Goal: Task Accomplishment & Management: Manage account settings

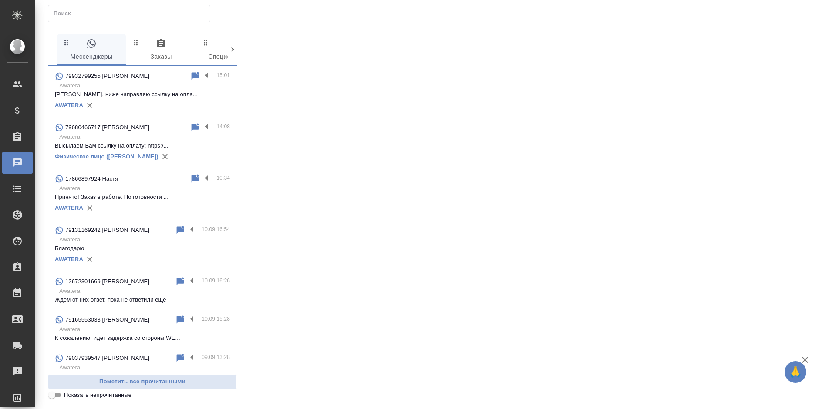
drag, startPoint x: 180, startPoint y: 96, endPoint x: 171, endPoint y: 95, distance: 9.6
click at [180, 96] on p "Александр, ниже направляю ссылку на опла..." at bounding box center [142, 94] width 175 height 9
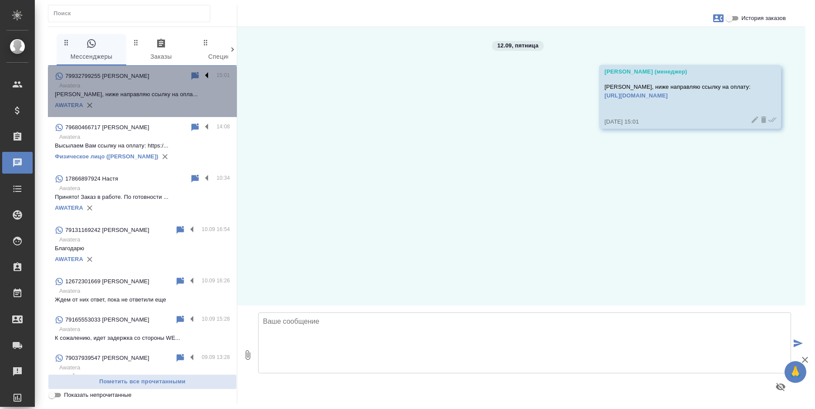
click at [202, 75] on label at bounding box center [209, 76] width 15 height 10
click at [0, 0] on input "checkbox" at bounding box center [0, 0] width 0 height 0
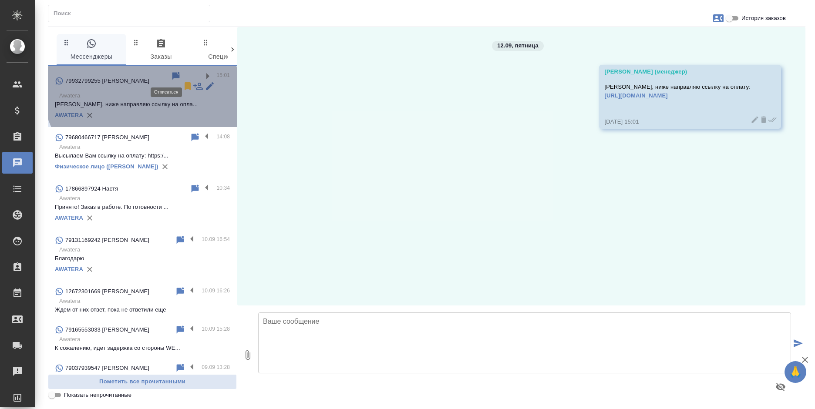
click at [185, 82] on icon at bounding box center [188, 86] width 6 height 8
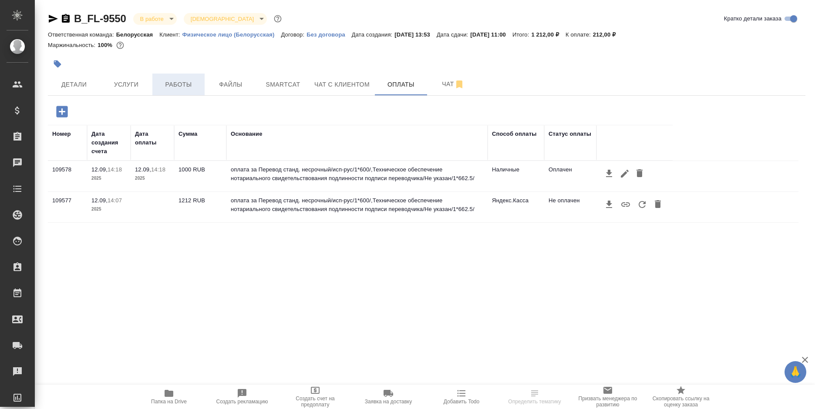
click at [174, 84] on span "Работы" at bounding box center [179, 84] width 42 height 11
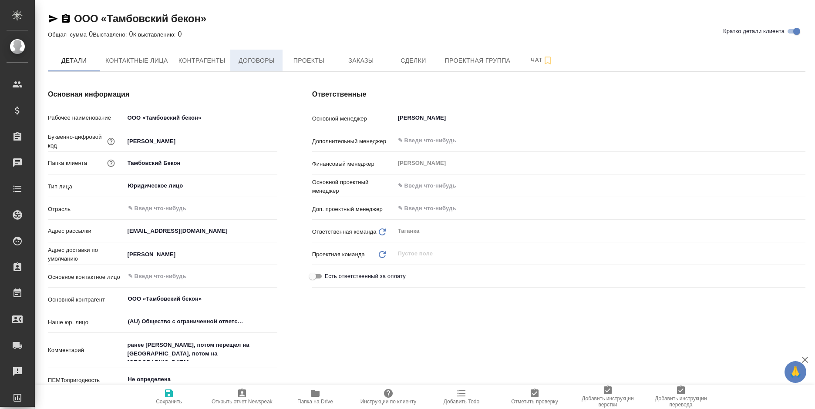
click at [267, 67] on button "Договоры" at bounding box center [256, 61] width 52 height 22
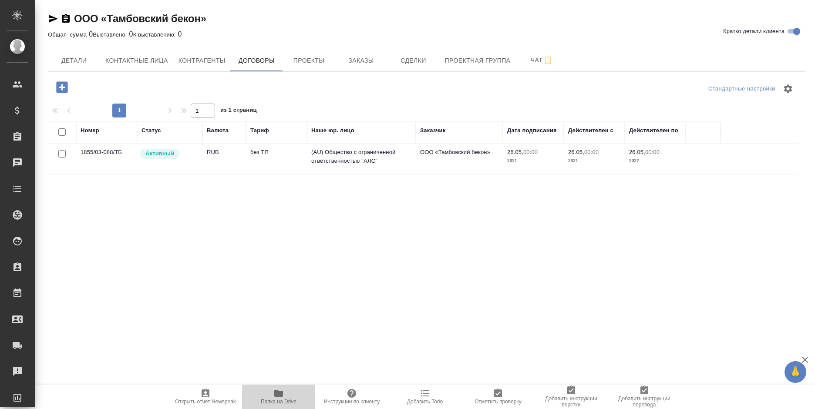
click at [280, 391] on icon "button" at bounding box center [278, 393] width 9 height 7
click at [270, 391] on span "Папка на Drive" at bounding box center [278, 396] width 63 height 17
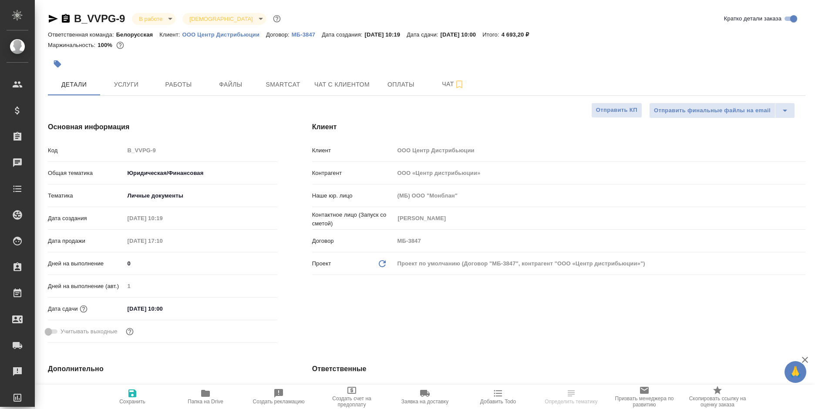
select select "RU"
click at [63, 17] on icon "button" at bounding box center [66, 18] width 8 height 9
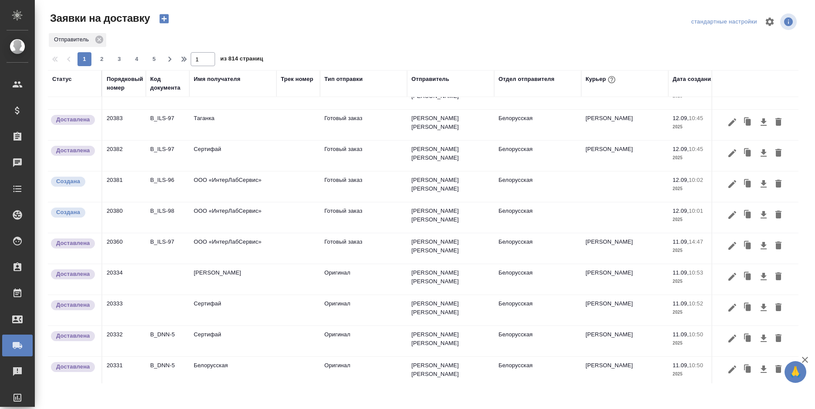
scroll to position [131, 0]
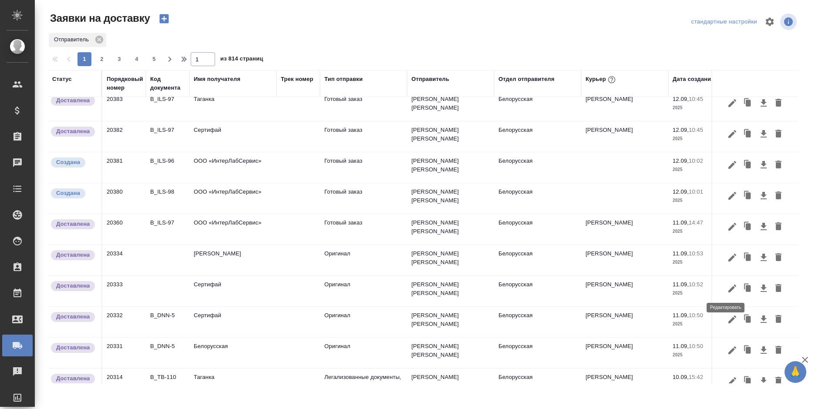
click at [727, 289] on icon "button" at bounding box center [732, 288] width 10 height 10
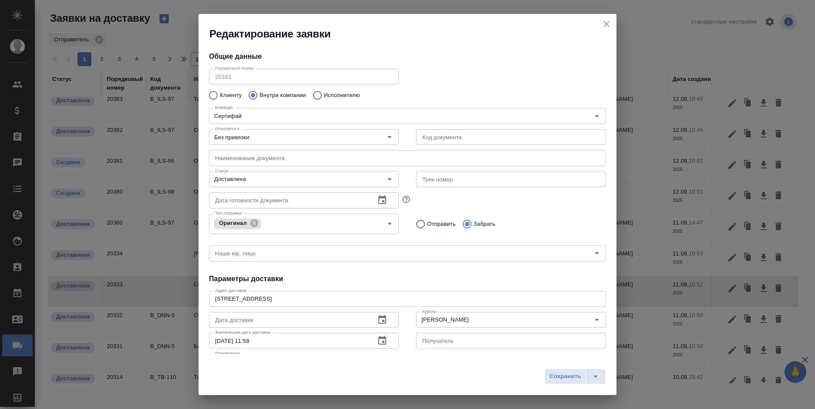
type input "Шаабан Эльмира"
click at [431, 137] on input "text" at bounding box center [511, 137] width 190 height 16
paste input "B_VVPG-9"
type input "B_VVPG-10"
click at [455, 135] on input "B_VVPG-10" at bounding box center [511, 137] width 190 height 16
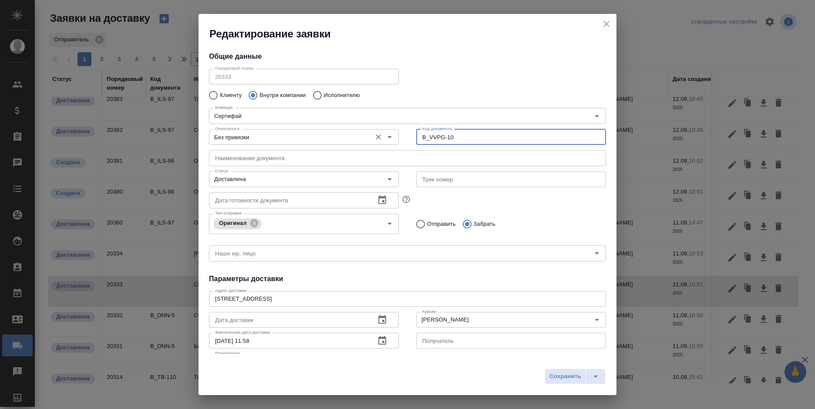
click at [321, 138] on input "Без привязки" at bounding box center [289, 137] width 155 height 10
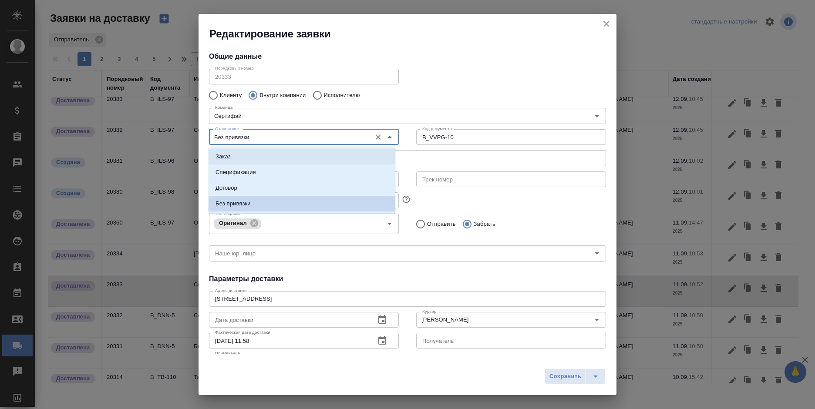
click at [310, 154] on li "Заказ" at bounding box center [302, 157] width 187 height 16
type input "Заказ"
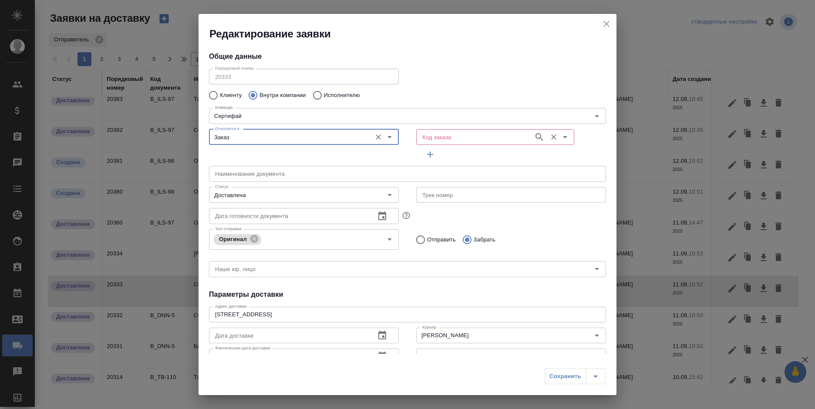
click at [448, 138] on input "Код заказа" at bounding box center [474, 137] width 111 height 10
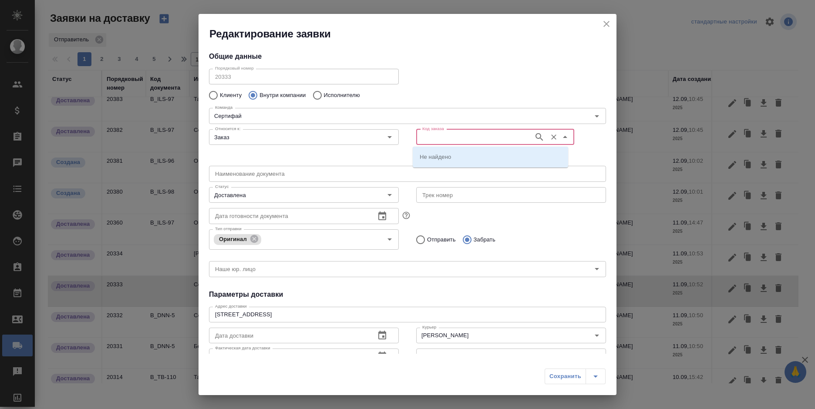
paste input "B_VVPG-9"
type input "B_VVPG-10"
click at [452, 155] on li "B_VVPG-10" at bounding box center [490, 157] width 155 height 16
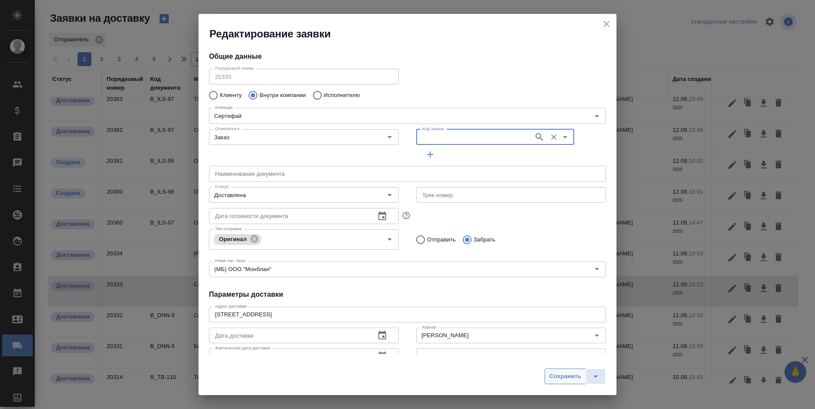
type input "(МБ) ООО "Монблан""
type input "B_VVPG-10"
click at [565, 371] on button "Сохранить" at bounding box center [565, 377] width 41 height 16
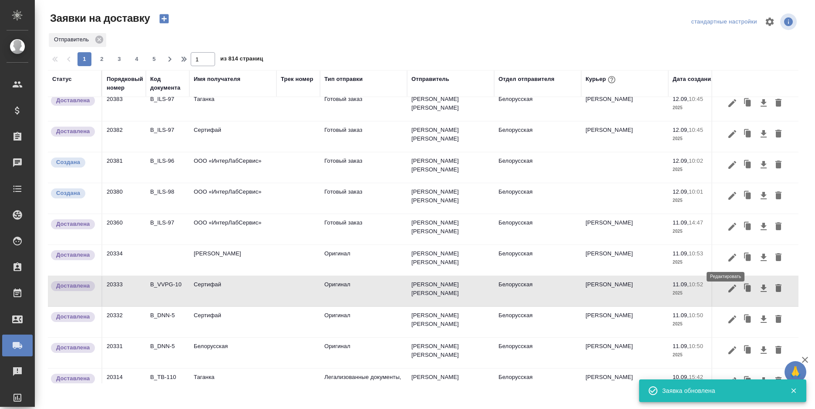
click at [727, 257] on icon "button" at bounding box center [732, 257] width 10 height 10
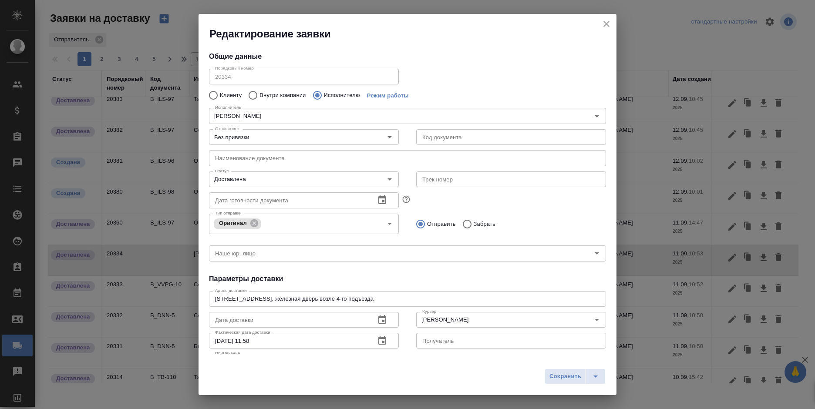
type input "НОТАРИУС Корсик Мария Александровна"
type input "+79250216062"
click at [333, 134] on input "Без привязки" at bounding box center [289, 137] width 155 height 10
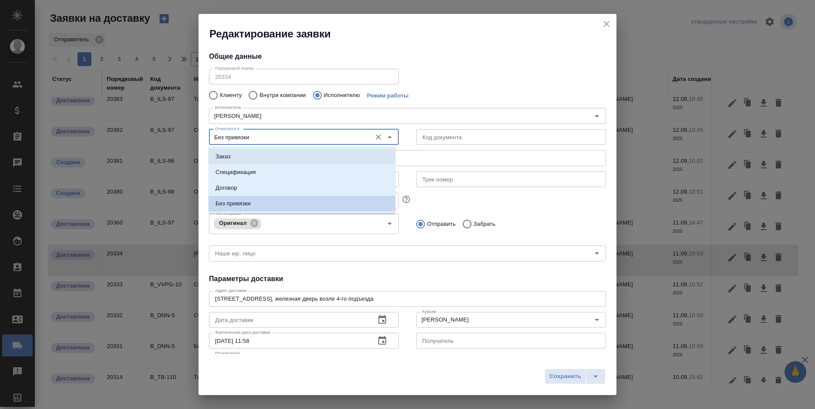
click at [327, 151] on li "Заказ" at bounding box center [302, 157] width 187 height 16
type input "Заказ"
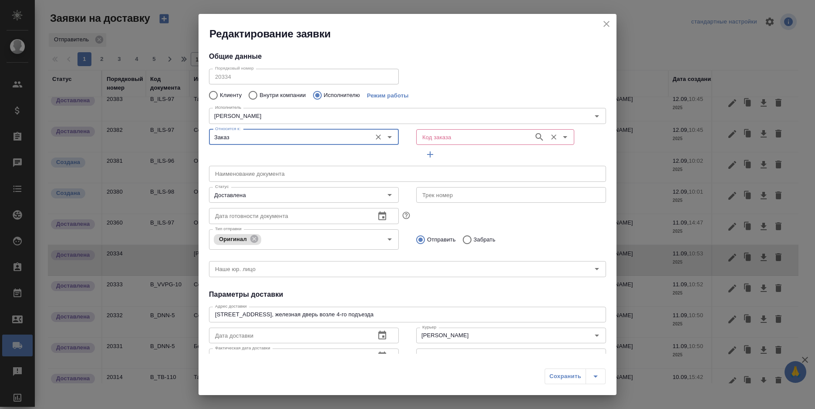
click at [470, 139] on input "Код заказа" at bounding box center [474, 137] width 111 height 10
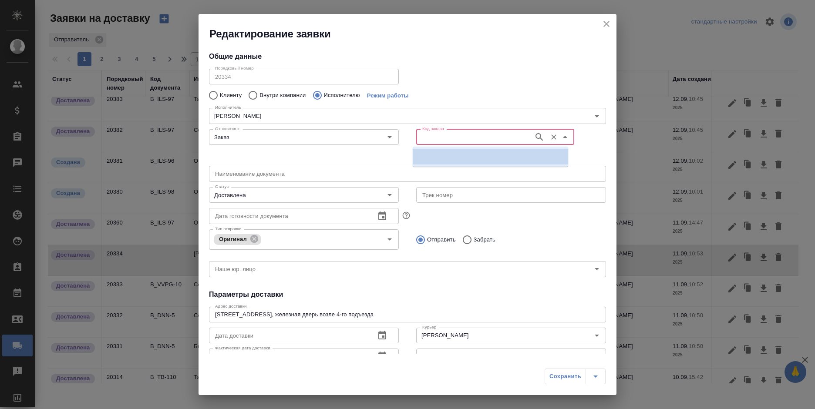
paste input "B_VVPG-9"
type input "B_VVPG-10"
click at [463, 158] on li "B_VVPG-10" at bounding box center [490, 157] width 155 height 16
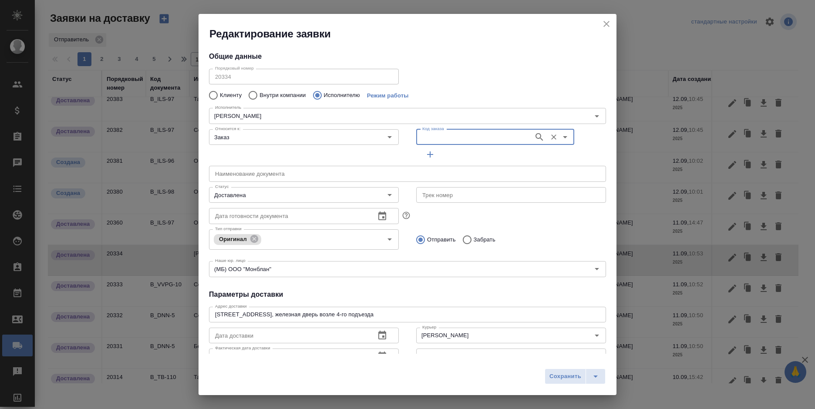
type input "(МБ) ООО "Монблан""
type input "НОТАРИУС Корсик Мария Александровна"
type input "B_VVPG-10"
click at [565, 379] on span "Сохранить" at bounding box center [565, 377] width 32 height 10
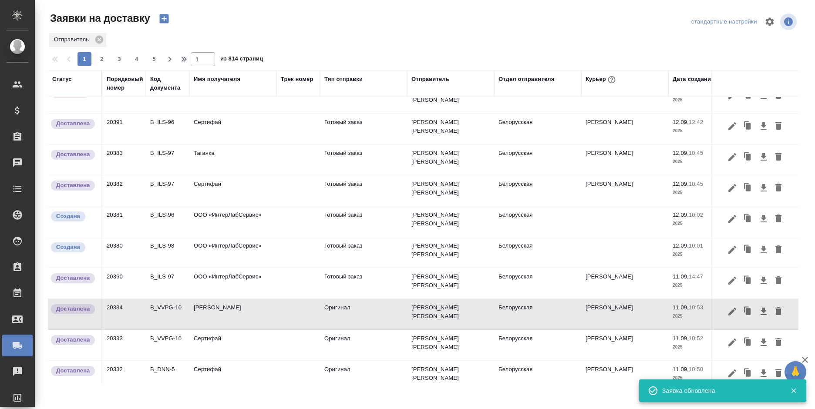
scroll to position [0, 0]
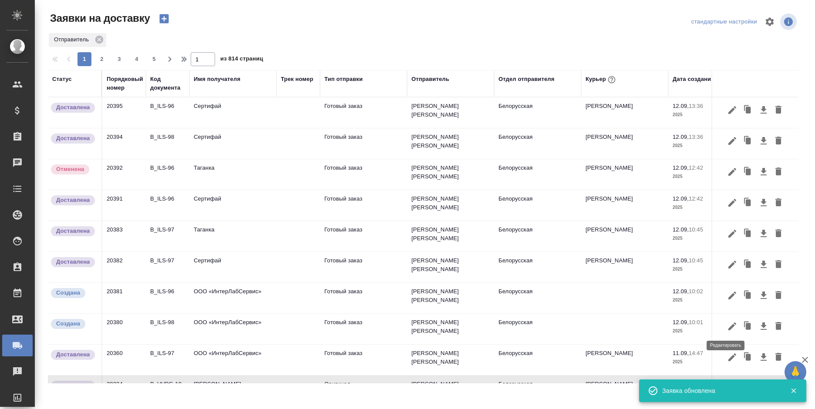
click at [728, 326] on icon "button" at bounding box center [732, 327] width 8 height 8
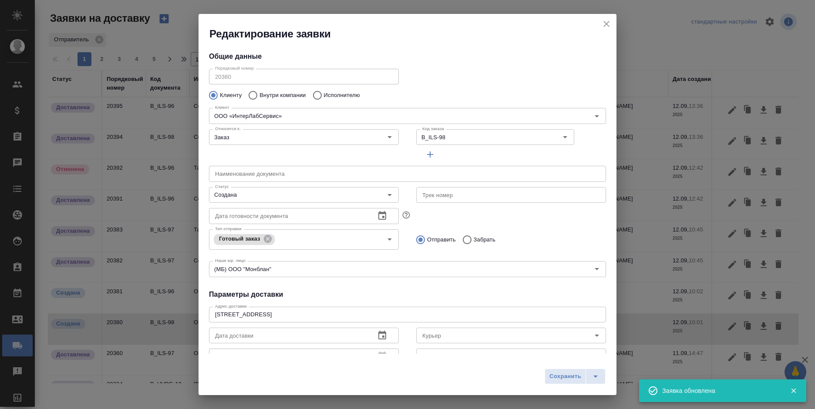
type input "Доронина Анастасия"
type input "+7 929 553 03 98"
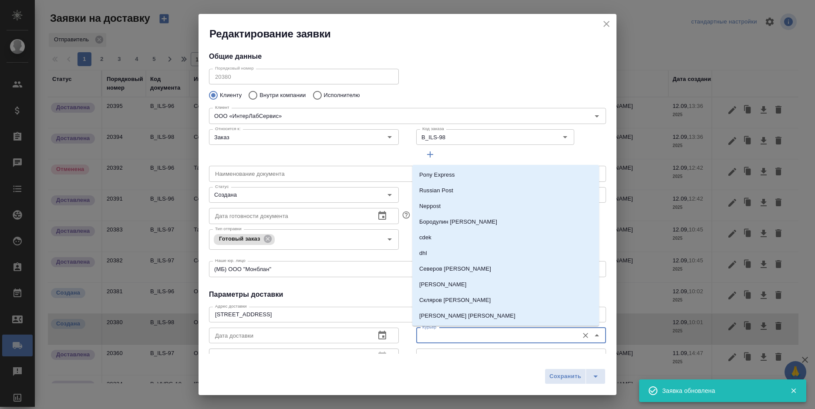
click at [449, 337] on input "Курьер" at bounding box center [496, 335] width 155 height 10
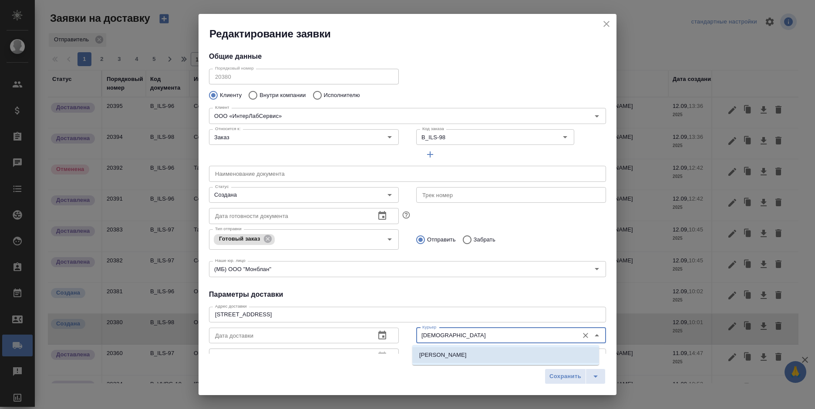
click at [455, 354] on p "Шаабан Эльмира" at bounding box center [442, 355] width 47 height 9
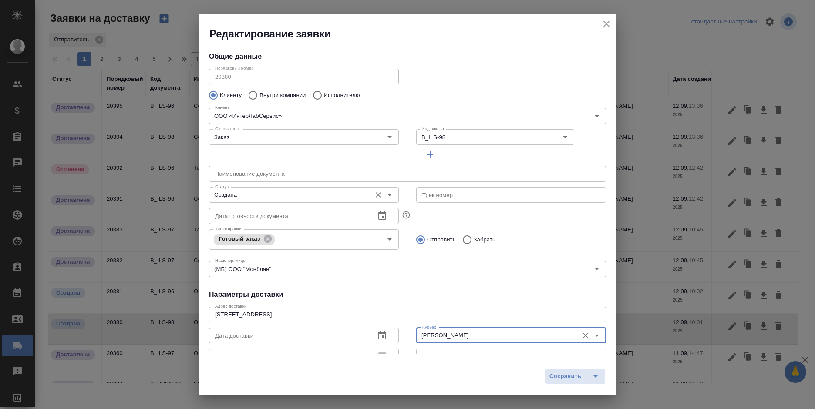
click at [296, 201] on div "Создана Статус" at bounding box center [304, 195] width 190 height 16
type input "Шаабан Эльмира"
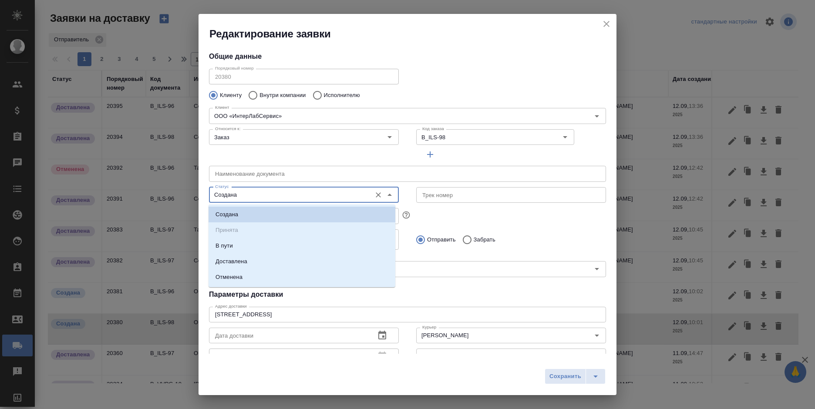
click at [303, 192] on input "Создана" at bounding box center [289, 195] width 155 height 10
click at [282, 263] on li "Доставлена" at bounding box center [302, 262] width 187 height 16
type input "Доставлена"
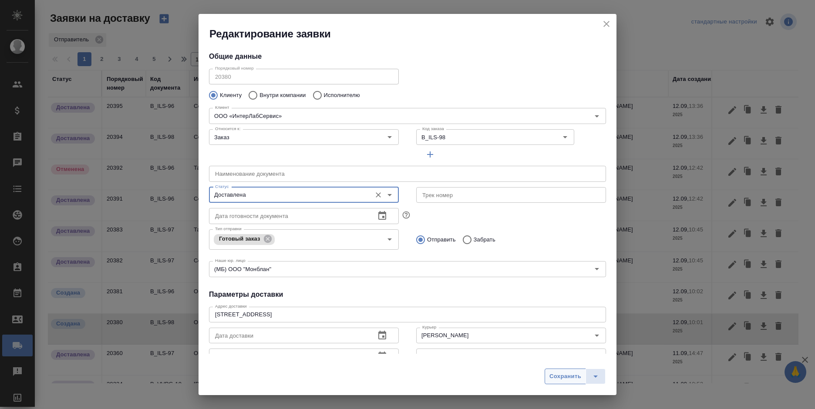
click at [558, 380] on span "Сохранить" at bounding box center [565, 377] width 32 height 10
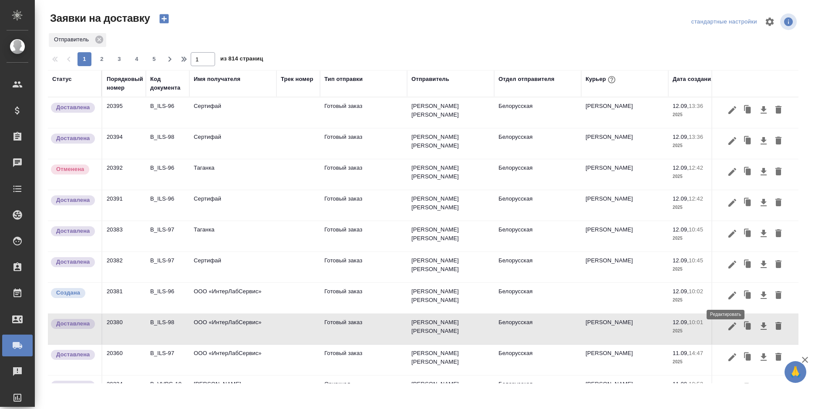
click at [727, 295] on icon "button" at bounding box center [732, 295] width 10 height 10
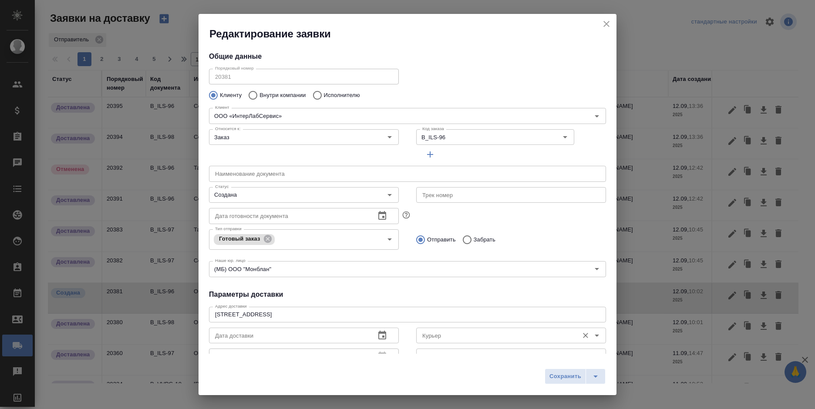
click at [453, 334] on input "Курьер" at bounding box center [496, 335] width 155 height 10
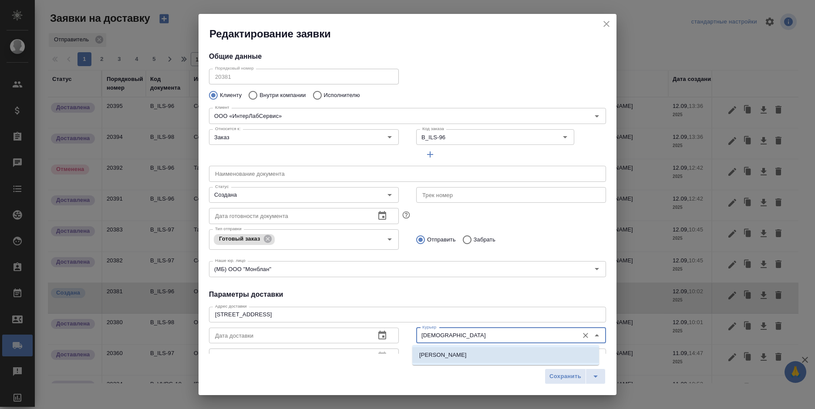
click at [462, 354] on p "Шаабан Эльмира" at bounding box center [442, 355] width 47 height 9
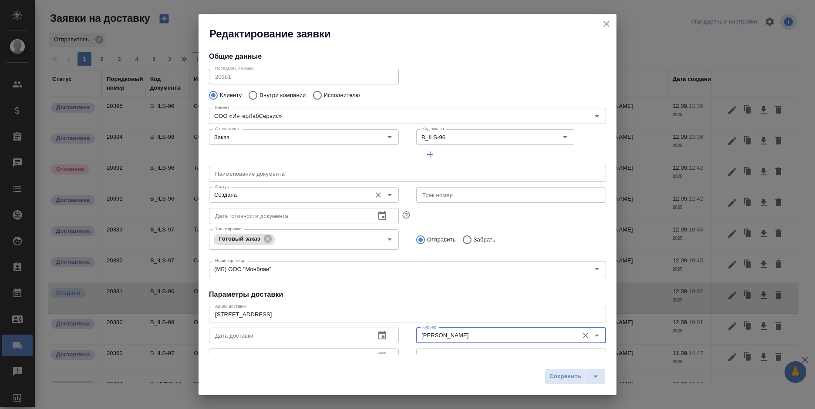
type input "Шаабан Эльмира"
click at [236, 194] on input "Создана" at bounding box center [289, 195] width 155 height 10
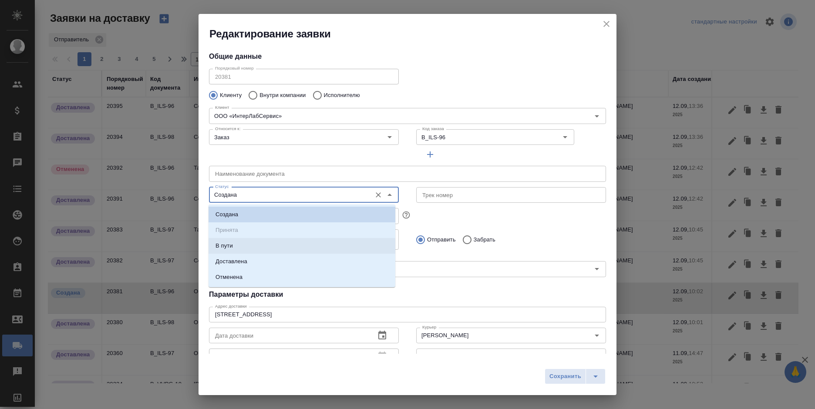
click at [242, 258] on p "Доставлена" at bounding box center [231, 261] width 32 height 9
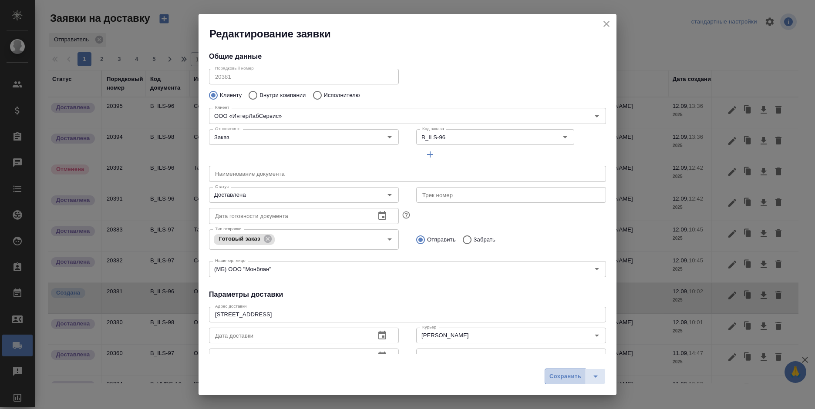
click at [572, 376] on span "Сохранить" at bounding box center [565, 377] width 32 height 10
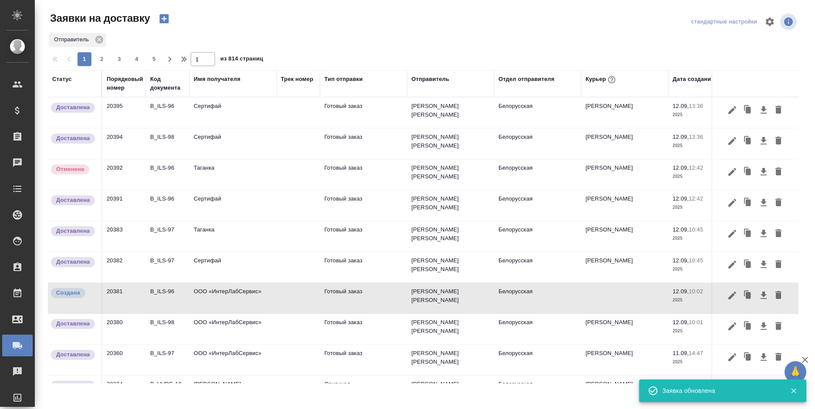
type input "Создана"
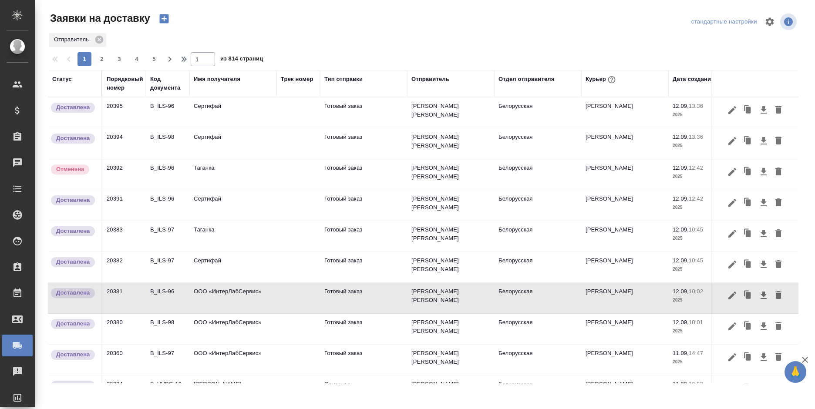
click at [162, 20] on icon "button" at bounding box center [163, 18] width 9 height 9
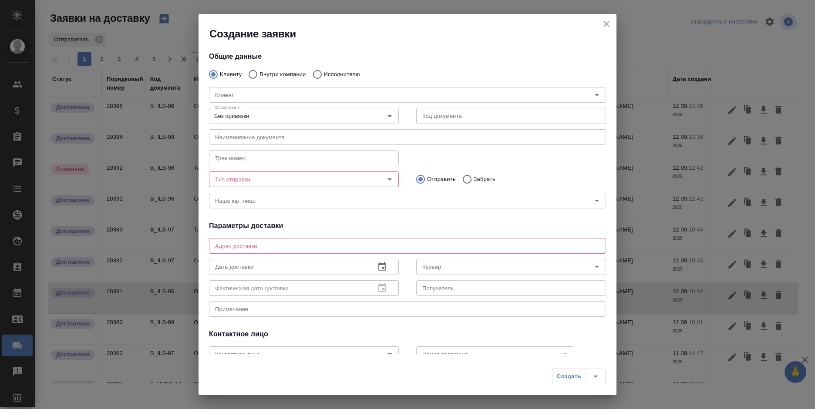
click at [330, 77] on div "Клиент Клиент" at bounding box center [407, 94] width 414 height 38
click at [325, 73] on p "Исполнителю" at bounding box center [342, 74] width 36 height 9
click at [324, 73] on input "Исполнителю" at bounding box center [316, 74] width 16 height 18
radio input "true"
click at [310, 92] on input "Исполнитель" at bounding box center [387, 95] width 350 height 10
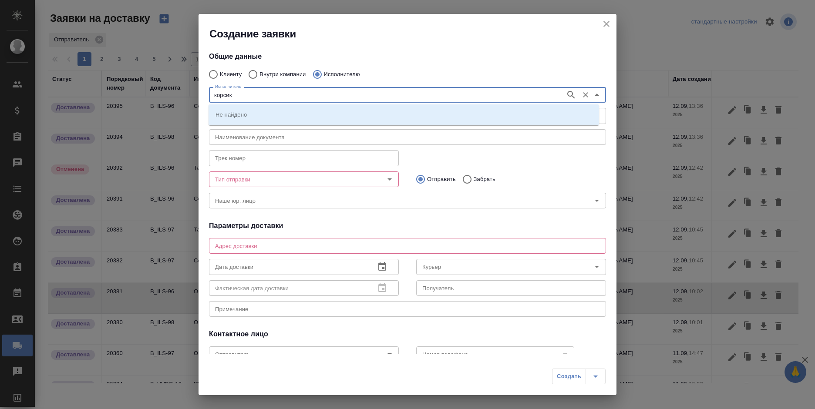
type input "корсик"
click at [340, 119] on li "НОТАРИУС Корсик Мария Александровна" at bounding box center [404, 115] width 390 height 16
type input "НОТАРИУС Корсик Мария Александровна"
type textarea "Новокузнецкая, 44/2, железная дверь возле 4-го подъезда"
type input "+79250216062"
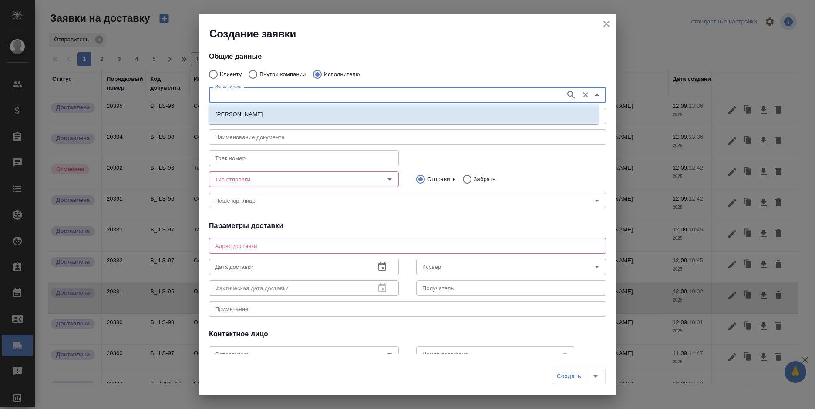
type input "НОТАРИУС Корсик Мария Александровна"
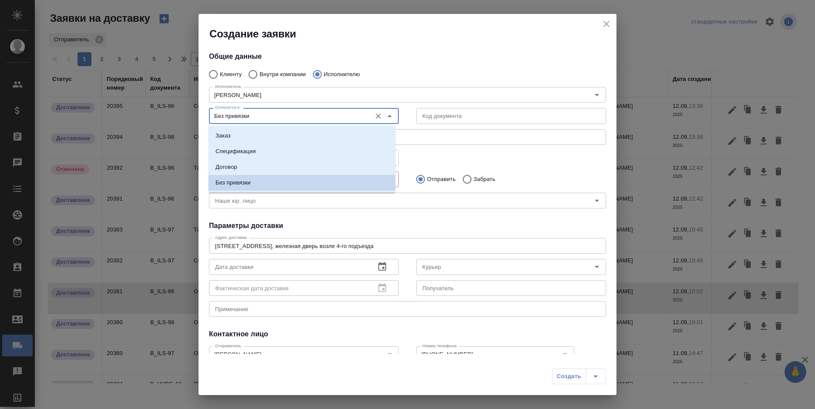
click at [330, 118] on input "Без привязки" at bounding box center [289, 116] width 155 height 10
click at [323, 131] on li "Заказ" at bounding box center [302, 136] width 187 height 16
type input "Заказ"
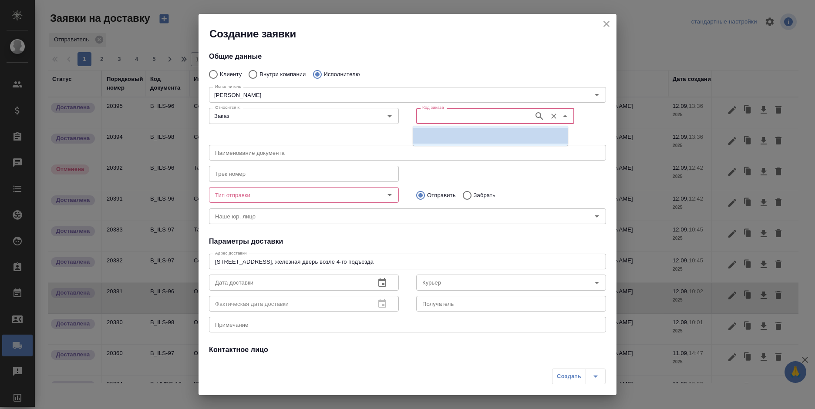
click at [423, 116] on input "Код заказа" at bounding box center [474, 116] width 111 height 10
paste input "B_VVPG-9"
type input "B_VVPG-9"
click at [446, 131] on li "B_VVPG-9" at bounding box center [490, 136] width 155 height 16
type input "(МБ) ООО "Монблан""
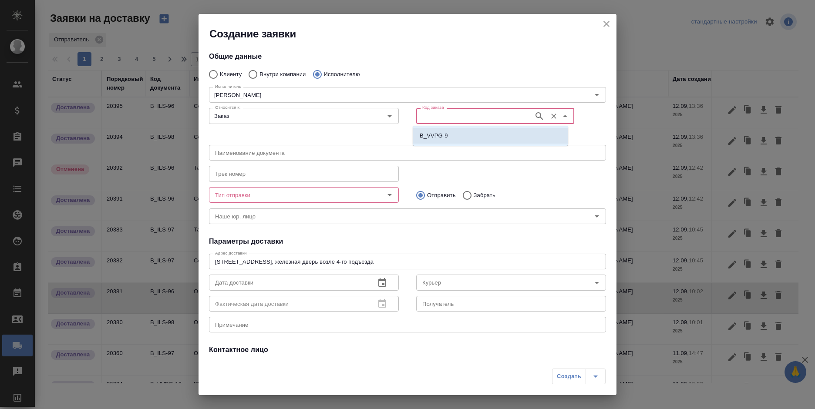
type input "НОТАРИУС Корсик Мария Александровна"
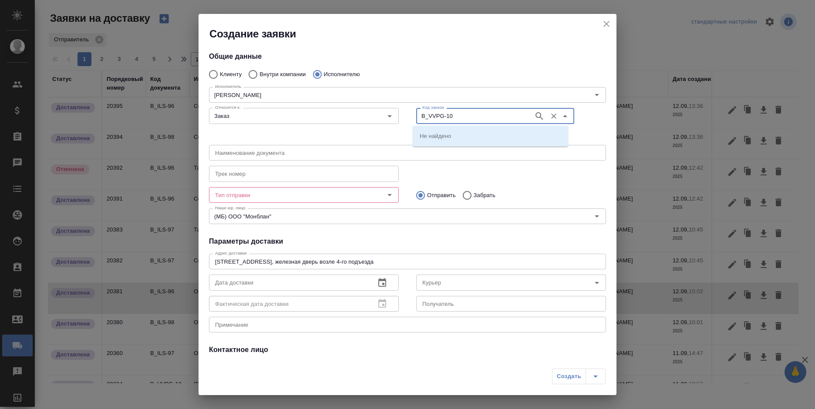
type input "B_VVPG-10"
click at [468, 133] on li "B_VVPG-10" at bounding box center [490, 136] width 155 height 16
type input "B_VVPG-10"
click at [323, 329] on div "x Примечание" at bounding box center [407, 325] width 397 height 16
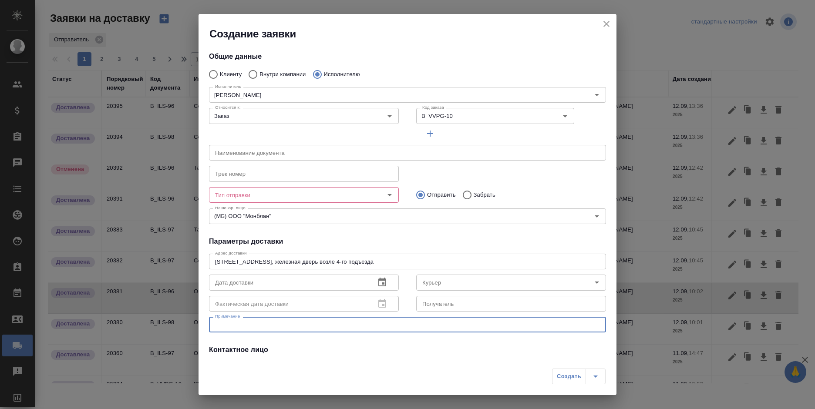
click at [273, 198] on input "Тип отправки" at bounding box center [289, 195] width 155 height 10
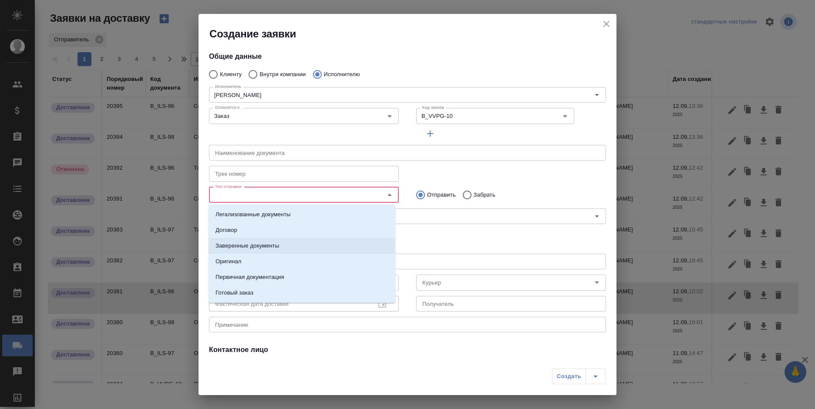
click at [306, 244] on li "Заверенные документы" at bounding box center [302, 246] width 187 height 16
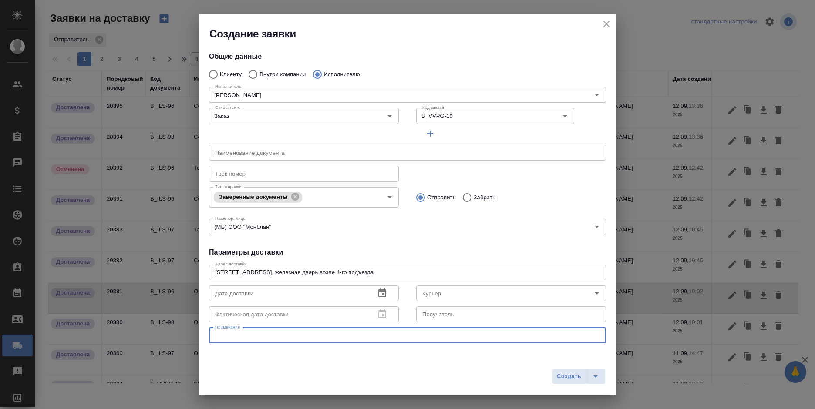
click at [301, 333] on textarea at bounding box center [407, 335] width 385 height 7
type textarea "забрать доки от нота"
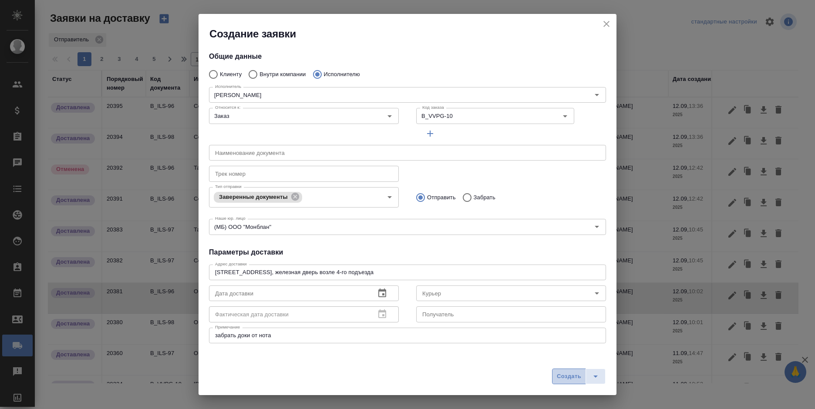
click at [559, 371] on button "Создать" at bounding box center [569, 377] width 34 height 16
radio input "true"
type input "Без привязки"
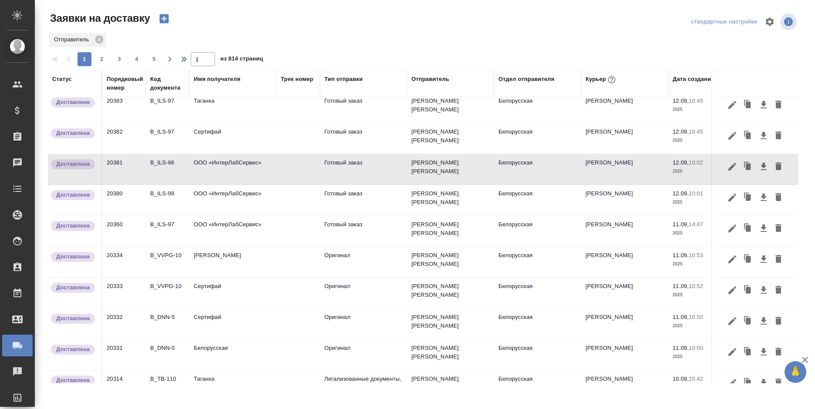
scroll to position [174, 0]
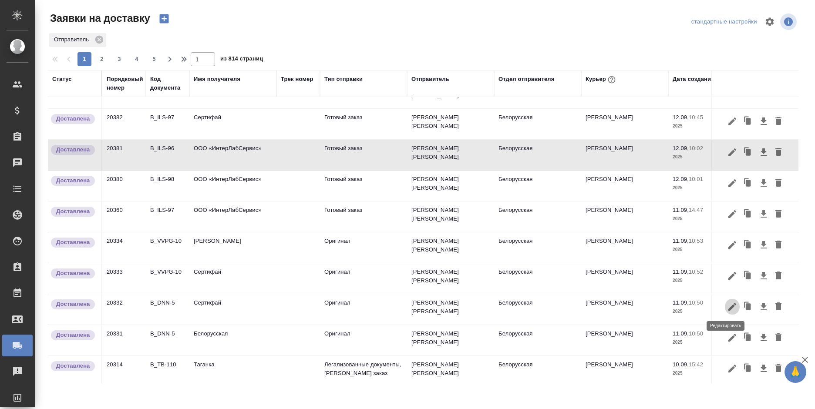
click at [727, 307] on icon "button" at bounding box center [732, 307] width 10 height 10
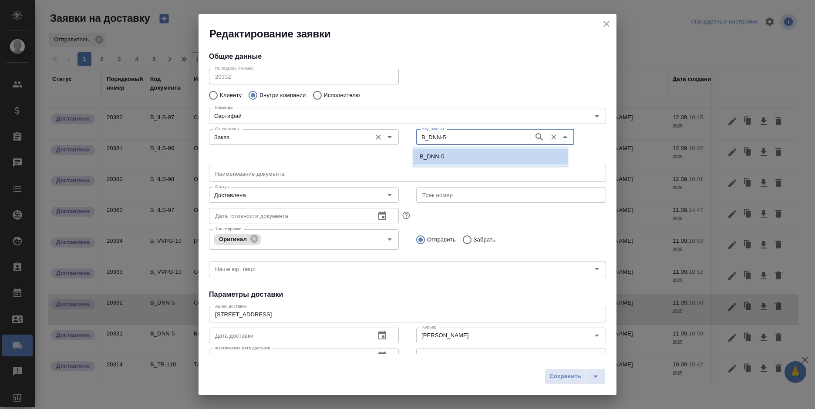
drag, startPoint x: 377, startPoint y: 138, endPoint x: 368, endPoint y: 138, distance: 8.7
click at [368, 138] on div "Относится к: Заказ Относится к: Код заказа B_DNN-5 Код заказа" at bounding box center [407, 144] width 414 height 54
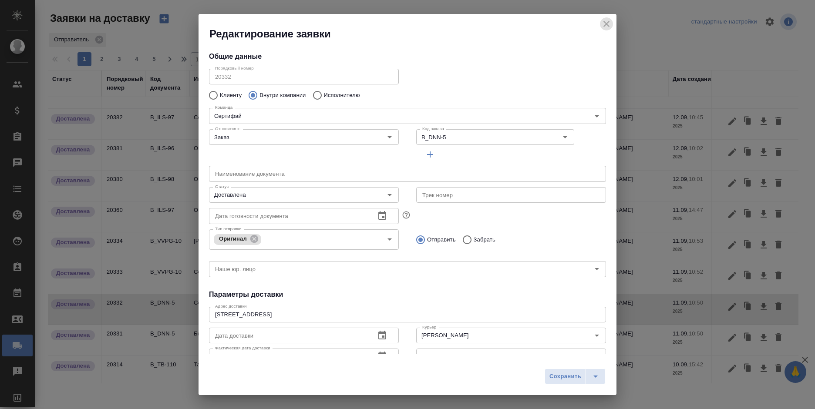
click at [604, 18] on button "close" at bounding box center [606, 23] width 13 height 13
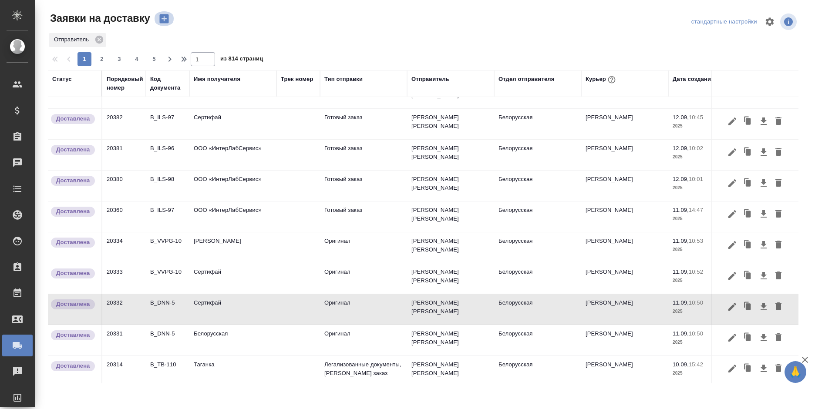
click at [166, 22] on icon "button" at bounding box center [163, 18] width 9 height 9
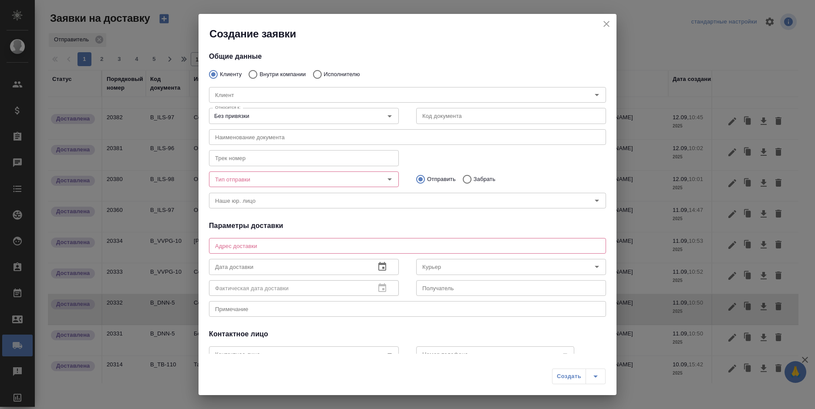
click at [270, 74] on p "Внутри компании" at bounding box center [282, 74] width 46 height 9
click at [259, 74] on input "Внутри компании" at bounding box center [252, 74] width 16 height 18
radio input "true"
click at [264, 93] on input "Команда" at bounding box center [393, 95] width 363 height 10
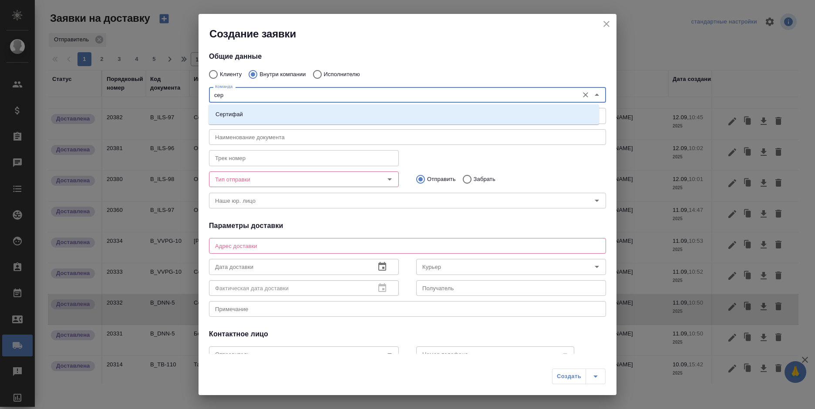
type input "серт"
click at [256, 112] on li "Сертифай" at bounding box center [404, 115] width 390 height 16
type textarea "Кузнецкий мост, д.7"
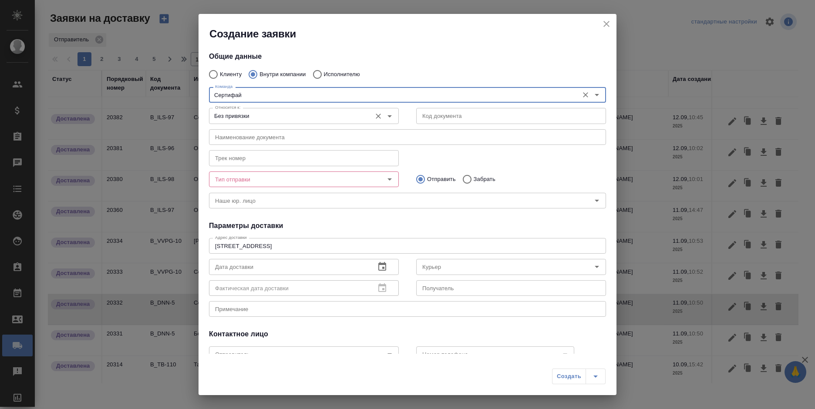
type input "Сертифай"
click at [325, 116] on input "Без привязки" at bounding box center [289, 116] width 155 height 10
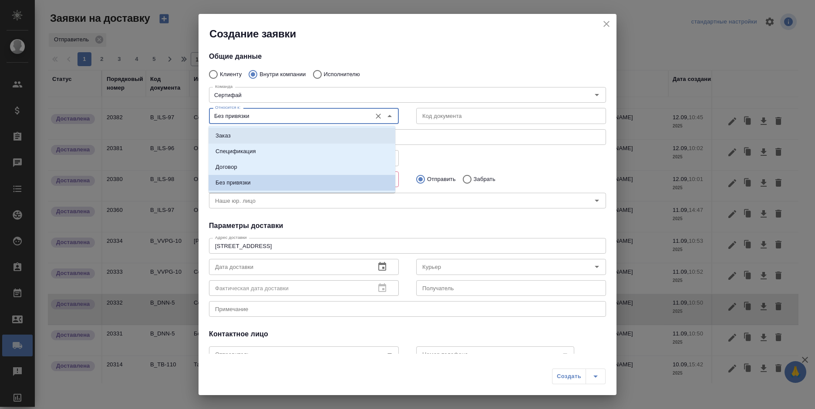
click at [312, 136] on li "Заказ" at bounding box center [302, 136] width 187 height 16
type input "Заказ"
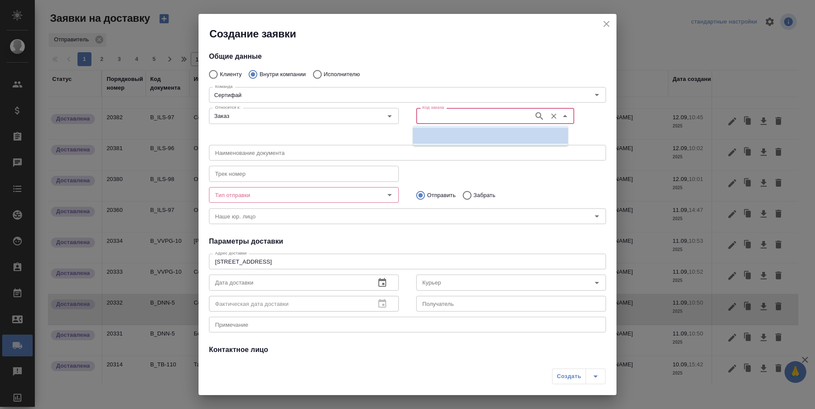
click at [440, 117] on input "Код заказа" at bounding box center [474, 116] width 111 height 10
paste input "B_DNN-5"
type input "B_DNN-5"
click at [441, 136] on p "B_DNN-5" at bounding box center [432, 135] width 24 height 9
type input "(МБ) ООО "Монблан""
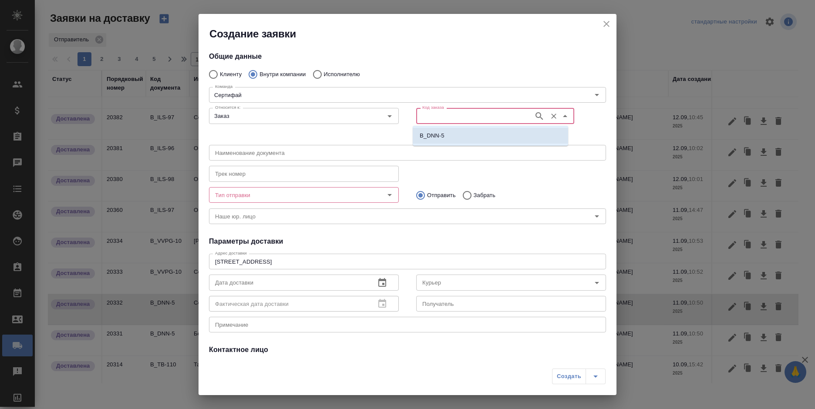
type input "B_DNN-5"
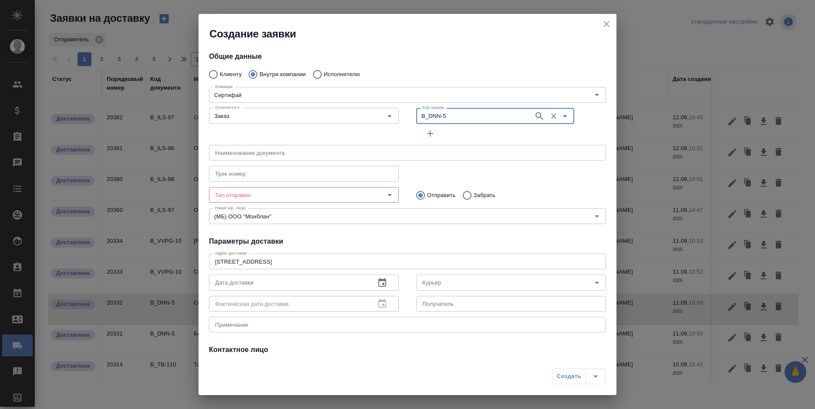
click at [297, 192] on input "Тип отправки" at bounding box center [289, 195] width 155 height 10
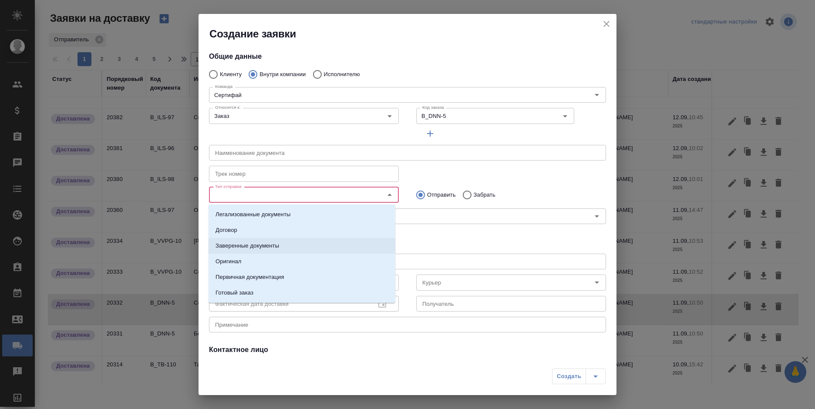
click at [252, 246] on p "Заверенные документы" at bounding box center [247, 246] width 64 height 9
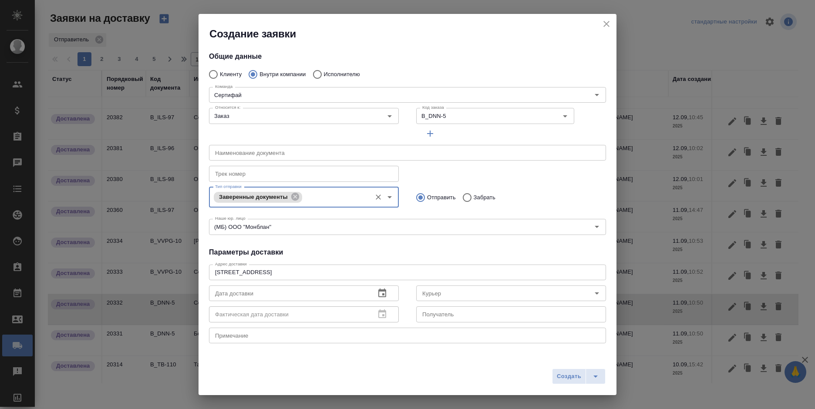
click at [257, 333] on textarea at bounding box center [407, 335] width 385 height 7
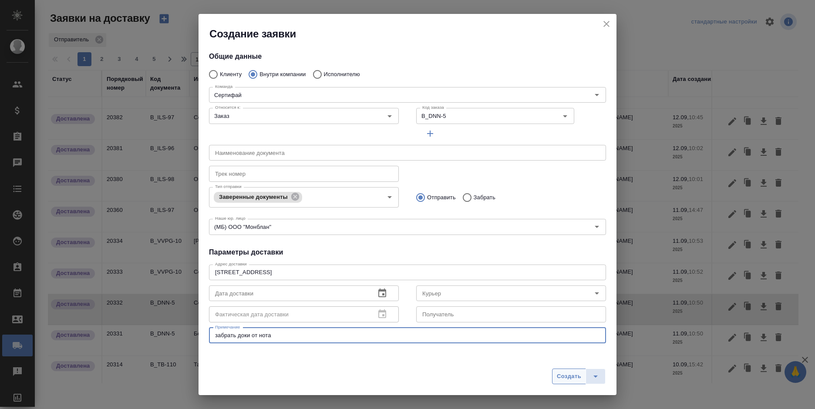
type textarea "забрать доки от нота"
click at [568, 377] on span "Создать" at bounding box center [569, 377] width 24 height 10
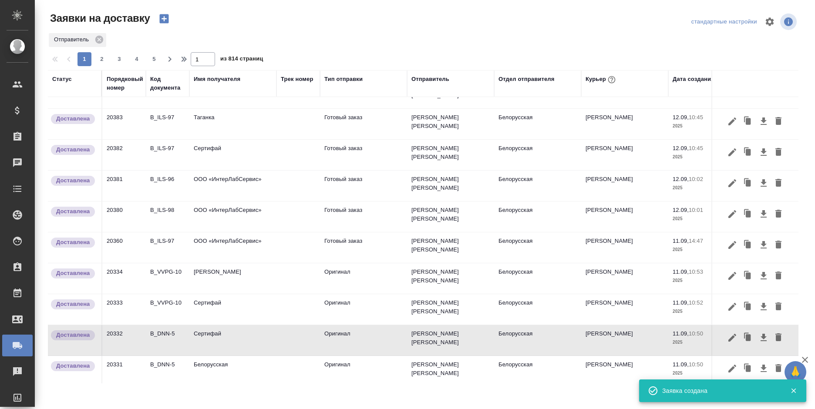
scroll to position [0, 0]
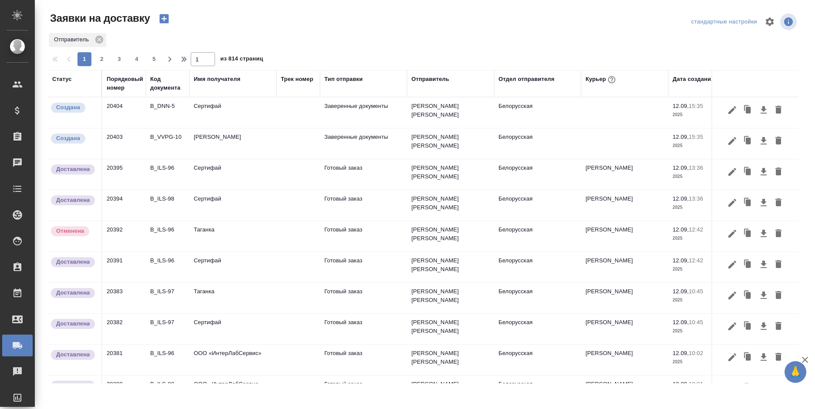
click at [161, 15] on icon "button" at bounding box center [163, 18] width 9 height 9
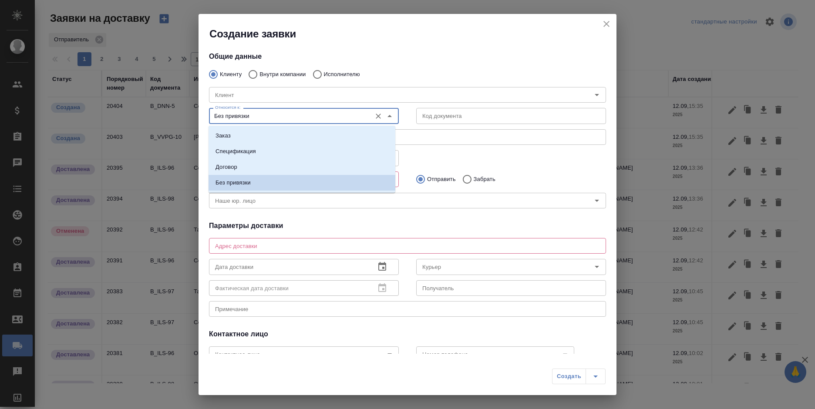
click at [319, 118] on input "Без привязки" at bounding box center [289, 116] width 155 height 10
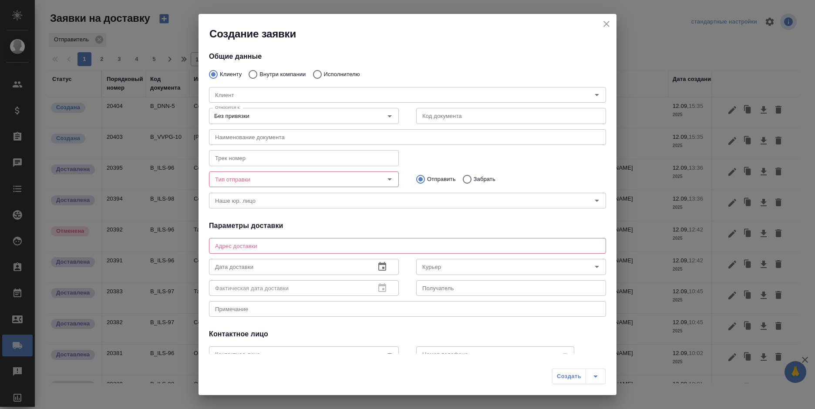
click at [279, 76] on div "Клиент Клиент" at bounding box center [407, 94] width 414 height 38
click at [278, 73] on p "Внутри компании" at bounding box center [282, 74] width 46 height 9
click at [259, 73] on input "Внутри компании" at bounding box center [252, 74] width 16 height 18
radio input "true"
click at [276, 89] on div "Команда" at bounding box center [407, 95] width 397 height 16
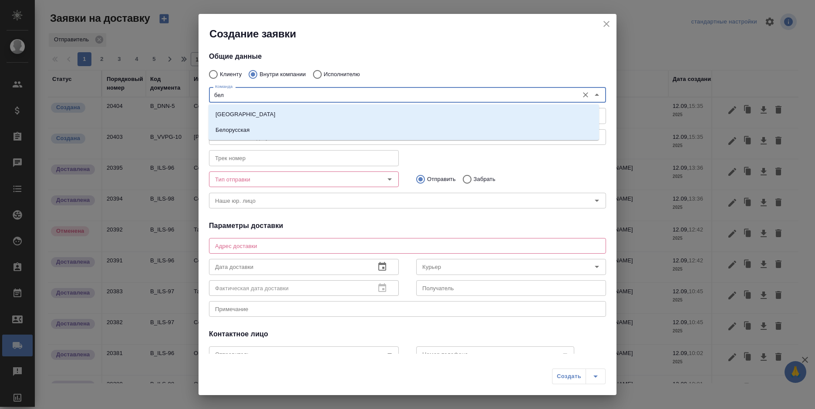
type input "бело"
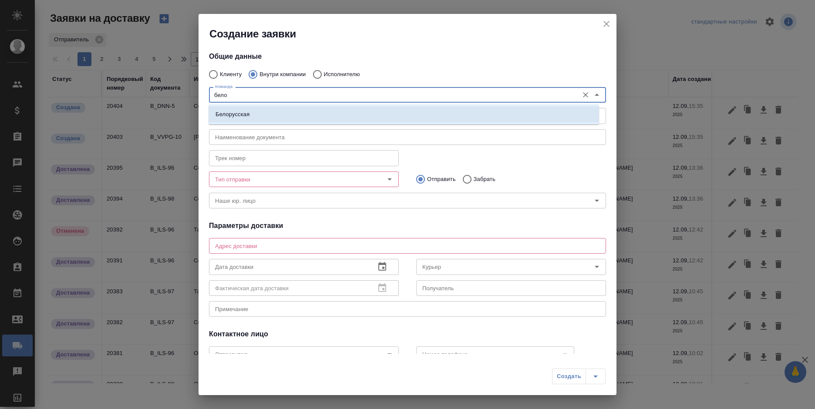
click at [277, 109] on li "Белорусская" at bounding box center [404, 115] width 390 height 16
type textarea "1-ая Тверская-Ямская, д. 29 стр. 1, этаж 2, офис 17"
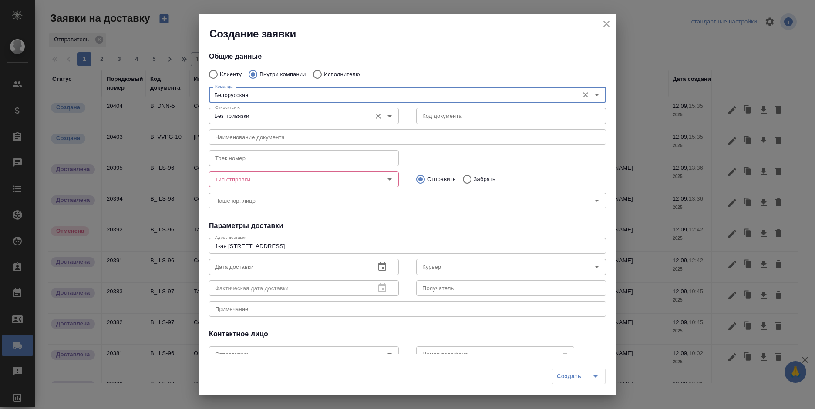
type input "Белорусская"
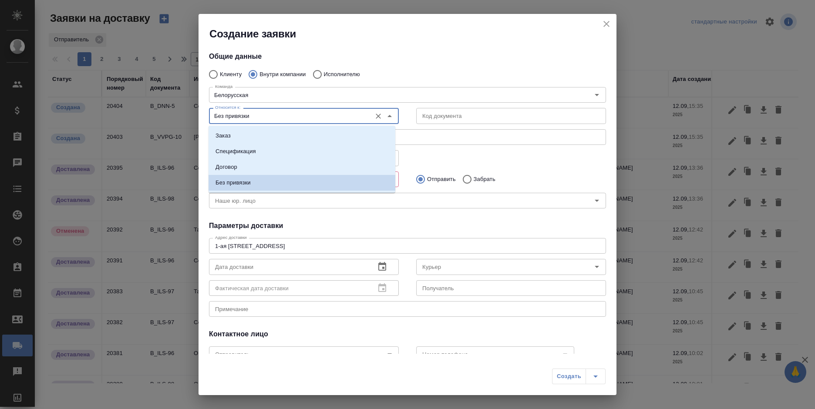
click at [280, 114] on input "Без привязки" at bounding box center [289, 116] width 155 height 10
click at [279, 131] on li "Заказ" at bounding box center [302, 136] width 187 height 16
type input "Заказ"
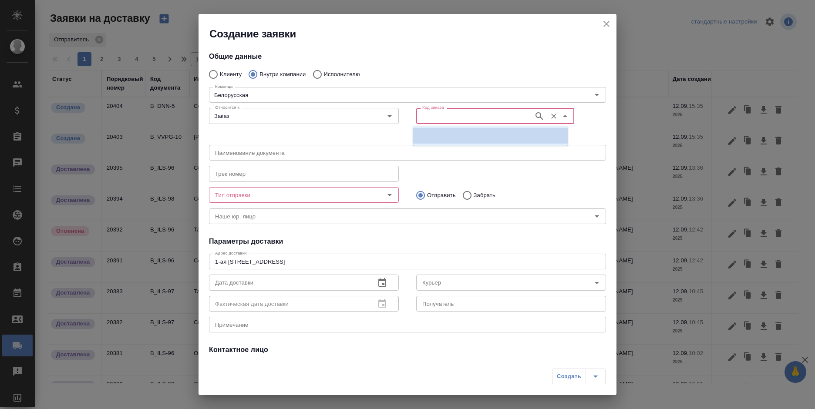
click at [454, 116] on input "Код заказа" at bounding box center [474, 116] width 111 height 10
paste input "B_DNN-5"
type input "B_DNN-5"
click at [437, 137] on p "B_DNN-5" at bounding box center [432, 135] width 24 height 9
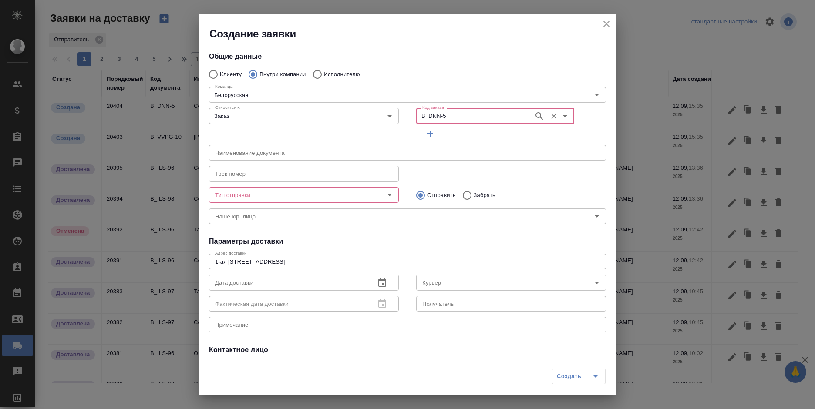
click at [332, 188] on div "Тип отправки" at bounding box center [304, 195] width 190 height 16
click at [327, 192] on input "Тип отправки" at bounding box center [289, 195] width 155 height 10
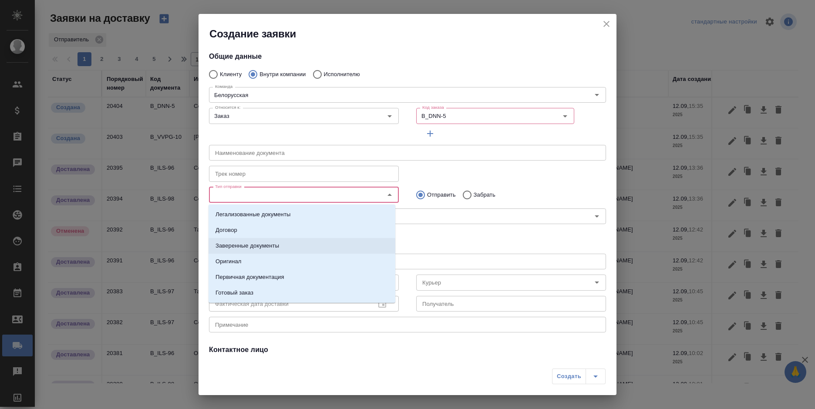
click at [261, 247] on p "Заверенные документы" at bounding box center [247, 246] width 64 height 9
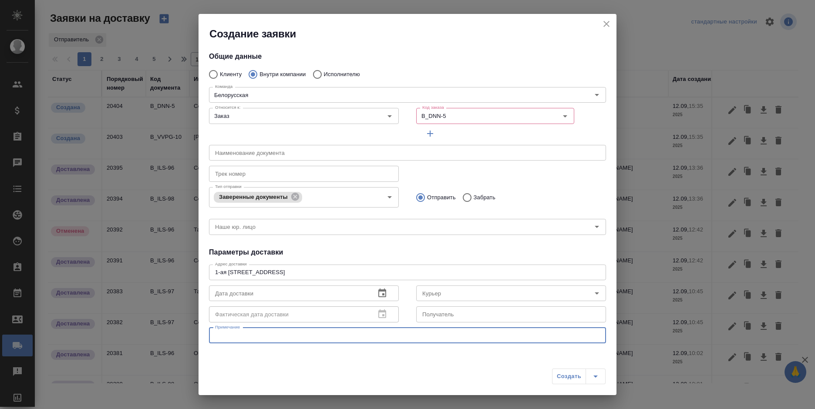
click at [309, 334] on textarea at bounding box center [407, 335] width 385 height 7
type textarea "привезти доки на белку"
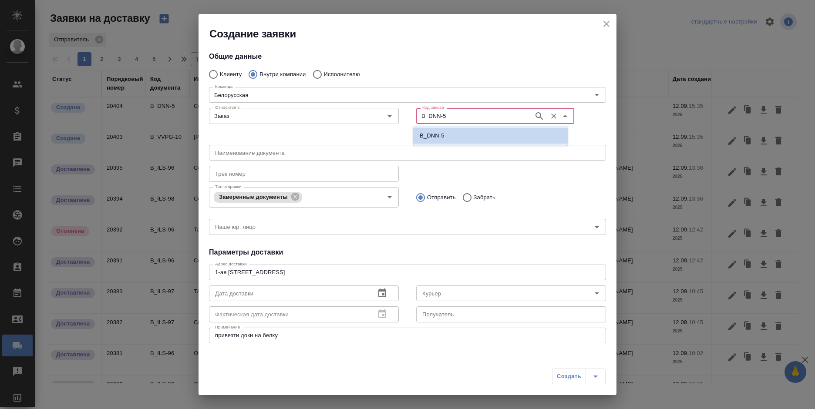
click at [437, 113] on input "B_DNN-5" at bounding box center [474, 116] width 111 height 10
click at [448, 137] on li "B_DNN-5" at bounding box center [490, 136] width 155 height 16
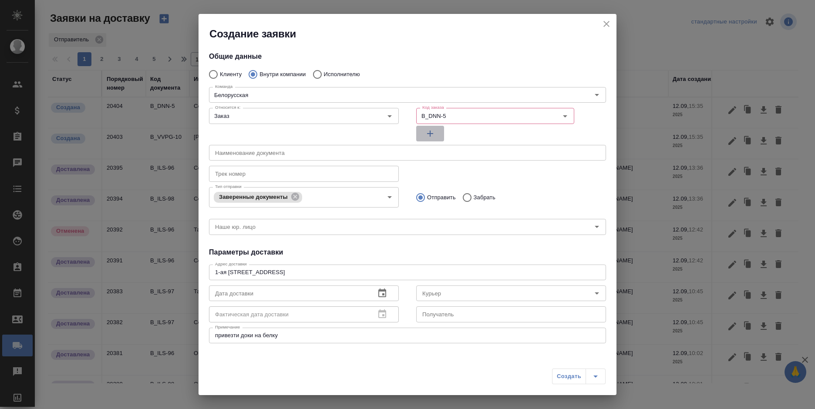
click at [426, 135] on icon "button" at bounding box center [430, 133] width 10 height 10
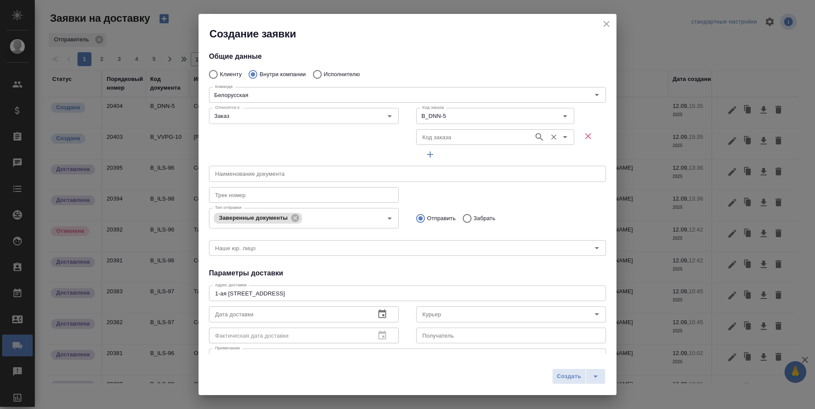
click at [442, 135] on input "Код заказа" at bounding box center [474, 137] width 111 height 10
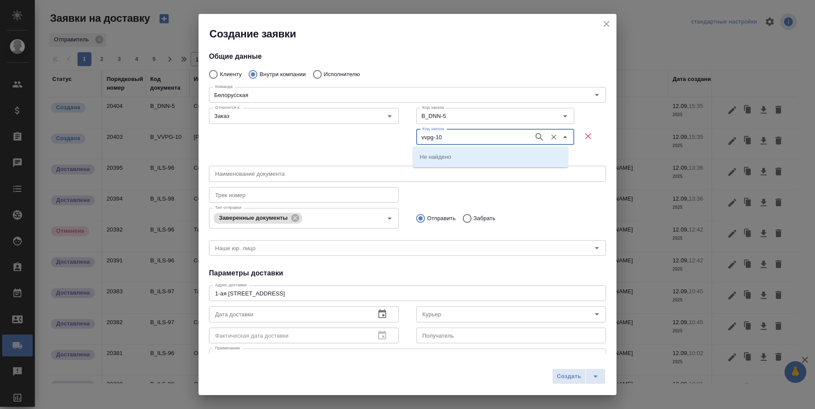
type input "vvpg-10"
click at [444, 158] on p "B_VVPG-10" at bounding box center [435, 156] width 31 height 9
type input "B_VVPG-10"
click at [562, 373] on span "Создать" at bounding box center [569, 377] width 24 height 10
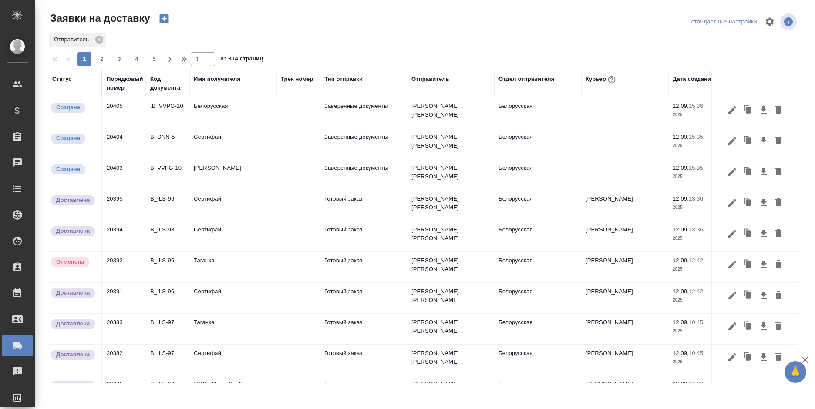
click at [165, 18] on icon "button" at bounding box center [164, 19] width 12 height 12
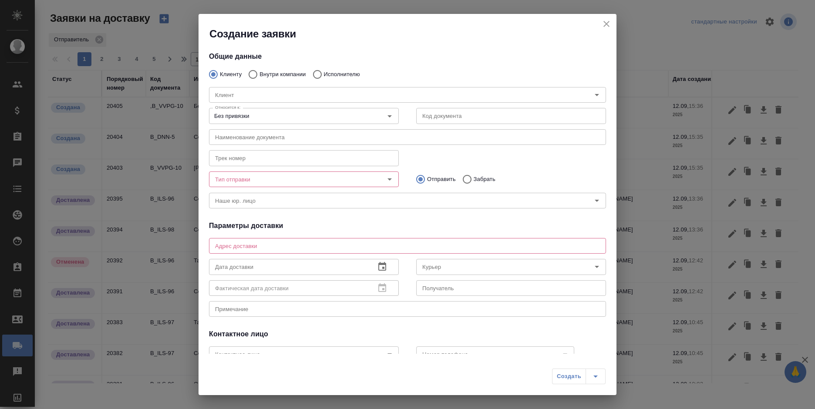
click at [329, 75] on div "Клиент Клиент" at bounding box center [407, 94] width 414 height 38
click at [326, 93] on input "Клиент" at bounding box center [387, 95] width 350 height 10
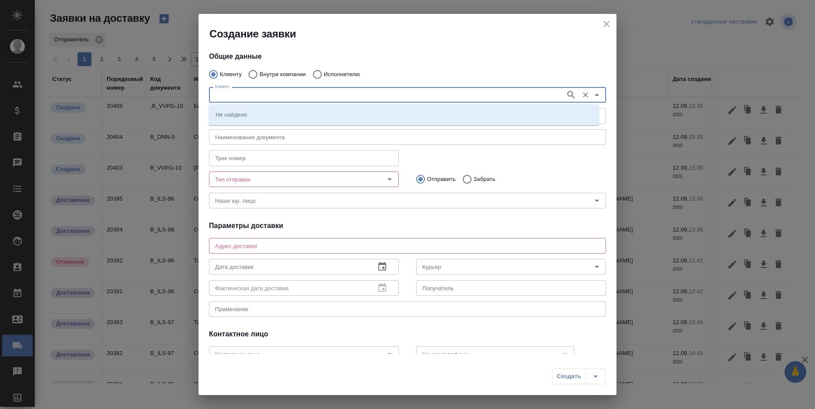
click at [323, 75] on input "Исполнителю" at bounding box center [316, 74] width 16 height 18
radio input "true"
click at [321, 95] on input "Исполнитель" at bounding box center [387, 95] width 350 height 10
type input "юстиции"
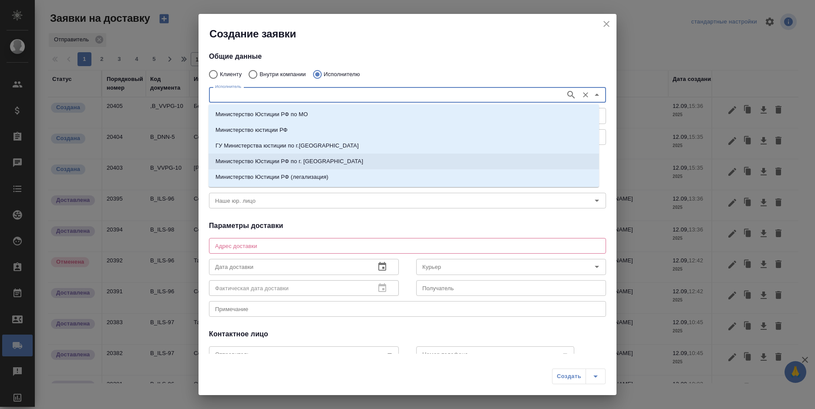
click at [329, 156] on li "Министерство Юстиции РФ по г. Москве" at bounding box center [404, 162] width 390 height 16
type input "Министерство Юстиции РФ по г. Москве"
type textarea "ул. Кржижановского, д. 13, корп. 1"
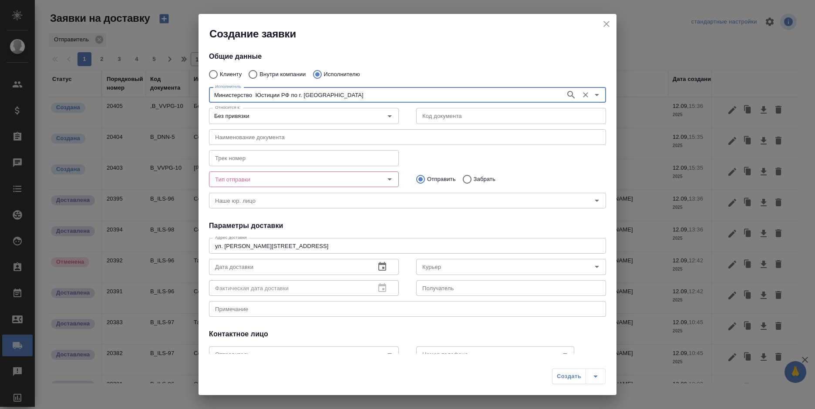
type input "Министерство Юстиции РФ по г. Москве"
click at [319, 123] on div "Без привязки Относится к:" at bounding box center [304, 116] width 190 height 16
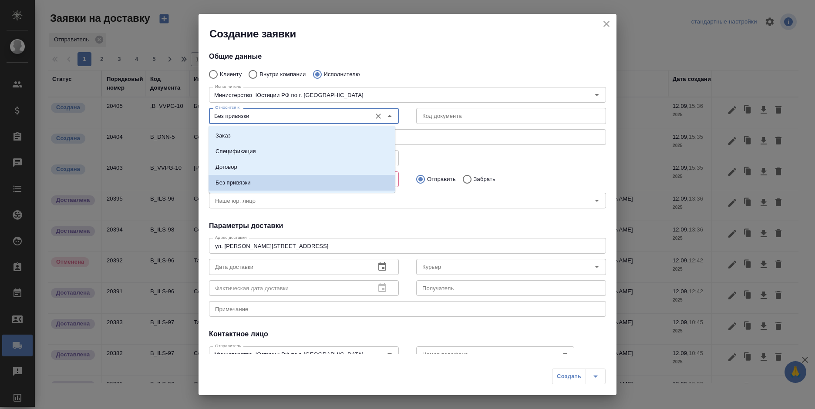
click at [313, 115] on input "Без привязки" at bounding box center [289, 116] width 155 height 10
click at [298, 134] on li "Заказ" at bounding box center [302, 136] width 187 height 16
type input "Заказ"
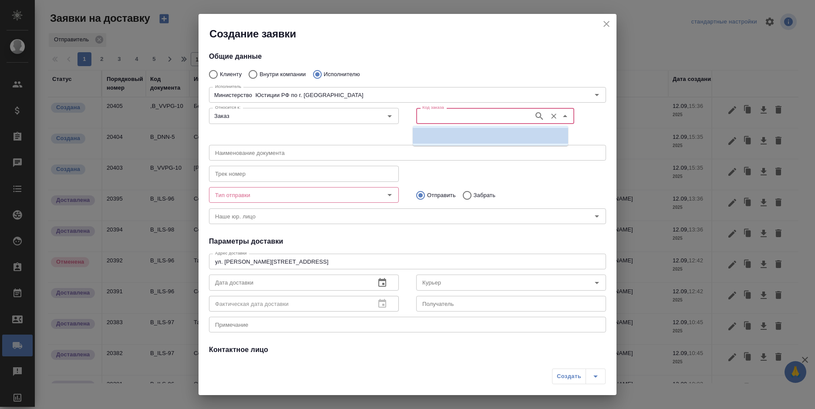
click at [446, 116] on input "Код заказа" at bounding box center [474, 116] width 111 height 10
paste input "B_DNN-5"
type input "B_DNN-5"
click at [447, 133] on li "B_DNN-5" at bounding box center [490, 136] width 155 height 16
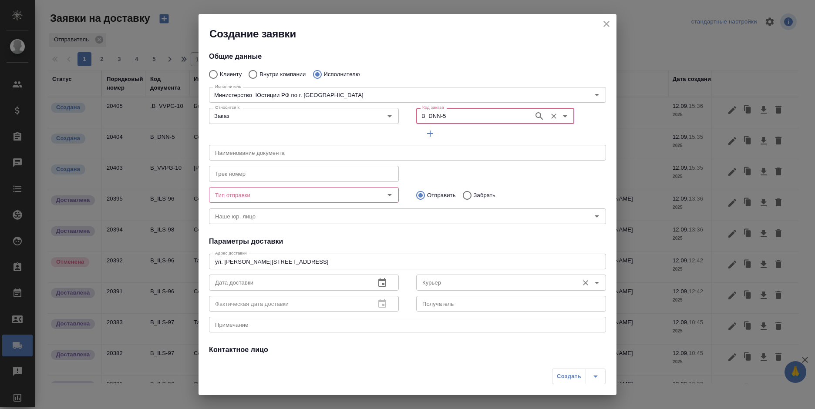
click at [456, 284] on input "Курьер" at bounding box center [496, 282] width 155 height 10
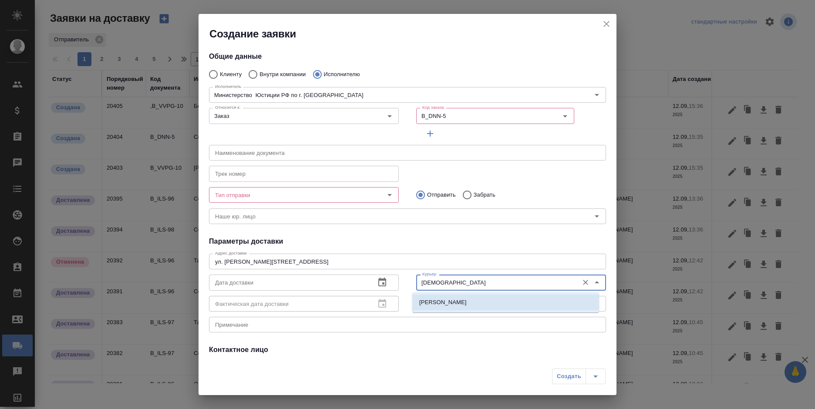
click at [464, 299] on p "Шаабан Эльмира" at bounding box center [442, 302] width 47 height 9
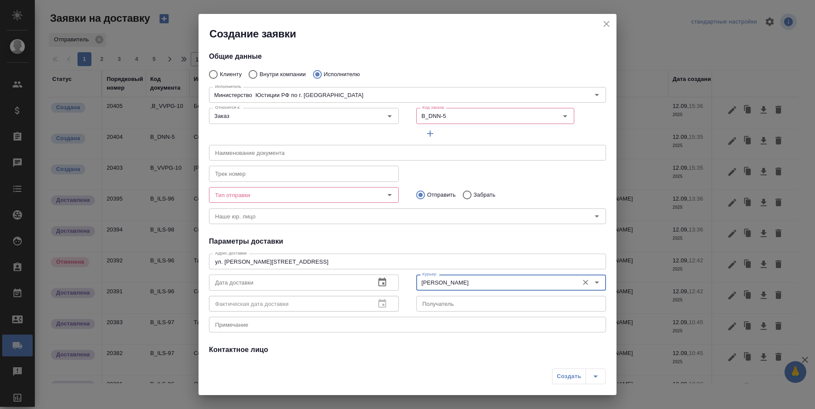
type input "Шаабан Эльмира"
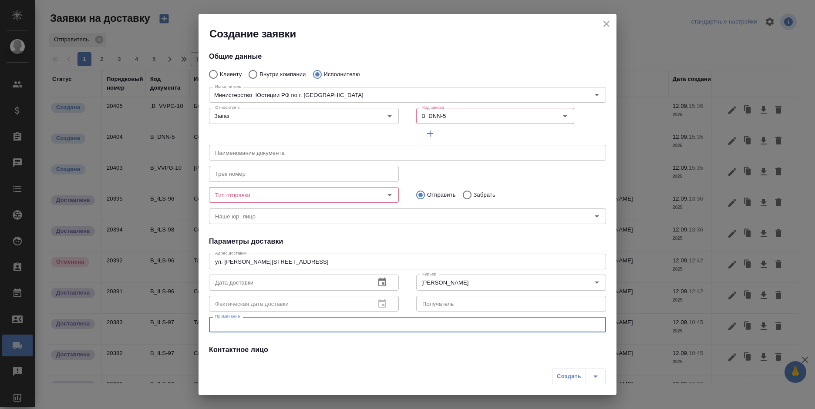
click at [405, 325] on textarea at bounding box center [407, 325] width 385 height 7
type textarea "подача МЮ"
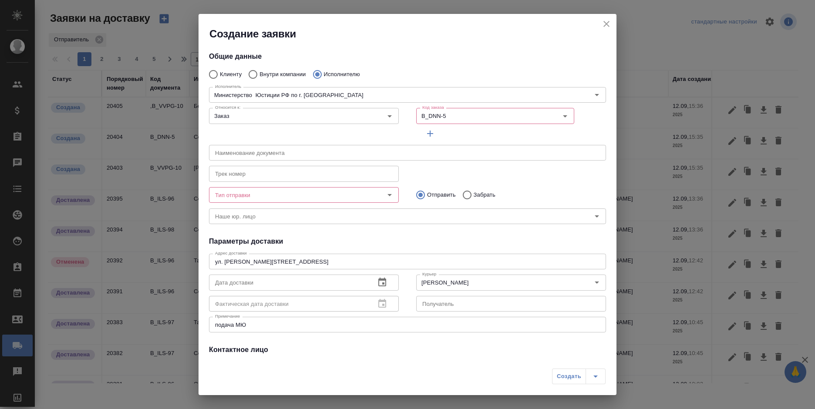
click at [285, 191] on input "Тип отправки" at bounding box center [289, 195] width 155 height 10
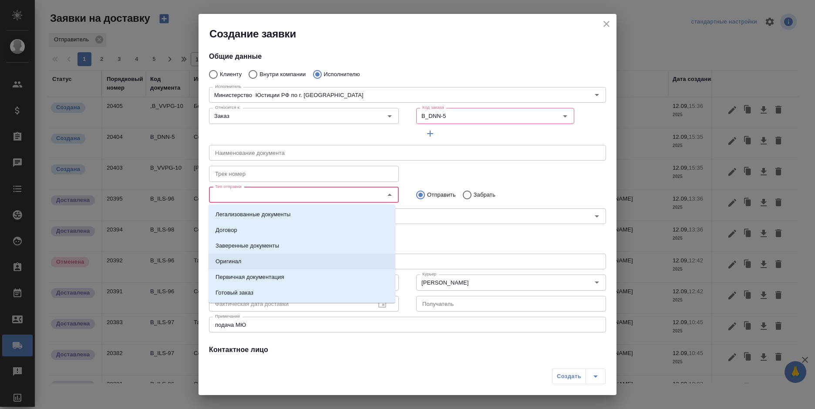
click at [259, 262] on li "Оригинал" at bounding box center [302, 262] width 187 height 16
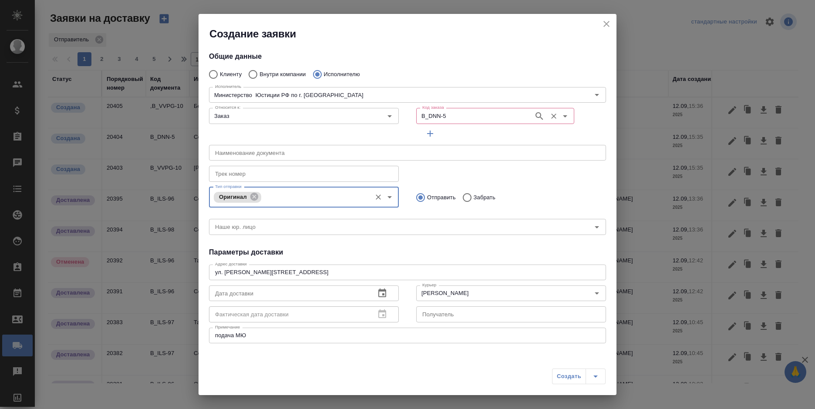
click at [456, 113] on input "B_DNN-5" at bounding box center [474, 116] width 111 height 10
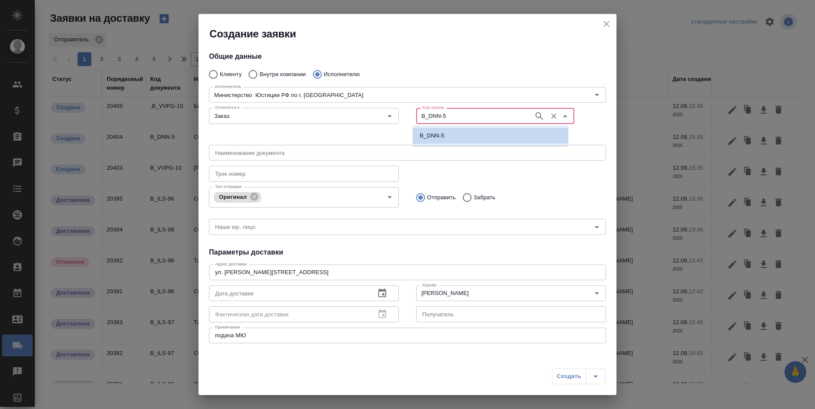
click at [453, 137] on li "B_DNN-5" at bounding box center [490, 136] width 155 height 16
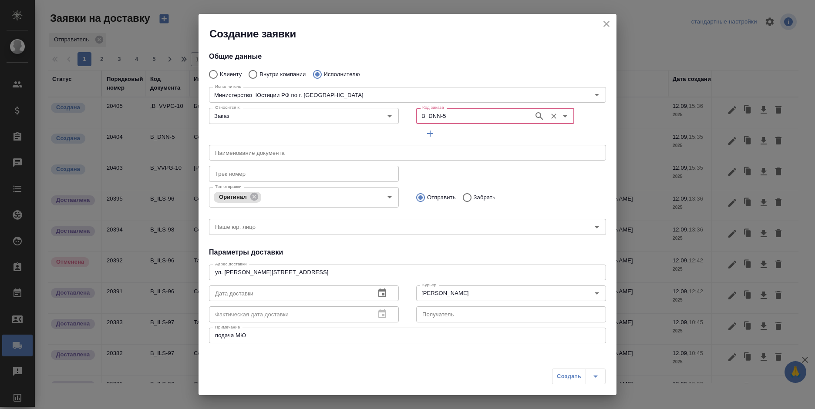
click at [549, 115] on icon "Очистить" at bounding box center [553, 116] width 9 height 9
click at [549, 116] on icon "Очистить" at bounding box center [553, 116] width 9 height 9
click at [534, 116] on icon "button" at bounding box center [539, 116] width 10 height 10
click at [528, 116] on div "Код заказа" at bounding box center [495, 116] width 158 height 16
click at [484, 118] on input "Код заказа" at bounding box center [470, 116] width 102 height 10
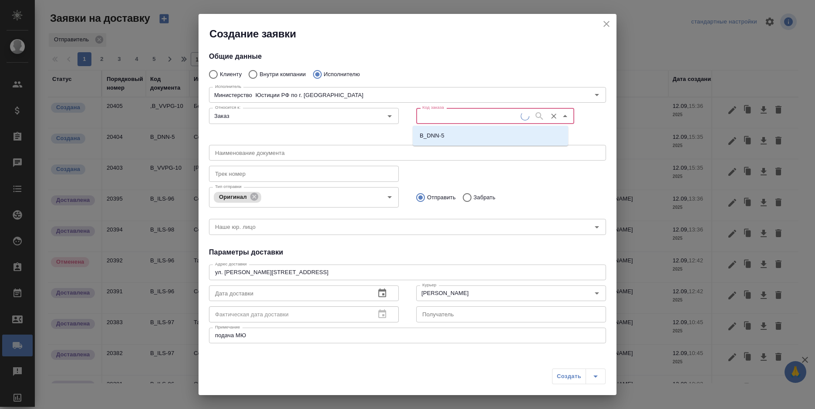
paste input "B_DNN-5"
type input "B_DNN-5"
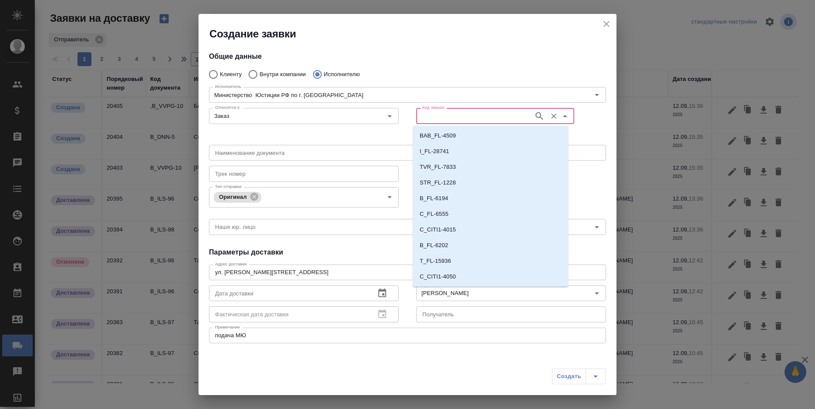
paste input "B_DNN-5"
type input "B_DNN-5"
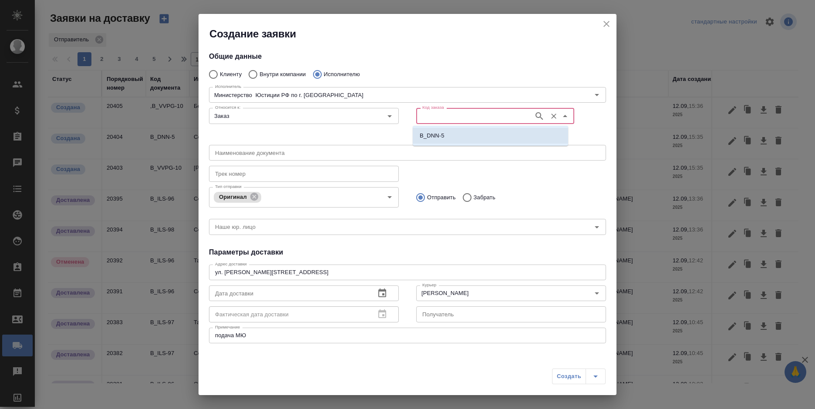
click at [476, 134] on li "B_DNN-5" at bounding box center [490, 136] width 155 height 16
type input "(МБ) ООО "Монблан""
type input "Министерство Юстиции РФ по г. Москве"
type input "B_DNN-5"
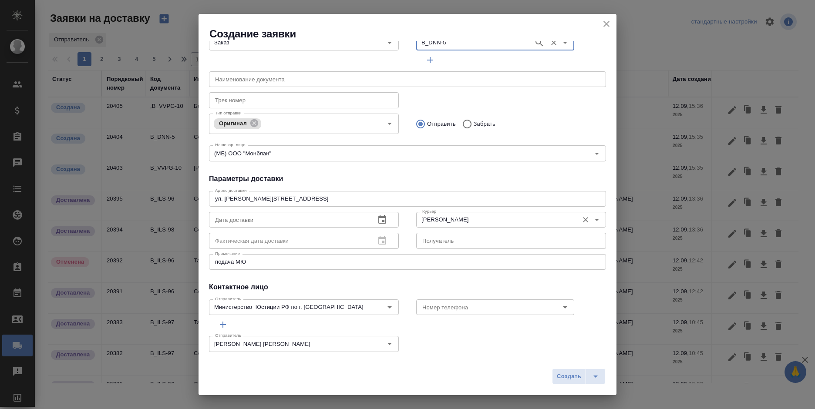
scroll to position [82, 0]
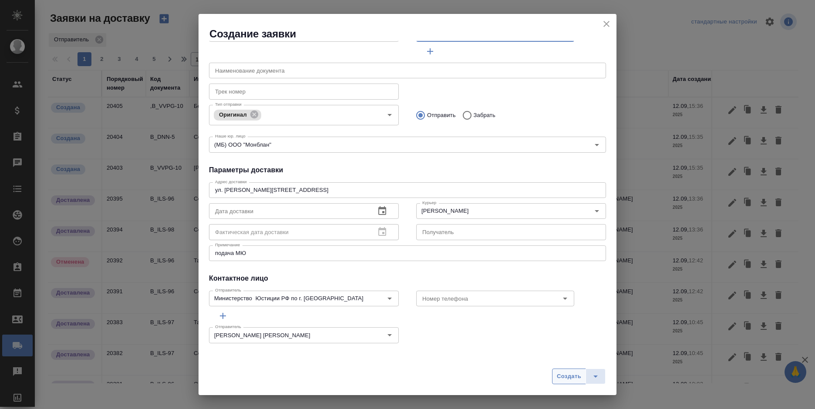
click at [565, 378] on span "Создать" at bounding box center [569, 377] width 24 height 10
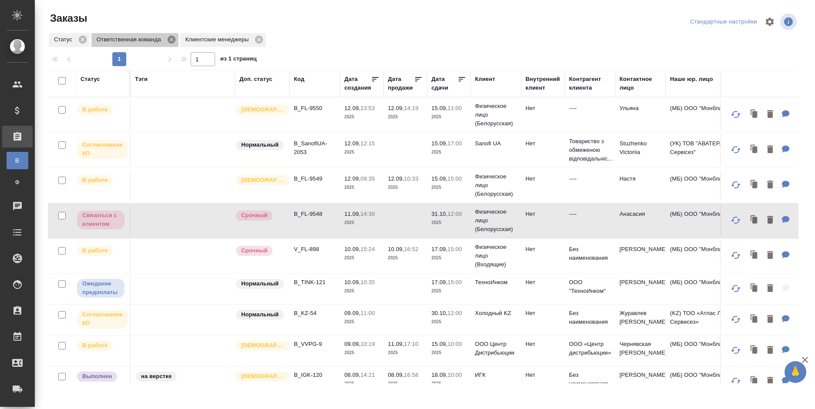
click at [171, 40] on icon at bounding box center [172, 40] width 10 height 10
click at [370, 25] on div "Заказы Стандартные настройки Статус Клиентские менеджеры 1 1 из 1 страниц Стату…" at bounding box center [426, 194] width 767 height 388
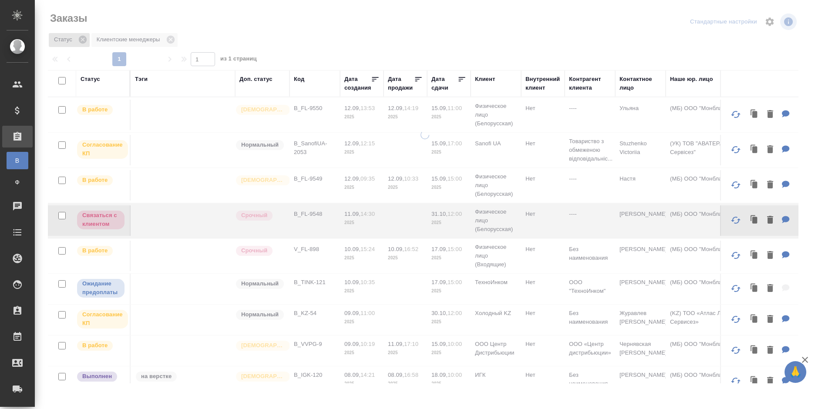
click at [78, 39] on icon at bounding box center [83, 40] width 10 height 10
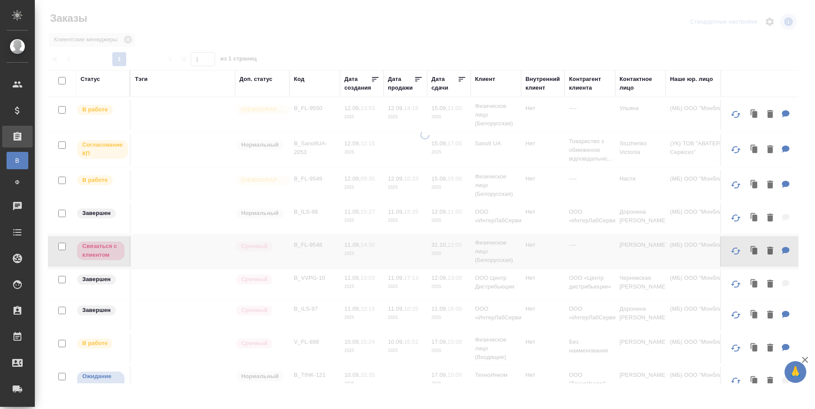
click at [166, 26] on div "Заказы" at bounding box center [174, 21] width 252 height 21
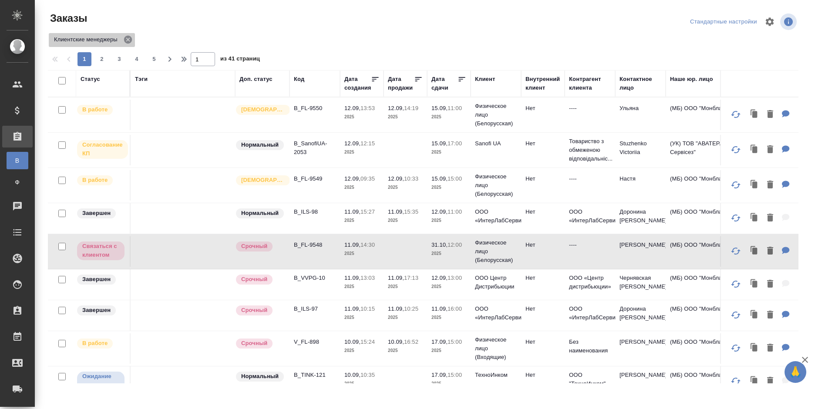
click at [126, 38] on icon at bounding box center [128, 40] width 10 height 10
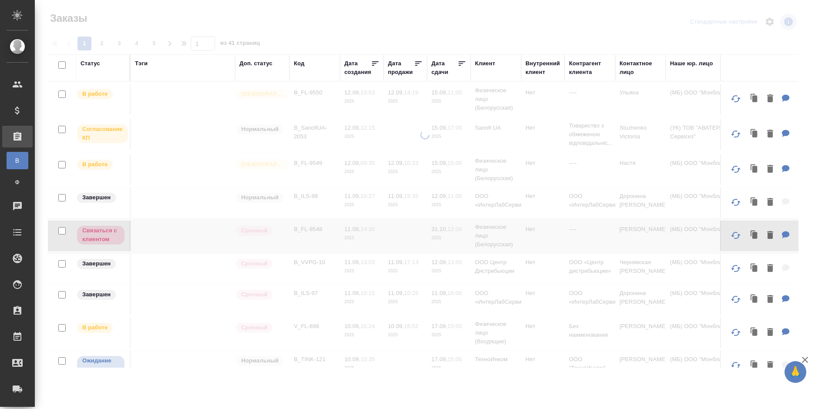
click at [335, 20] on div at bounding box center [425, 186] width 780 height 373
drag, startPoint x: 249, startPoint y: 21, endPoint x: 346, endPoint y: 39, distance: 97.8
click at [335, 20] on div at bounding box center [425, 186] width 780 height 373
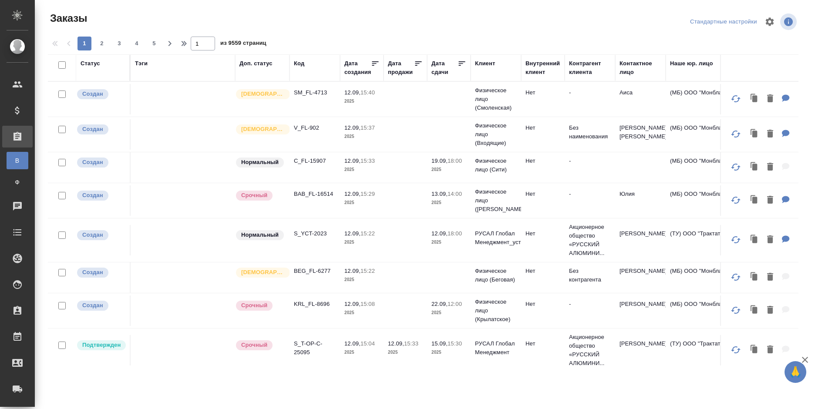
click at [483, 62] on div "Клиент" at bounding box center [485, 63] width 20 height 9
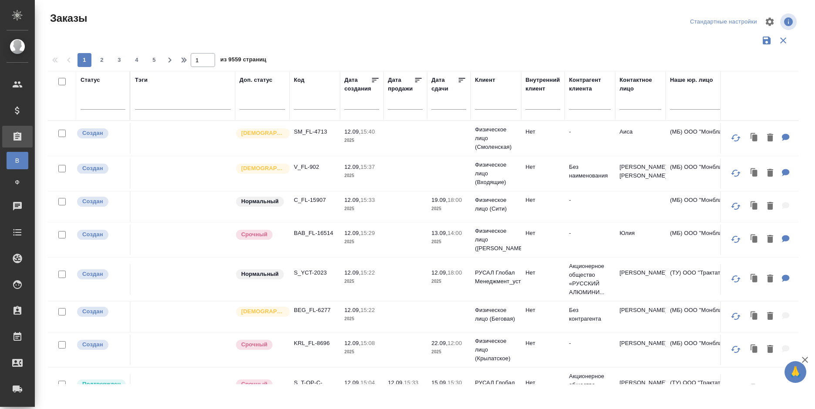
click at [492, 104] on input "text" at bounding box center [496, 104] width 42 height 11
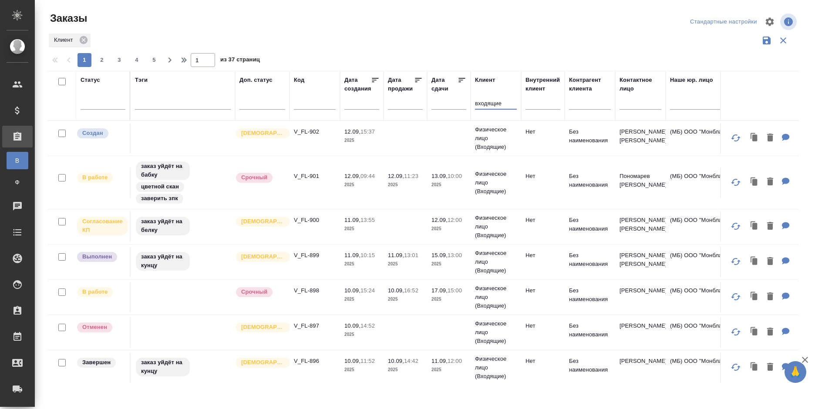
type input "входящие"
click at [471, 143] on td "Физическое лицо (Входящие)" at bounding box center [496, 138] width 50 height 35
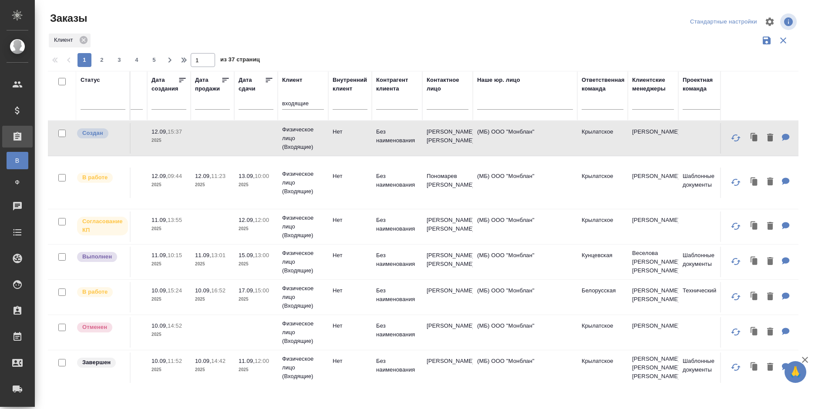
scroll to position [0, 526]
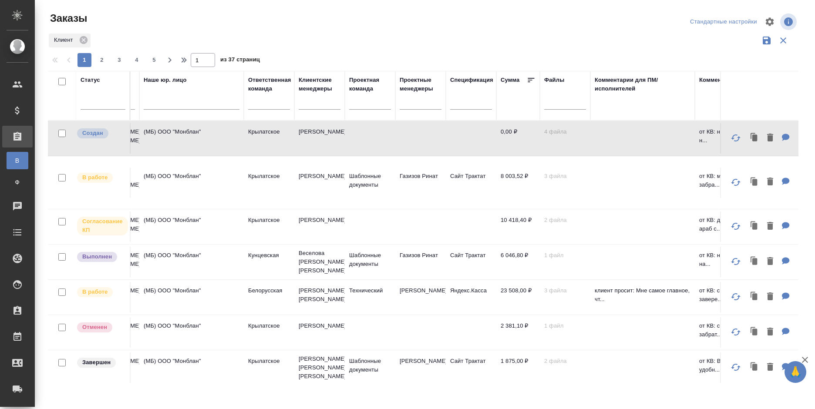
drag, startPoint x: 604, startPoint y: 394, endPoint x: 319, endPoint y: 404, distance: 285.3
click at [319, 404] on div ".cls-1 fill:#fff; AWATERA Bogomolova Anastasiya Клиенты Спецификации Заказы В В…" at bounding box center [407, 204] width 815 height 409
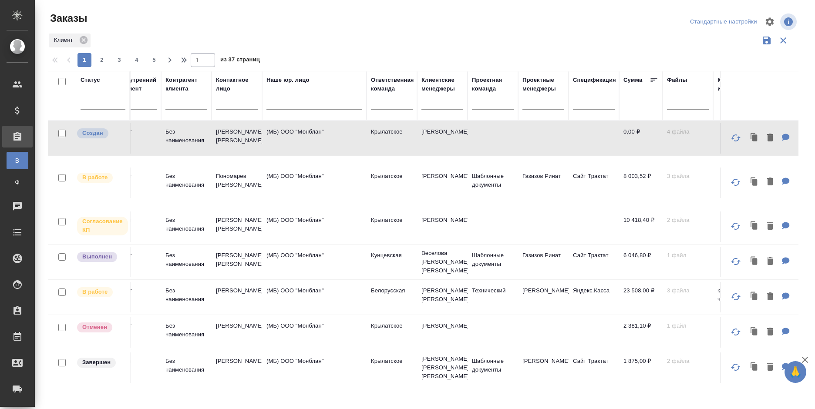
scroll to position [0, 0]
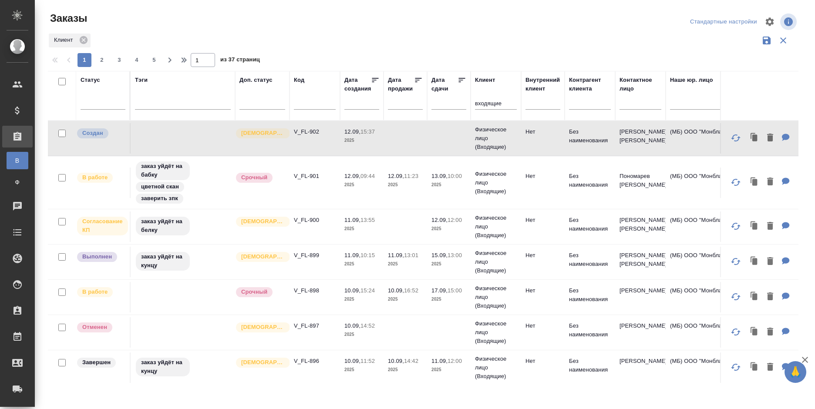
click at [409, 132] on td at bounding box center [406, 138] width 44 height 30
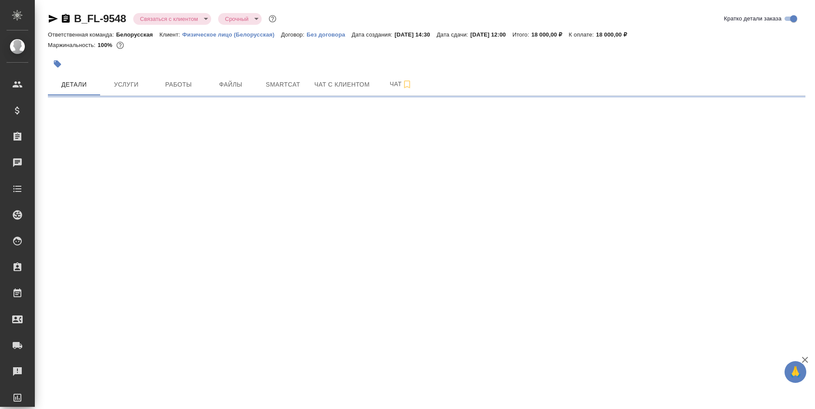
select select "RU"
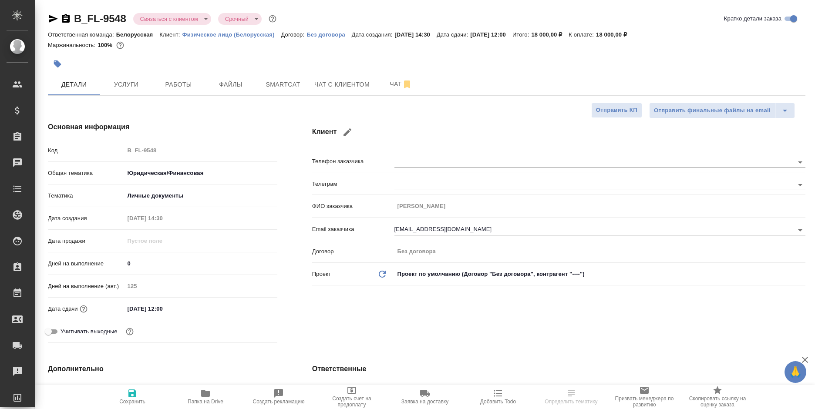
type textarea "x"
click at [347, 129] on icon "button" at bounding box center [347, 132] width 10 height 10
type input "Анастасия"
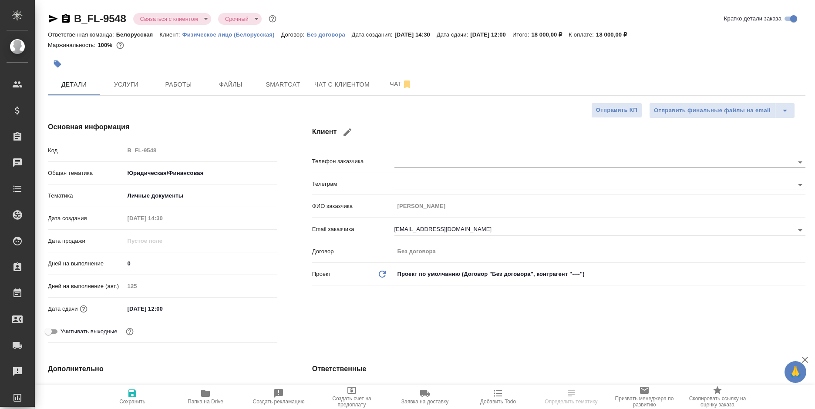
type input "7234595723@mail.ru"
checkbox input "true"
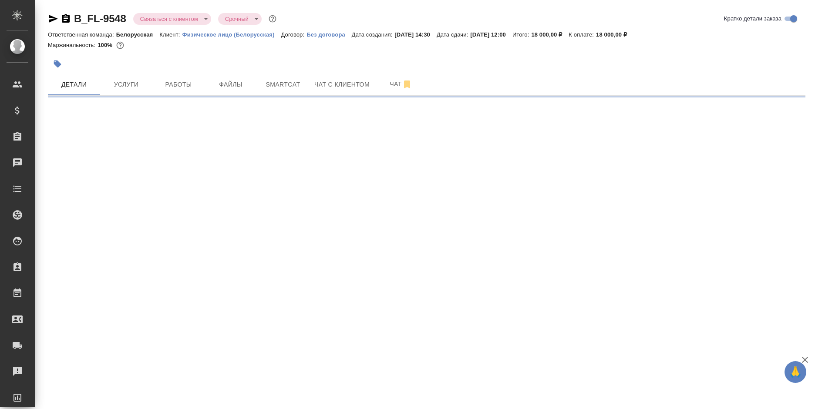
click at [313, 131] on div ".cls-1 fill:#fff; AWATERA Bogomolova Anastasiya Клиенты Спецификации Заказы 0 Ч…" at bounding box center [407, 204] width 815 height 409
select select "RU"
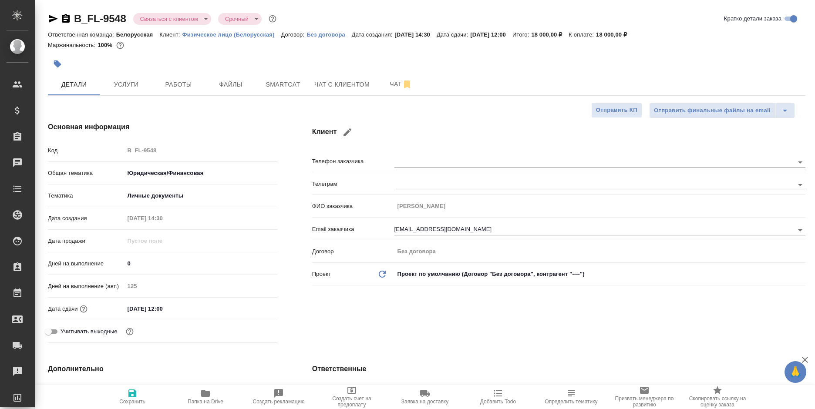
type textarea "x"
click at [348, 133] on icon "button" at bounding box center [347, 132] width 8 height 8
type input "Анастасия"
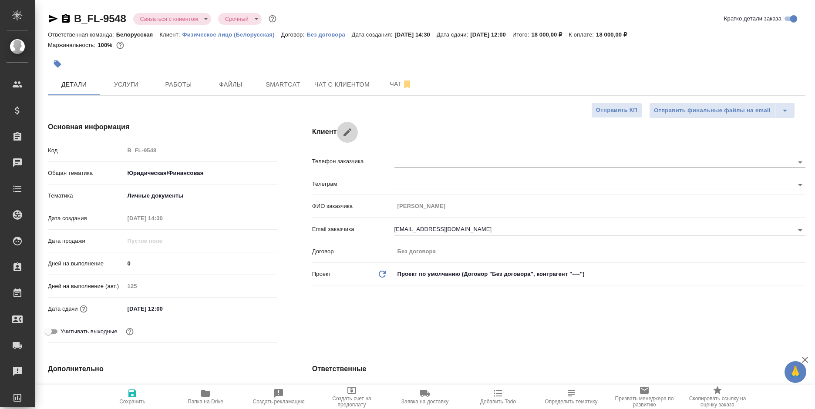
type input "7234595723@mail.ru"
checkbox input "true"
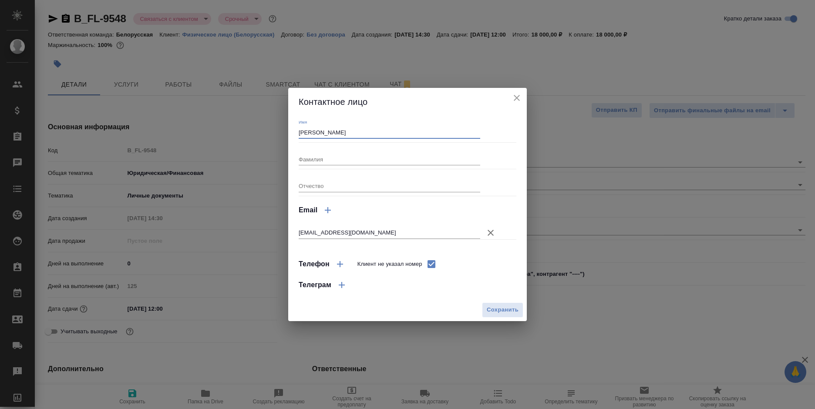
drag, startPoint x: 338, startPoint y: 133, endPoint x: 309, endPoint y: 135, distance: 29.3
click at [309, 135] on input "Анастасия" at bounding box center [390, 132] width 182 height 12
click at [345, 113] on div "Контактное лицо" at bounding box center [407, 102] width 239 height 28
click at [507, 311] on span "Сохранить" at bounding box center [503, 310] width 32 height 10
type textarea "x"
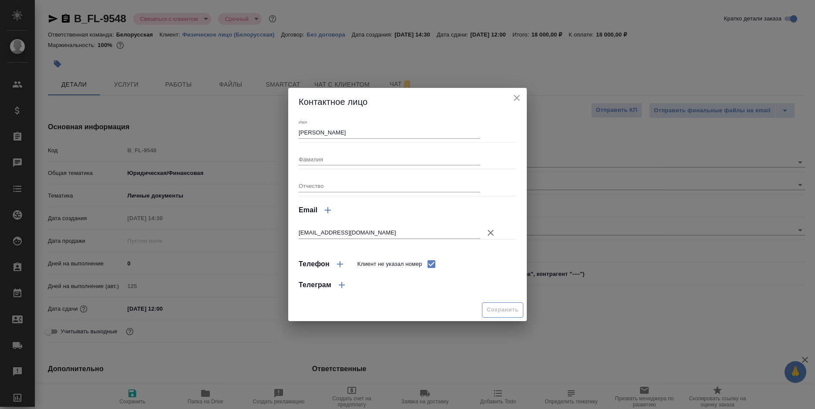
type textarea "x"
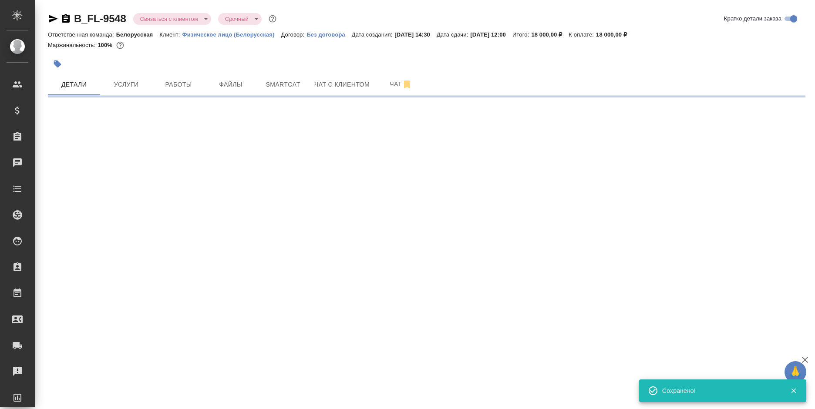
select select "RU"
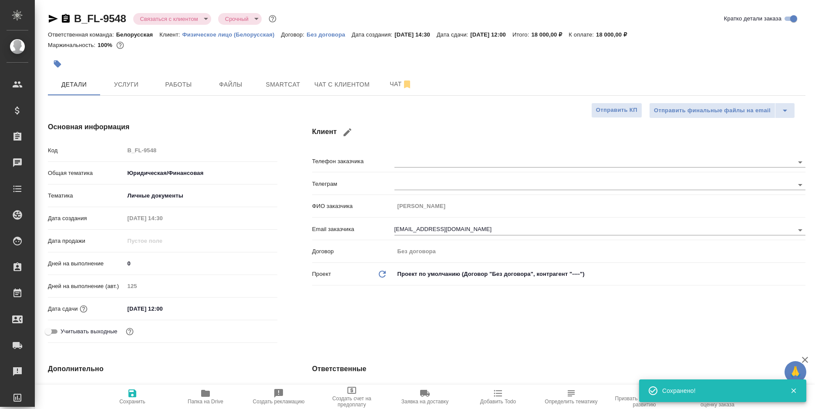
type textarea "x"
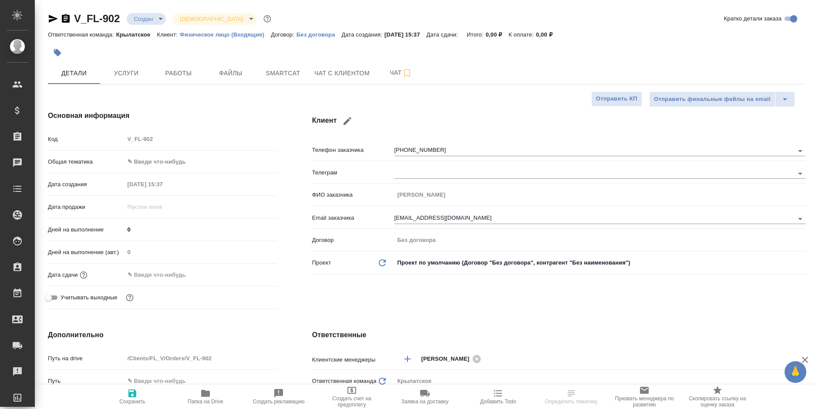
select select "RU"
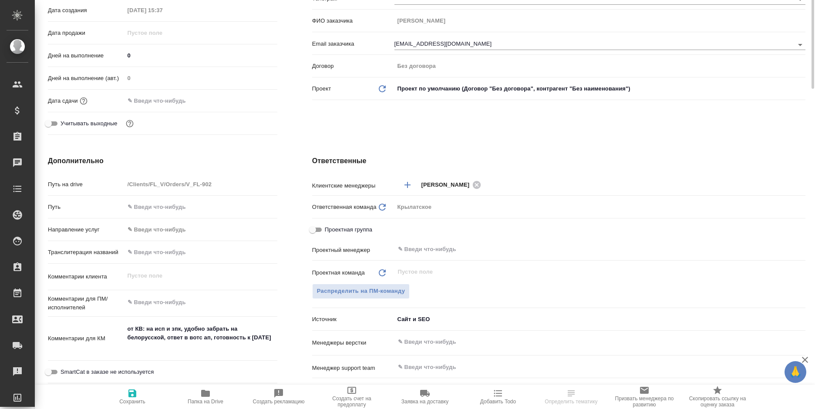
scroll to position [218, 0]
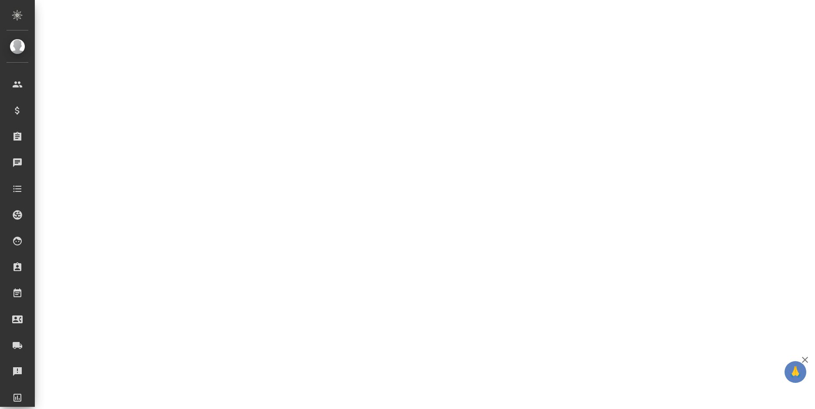
select select "RU"
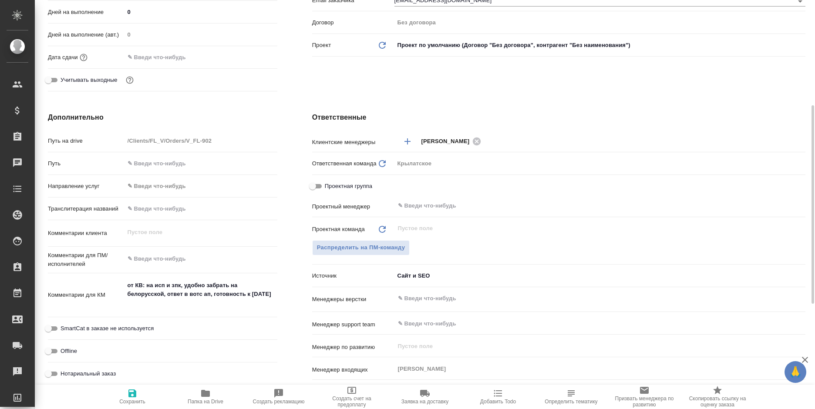
type textarea "x"
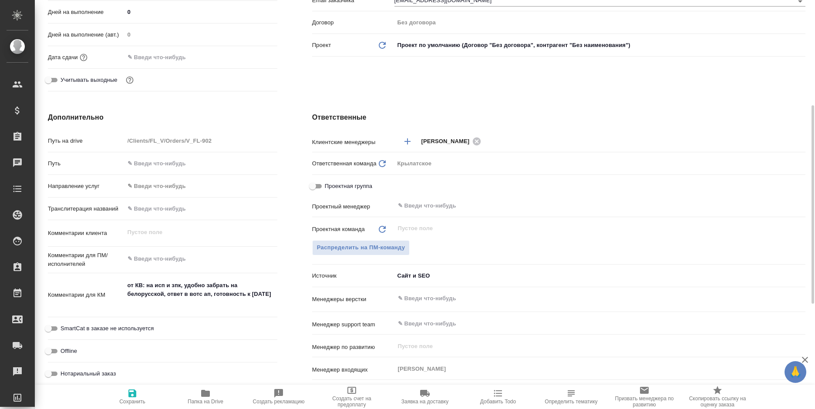
type textarea "x"
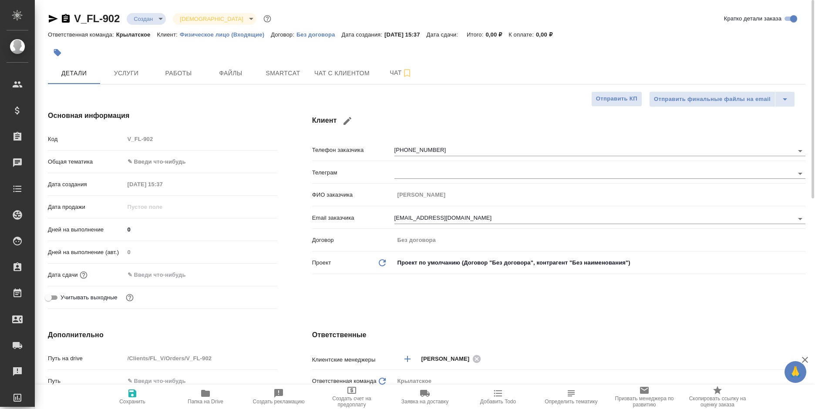
click at [213, 93] on div "Отправить финальные файлы на email Отправить КП" at bounding box center [423, 99] width 750 height 16
click at [226, 76] on span "Файлы" at bounding box center [231, 73] width 42 height 11
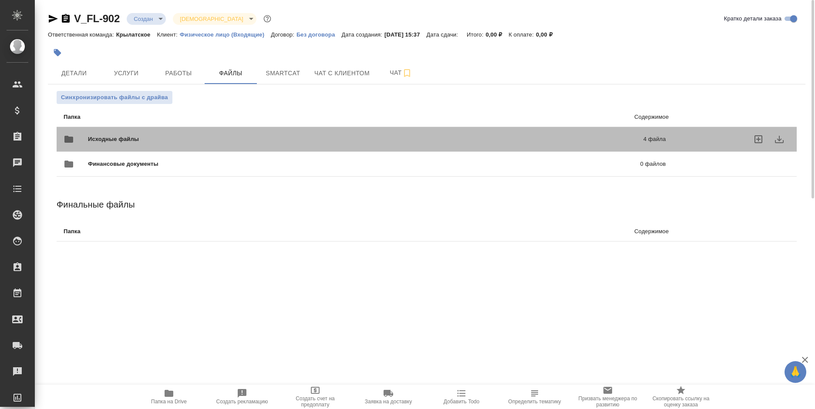
click at [455, 140] on p "4 файла" at bounding box center [528, 139] width 275 height 9
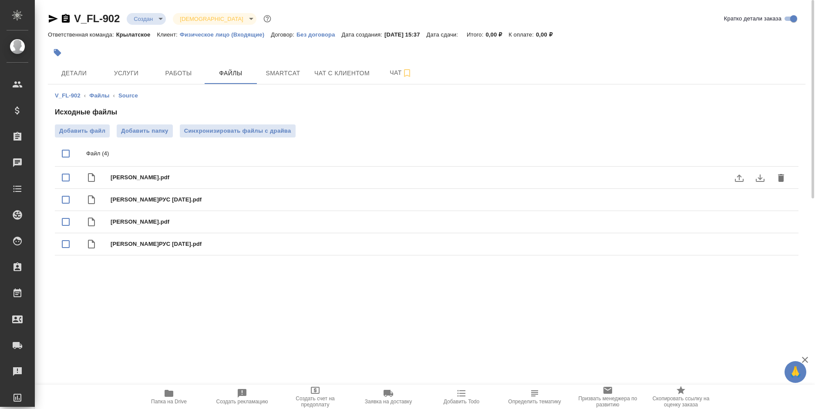
click at [762, 178] on icon "download" at bounding box center [760, 178] width 10 height 10
click at [759, 202] on icon "download" at bounding box center [760, 200] width 10 height 10
click at [757, 222] on icon "download" at bounding box center [760, 222] width 10 height 10
click at [759, 245] on icon "download" at bounding box center [760, 244] width 9 height 7
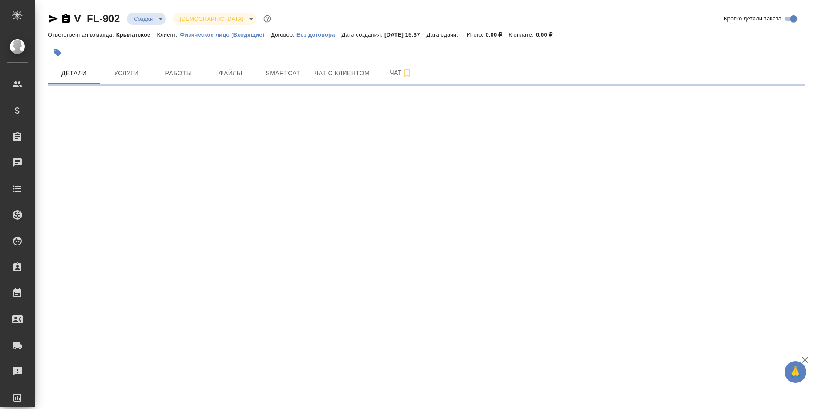
select select "RU"
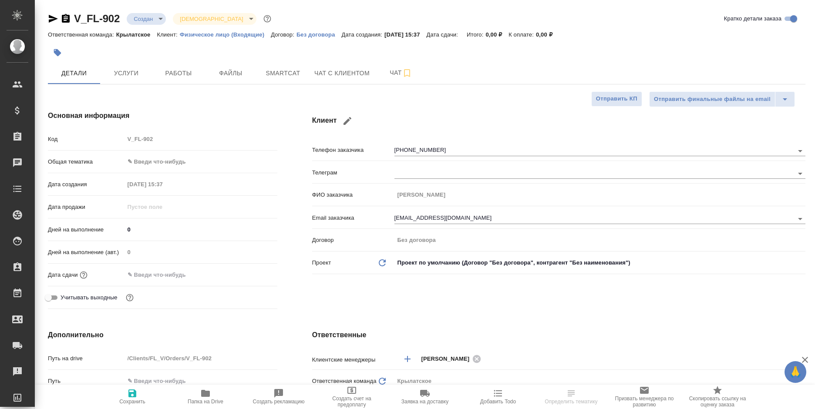
type textarea "x"
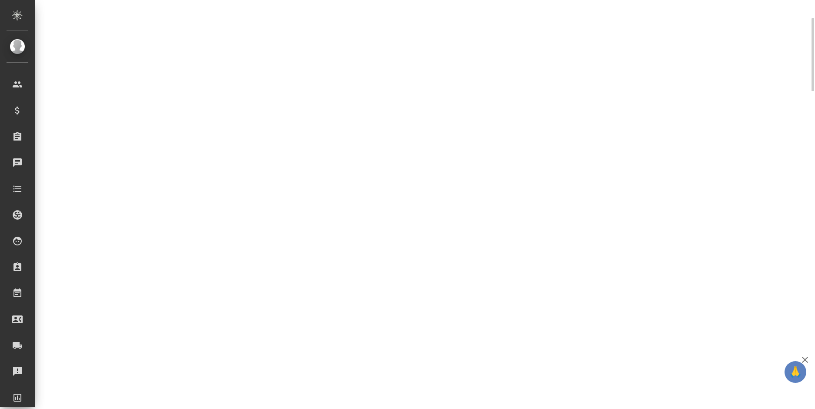
scroll to position [216, 0]
select select "RU"
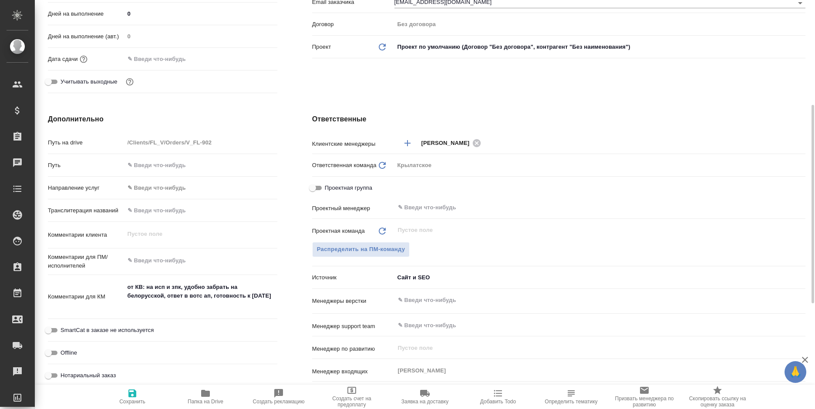
type textarea "x"
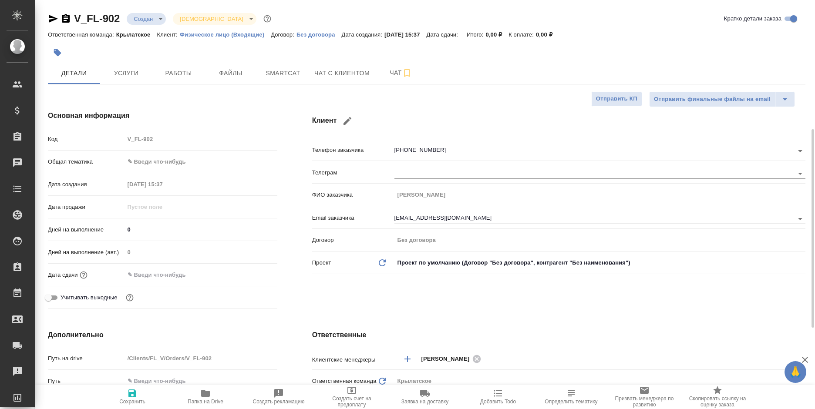
scroll to position [174, 0]
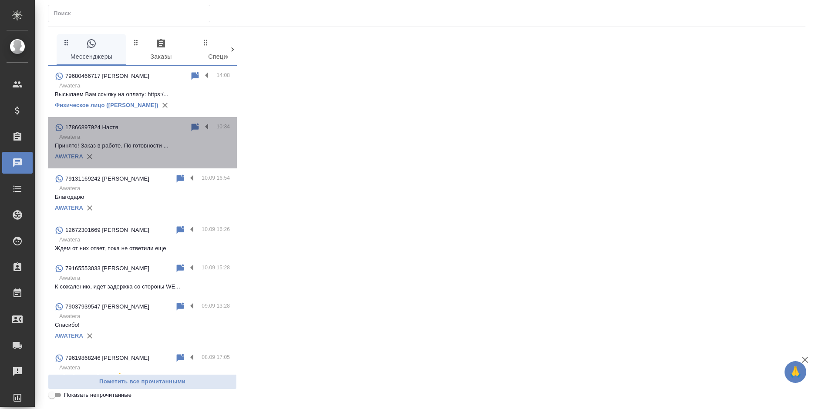
click at [152, 131] on div "17866897924 Настя" at bounding box center [122, 127] width 135 height 10
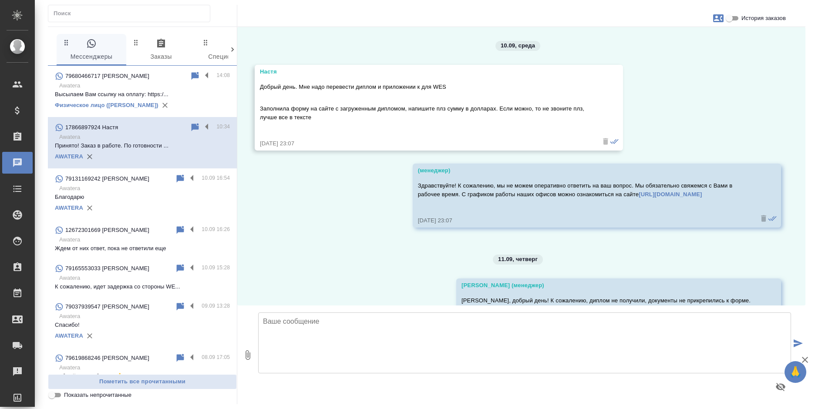
click at [740, 18] on input "История заказов" at bounding box center [728, 18] width 31 height 10
checkbox input "true"
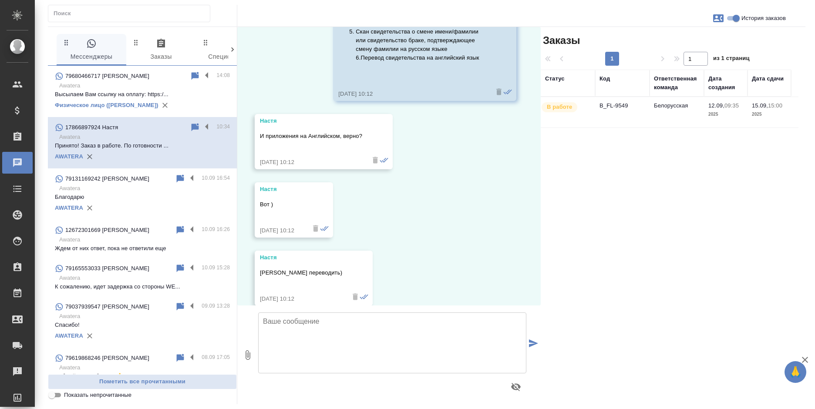
scroll to position [2633, 0]
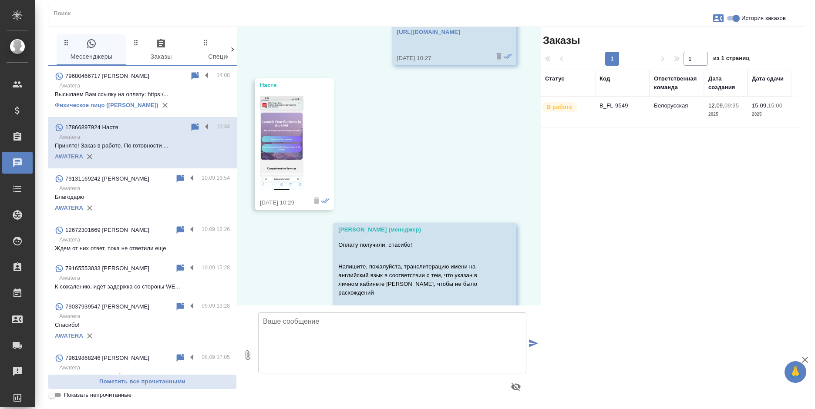
click at [683, 115] on td "Белорусская" at bounding box center [676, 112] width 54 height 30
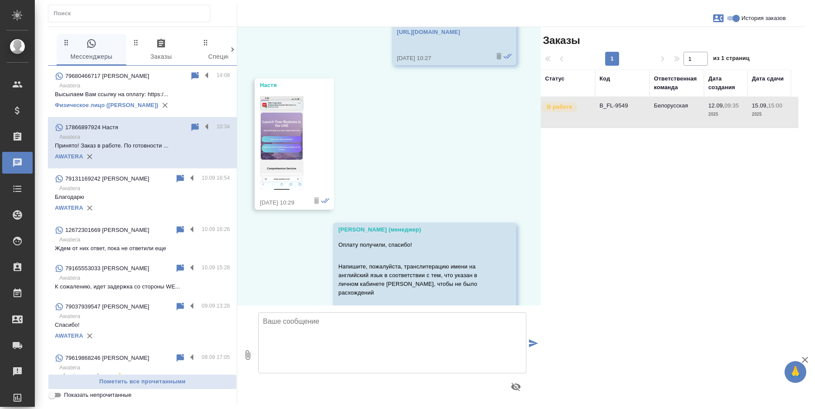
click at [683, 115] on td "Белорусская" at bounding box center [676, 112] width 54 height 30
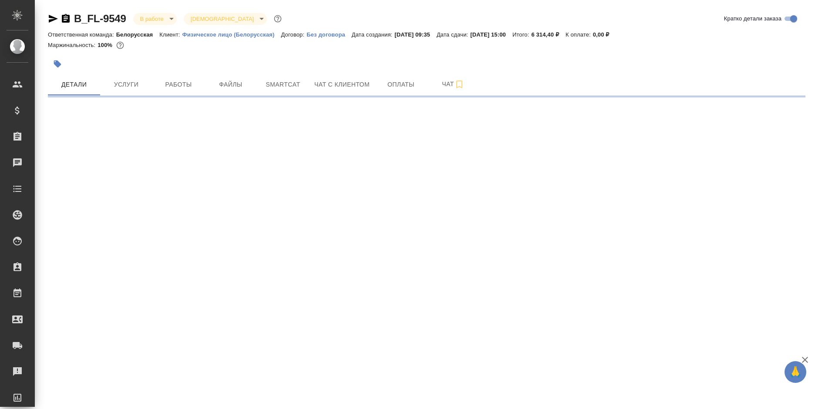
select select "RU"
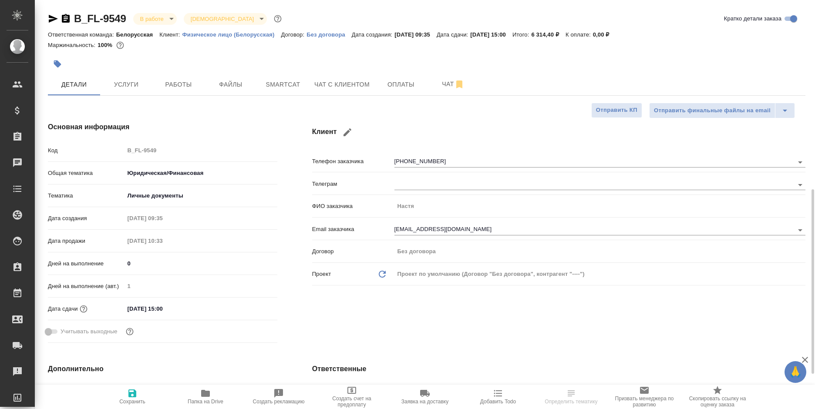
type textarea "x"
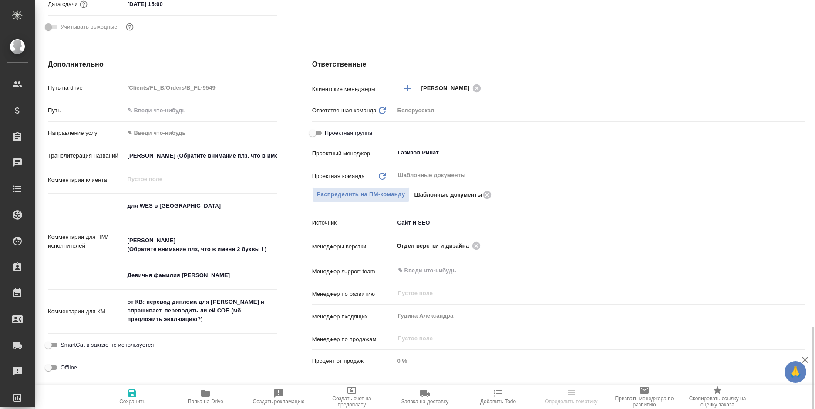
scroll to position [435, 0]
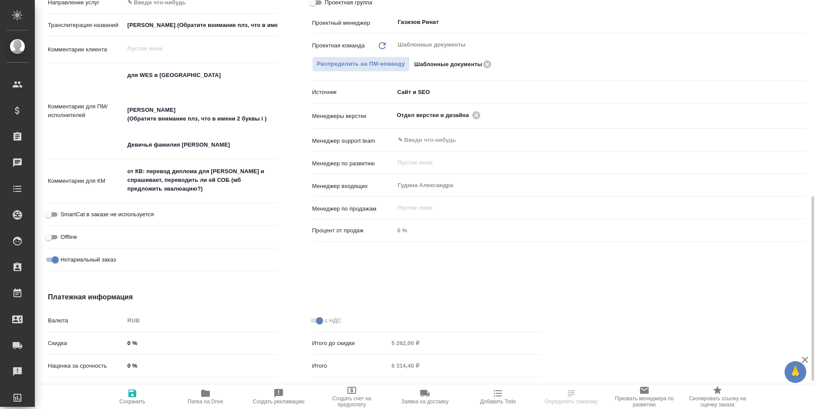
type textarea "x"
click at [207, 192] on textarea "от КВ: перевод диплома для WES и спрашивает, переводить ли ей СОБ (мб предложит…" at bounding box center [201, 181] width 152 height 32
type textarea "от КВ: перевод диплома для WES и спрашивает, переводить ли ей СОБ (мб предложит…"
type textarea "x"
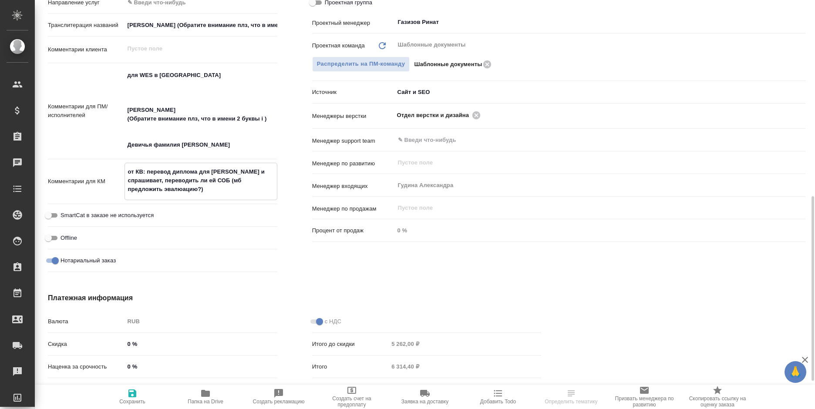
type textarea "x"
type textarea "от КВ: перевод диплома для WES и спрашивает, переводить ли ей СОБ (мб предложит…"
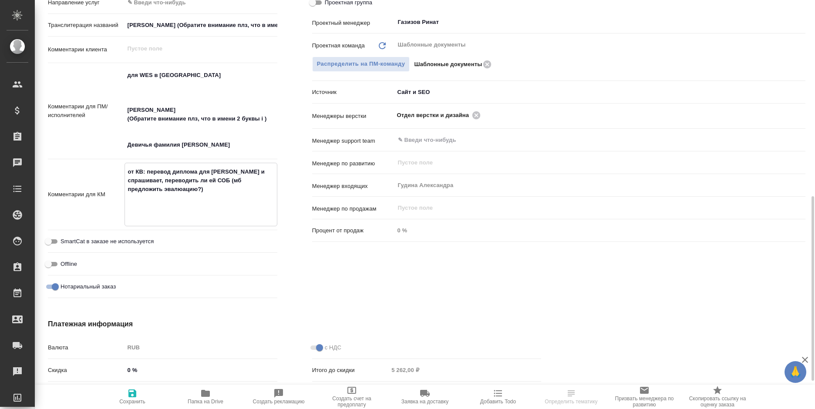
type textarea "x"
type textarea "от КВ: перевод диплома для WES и спрашивает, переводить ли ей СОБ (мб предложит…"
type textarea "x"
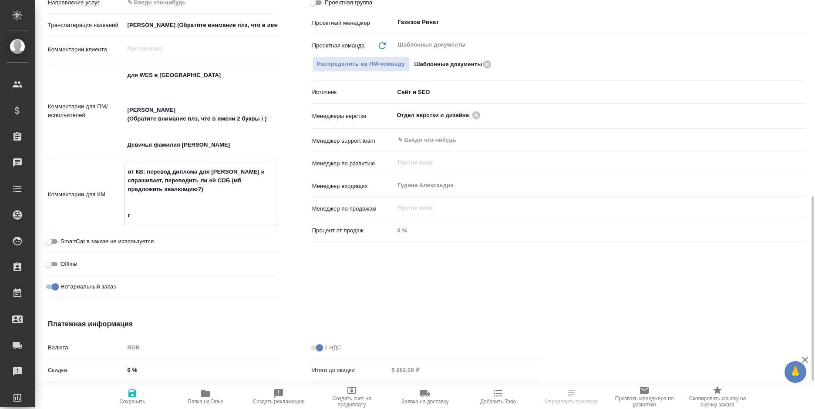
type textarea "x"
type textarea "от КВ: перевод диплома для WES и спрашивает, переводить ли ей СОБ (мб предложит…"
type textarea "x"
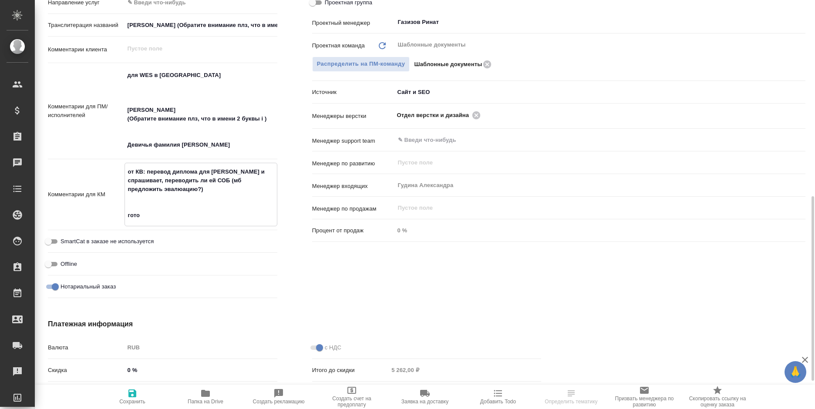
type textarea "x"
type textarea "от КВ: перевод диплома для WES и спрашивает, переводить ли ей СОБ (мб предложит…"
type textarea "x"
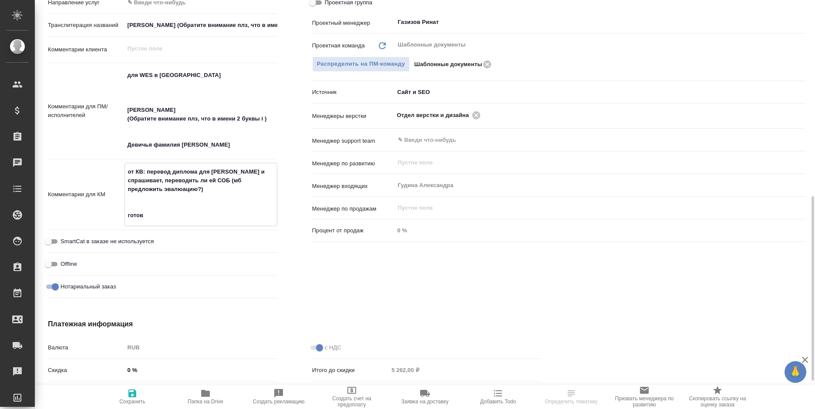
type textarea "от КВ: перевод диплома для WES и спрашивает, переводить ли ей СОБ (мб предложит…"
type textarea "x"
type textarea "от КВ: перевод диплома для WES и спрашивает, переводить ли ей СОБ (мб предложит…"
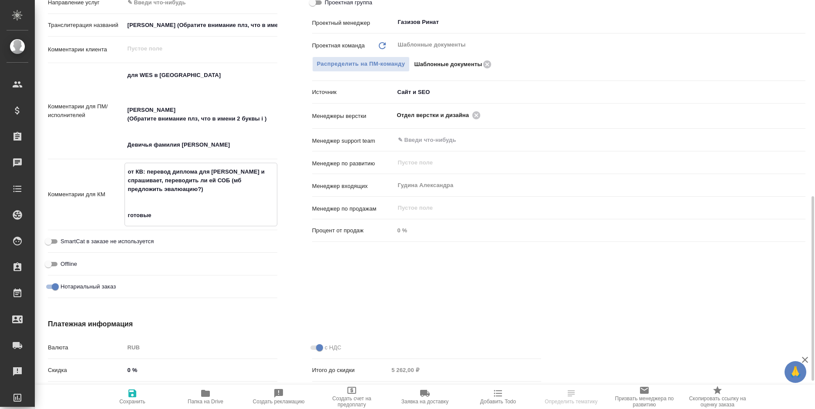
type textarea "x"
type textarea "от КВ: перевод диплома для WES и спрашивает, переводить ли ей СОБ (мб предложит…"
type textarea "x"
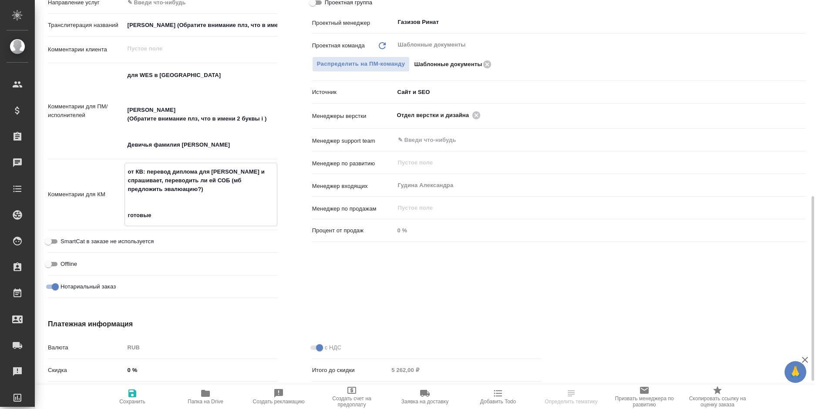
type textarea "x"
type textarea "от КВ: перевод диплома для WES и спрашивает, переводить ли ей СОБ (мб предложит…"
type textarea "x"
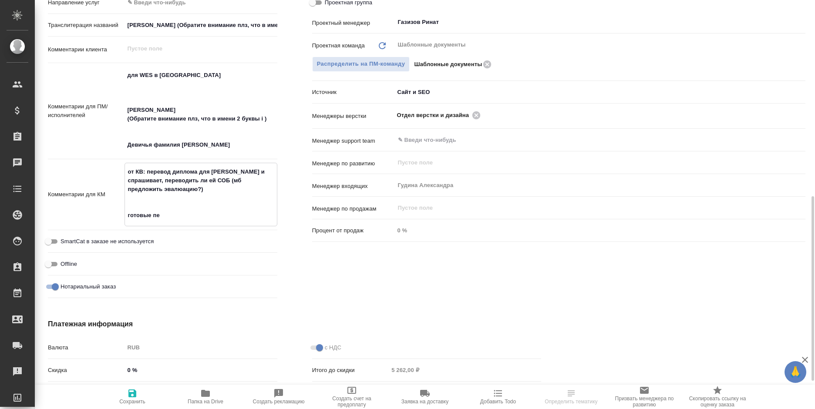
type textarea "x"
type textarea "от КВ: перевод диплома для WES и спрашивает, переводить ли ей СОБ (мб предложит…"
type textarea "x"
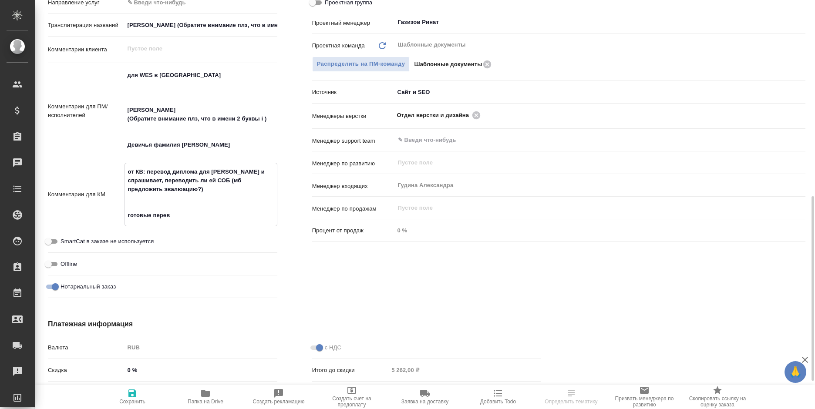
type textarea "от КВ: перевод диплома для WES и спрашивает, переводить ли ей СОБ (мб предложит…"
type textarea "x"
type textarea "от КВ: перевод диплома для WES и спрашивает, переводить ли ей СОБ (мб предложит…"
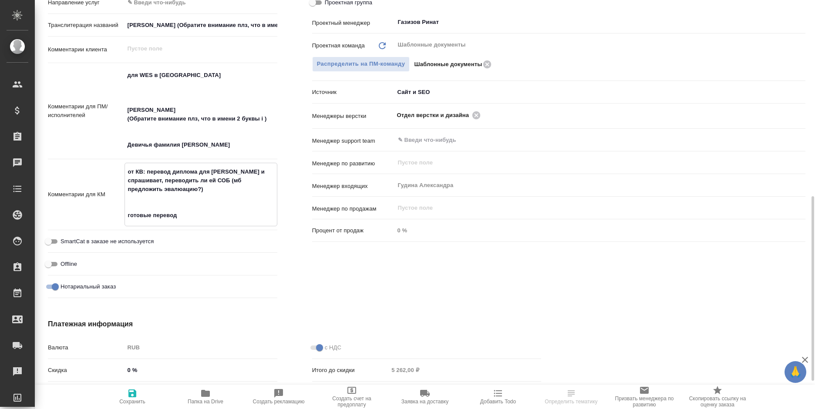
type textarea "x"
type textarea "от КВ: перевод диплома для WES и спрашивает, переводить ли ей СОБ (мб предложит…"
type textarea "x"
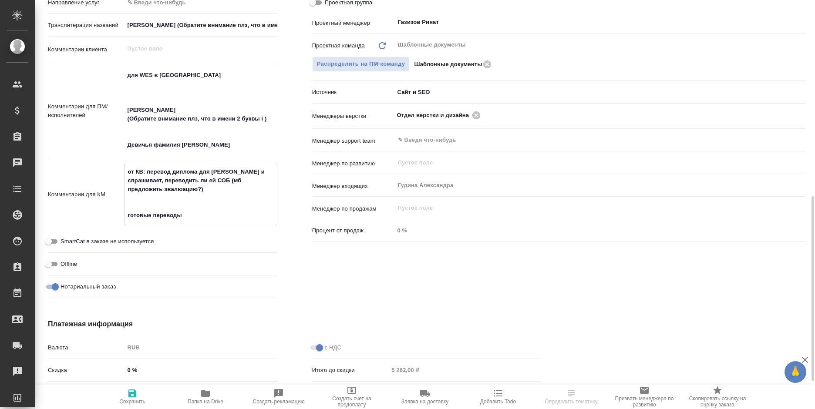
type textarea "x"
type textarea "от КВ: перевод диплома для WES и спрашивает, переводить ли ей СОБ (мб предложит…"
type textarea "x"
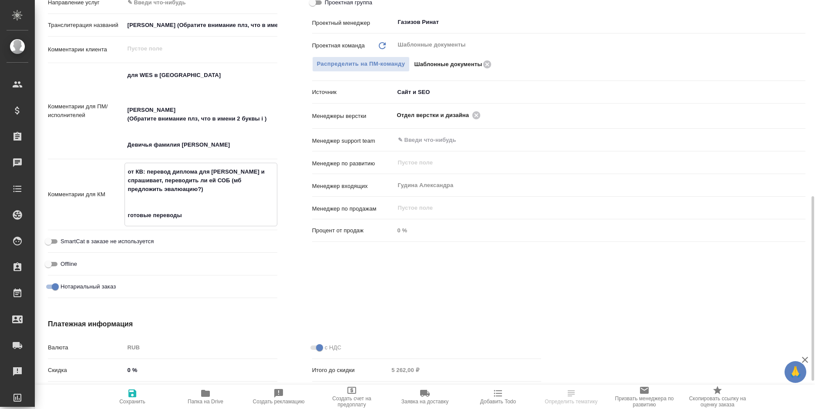
type textarea "x"
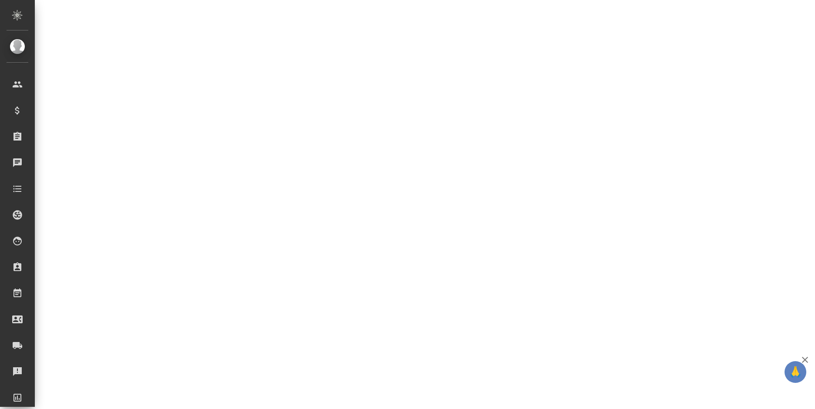
select select "RU"
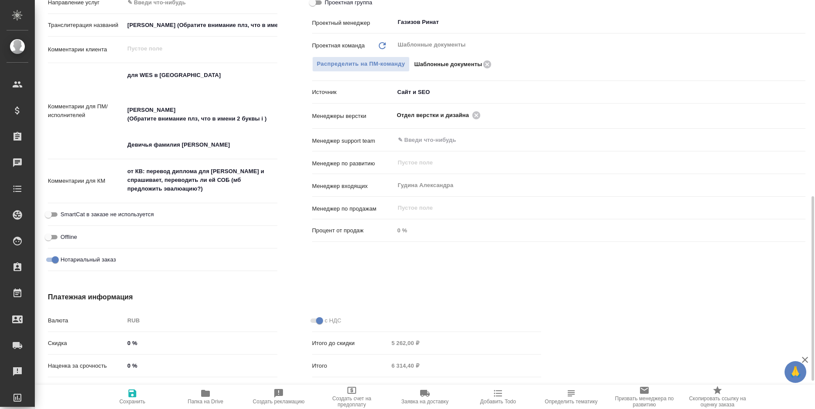
type textarea "x"
click at [217, 188] on textarea "от КВ: перевод диплома для WES и спрашивает, переводить ли ей СОБ (мб предложит…" at bounding box center [200, 180] width 153 height 32
type textarea "от КВ: перевод диплома для WES и спрашивает, переводить ли ей СОБ (мб предложит…"
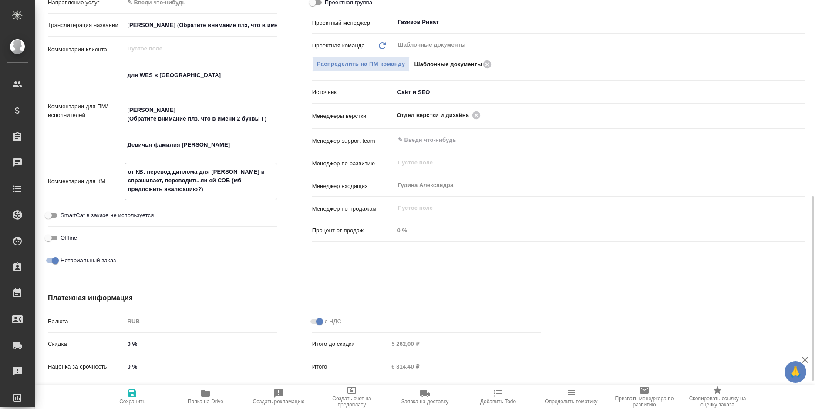
type textarea "x"
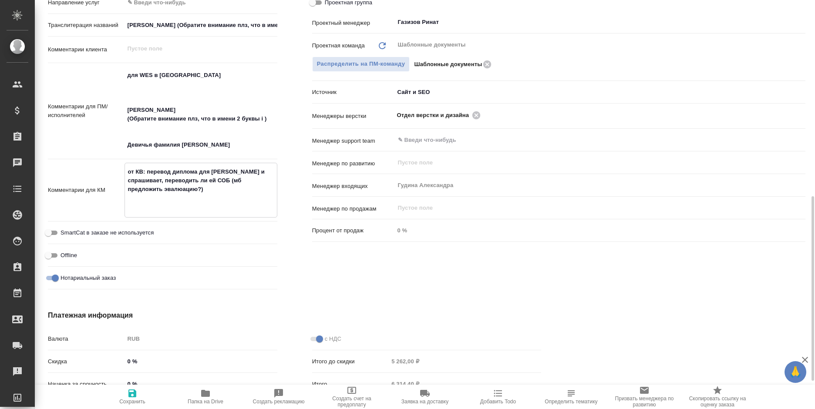
type textarea "от КВ: перевод диплома для WES и спрашивает, переводить ли ей СОБ (мб предложит…"
type textarea "x"
type textarea "от КВ: перевод диплома для WES и спрашивает, переводить ли ей СОБ (мб предложит…"
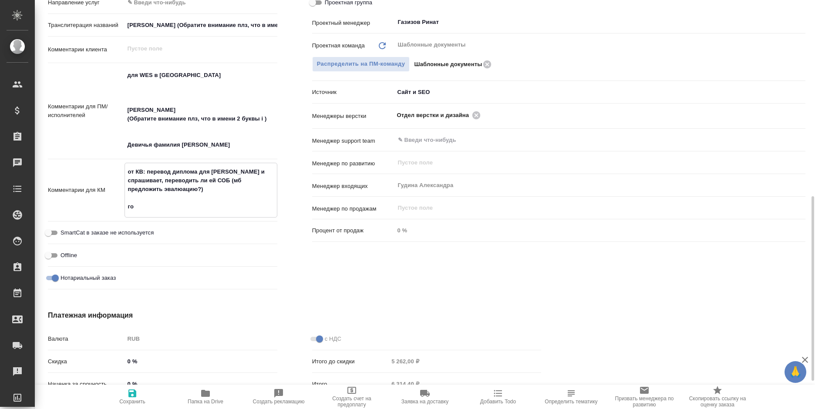
type textarea "x"
type textarea "от КВ: перевод диплома для WES и спрашивает, переводить ли ей СОБ (мб предложит…"
type textarea "x"
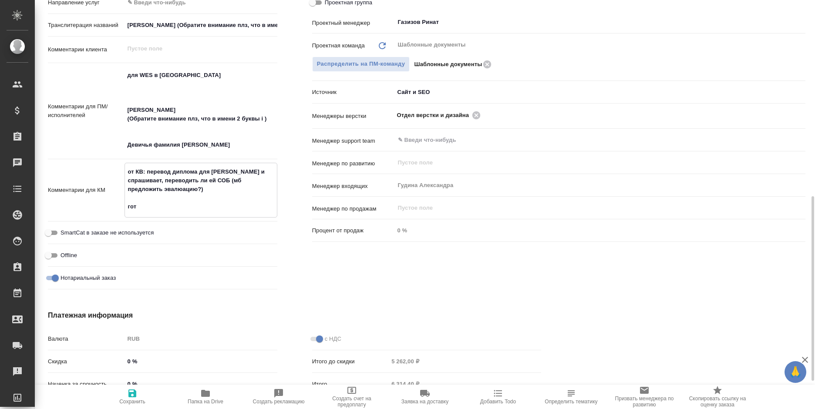
type textarea "x"
type textarea "от КВ: перевод диплома для WES и спрашивает, переводить ли ей СОБ (мб предложит…"
type textarea "x"
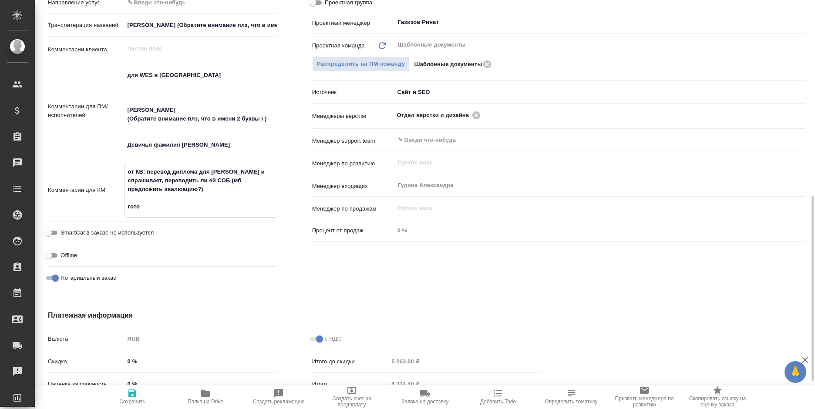
type textarea "x"
type textarea "от КВ: перевод диплома для WES и спрашивает, переводить ли ей СОБ (мб предложит…"
type textarea "x"
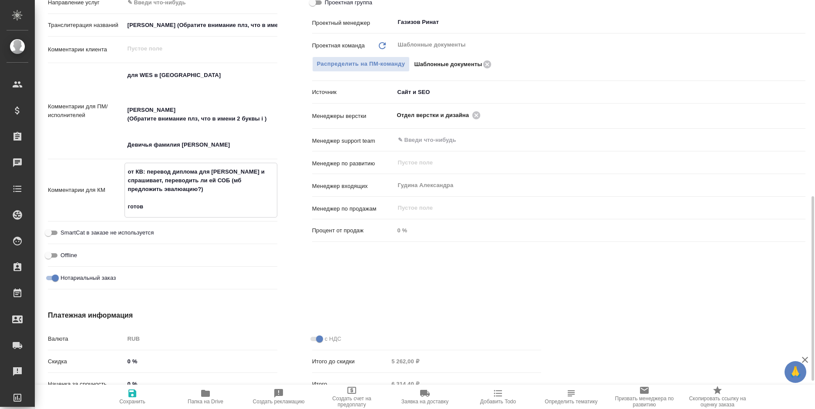
type textarea "от КВ: перевод диплома для WES и спрашивает, переводить ли ей СОБ (мб предложит…"
type textarea "x"
type textarea "от КВ: перевод диплома для WES и спрашивает, переводить ли ей СОБ (мб предложит…"
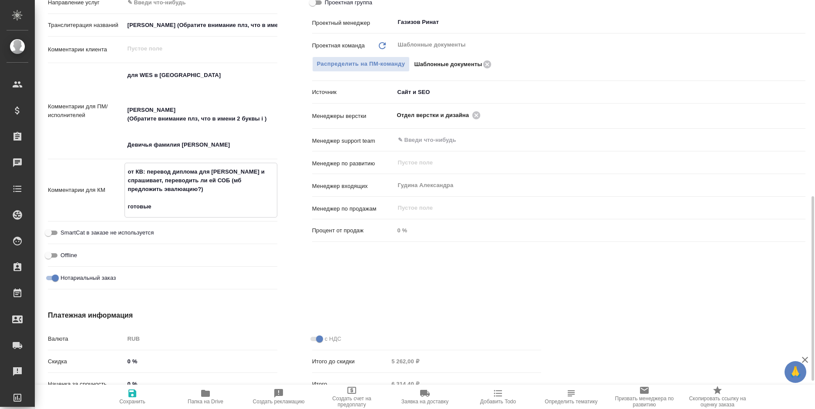
type textarea "x"
type textarea "от КВ: перевод диплома для WES и спрашивает, переводить ли ей СОБ (мб предложит…"
type textarea "x"
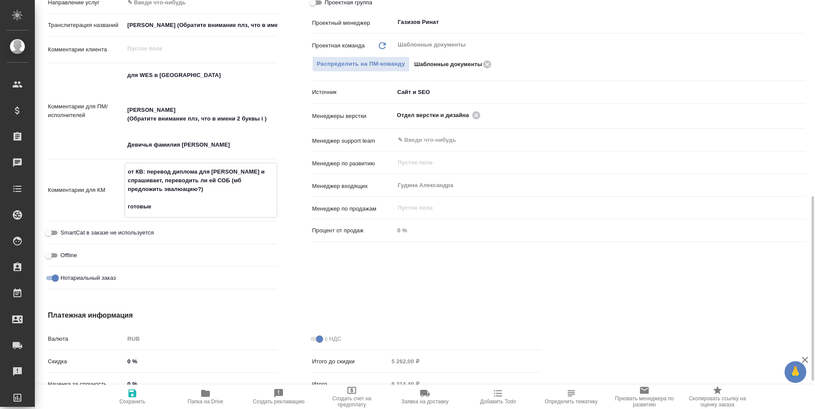
type textarea "x"
type textarea "от КВ: перевод диплома для WES и спрашивает, переводить ли ей СОБ (мб предложит…"
type textarea "x"
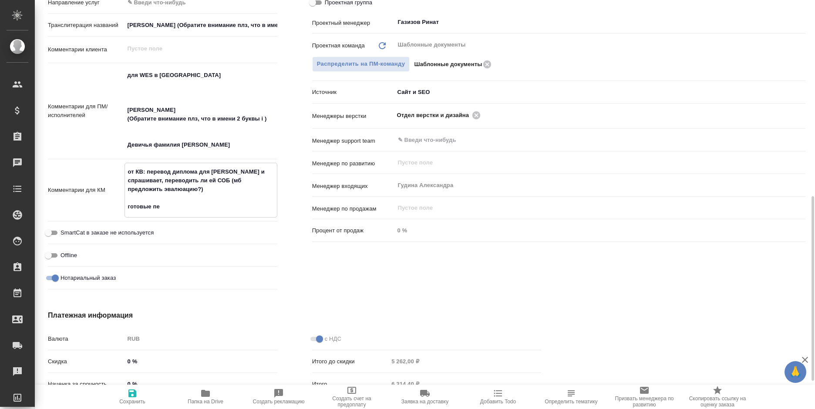
type textarea "x"
type textarea "от КВ: перевод диплома для WES и спрашивает, переводить ли ей СОБ (мб предложит…"
type textarea "x"
type textarea "от КВ: перевод диплома для WES и спрашивает, переводить ли ей СОБ (мб предложит…"
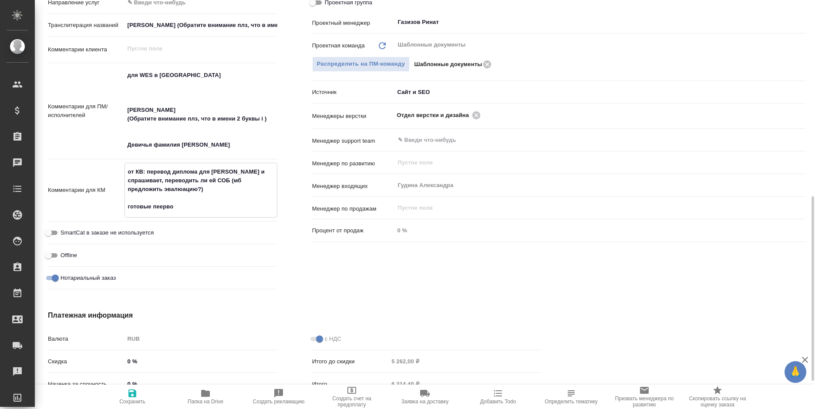
type textarea "x"
type textarea "от КВ: перевод диплома для WES и спрашивает, переводить ли ей СОБ (мб предложит…"
type textarea "x"
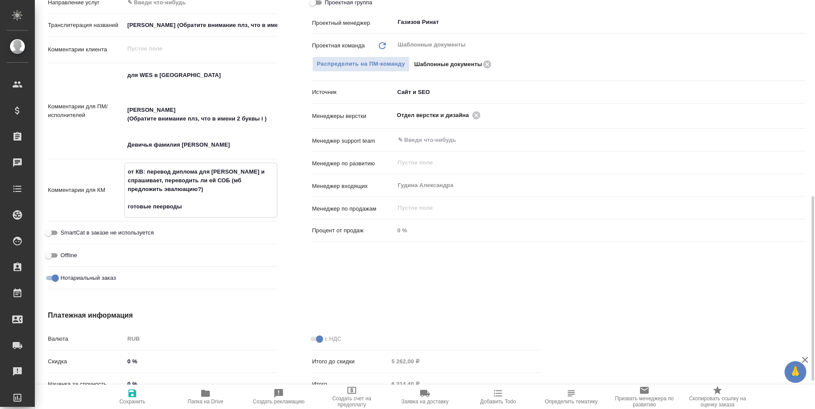
type textarea "от КВ: перевод диплома для WES и спрашивает, переводить ли ей СОБ (мб предложит…"
type textarea "x"
type textarea "от КВ: перевод диплома для WES и спрашивает, переводить ли ей СОБ (мб предложит…"
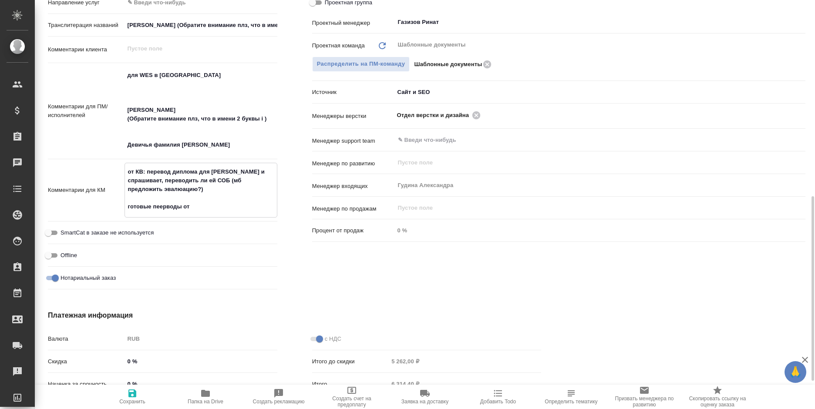
type textarea "x"
type textarea "от КВ: перевод диплома для WES и спрашивает, переводить ли ей СОБ (мб предложит…"
type textarea "x"
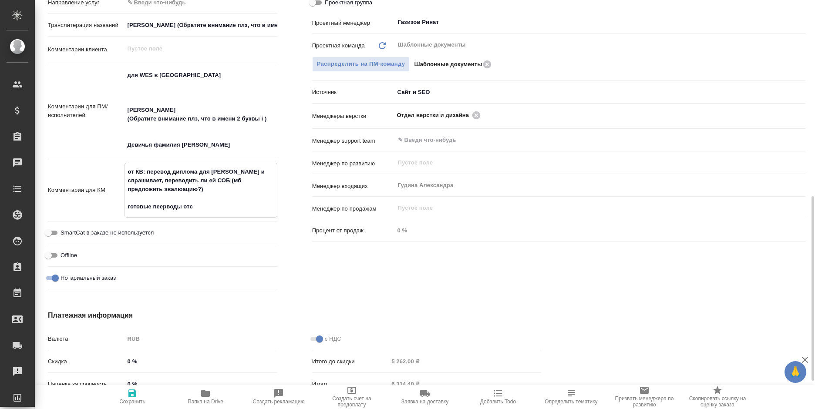
type textarea "x"
type textarea "от КВ: перевод диплома для WES и спрашивает, переводить ли ей СОБ (мб предложит…"
type textarea "x"
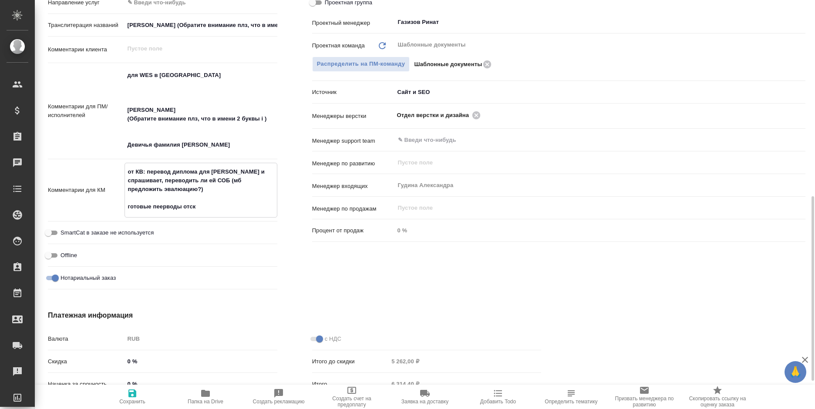
type textarea "x"
type textarea "от КВ: перевод диплома для WES и спрашивает, переводить ли ей СОБ (мб предложит…"
type textarea "x"
type textarea "от КВ: перевод диплома для WES и спрашивает, переводить ли ей СОБ (мб предложит…"
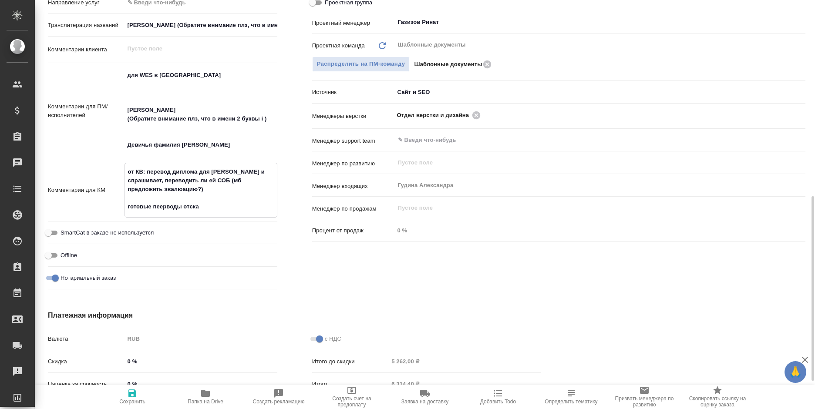
type textarea "x"
type textarea "от КВ: перевод диплома для WES и спрашивает, переводить ли ей СОБ (мб предложит…"
type textarea "x"
type textarea "от КВ: перевод диплома для WES и спрашивает, переводить ли ей СОБ (мб предложит…"
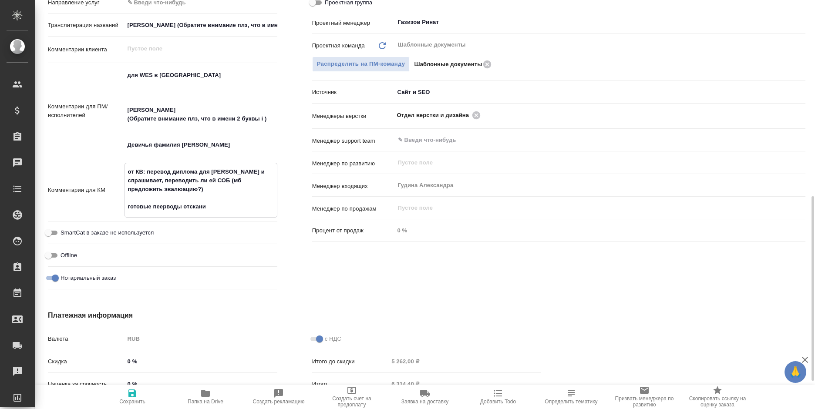
type textarea "x"
type textarea "от КВ: перевод диплома для WES и спрашивает, переводить ли ей СОБ (мб предложит…"
type textarea "x"
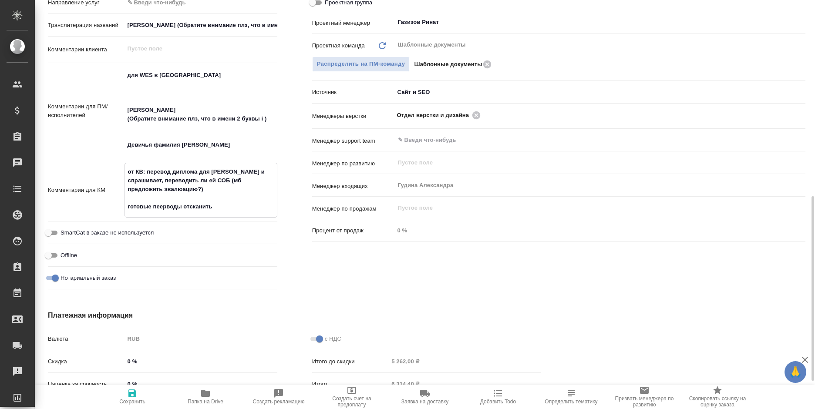
type textarea "от КВ: перевод диплома для WES и спрашивает, переводить ли ей СОБ (мб предложит…"
type textarea "x"
click at [141, 394] on span "Сохранить" at bounding box center [132, 396] width 63 height 17
type textarea "x"
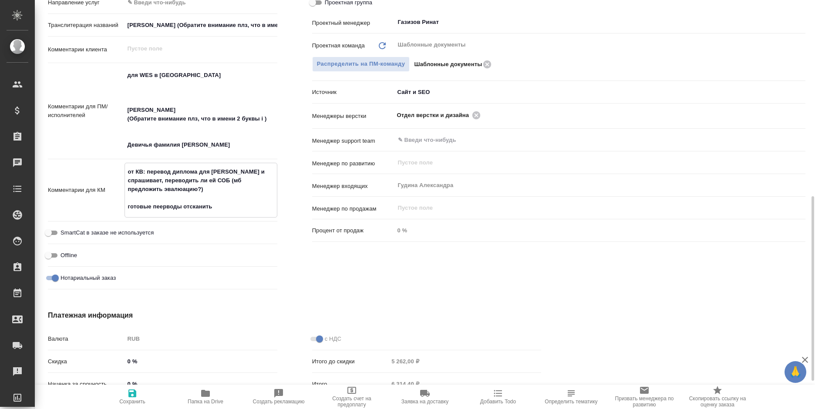
type textarea "x"
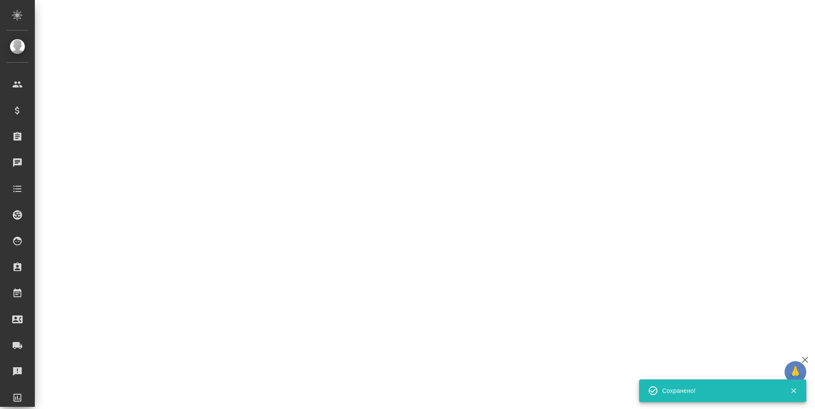
select select "RU"
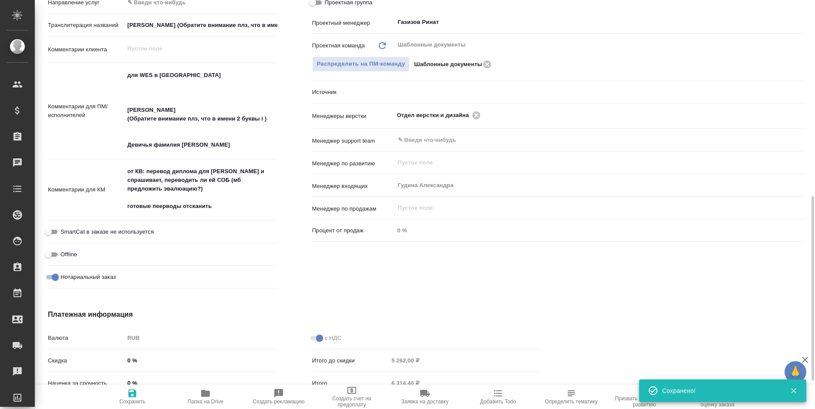
type textarea "x"
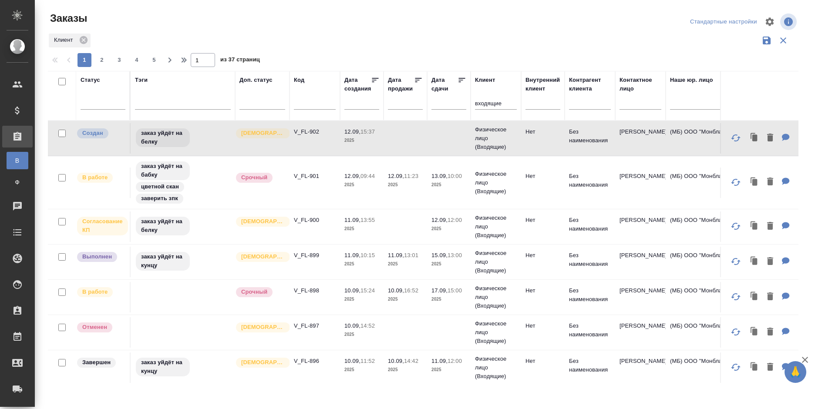
click at [342, 140] on td "12.09, 15:37 2025" at bounding box center [362, 138] width 44 height 30
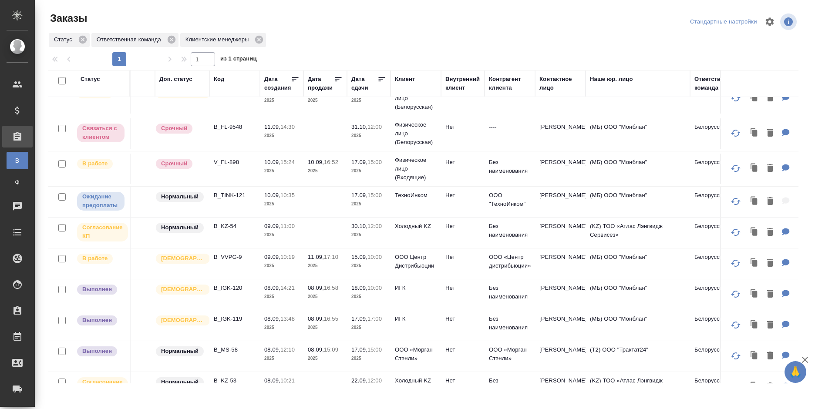
scroll to position [87, 0]
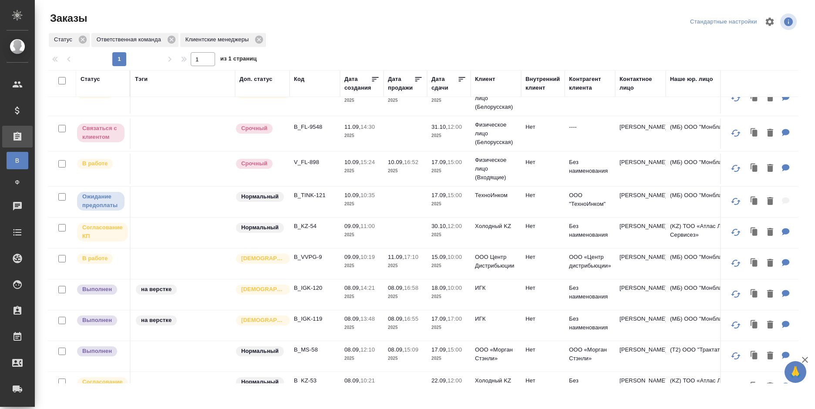
click at [354, 323] on span "08.09, 13:48" at bounding box center [361, 319] width 35 height 9
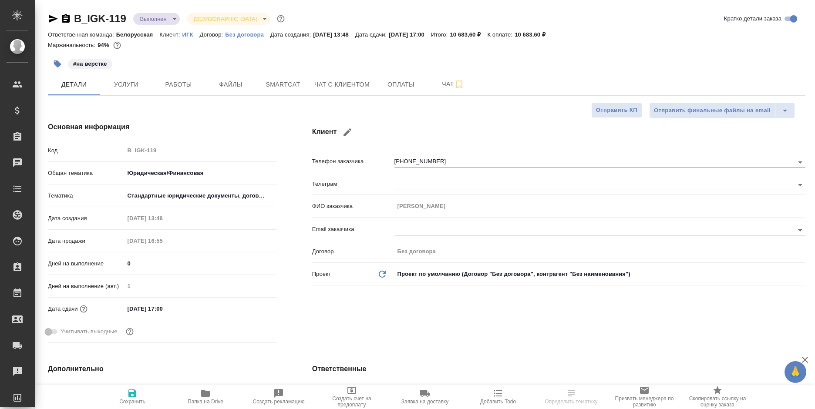
select select "RU"
click at [132, 78] on button "Услуги" at bounding box center [126, 85] width 52 height 22
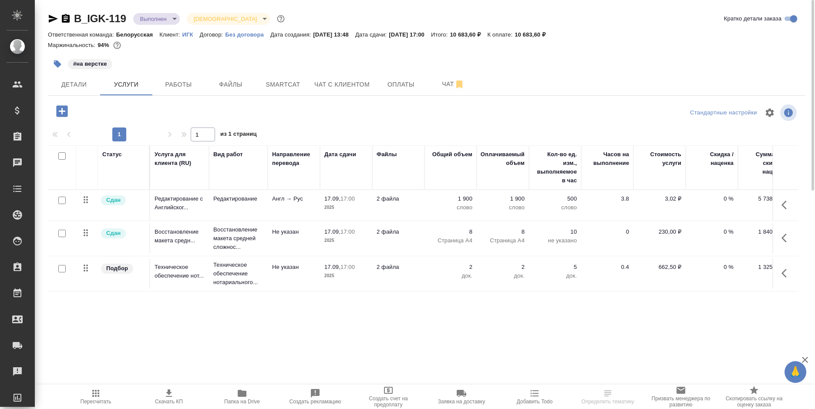
click at [58, 111] on icon "button" at bounding box center [61, 110] width 11 height 11
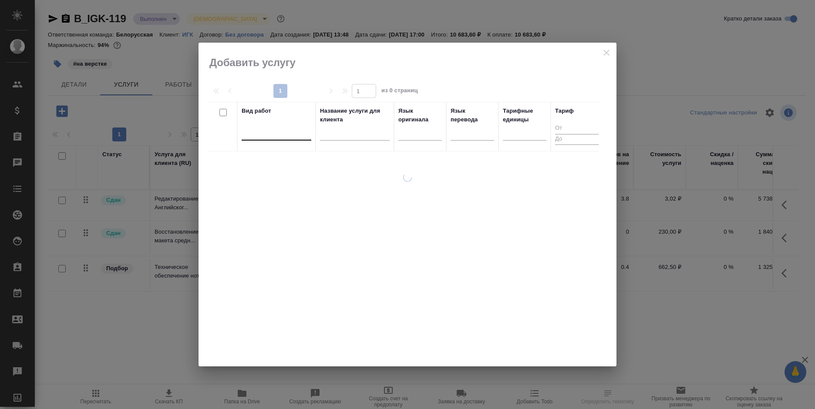
click at [253, 139] on div at bounding box center [277, 132] width 70 height 17
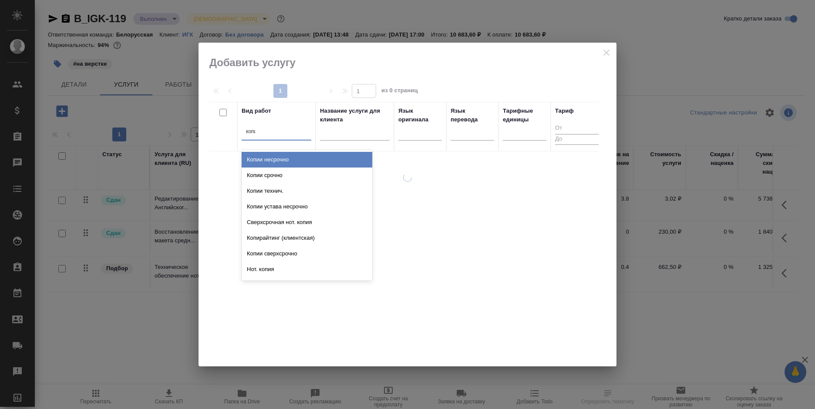
type input "копии"
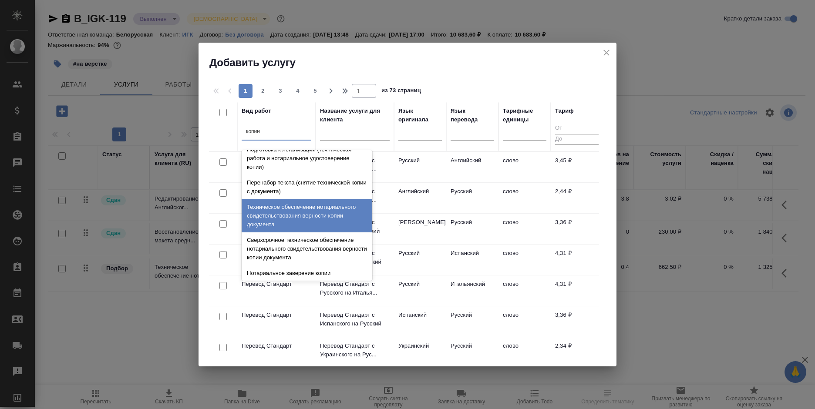
scroll to position [139, 0]
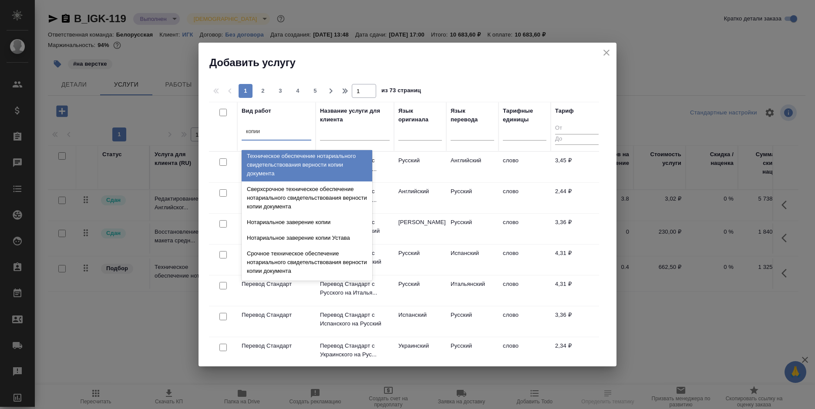
click at [311, 172] on div "Техническое обеспечение нотариального свидетельствования верности копии докумен…" at bounding box center [307, 164] width 131 height 33
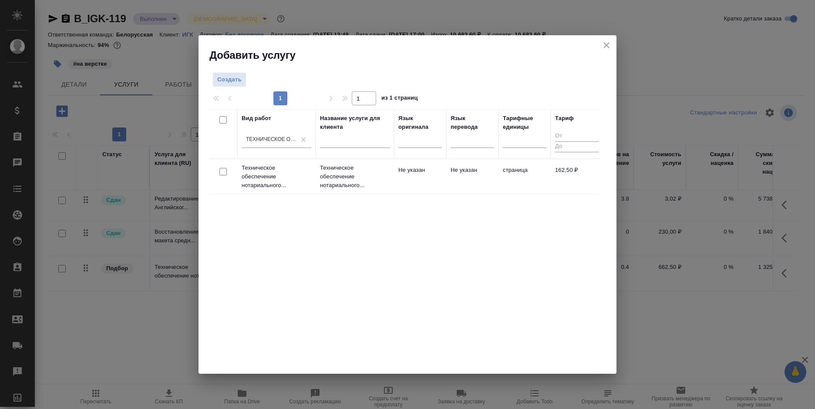
click at [434, 178] on td "Не указан" at bounding box center [420, 176] width 52 height 30
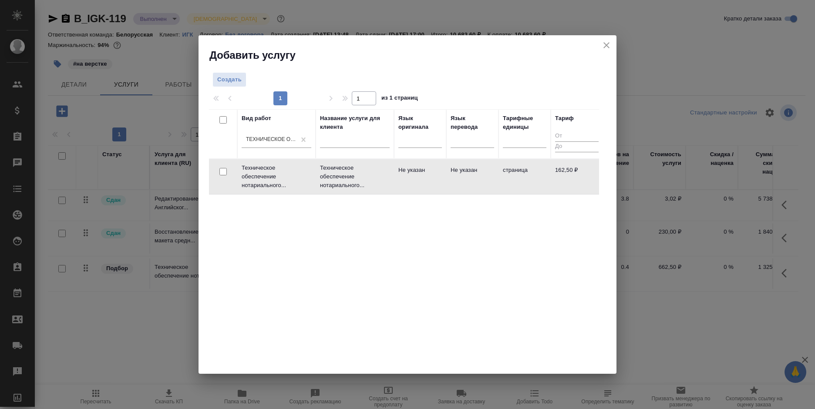
click at [434, 178] on td "Не указан" at bounding box center [420, 176] width 52 height 30
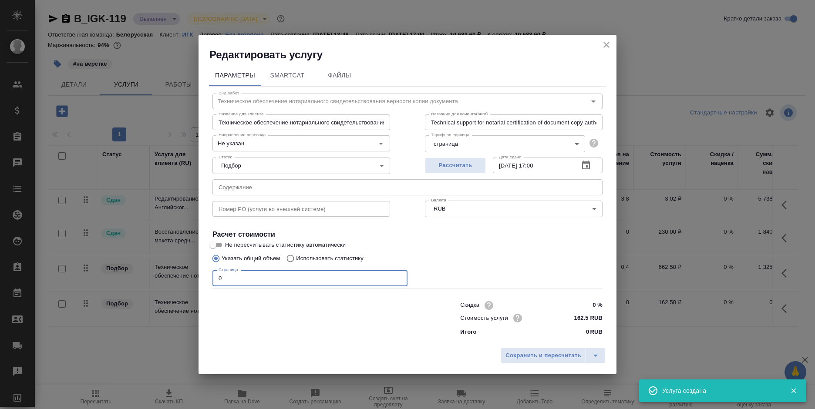
drag, startPoint x: 225, startPoint y: 281, endPoint x: 202, endPoint y: 285, distance: 22.9
click at [202, 285] on div "Параметры SmartCat Файлы Вид работ Техническое обеспечение нотариального свидет…" at bounding box center [407, 203] width 418 height 282
type input "18"
click at [511, 352] on span "Сохранить и пересчитать" at bounding box center [543, 356] width 76 height 10
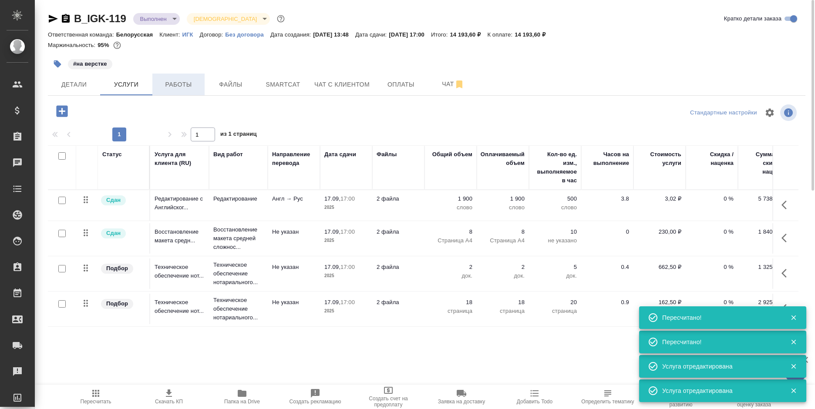
click at [185, 86] on span "Работы" at bounding box center [179, 84] width 42 height 11
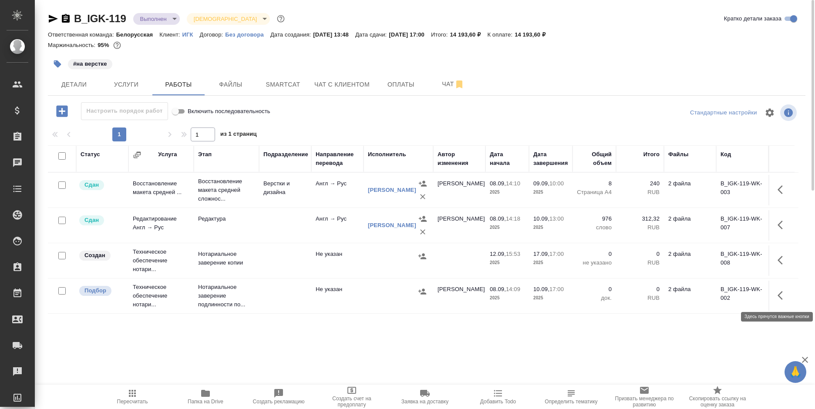
click at [778, 296] on icon "button" at bounding box center [779, 295] width 5 height 9
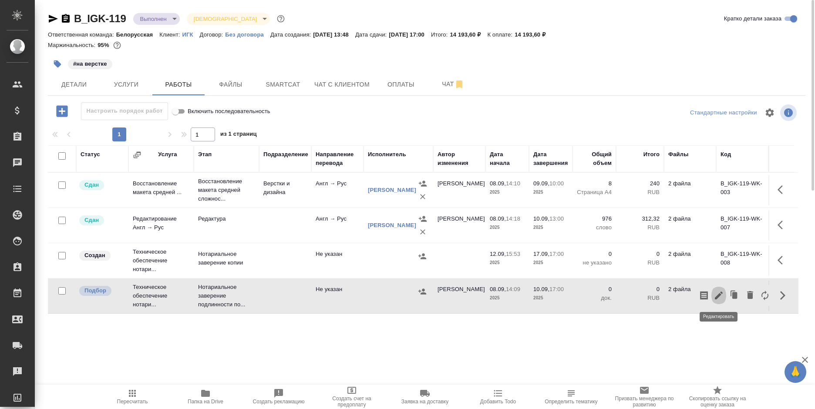
click at [721, 293] on icon "button" at bounding box center [719, 296] width 8 height 8
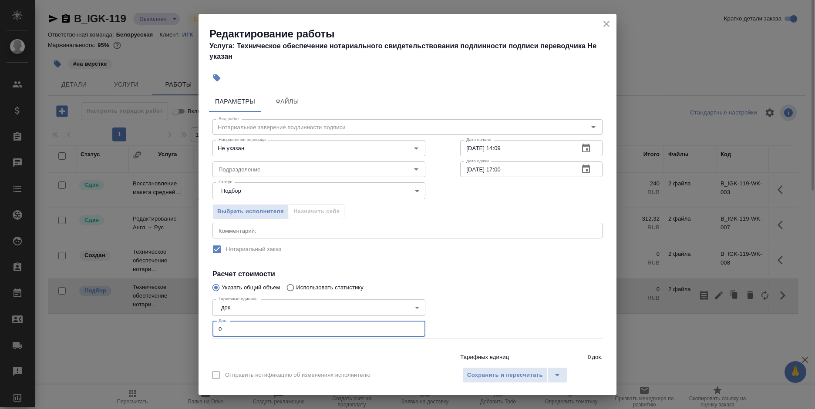
click at [203, 328] on div "Параметры Файлы Вид работ Нотариальное заверение подлинности подписи Вид работ …" at bounding box center [407, 224] width 418 height 274
type input "2"
click at [481, 370] on span "Сохранить и пересчитать" at bounding box center [505, 375] width 76 height 10
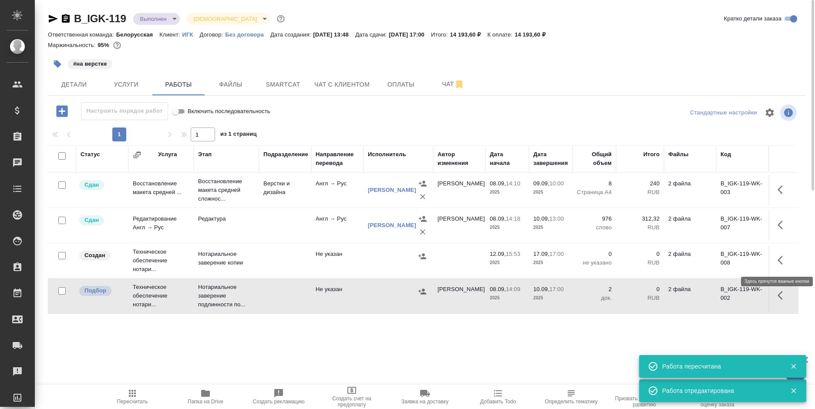
click at [780, 260] on icon "button" at bounding box center [782, 260] width 10 height 10
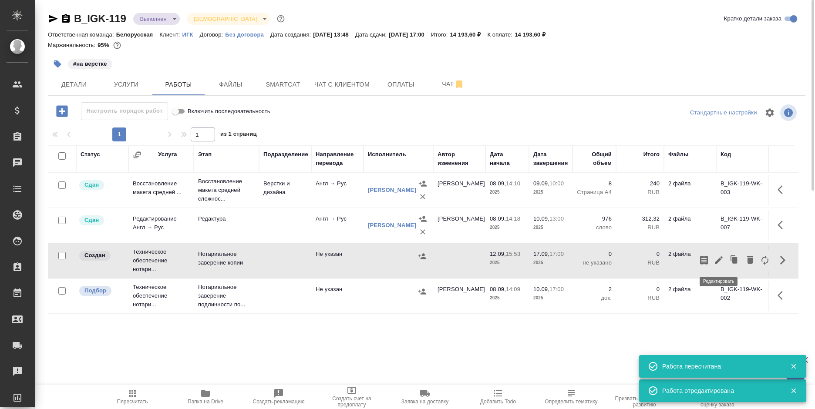
click at [719, 257] on icon "button" at bounding box center [718, 260] width 10 height 10
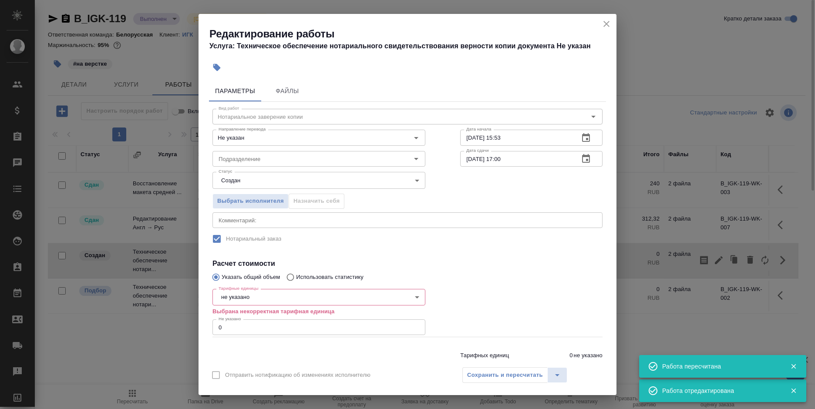
click at [229, 298] on body "🙏 .cls-1 fill:#fff; AWATERA [PERSON_NAME] Спецификации Заказы 0 Чаты Todo Проек…" at bounding box center [407, 204] width 815 height 409
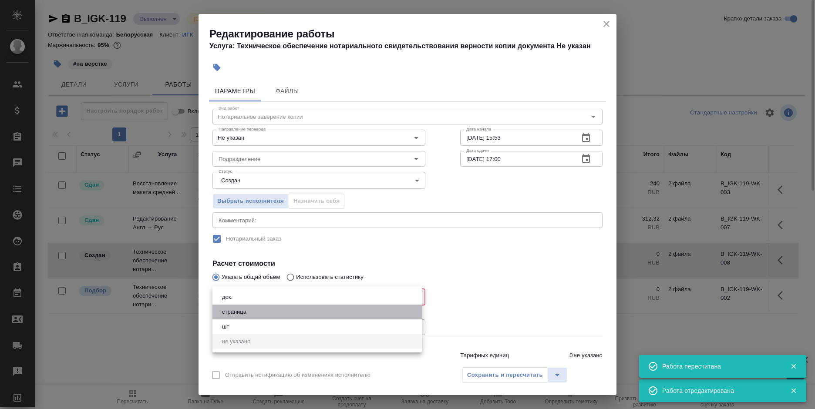
click at [236, 307] on button "страница" at bounding box center [234, 312] width 30 height 10
type input "5a8b1489cc6b4906c91bfdb2"
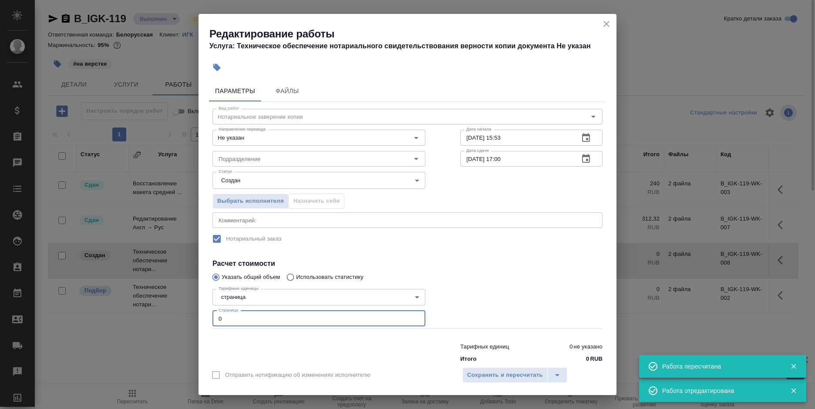
drag, startPoint x: 220, startPoint y: 317, endPoint x: 208, endPoint y: 319, distance: 12.3
click at [208, 319] on div "Параметры Файлы Вид работ Нотариальное заверение копии Вид работ Направление пе…" at bounding box center [407, 219] width 418 height 285
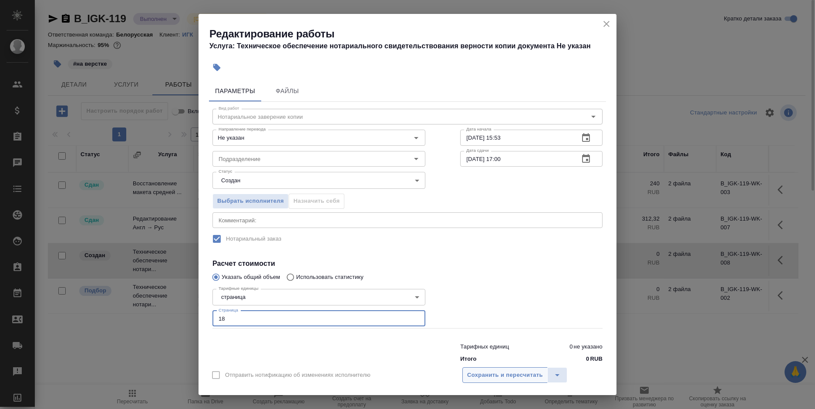
type input "18"
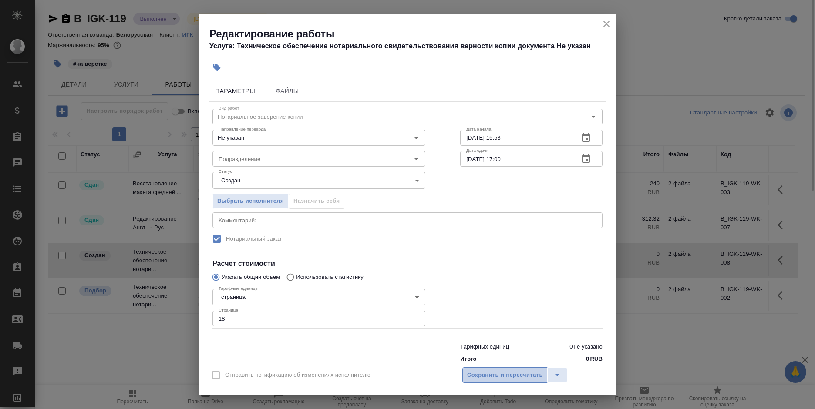
click at [496, 373] on span "Сохранить и пересчитать" at bounding box center [505, 375] width 76 height 10
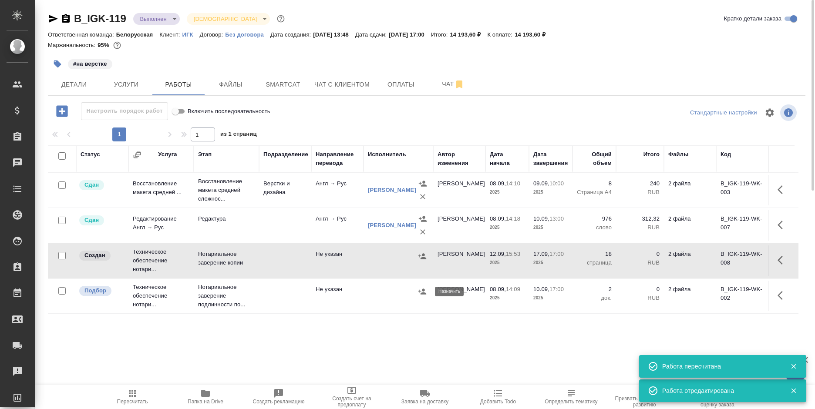
click at [419, 289] on icon "button" at bounding box center [422, 291] width 9 height 9
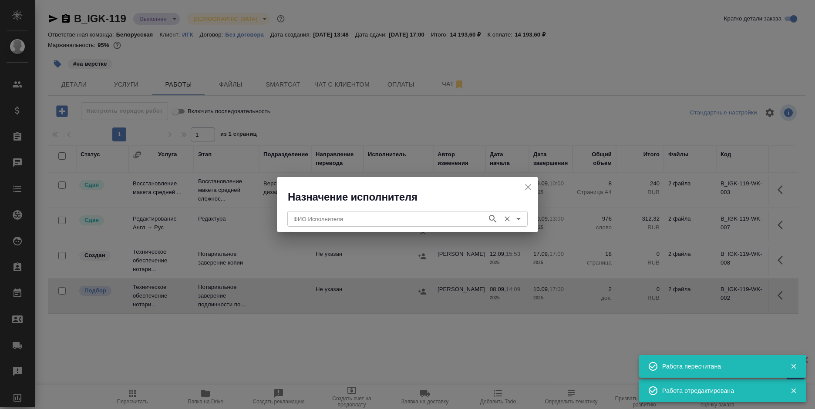
click at [390, 220] on input "ФИО Исполнителя" at bounding box center [386, 219] width 193 height 10
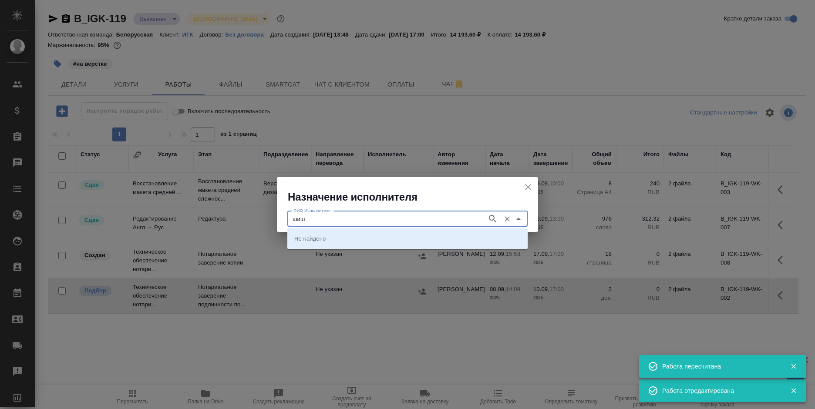
type input "шиш"
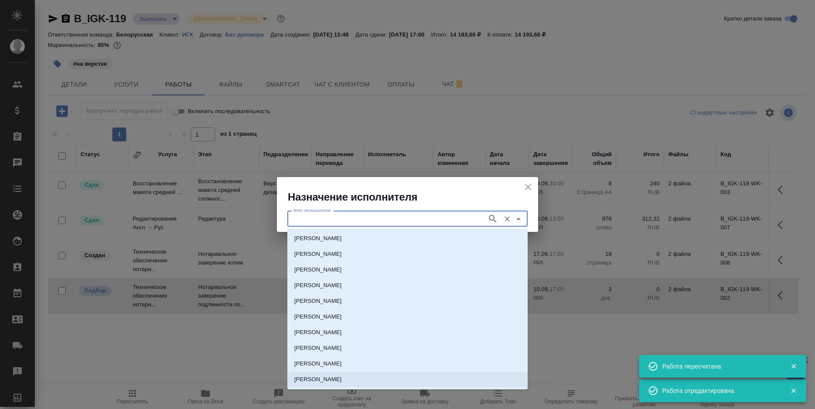
click at [342, 376] on p "НОТАРИУС Шишенков Леонид Васильевич" at bounding box center [317, 379] width 47 height 9
type input "НОТАРИУС Шишенков Леонид Васильевич"
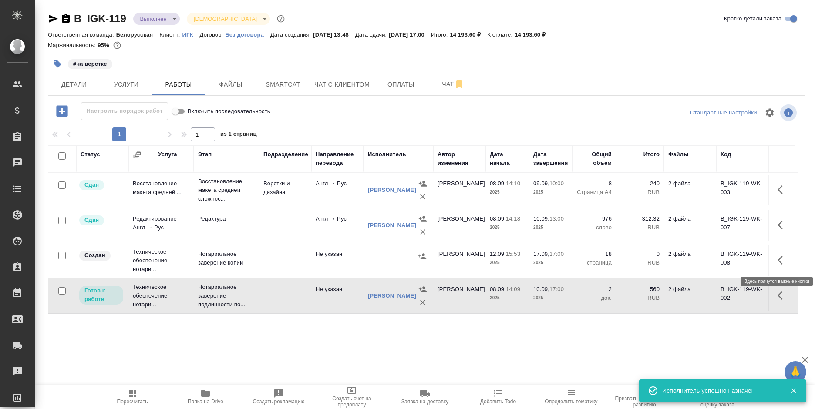
click at [776, 261] on button "button" at bounding box center [782, 260] width 21 height 21
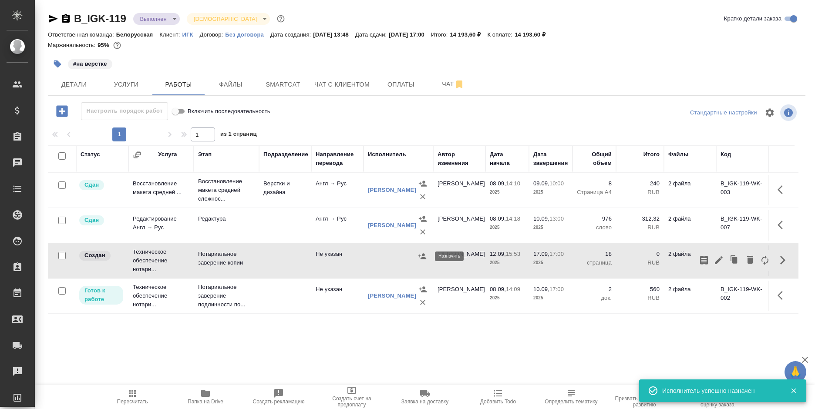
click at [419, 255] on icon "button" at bounding box center [422, 256] width 9 height 9
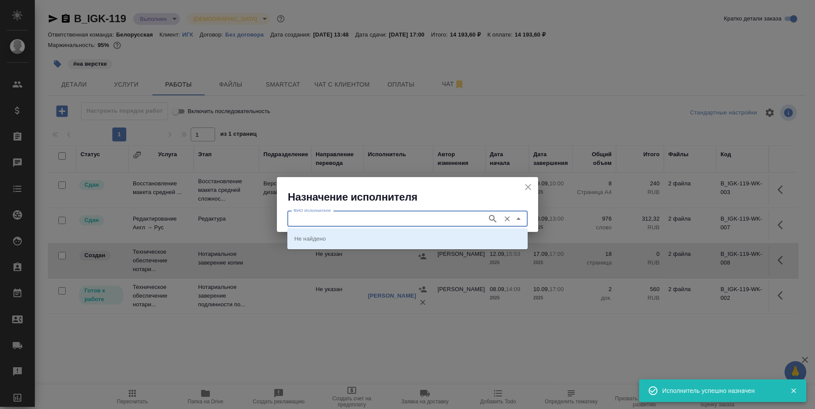
click at [373, 219] on input "ФИО Исполнителя" at bounding box center [386, 219] width 193 height 10
type input "шиш"
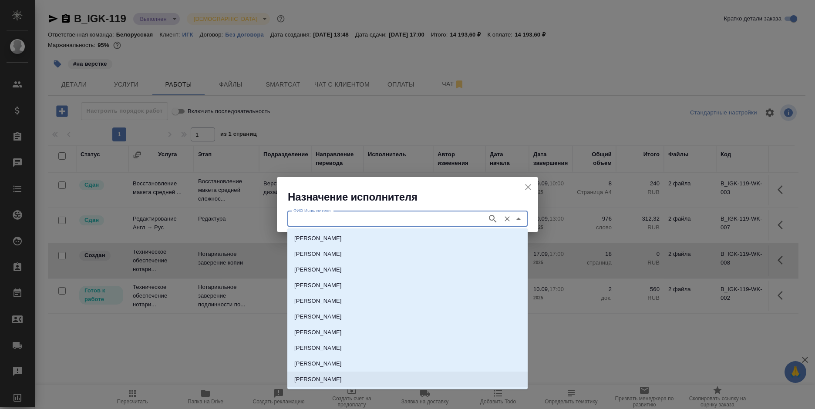
click at [342, 376] on p "НОТАРИУС Шишенков Леонид Васильевич" at bounding box center [317, 379] width 47 height 9
type input "НОТАРИУС Шишенков Леонид Васильевич"
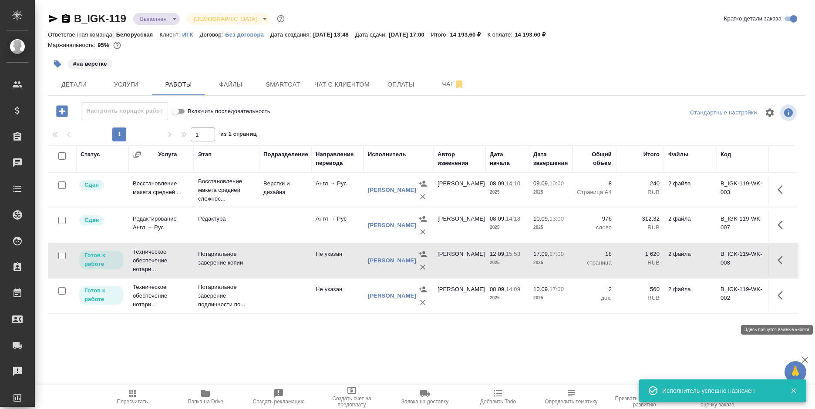
click at [777, 306] on button "button" at bounding box center [782, 295] width 21 height 21
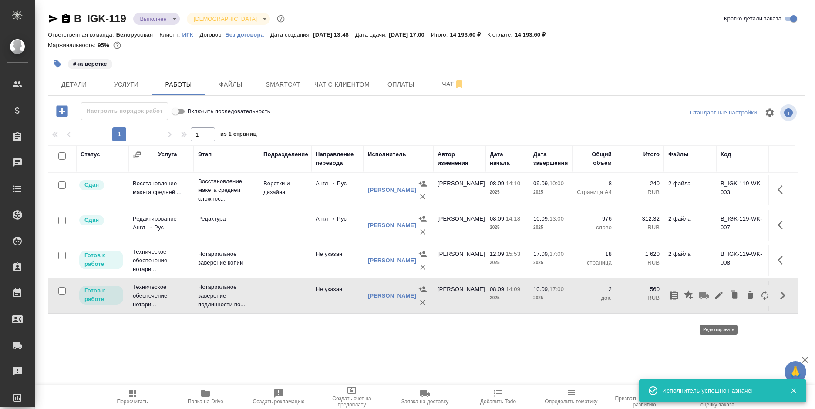
click at [715, 301] on icon "button" at bounding box center [718, 295] width 10 height 10
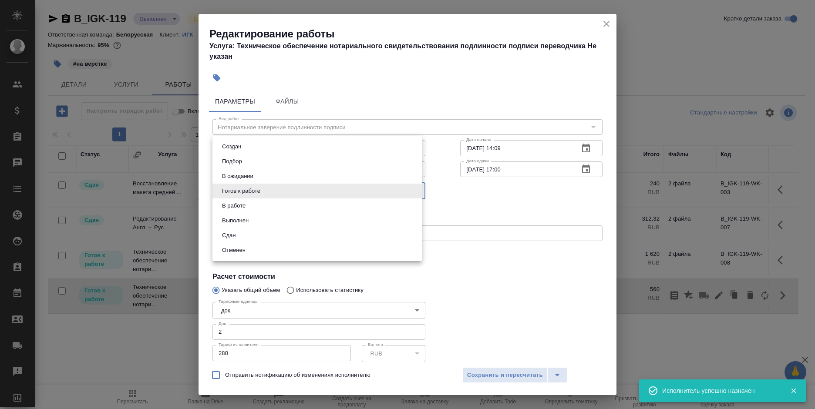
click at [236, 184] on body "🙏 .cls-1 fill:#fff; AWATERA Bogomolova Anastasiya Клиенты Спецификации Заказы 0…" at bounding box center [407, 204] width 815 height 409
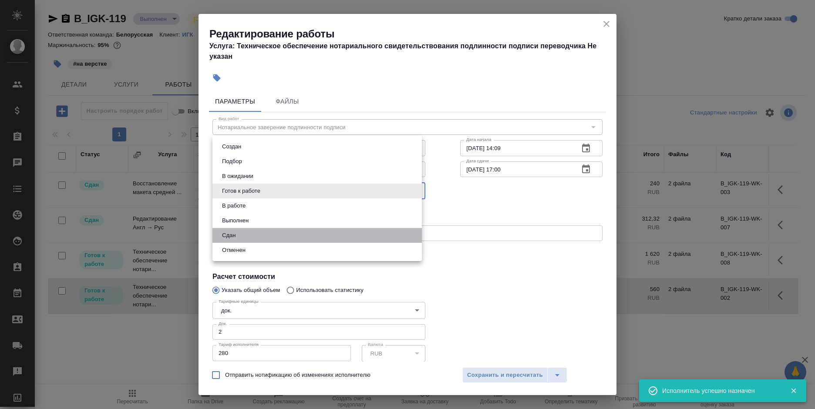
click at [249, 235] on li "Сдан" at bounding box center [316, 235] width 209 height 15
type input "closed"
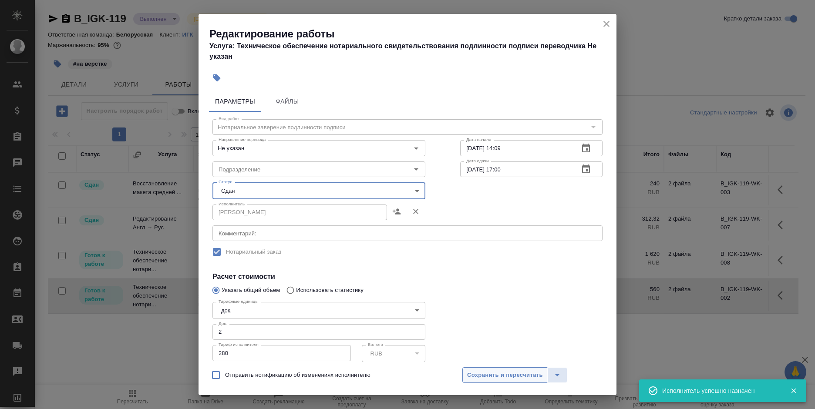
click at [505, 373] on span "Сохранить и пересчитать" at bounding box center [505, 375] width 76 height 10
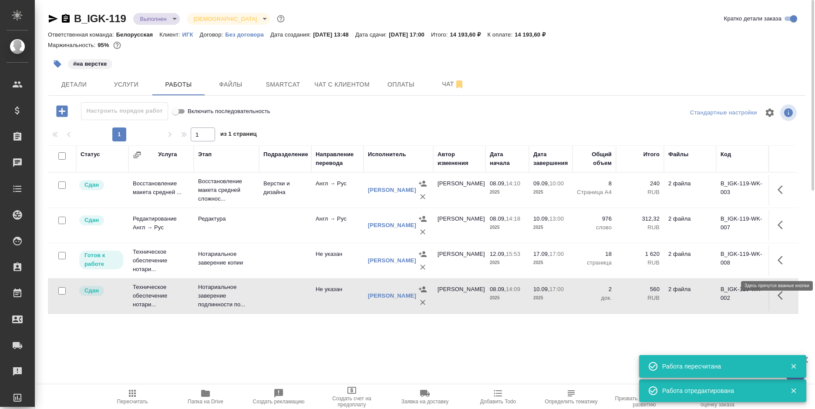
click at [778, 265] on icon "button" at bounding box center [779, 260] width 5 height 9
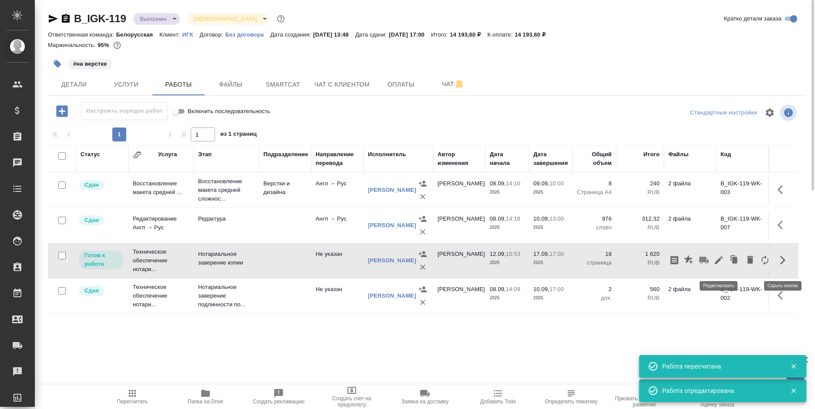
click at [717, 264] on icon "button" at bounding box center [719, 260] width 8 height 8
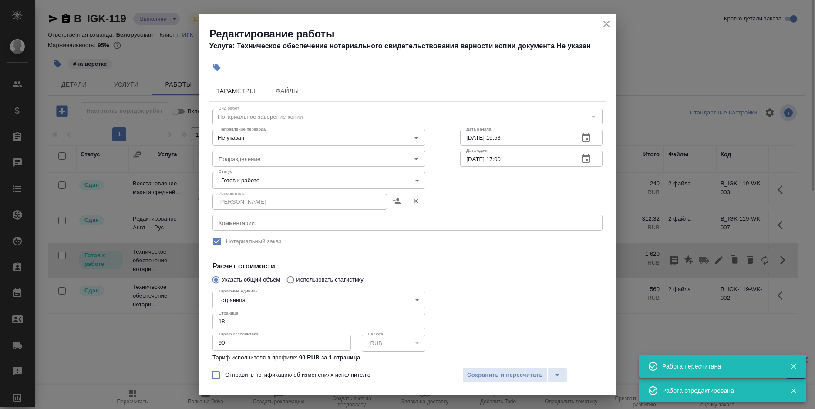
click at [256, 177] on body "🙏 .cls-1 fill:#fff; AWATERA Bogomolova Anastasiya Клиенты Спецификации Заказы 0…" at bounding box center [407, 204] width 815 height 409
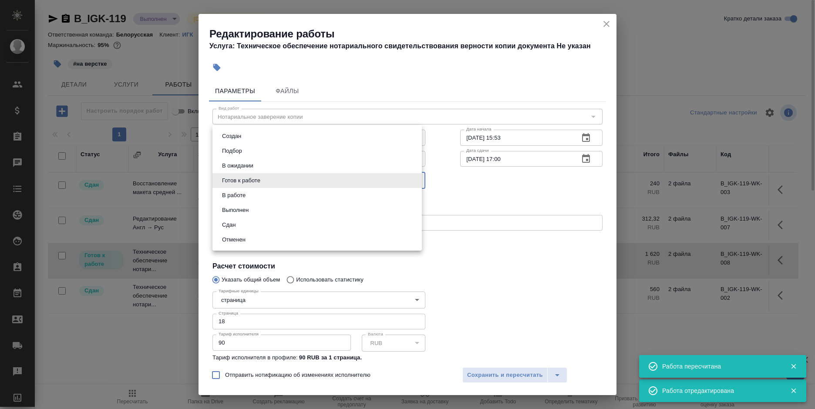
click at [258, 222] on li "Сдан" at bounding box center [316, 225] width 209 height 15
type input "closed"
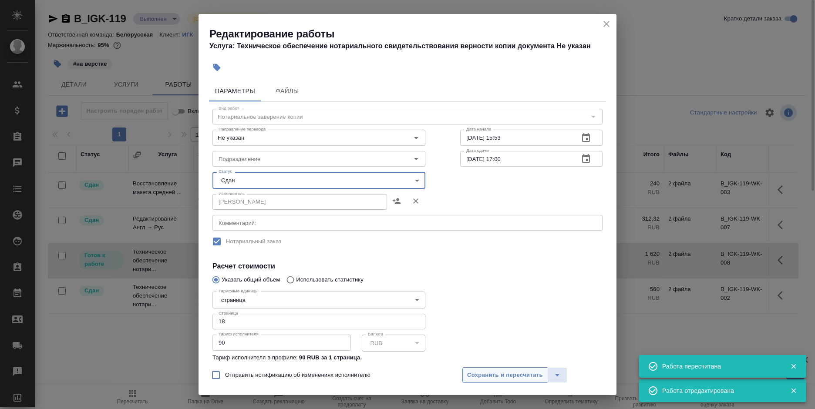
click at [483, 370] on button "Сохранить и пересчитать" at bounding box center [504, 375] width 85 height 16
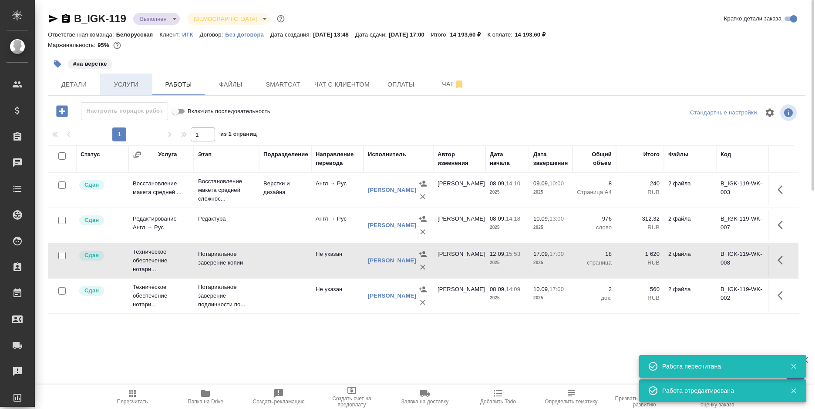
click at [117, 84] on span "Услуги" at bounding box center [126, 84] width 42 height 11
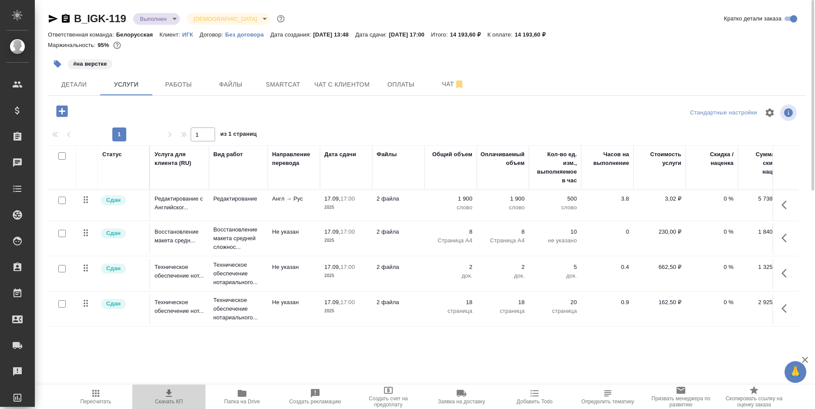
click at [171, 390] on icon "button" at bounding box center [169, 393] width 10 height 10
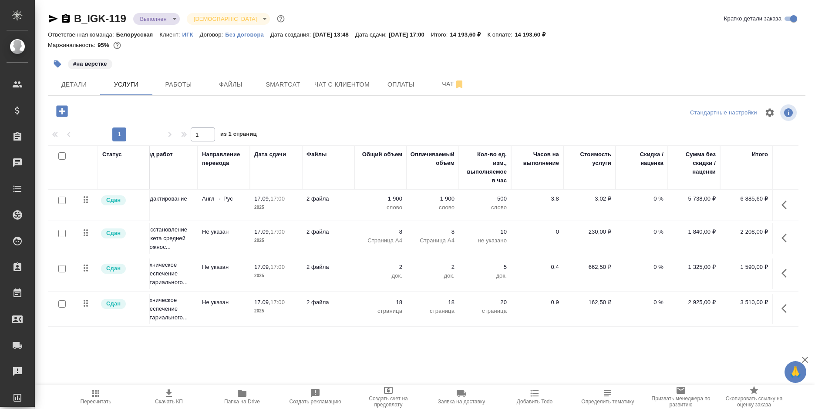
scroll to position [0, 77]
click at [83, 79] on span "Детали" at bounding box center [74, 84] width 42 height 11
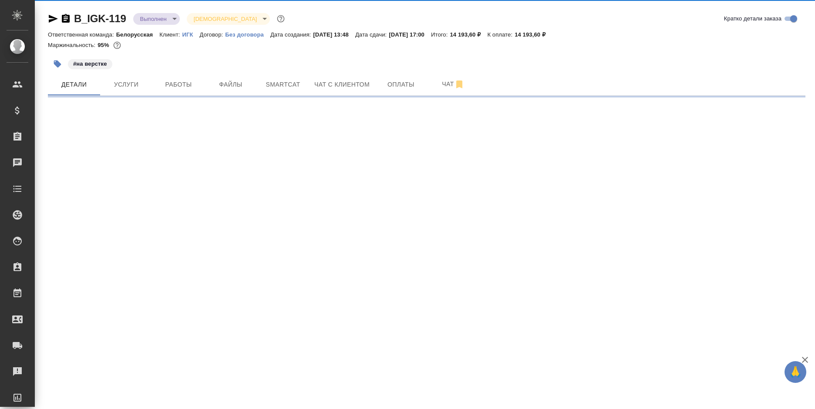
select select "RU"
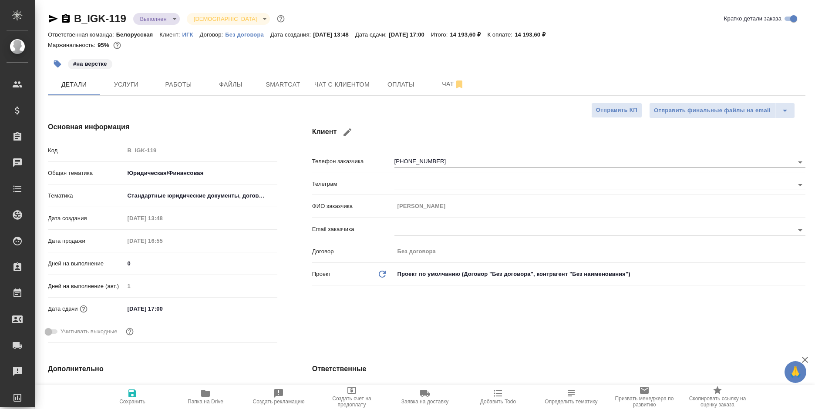
type textarea "x"
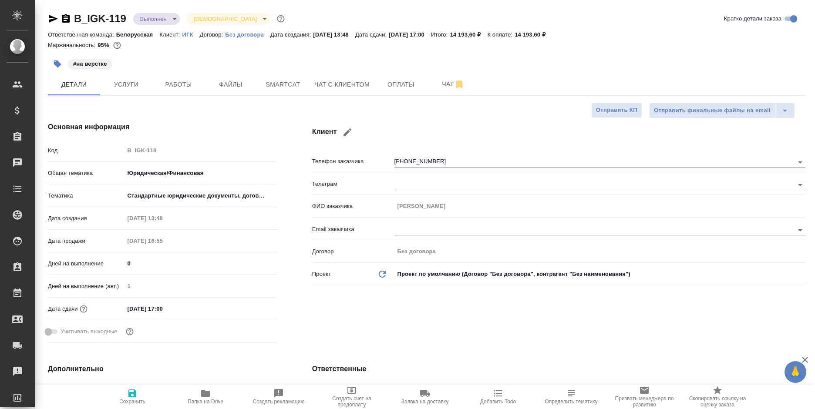
type textarea "x"
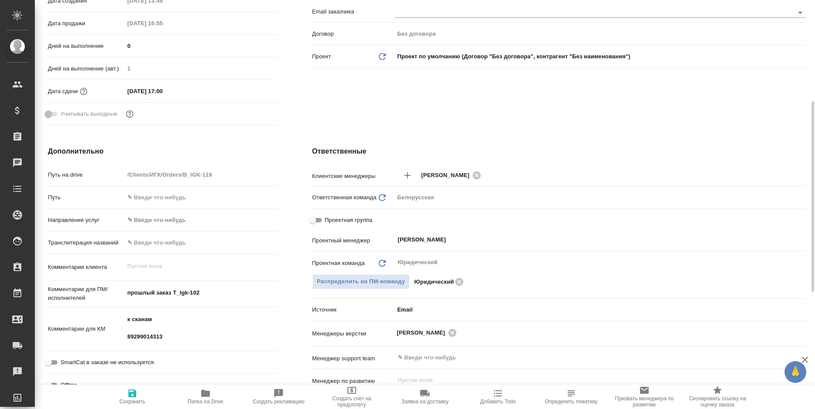
click at [323, 219] on input "Проектная группа" at bounding box center [312, 220] width 31 height 10
checkbox input "true"
type textarea "x"
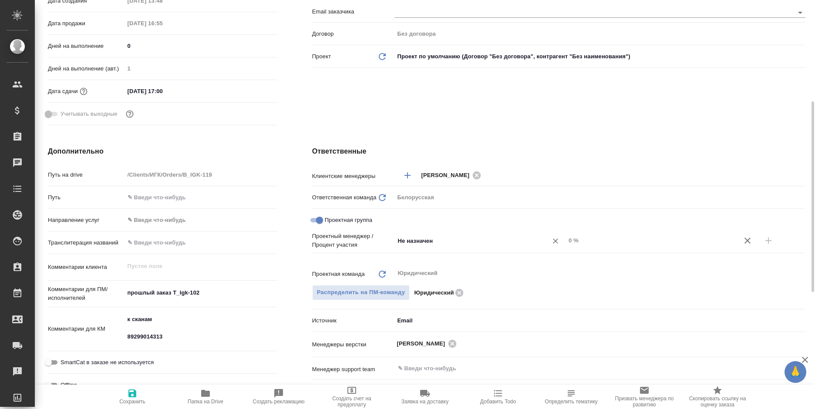
click at [419, 241] on input "Не назначен" at bounding box center [465, 241] width 137 height 10
type input "артак"
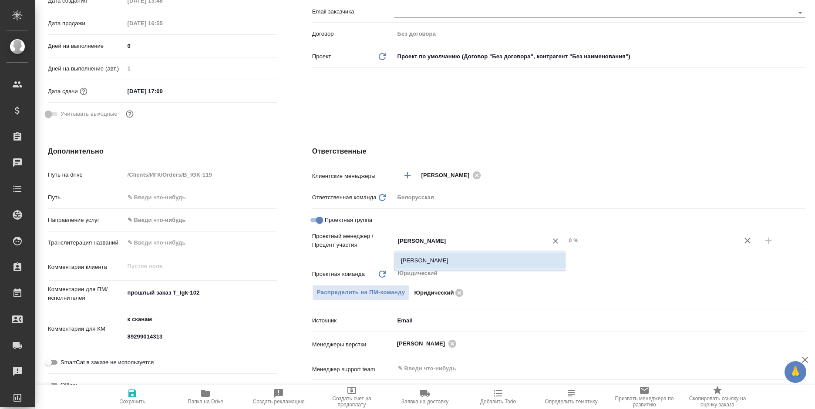
click at [490, 261] on li "Баданян Артак" at bounding box center [480, 261] width 172 height 16
type textarea "x"
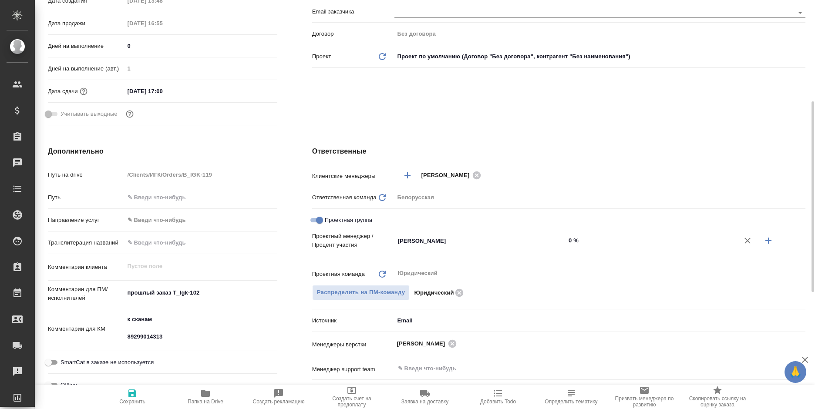
click at [768, 239] on icon "button" at bounding box center [768, 241] width 6 height 6
type textarea "x"
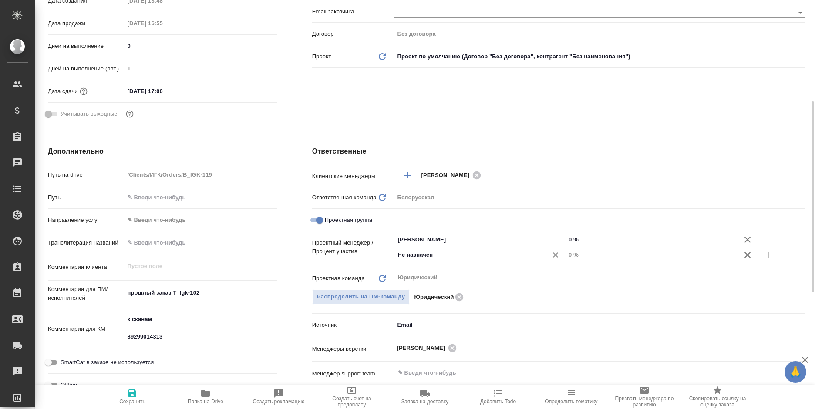
click at [405, 253] on input "Не назначен" at bounding box center [465, 255] width 137 height 10
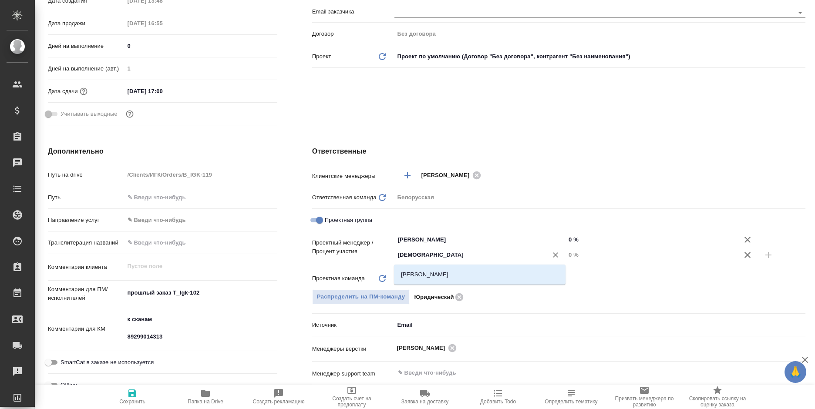
type input "бого"
click at [466, 272] on li "[PERSON_NAME]" at bounding box center [480, 275] width 172 height 16
type textarea "x"
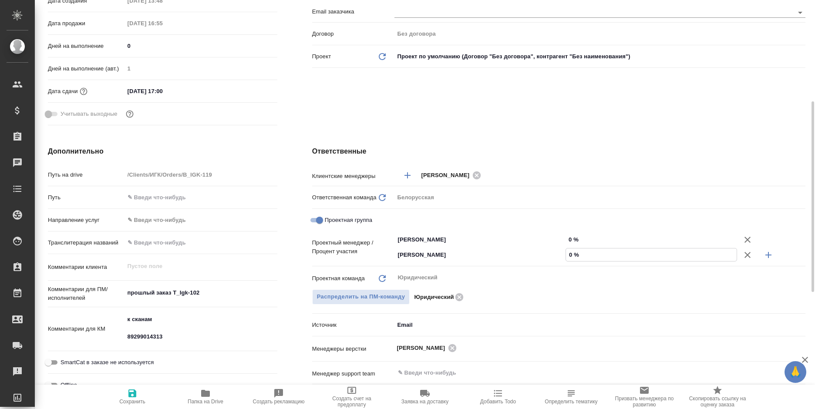
drag, startPoint x: 570, startPoint y: 252, endPoint x: 575, endPoint y: 252, distance: 4.8
click at [575, 252] on input "0 %" at bounding box center [651, 255] width 171 height 13
type input "3 %"
type textarea "x"
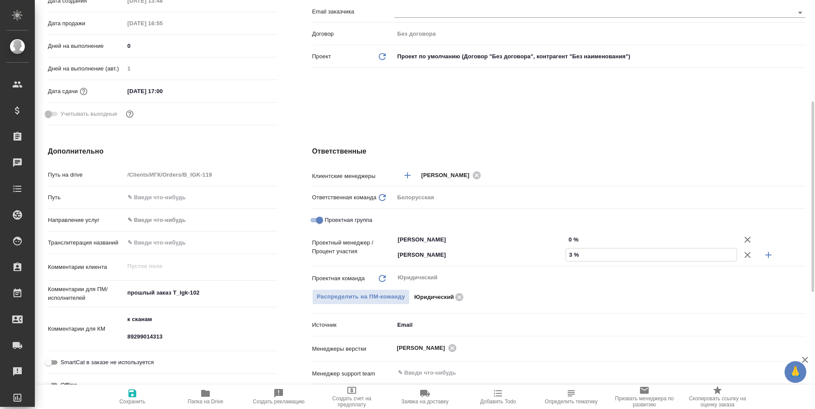
type textarea "x"
type input "35 %"
drag, startPoint x: 571, startPoint y: 239, endPoint x: 579, endPoint y: 239, distance: 7.8
click at [579, 239] on input "0 %" at bounding box center [651, 239] width 171 height 13
type input "0 %"
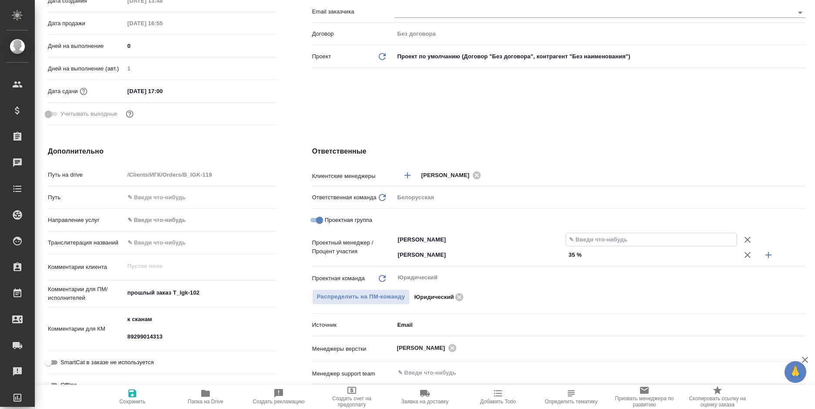
type textarea "x"
type input "6 %"
type textarea "x"
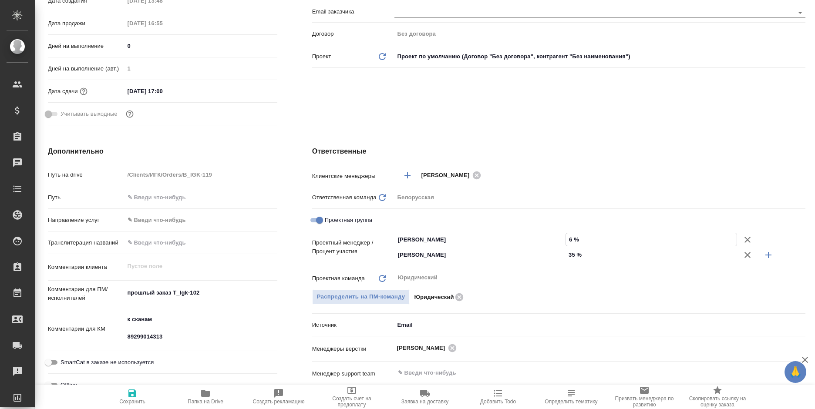
type textarea "x"
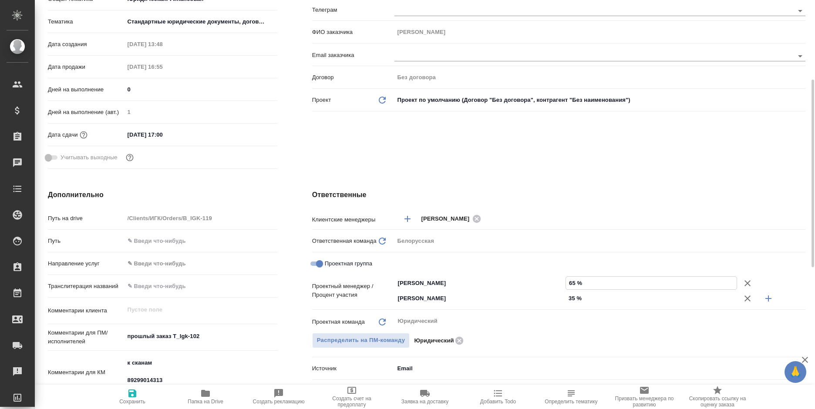
type input "65 %"
click at [131, 391] on icon "button" at bounding box center [132, 393] width 10 height 10
type textarea "x"
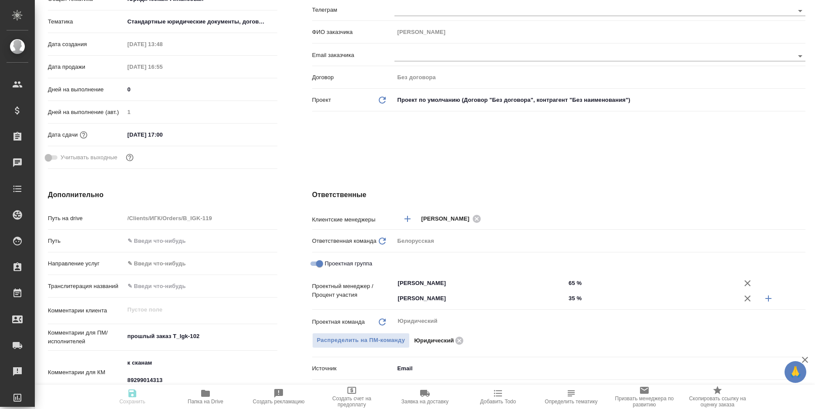
type textarea "x"
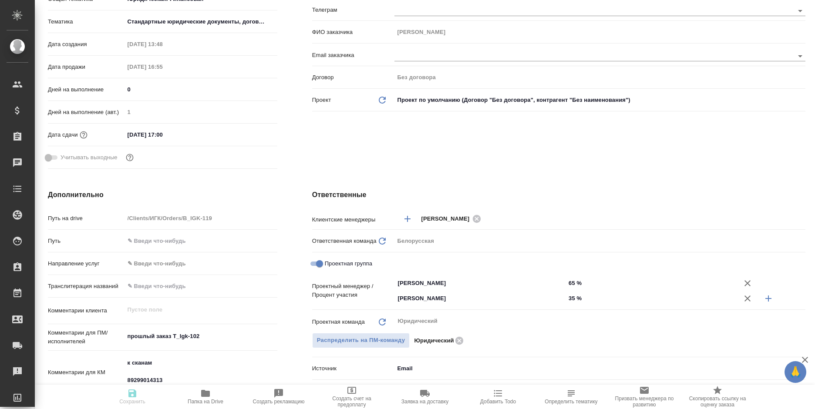
type textarea "x"
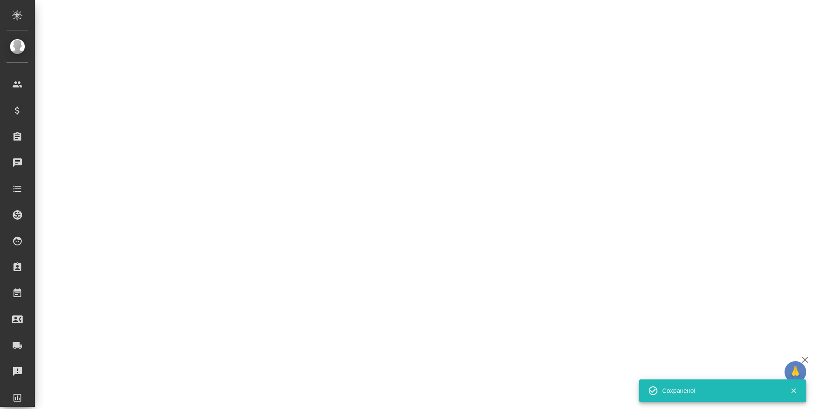
select select "RU"
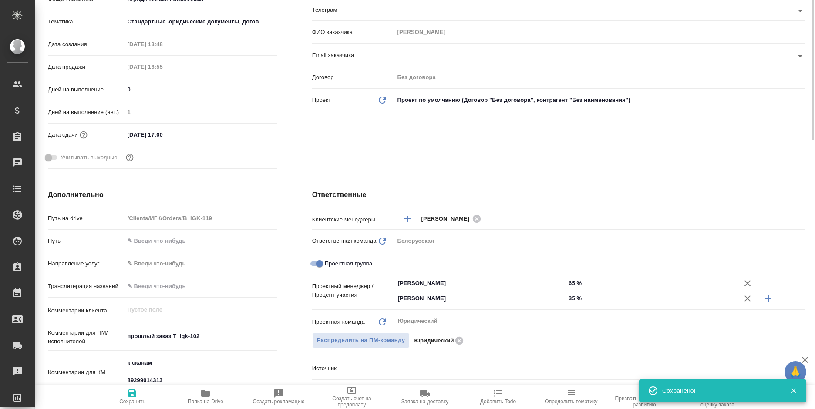
type textarea "x"
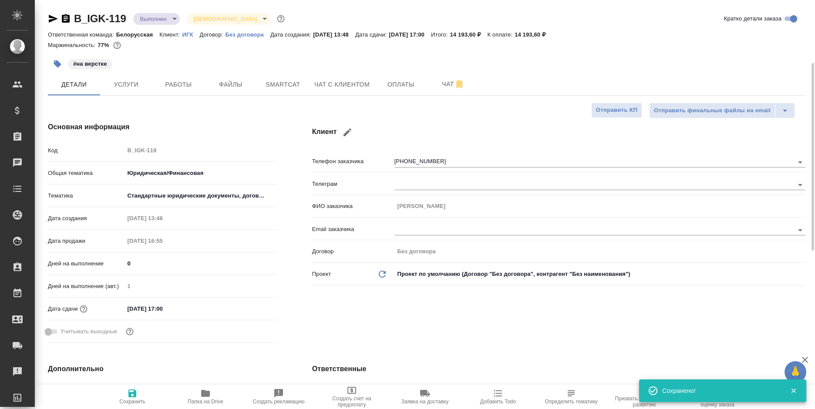
scroll to position [0, 0]
type textarea "x"
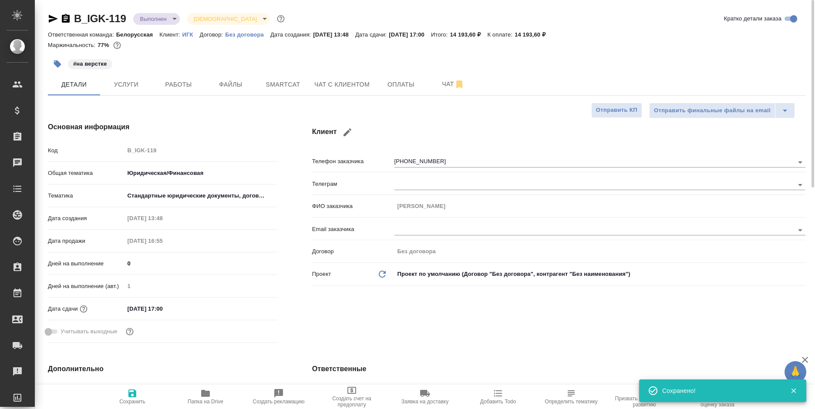
type textarea "x"
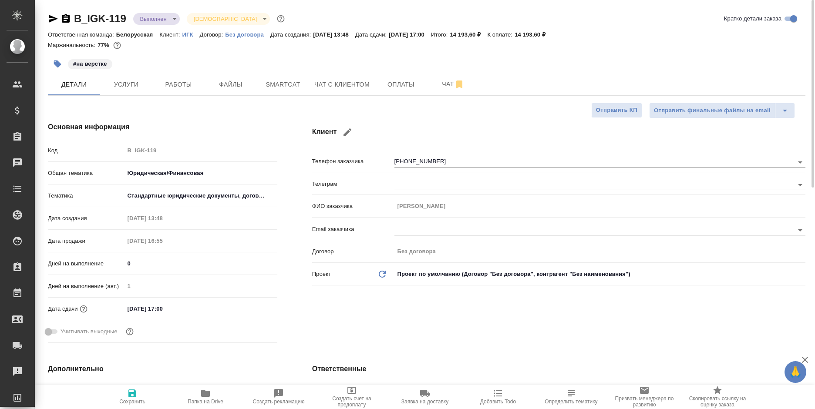
click at [156, 306] on input "17.09.2025 17:00" at bounding box center [162, 309] width 76 height 13
click at [254, 309] on icon "button" at bounding box center [252, 308] width 8 height 9
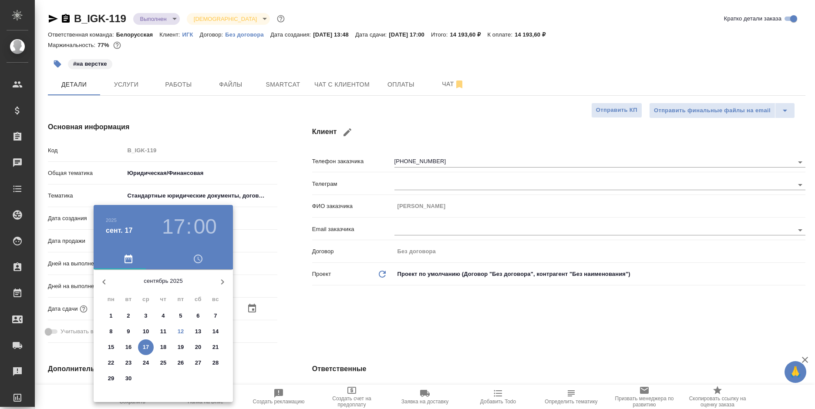
click at [178, 329] on p "12" at bounding box center [181, 331] width 7 height 9
type input "[DATE] 17:00"
type textarea "x"
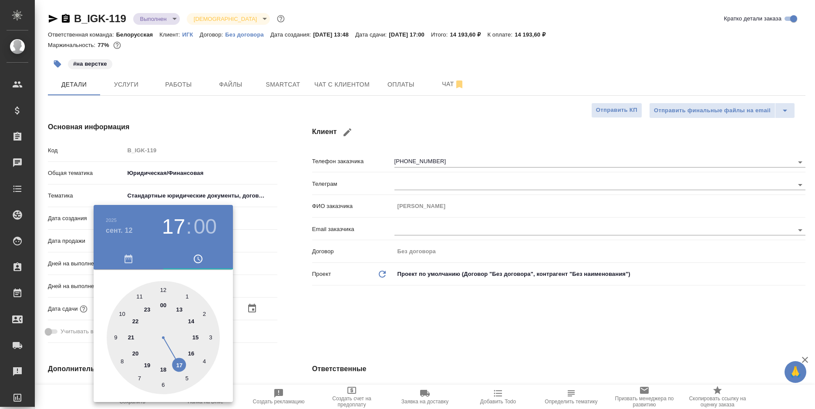
click at [356, 308] on div at bounding box center [407, 204] width 815 height 409
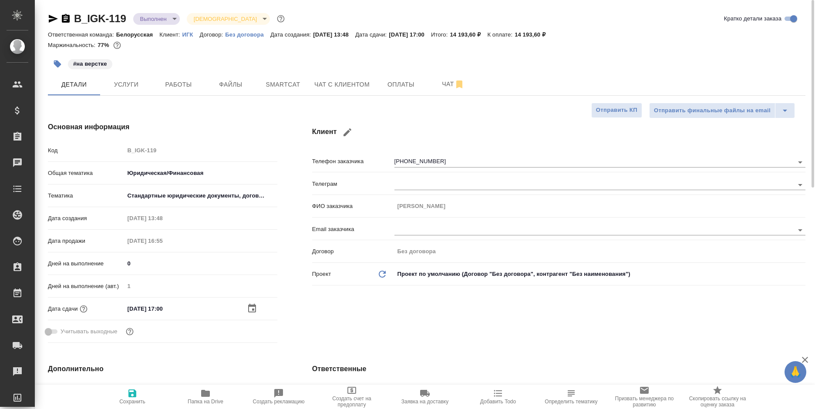
click at [136, 397] on icon "button" at bounding box center [132, 393] width 10 height 10
type textarea "x"
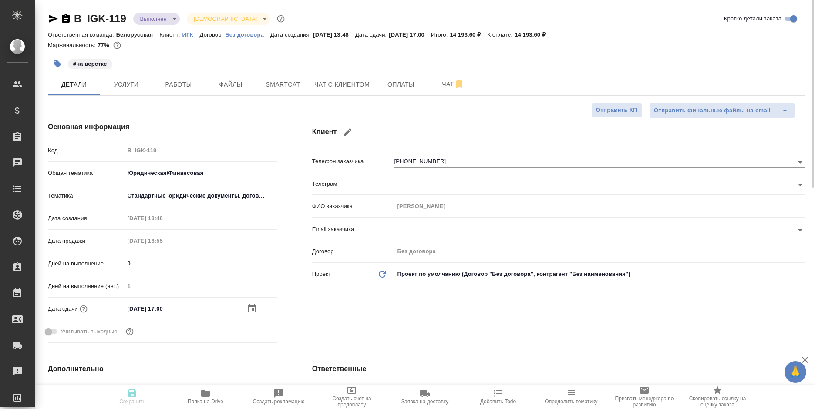
type textarea "x"
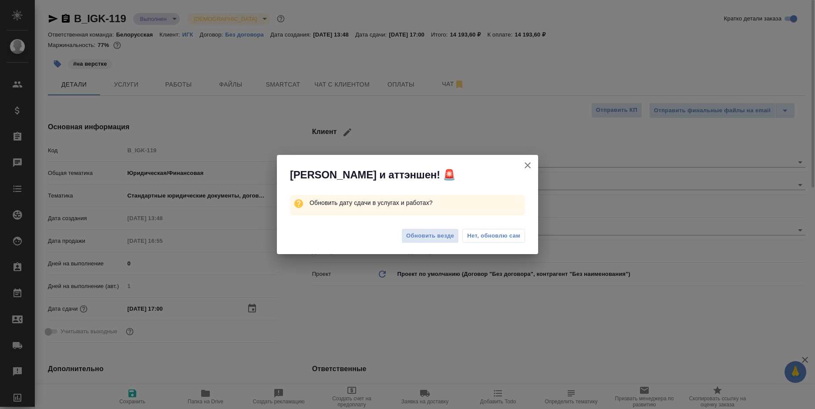
type textarea "x"
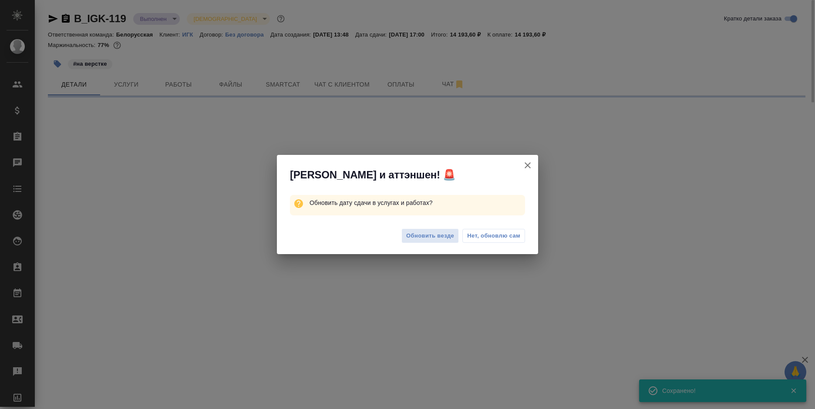
select select "RU"
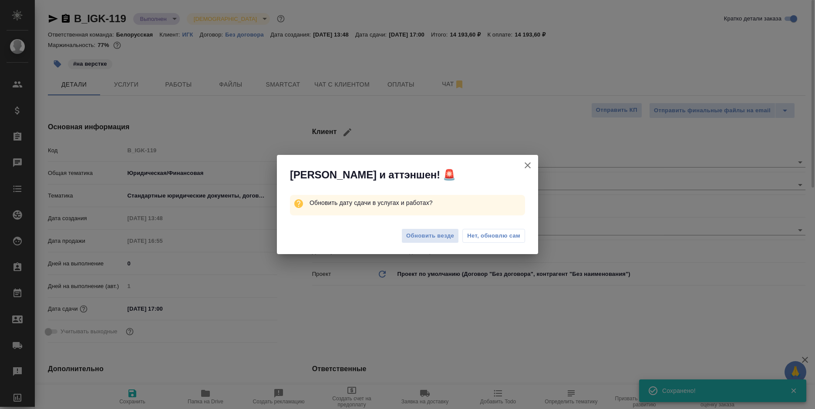
type textarea "x"
click at [486, 235] on span "Нет, обновлю сам" at bounding box center [493, 236] width 53 height 9
type textarea "x"
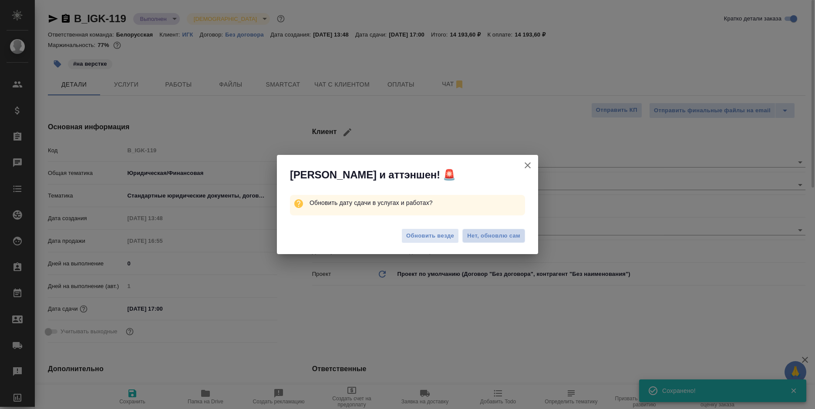
type textarea "x"
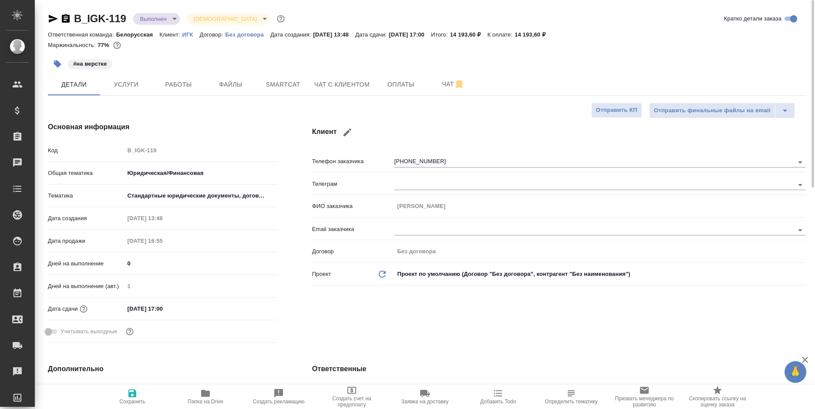
type textarea "x"
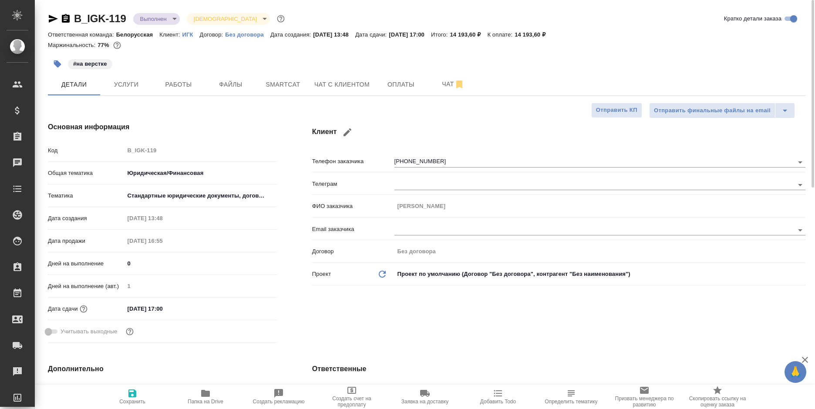
type textarea "x"
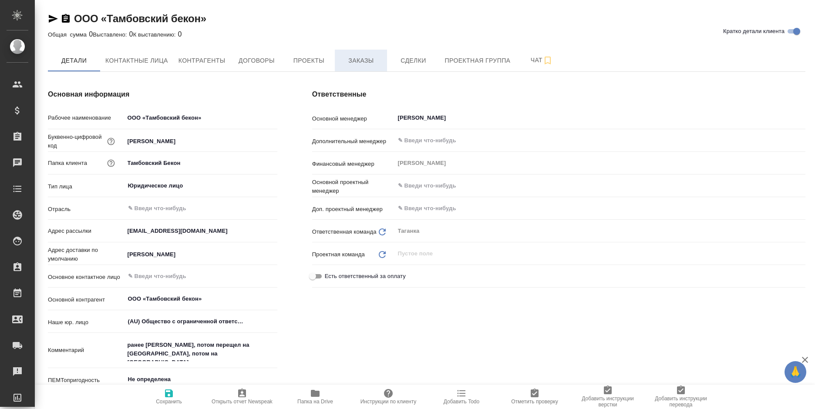
click at [359, 60] on span "Заказы" at bounding box center [361, 60] width 42 height 11
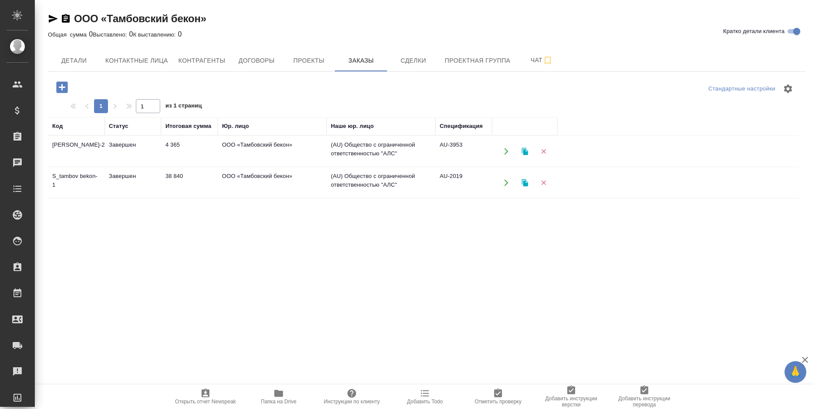
click at [252, 155] on td "ООО «Тамбовский бекон»" at bounding box center [272, 151] width 109 height 30
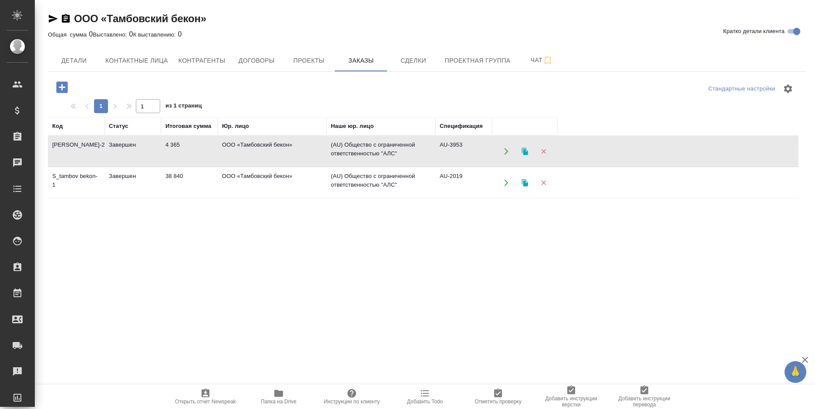
click at [252, 155] on td "ООО «Тамбовский бекон»" at bounding box center [272, 151] width 109 height 30
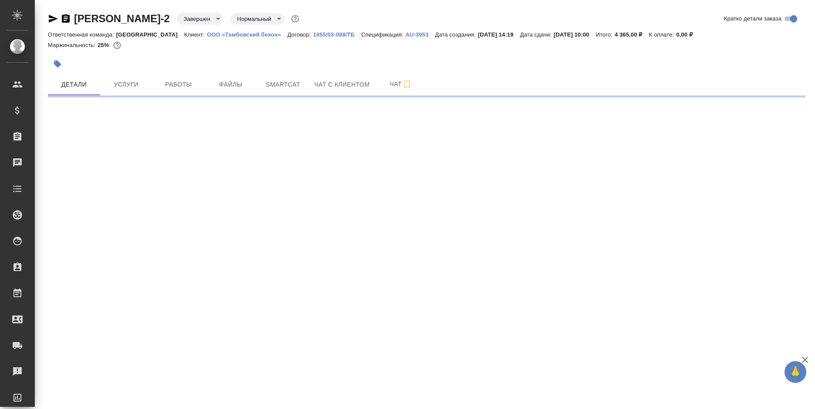
select select "RU"
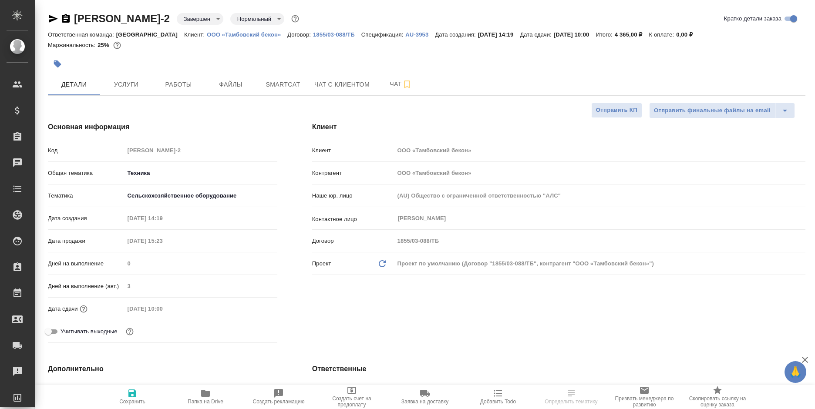
type textarea "x"
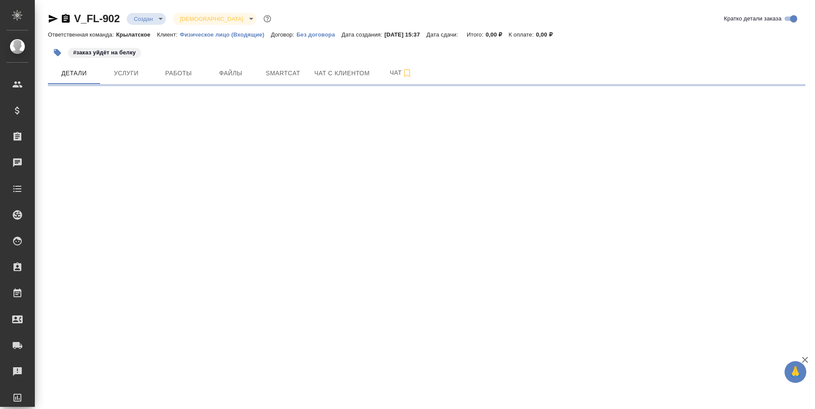
select select "RU"
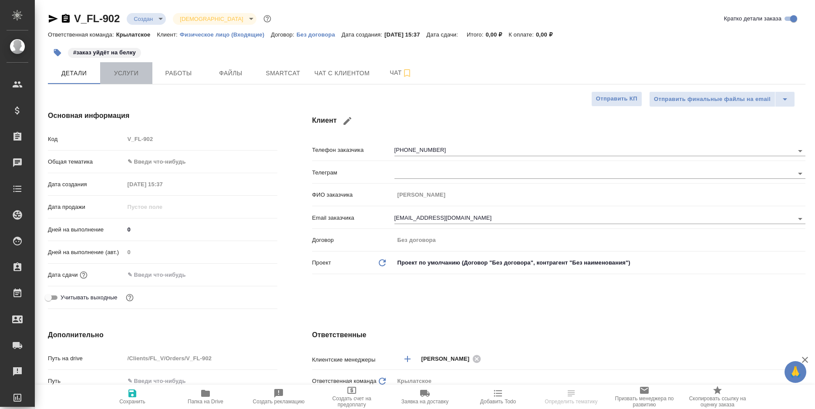
click at [143, 74] on span "Услуги" at bounding box center [126, 73] width 42 height 11
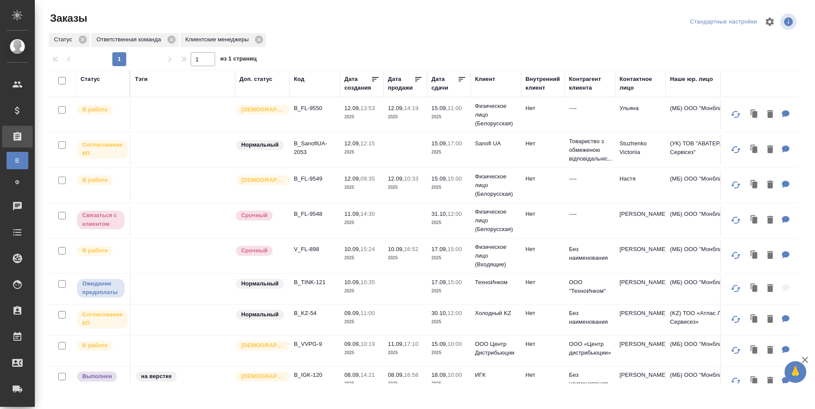
scroll to position [87, 0]
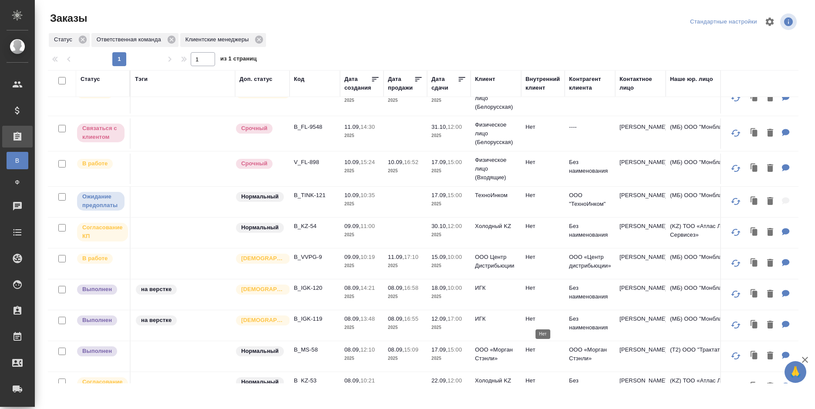
click at [558, 326] on td "Нет" at bounding box center [543, 325] width 44 height 30
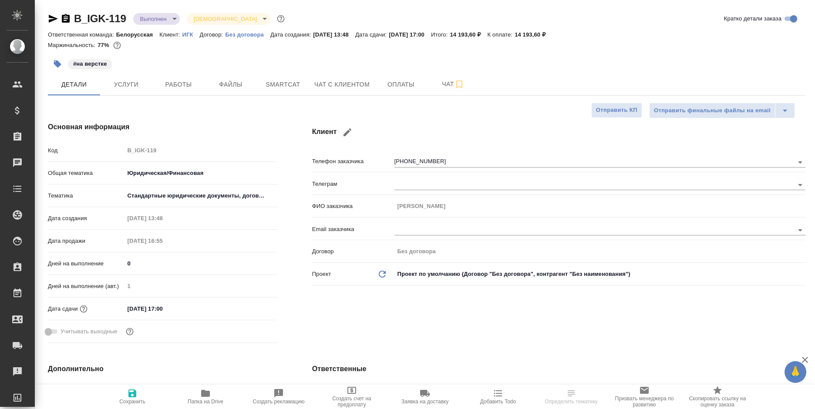
select select "RU"
type textarea "x"
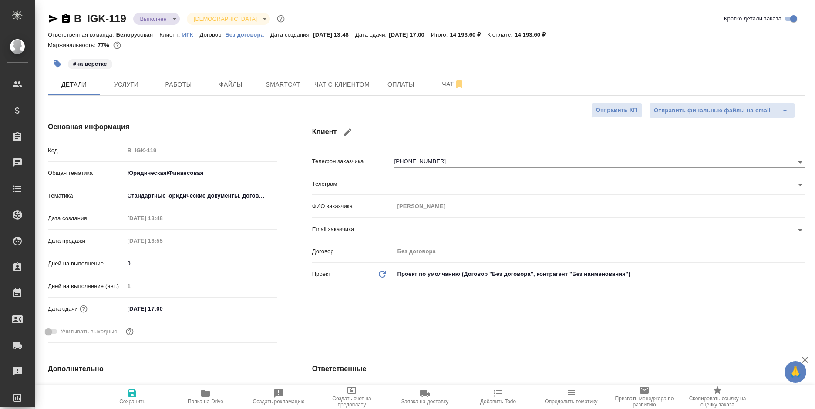
type textarea "x"
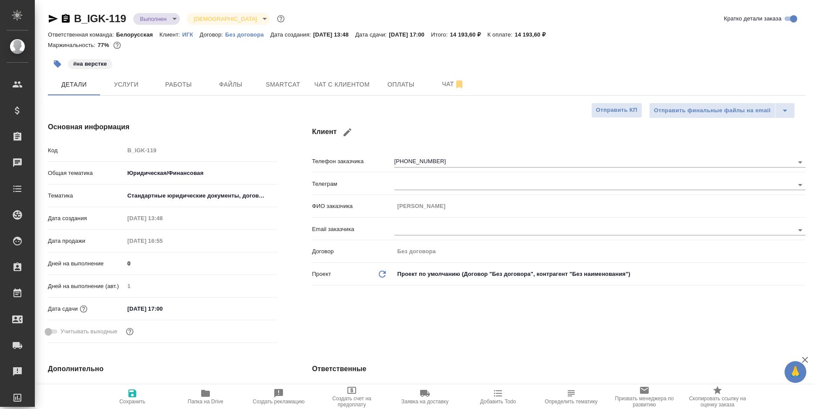
type textarea "x"
click at [66, 17] on icon "button" at bounding box center [66, 18] width 8 height 9
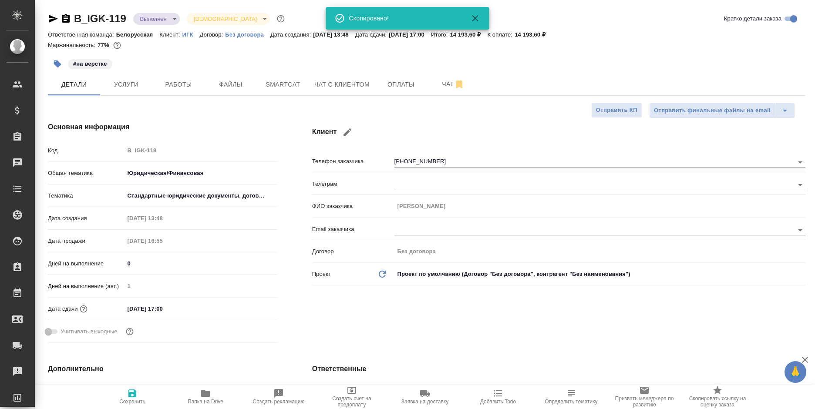
click at [65, 17] on icon "button" at bounding box center [66, 18] width 8 height 9
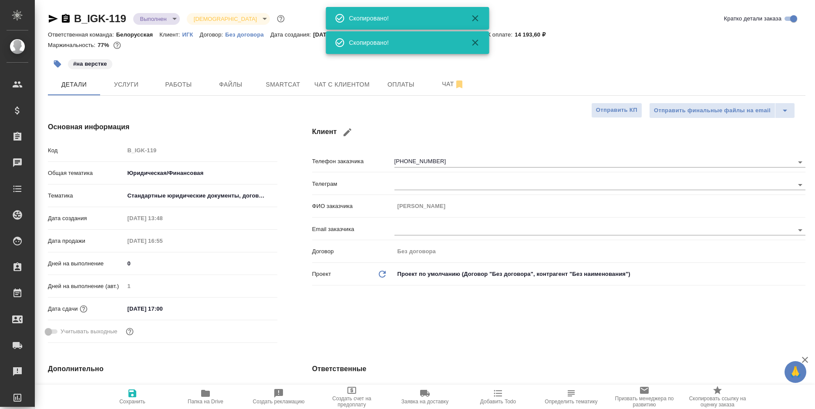
click at [65, 17] on icon "button" at bounding box center [66, 18] width 8 height 9
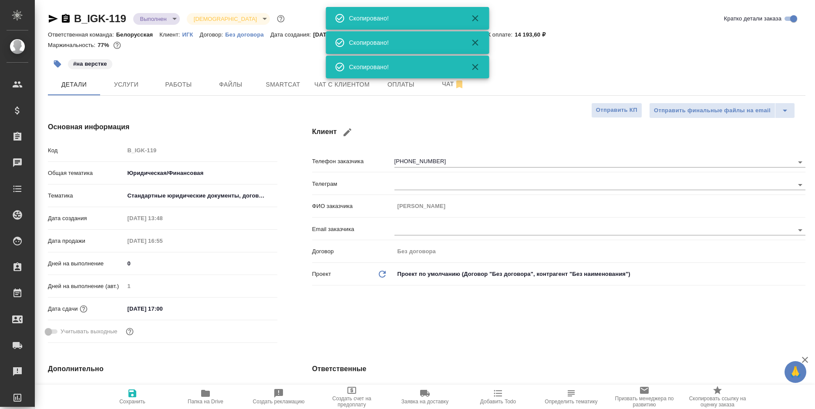
type textarea "x"
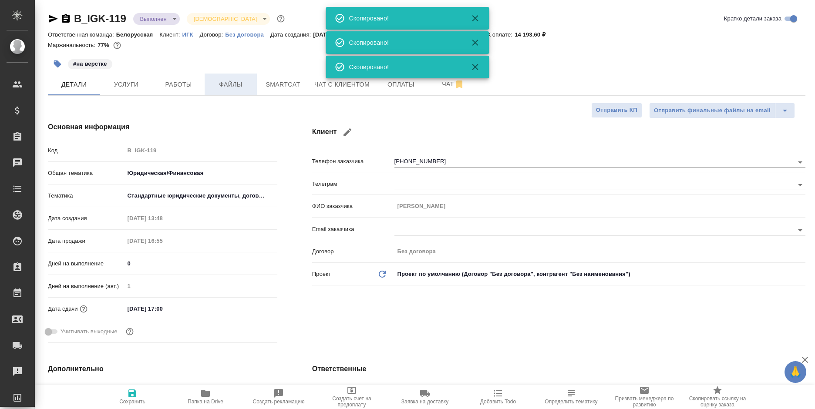
type textarea "x"
click at [138, 84] on span "Услуги" at bounding box center [126, 84] width 42 height 11
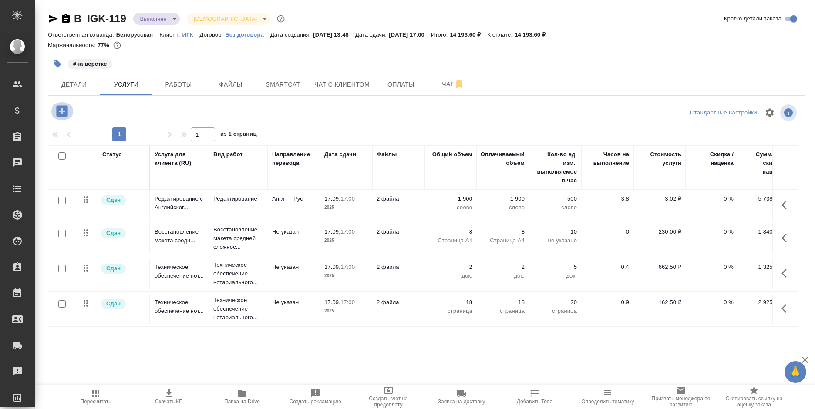
click at [61, 111] on icon "button" at bounding box center [61, 111] width 15 height 15
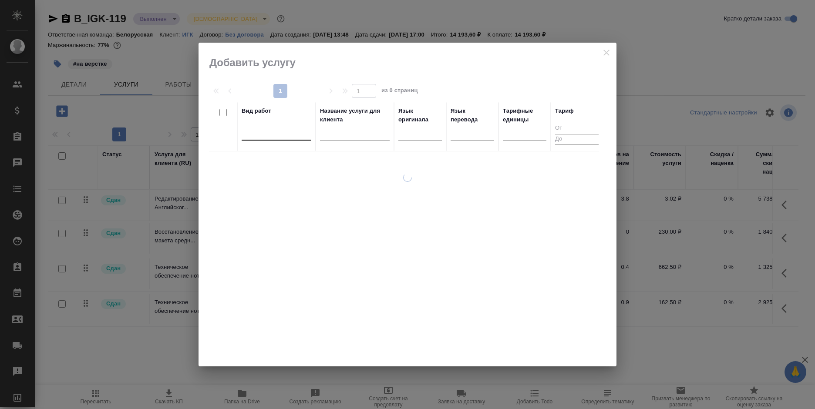
click at [263, 133] on div at bounding box center [277, 131] width 70 height 13
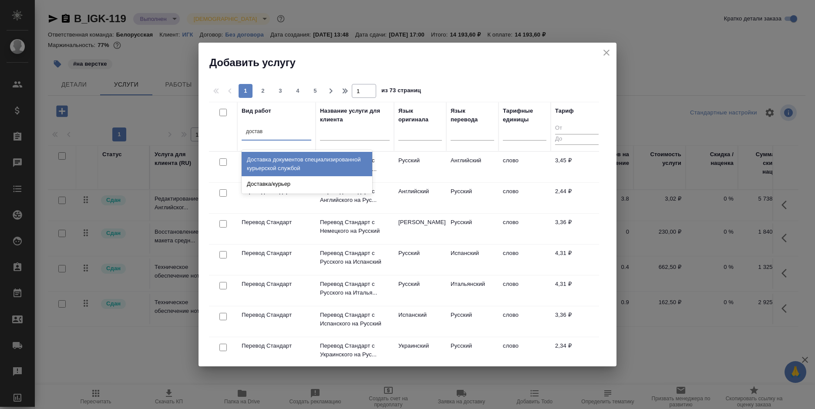
type input "доставк"
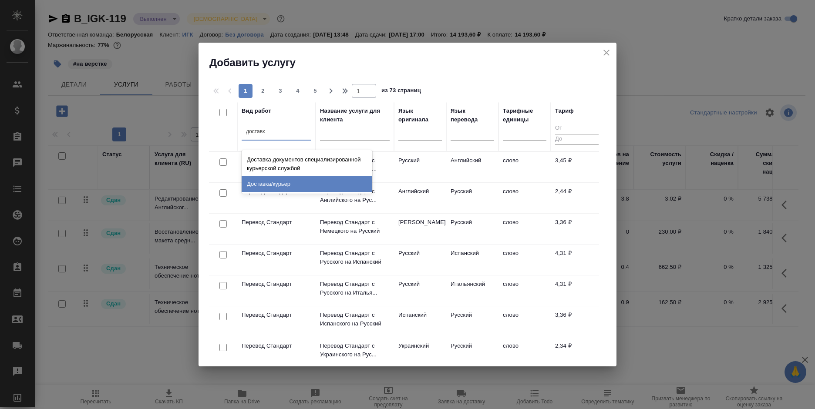
click at [303, 184] on div "Доставка/курьер" at bounding box center [307, 184] width 131 height 16
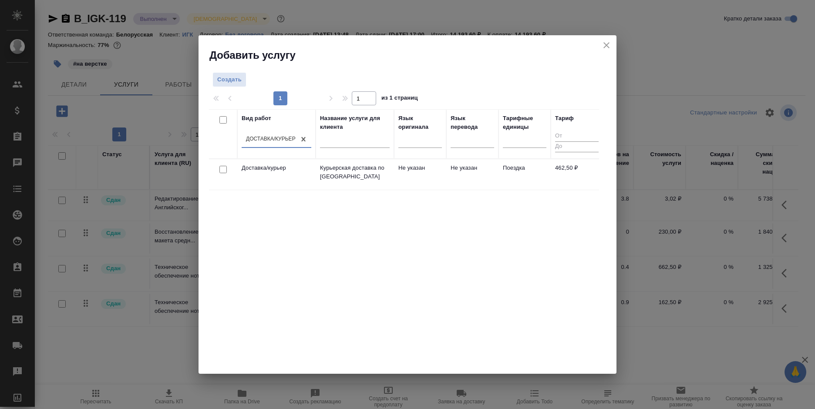
click at [484, 172] on td "Не указан" at bounding box center [472, 174] width 52 height 30
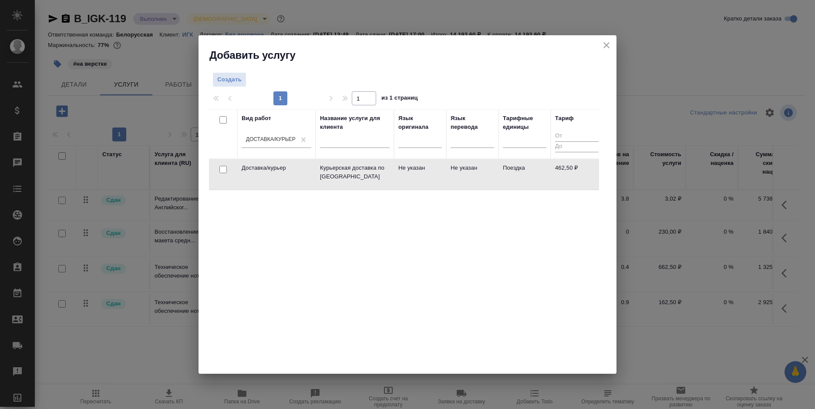
click at [484, 172] on td "Не указан" at bounding box center [472, 174] width 52 height 30
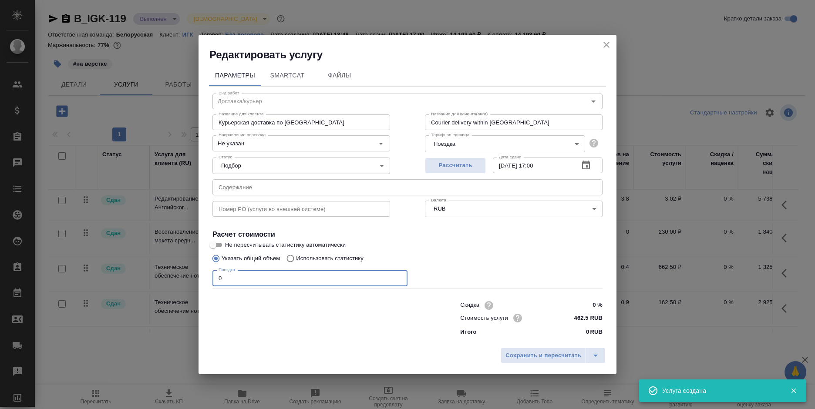
click at [209, 283] on div "Вид работ Доставка/курьер Вид работ Название для клиента Курьерская доставка по…" at bounding box center [407, 214] width 397 height 254
type input "1"
click at [509, 349] on button "Сохранить и пересчитать" at bounding box center [543, 356] width 85 height 16
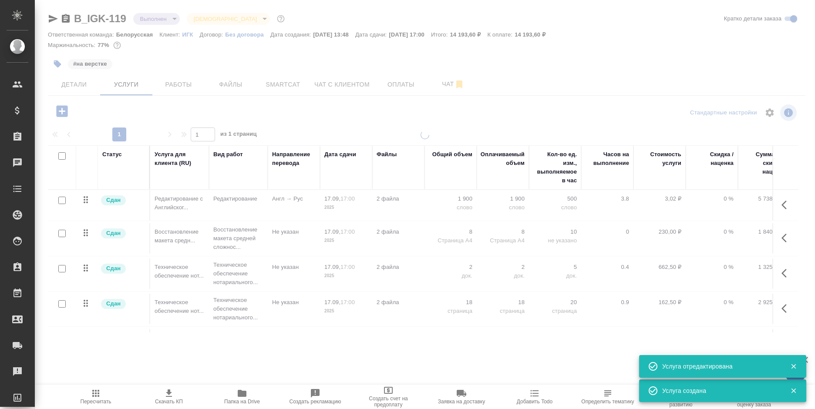
click at [92, 395] on icon "button" at bounding box center [96, 393] width 10 height 10
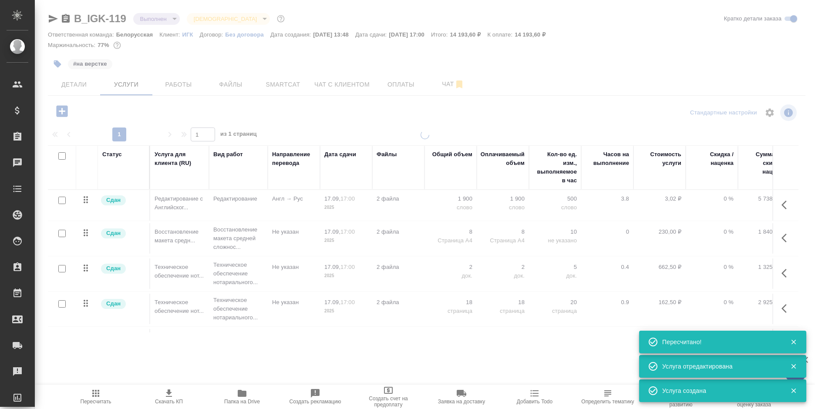
click at [92, 395] on icon "button" at bounding box center [96, 393] width 10 height 10
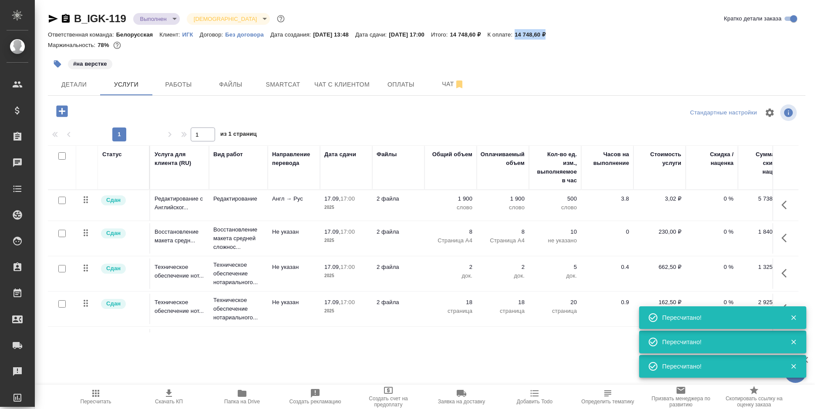
drag, startPoint x: 591, startPoint y: 35, endPoint x: 538, endPoint y: 37, distance: 53.6
click at [538, 37] on div "Ответственная команда: Белорусская Клиент: ИГК Договор: Без договора Дата созда…" at bounding box center [426, 34] width 757 height 10
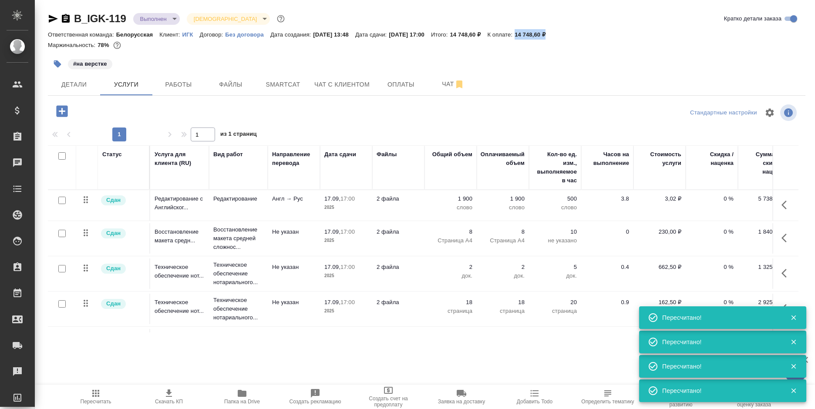
copy p "14 748,60 ₽"
click at [464, 400] on span "Заявка на доставку" at bounding box center [461, 402] width 47 height 6
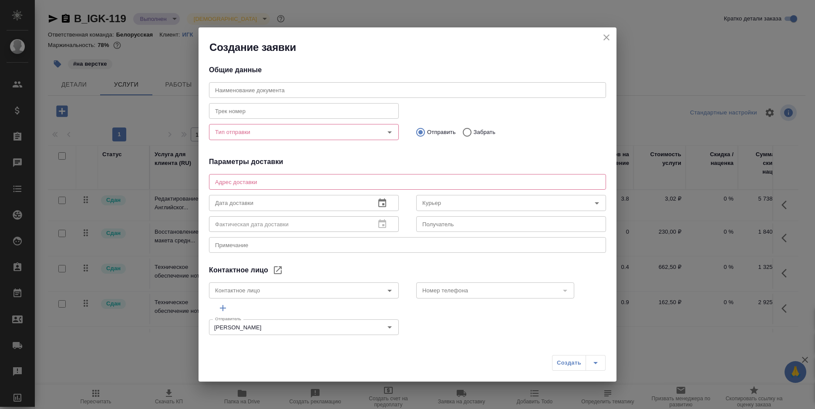
type input "[PERSON_NAME]"
click at [380, 180] on textarea at bounding box center [407, 182] width 385 height 7
click at [604, 34] on icon "close" at bounding box center [606, 37] width 10 height 10
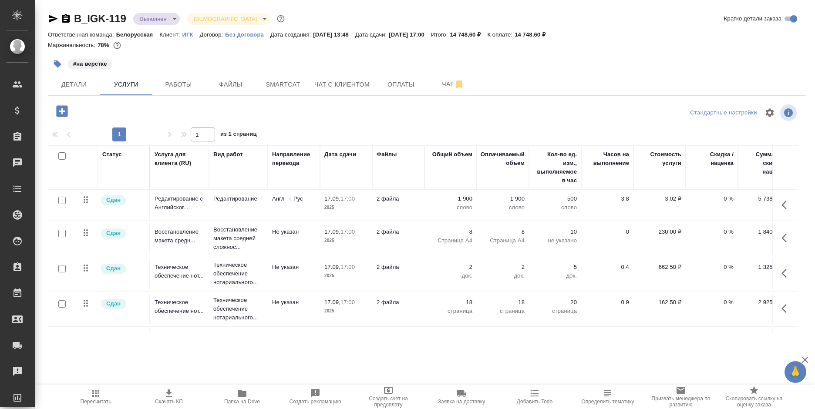
click at [64, 20] on icon "button" at bounding box center [66, 18] width 8 height 9
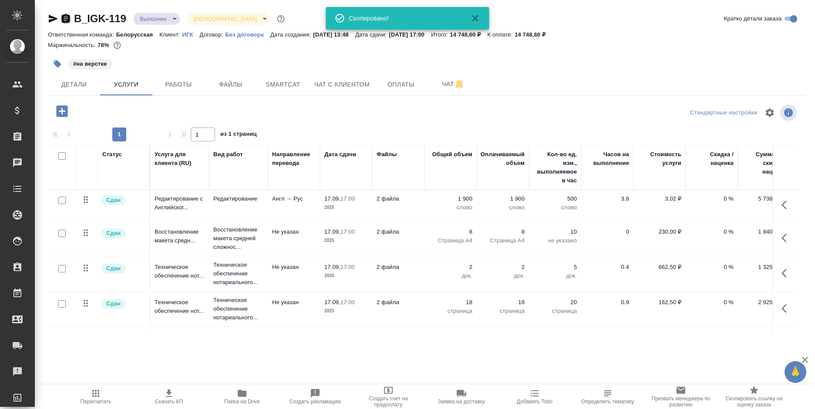
click at [64, 20] on icon "button" at bounding box center [66, 18] width 8 height 9
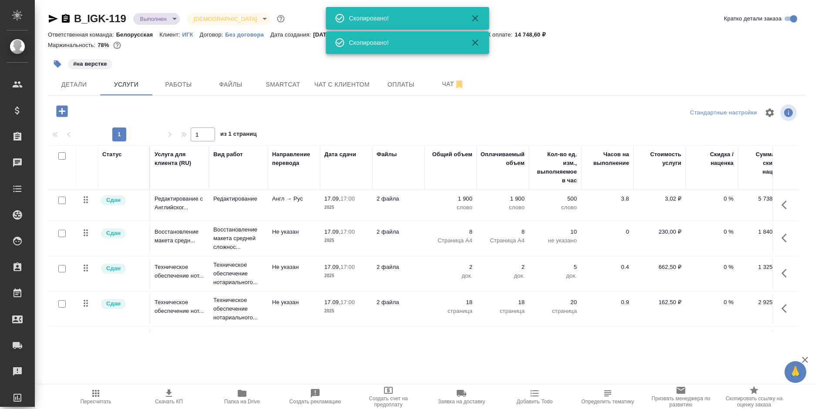
click at [64, 20] on icon "button" at bounding box center [66, 18] width 8 height 9
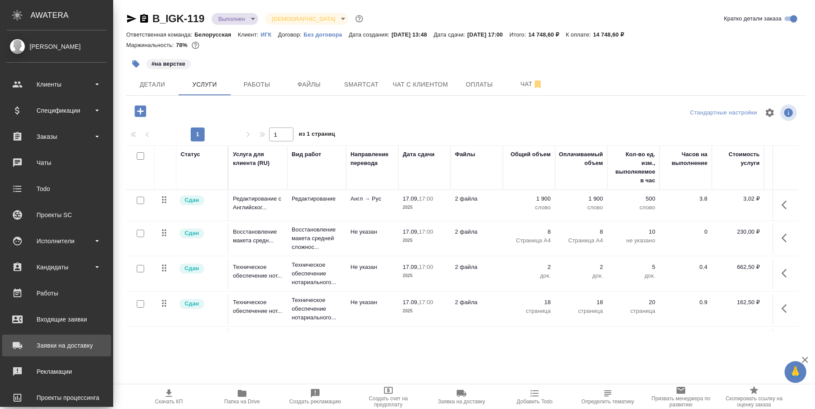
click at [55, 348] on div "Заявки на доставку" at bounding box center [57, 345] width 100 height 13
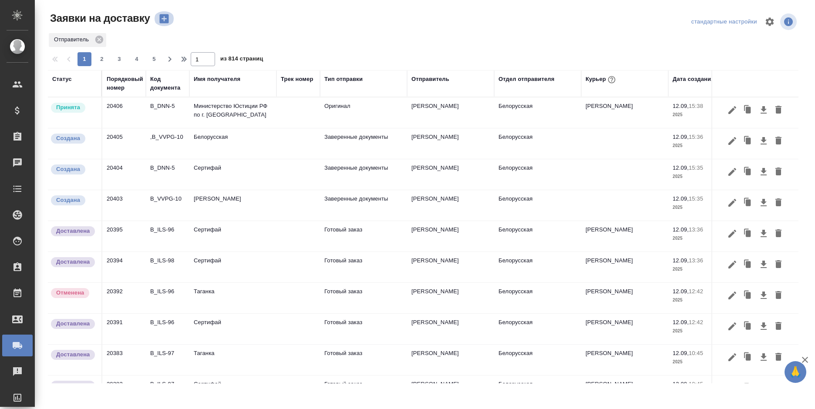
click at [165, 18] on icon "button" at bounding box center [164, 19] width 12 height 12
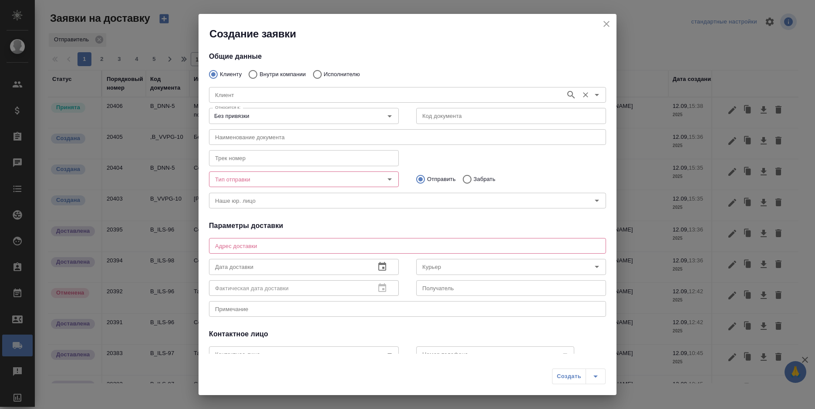
click at [237, 92] on input "Клиент" at bounding box center [387, 95] width 350 height 10
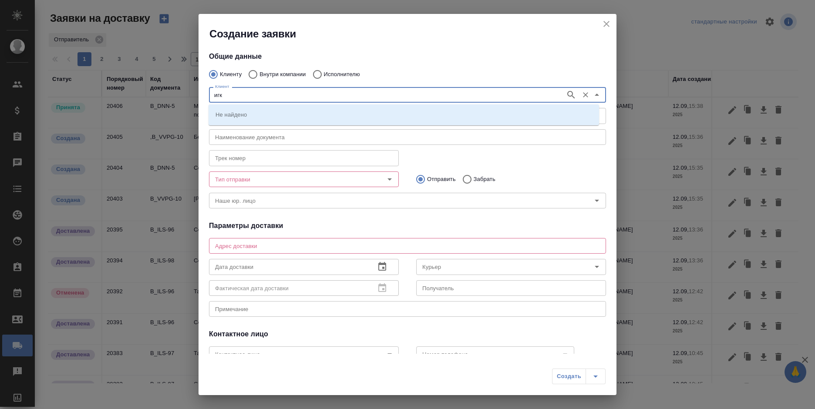
type input "игк"
click at [246, 113] on li "ИГК" at bounding box center [404, 115] width 390 height 16
type input "ИГК"
type textarea "проезд Соломенной сторожки д5, к 1, кв 59"
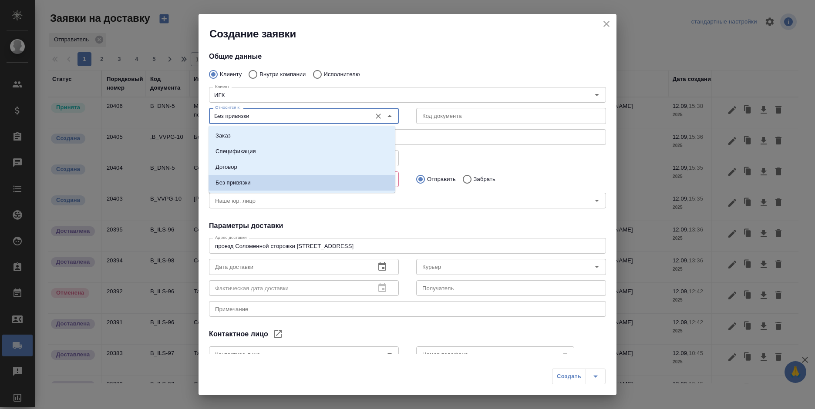
click at [268, 119] on input "Без привязки" at bounding box center [289, 116] width 155 height 10
click at [276, 132] on li "Заказ" at bounding box center [302, 136] width 187 height 16
type input "Заказ"
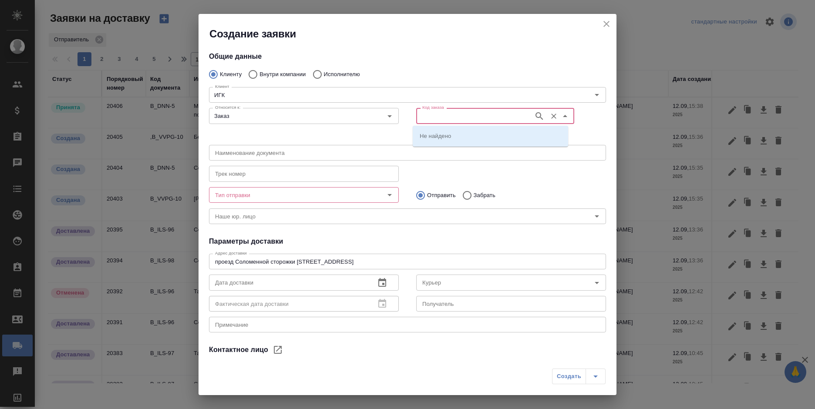
click at [494, 116] on input "Код заказа" at bounding box center [474, 116] width 111 height 10
paste input "B_IGK-119"
type input "B_IGK-119"
click at [463, 138] on li "B_IGK-119" at bounding box center [490, 136] width 155 height 16
type input "(МБ) ООО "Монблан""
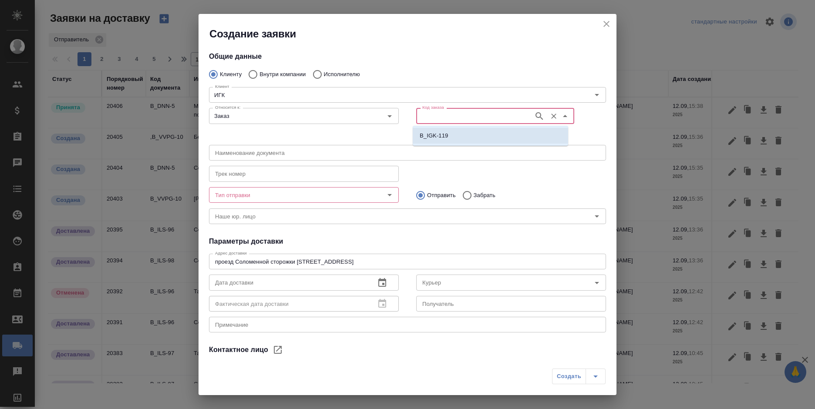
type input "B_IGK-119"
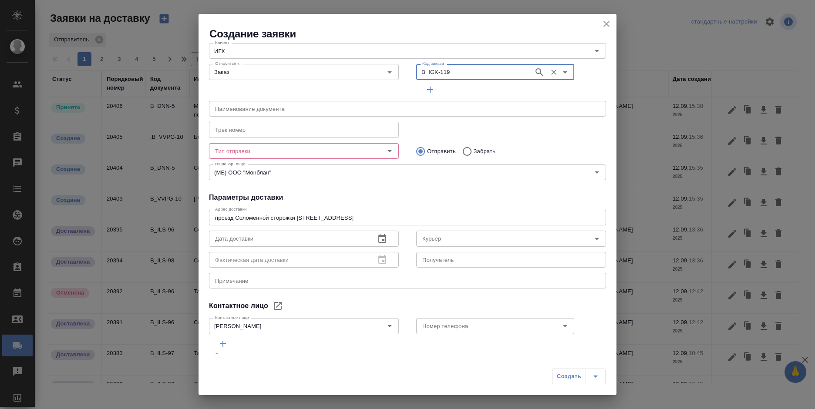
scroll to position [71, 0]
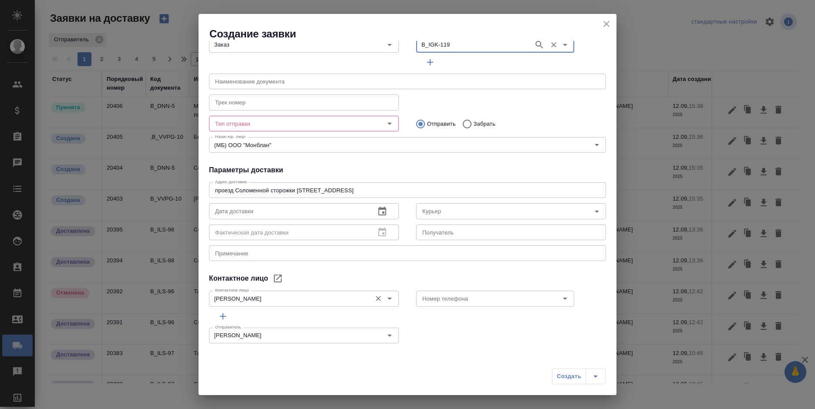
click at [295, 299] on input "Анастасия" at bounding box center [289, 298] width 155 height 10
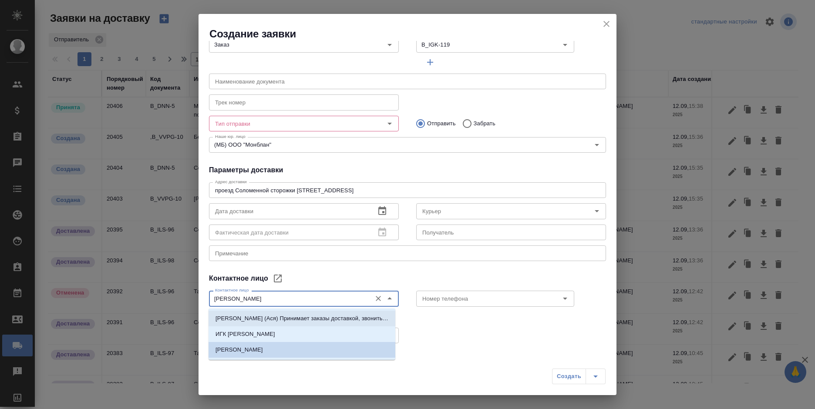
click at [301, 318] on p "Анастасия (Ася) Принимает заказы доставкой, звонить ей" at bounding box center [301, 318] width 173 height 9
type input "Анастасия (Ася) Принимает заказы доставкой, звонить ей"
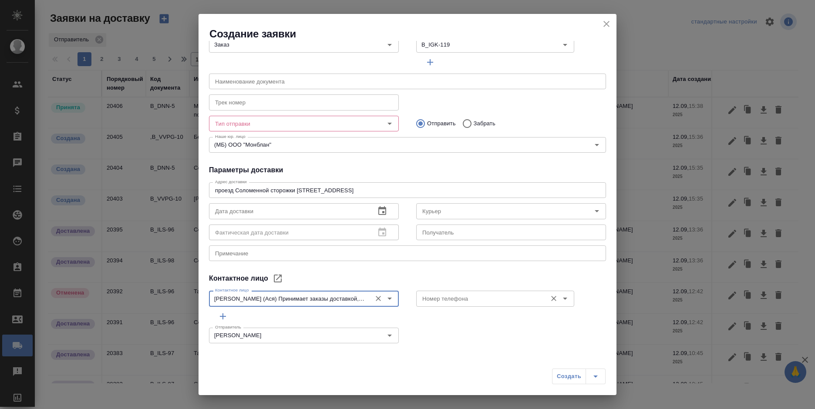
click at [468, 303] on input "Номер телефона" at bounding box center [481, 298] width 124 height 10
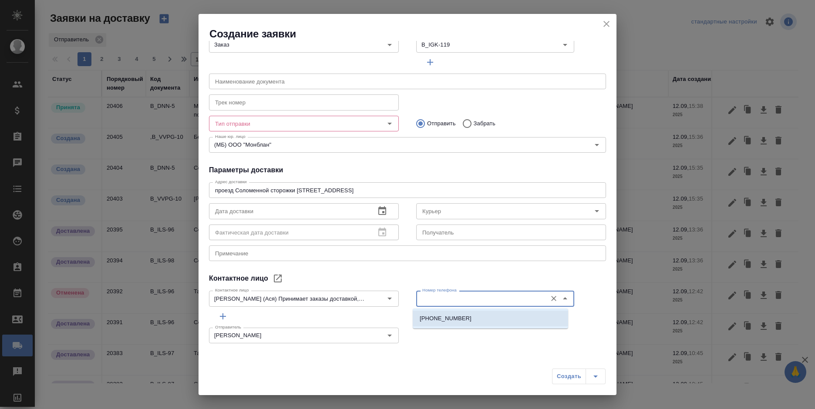
click at [441, 313] on li "+79299014313" at bounding box center [490, 319] width 155 height 16
type input "+79299014313"
click at [314, 125] on input "Тип отправки" at bounding box center [289, 123] width 155 height 10
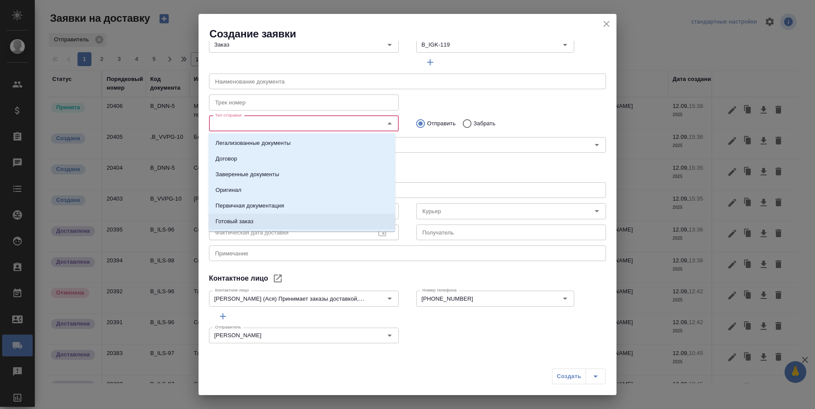
click at [278, 218] on li "Готовый заказ" at bounding box center [302, 222] width 187 height 16
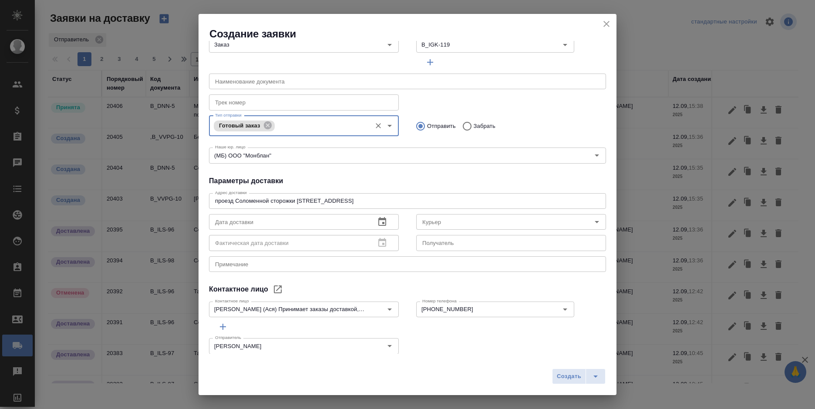
click at [385, 266] on textarea at bounding box center [407, 264] width 385 height 7
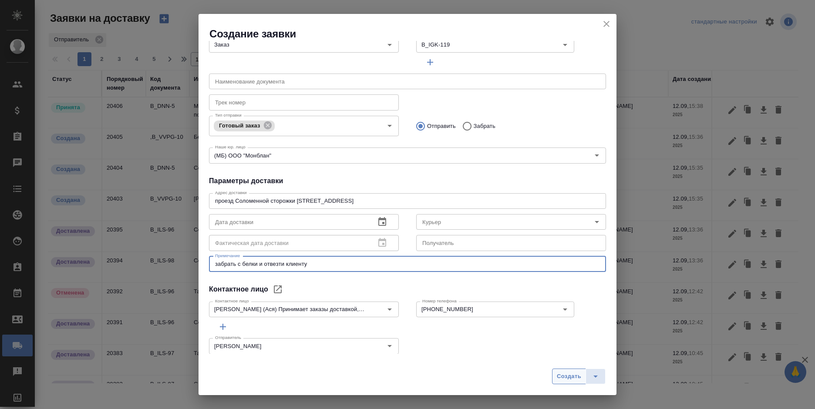
type textarea "забрать с белки и отвезти клиенту"
click at [572, 378] on span "Создать" at bounding box center [569, 377] width 24 height 10
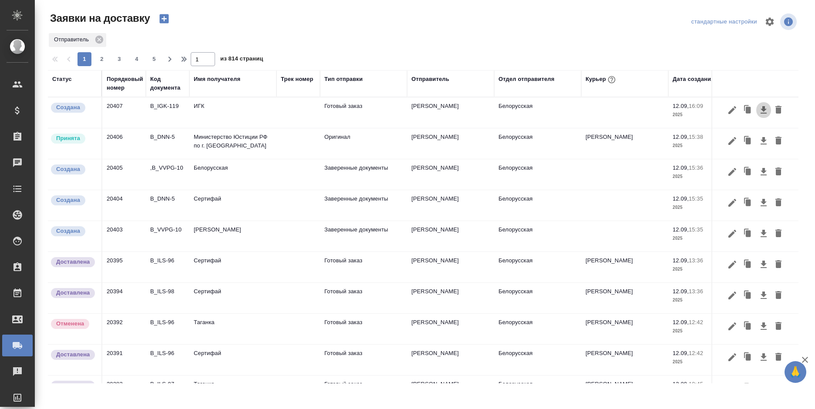
click at [758, 108] on icon "button" at bounding box center [763, 110] width 10 height 10
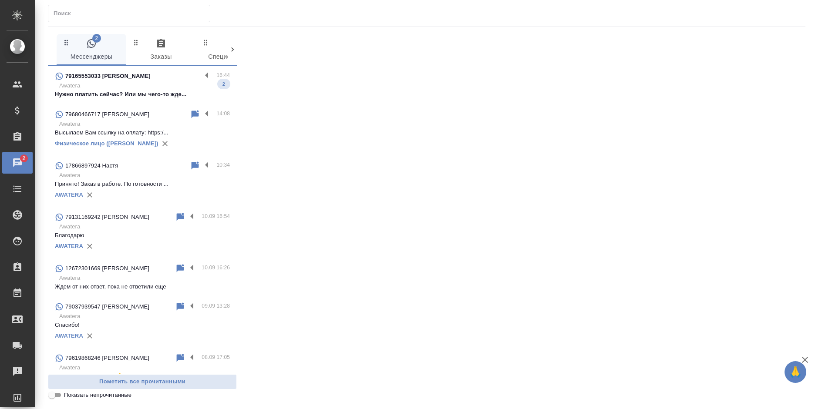
click at [136, 85] on p "Awatera" at bounding box center [144, 85] width 171 height 9
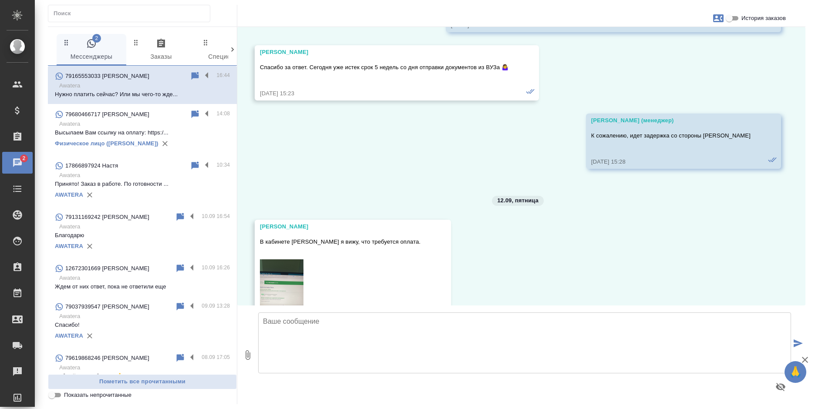
scroll to position [13242, 0]
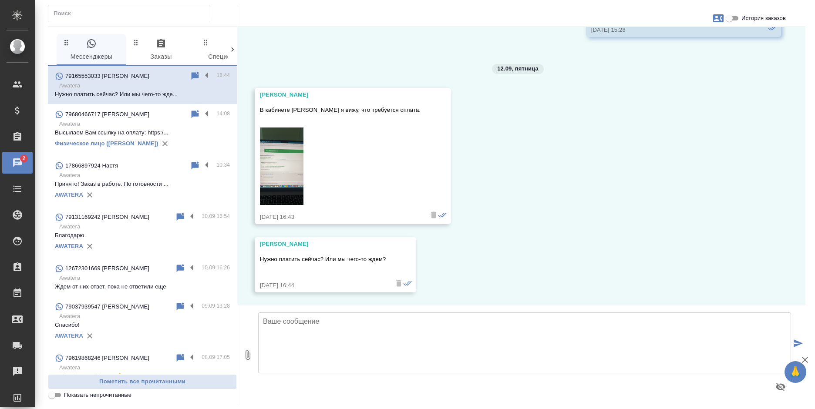
click at [262, 190] on img at bounding box center [282, 166] width 44 height 77
click at [312, 339] on textarea at bounding box center [524, 343] width 533 height 61
type textarea "Д"
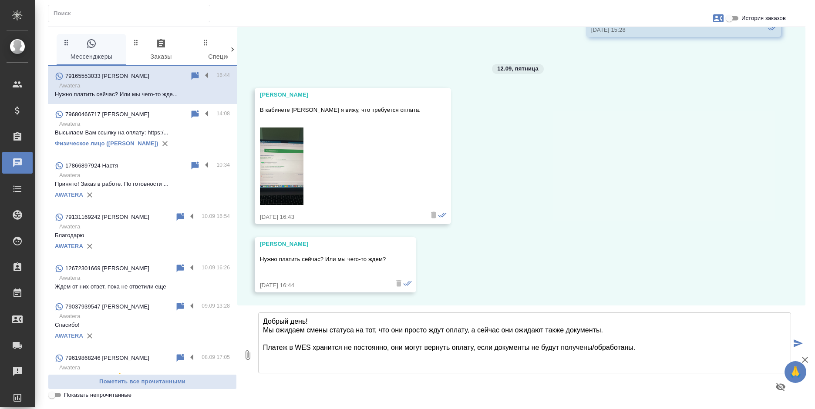
click at [648, 348] on textarea "Добрый день! Мы ожидаем смены статуса на тот, что они просто ждут оплату, а сей…" at bounding box center [524, 343] width 533 height 61
click at [597, 330] on textarea "Добрый день! Мы ожидаем смены статуса на тот, что они просто ждут оплату, а сей…" at bounding box center [524, 343] width 533 height 61
click at [647, 347] on textarea "Добрый день! Мы ожидаем смены статуса на тот, что они просто ждут оплату, а сей…" at bounding box center [524, 343] width 533 height 61
type textarea "Добрый день! Мы ожидаем смены статуса на тот, что они просто ждут оплату, а сей…"
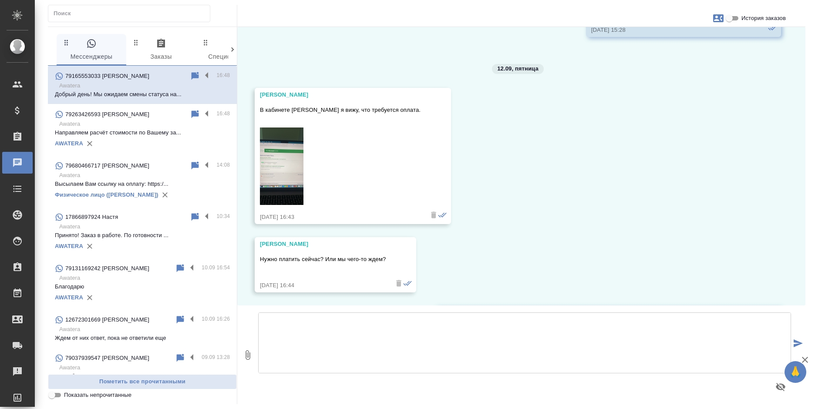
scroll to position [13341, 0]
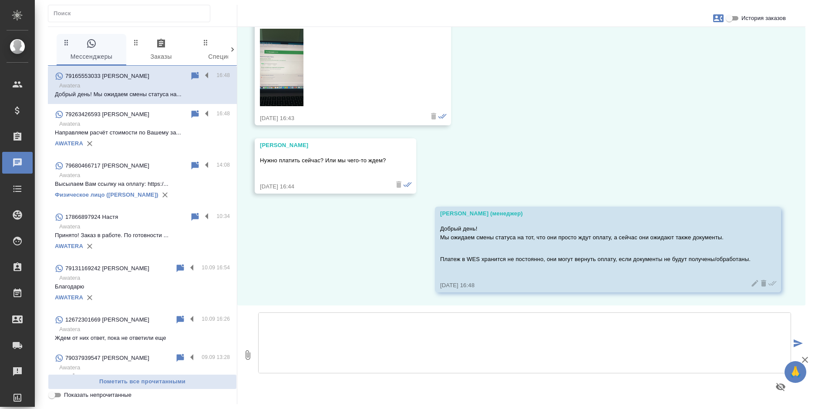
click at [286, 81] on img at bounding box center [282, 67] width 44 height 77
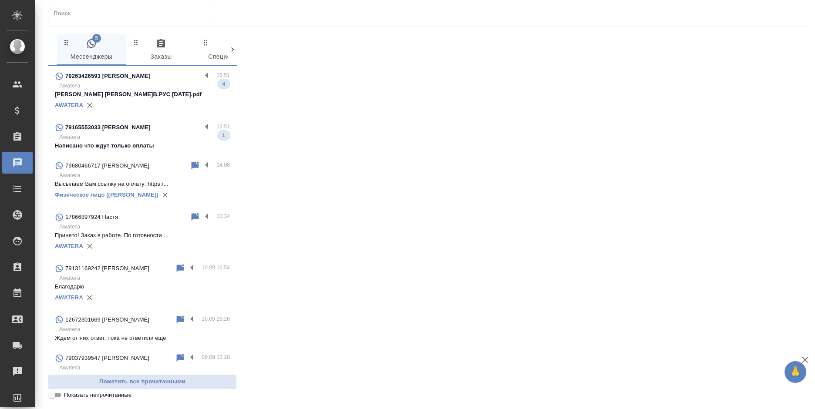
click at [158, 91] on p "Максимова И.В.РУС 03.09.2025.pdf" at bounding box center [142, 94] width 175 height 9
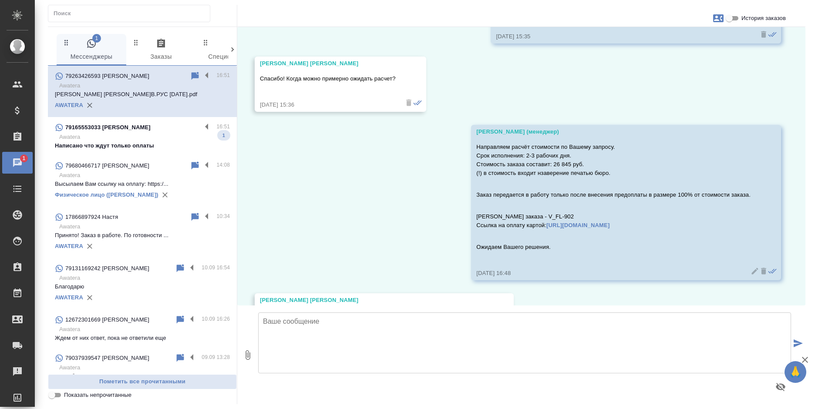
click at [146, 141] on p "Awatera" at bounding box center [144, 137] width 171 height 9
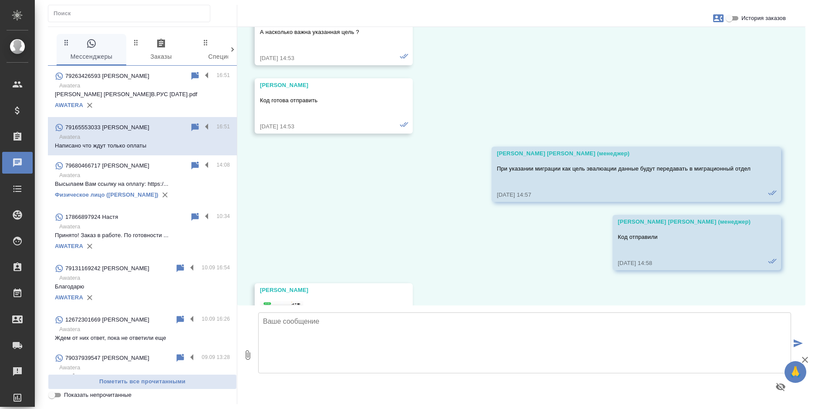
scroll to position [13490, 0]
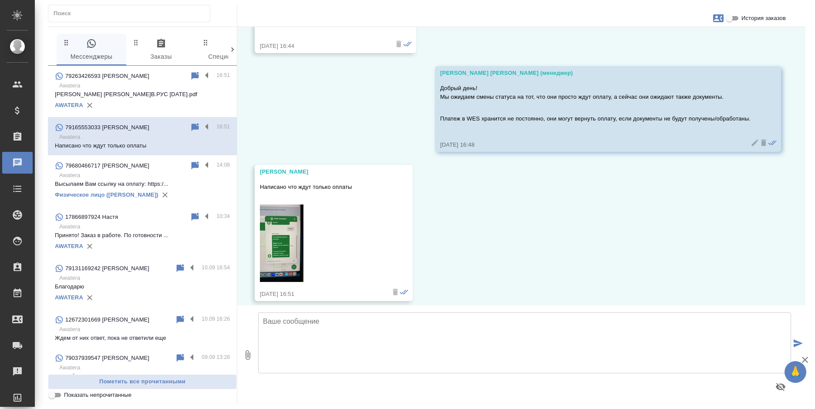
click at [282, 219] on img at bounding box center [282, 243] width 44 height 77
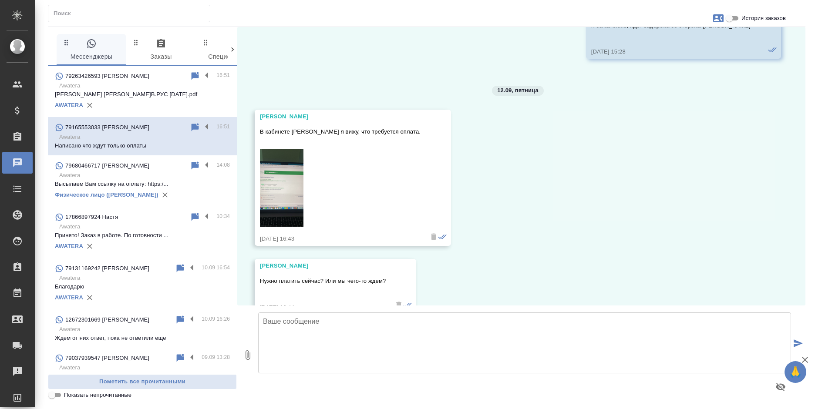
click at [279, 178] on img at bounding box center [282, 187] width 44 height 77
click at [306, 344] on textarea at bounding box center [524, 343] width 533 height 61
click at [244, 352] on icon "button" at bounding box center [247, 355] width 10 height 10
type input "C:\fakepath\2025-09-12_16-54-10.png"
click at [330, 338] on textarea at bounding box center [524, 343] width 533 height 61
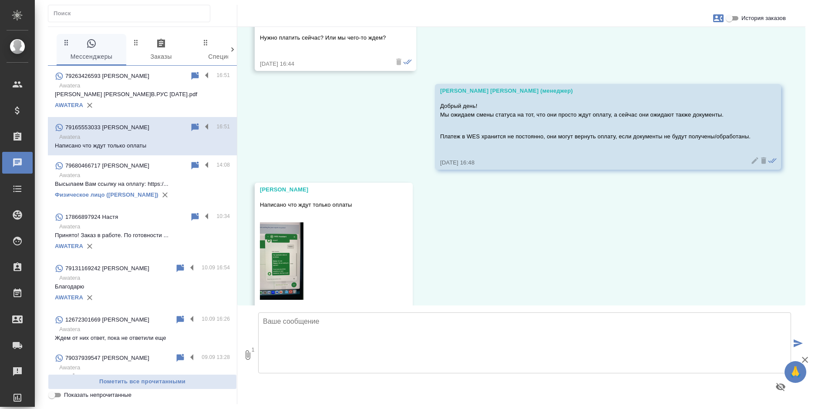
scroll to position [13490, 0]
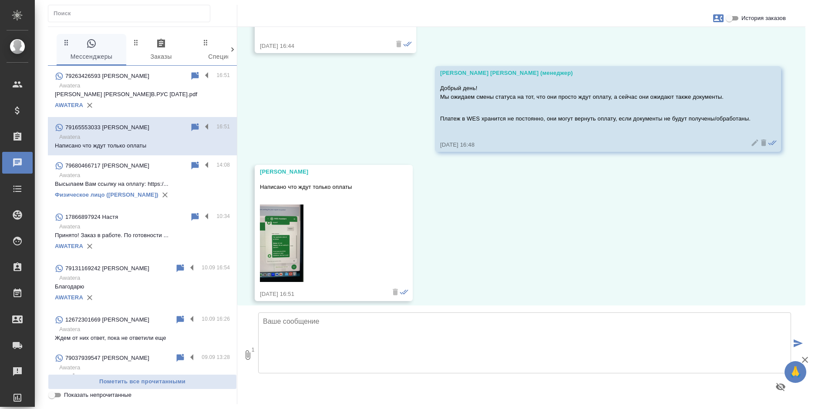
click at [306, 343] on textarea at bounding box center [524, 343] width 533 height 61
type textarea "У"
type textarea "К"
click at [488, 322] on textarea "Когда документы обработаны, метка documents также закрашена темно зеленым цветом" at bounding box center [524, 343] width 533 height 61
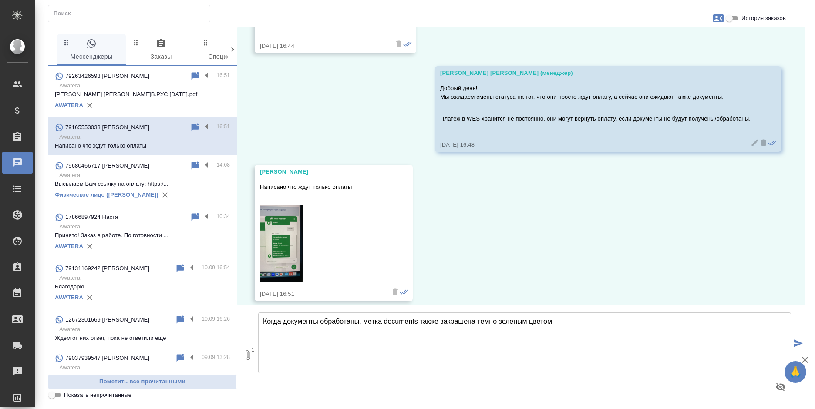
click at [488, 322] on textarea "Когда документы обработаны, метка documents также закрашена темно зеленым цветом" at bounding box center [524, 343] width 533 height 61
click at [545, 321] on textarea "Когда документы обработаны, метка documents также закрашена зеленым цветом" at bounding box center [524, 343] width 533 height 61
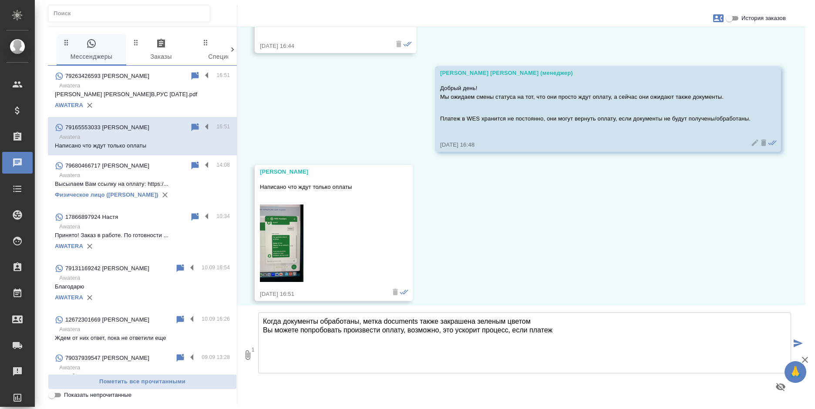
click at [541, 329] on textarea "Когда документы обработаны, метка documents также закрашена зеленым цветом Вы м…" at bounding box center [524, 343] width 533 height 61
click at [723, 330] on textarea "Когда документы обработаны, метка documents также закрашена зеленым цветом Вы м…" at bounding box center [524, 343] width 533 height 61
click at [776, 334] on textarea "Когда документы обработаны, метка documents также закрашена зеленым цветом Вы м…" at bounding box center [524, 343] width 533 height 61
type textarea "Когда документы обработаны, метка documents также закрашена зеленым цветом Вы м…"
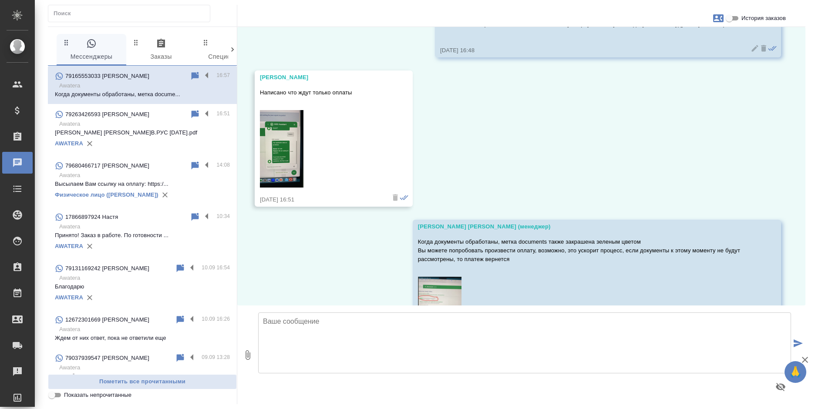
scroll to position [13628, 0]
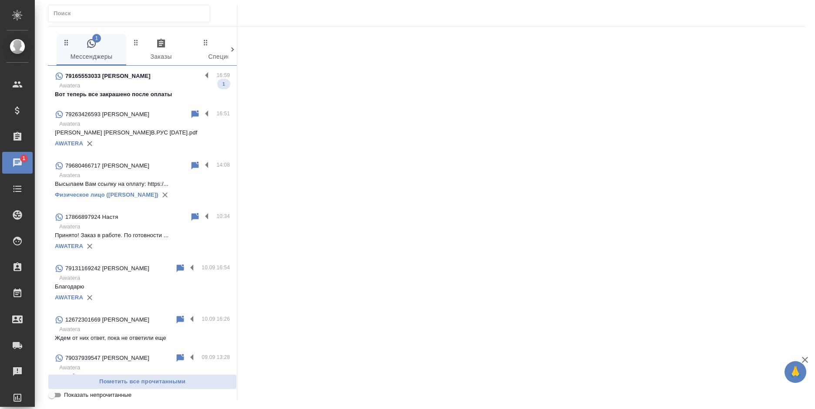
click at [138, 87] on p "Awatera" at bounding box center [144, 85] width 171 height 9
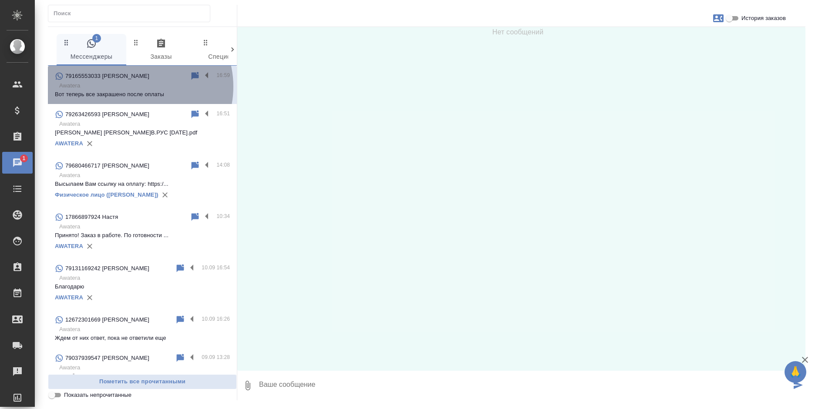
click at [138, 87] on p "Awatera" at bounding box center [144, 85] width 171 height 9
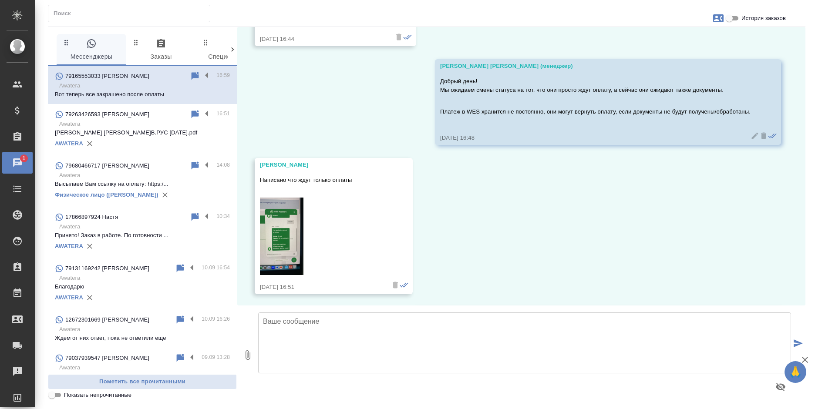
scroll to position [13777, 0]
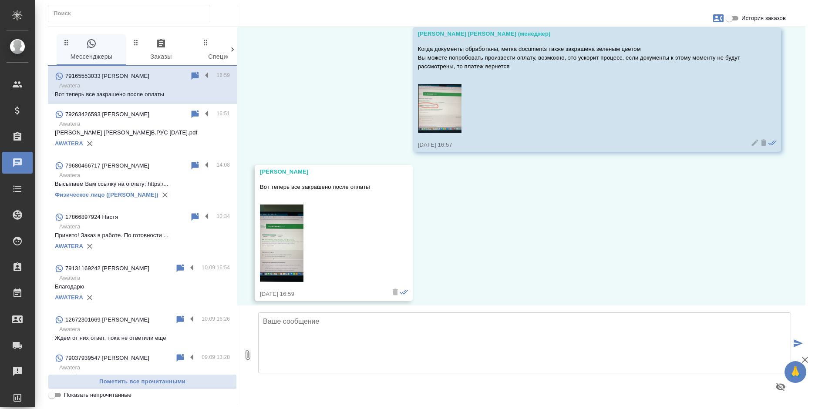
click at [278, 241] on img at bounding box center [282, 243] width 44 height 77
click at [356, 343] on textarea at bounding box center [524, 343] width 533 height 61
click at [499, 324] on textarea "Хорошо, тогда будем ждать дальнейшую смены статуса." at bounding box center [524, 343] width 533 height 61
type textarea "Хорошо, тогда будем ждать дальнейшую смены статуса."
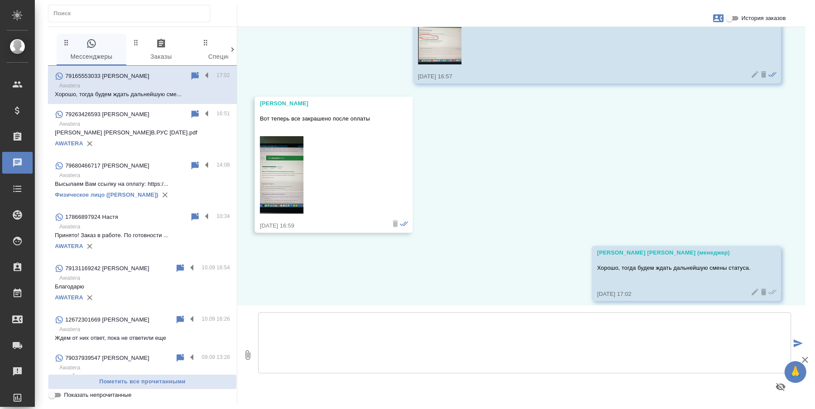
click at [752, 289] on icon at bounding box center [755, 292] width 7 height 7
click at [750, 288] on icon at bounding box center [754, 292] width 9 height 9
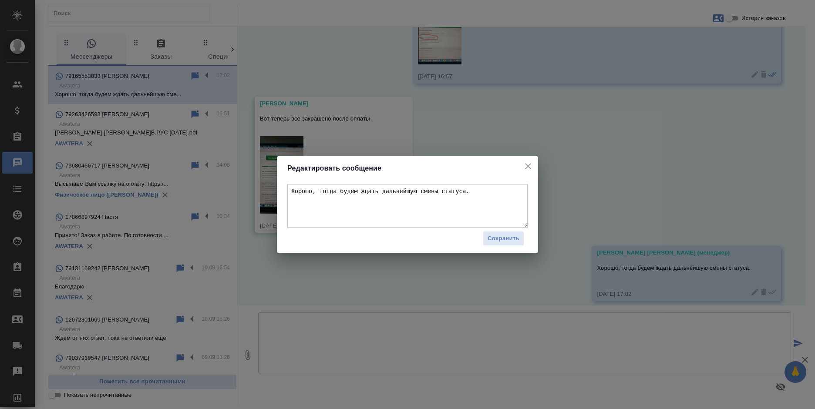
click at [426, 193] on textarea "Хорошо, тогда будем ждать дальнейшую смены статуса." at bounding box center [407, 206] width 240 height 44
type textarea "Хорошо, тогда будем ждать дальнейшую смену статуса."
click at [485, 236] on button "Сохранить" at bounding box center [503, 238] width 41 height 15
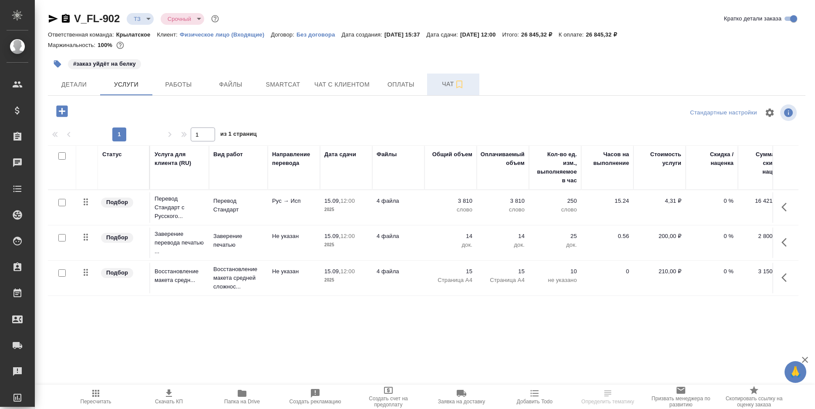
click at [431, 83] on button "Чат" at bounding box center [453, 85] width 52 height 22
click at [354, 84] on span "Чат с клиентом" at bounding box center [341, 84] width 55 height 11
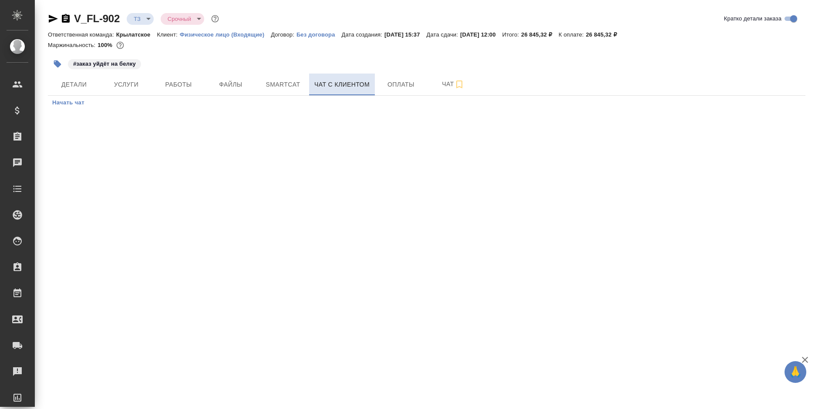
click at [354, 84] on span "Чат с клиентом" at bounding box center [341, 84] width 55 height 11
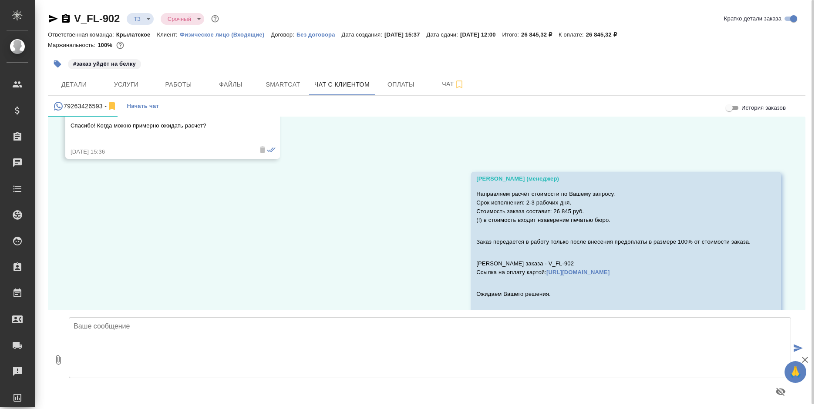
scroll to position [596, 0]
click at [117, 84] on span "Услуги" at bounding box center [126, 84] width 42 height 11
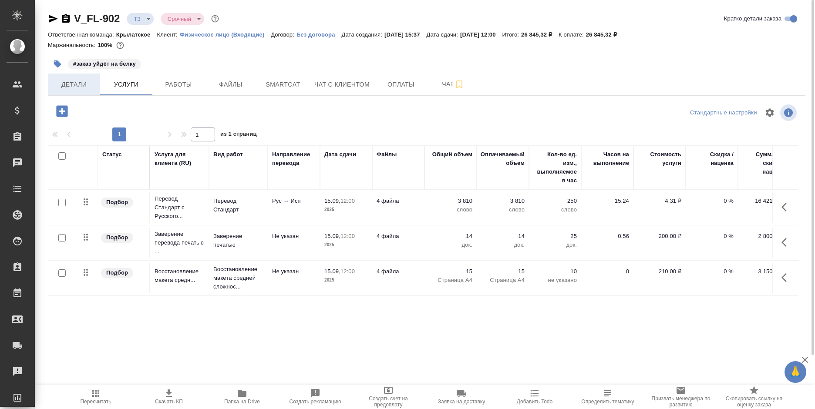
click at [64, 79] on span "Детали" at bounding box center [74, 84] width 42 height 11
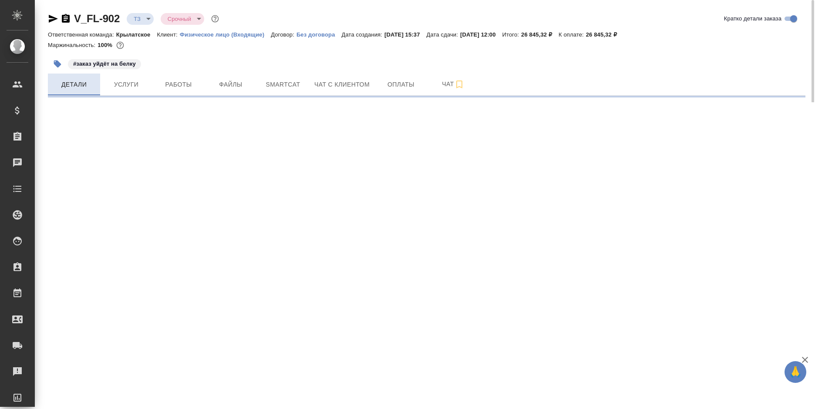
select select "RU"
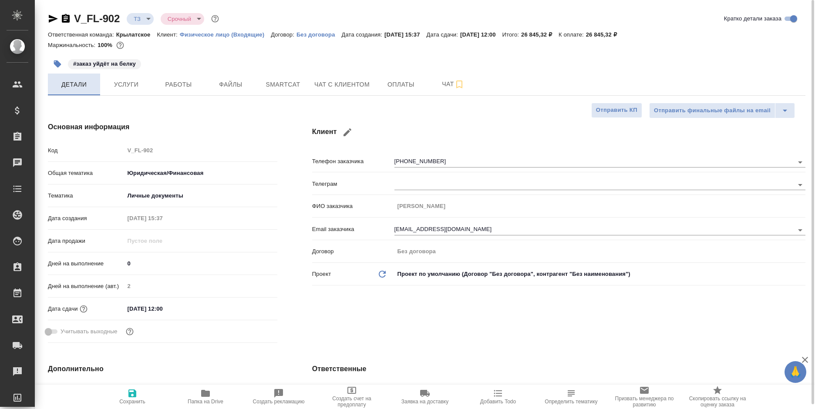
type textarea "x"
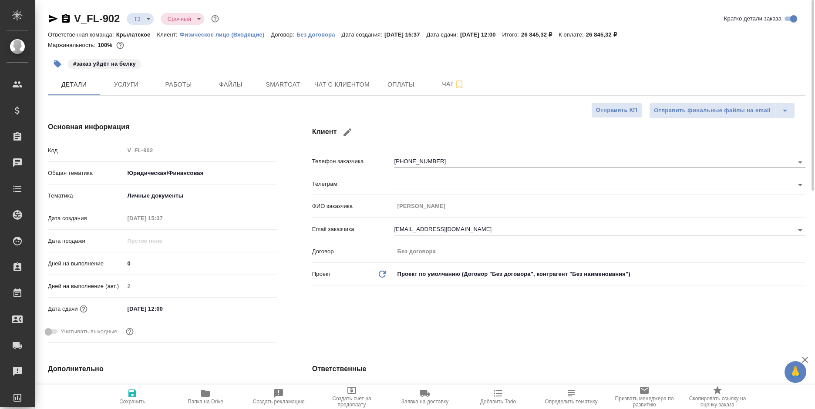
type textarea "x"
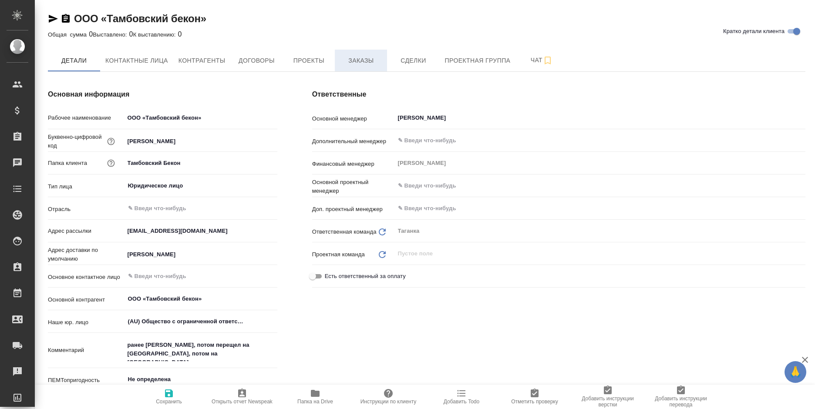
click at [361, 58] on span "Заказы" at bounding box center [361, 60] width 42 height 11
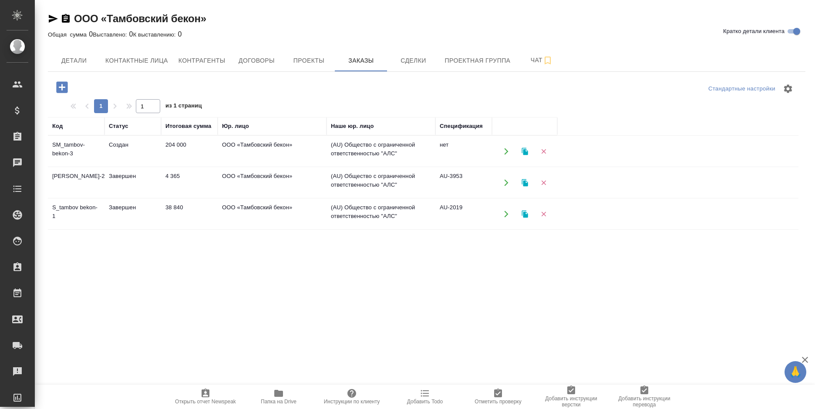
click at [336, 149] on td "(AU) Общество с ограниченной ответственностью "АЛС"" at bounding box center [380, 151] width 109 height 30
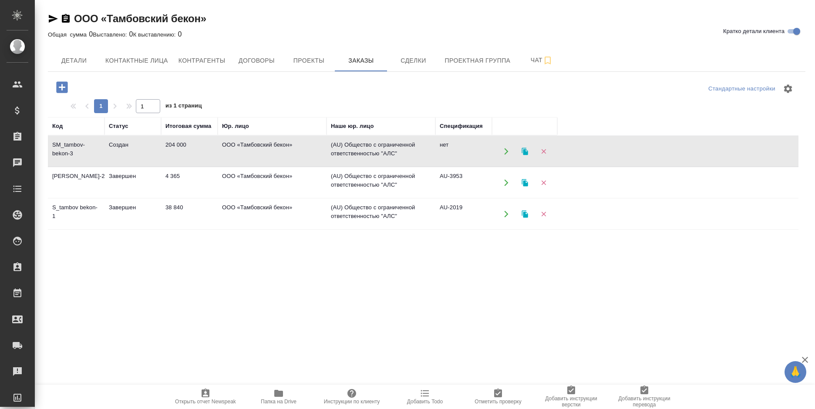
click at [336, 149] on td "(AU) Общество с ограниченной ответственностью "АЛС"" at bounding box center [380, 151] width 109 height 30
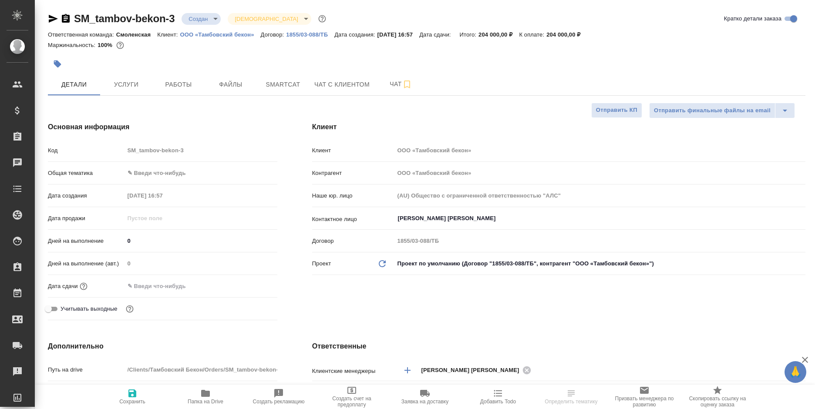
select select "RU"
click at [135, 87] on span "Услуги" at bounding box center [126, 84] width 42 height 11
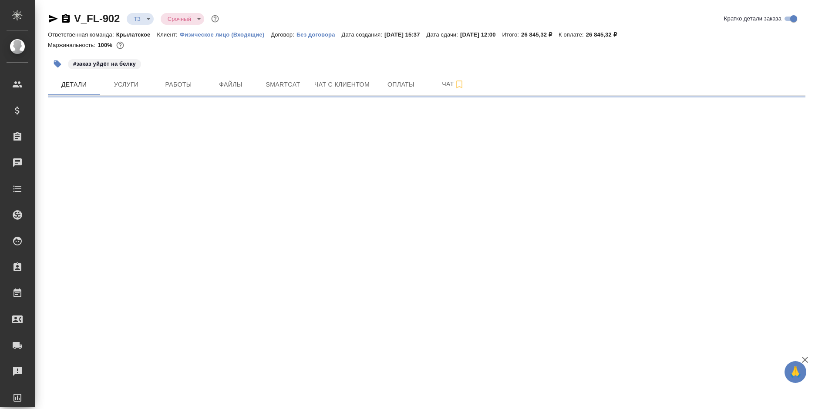
select select "RU"
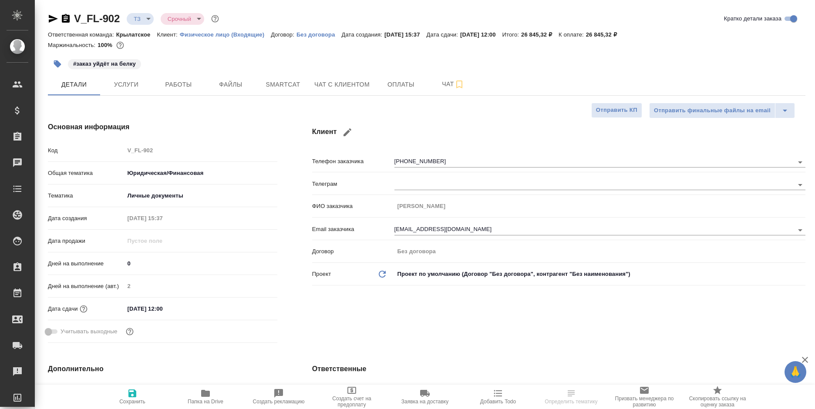
type textarea "x"
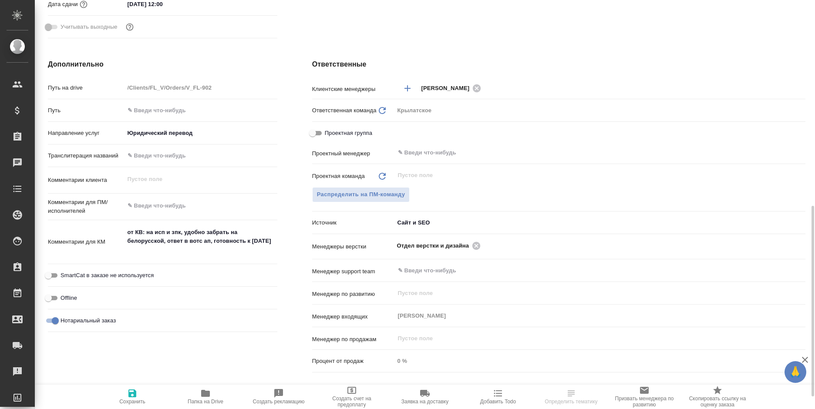
scroll to position [348, 0]
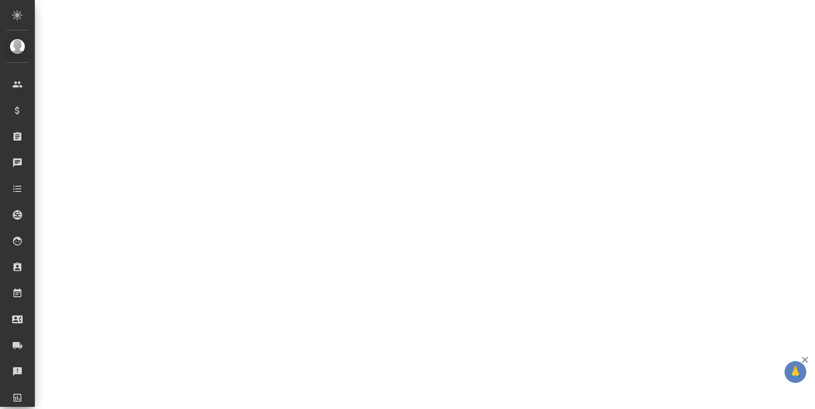
select select "RU"
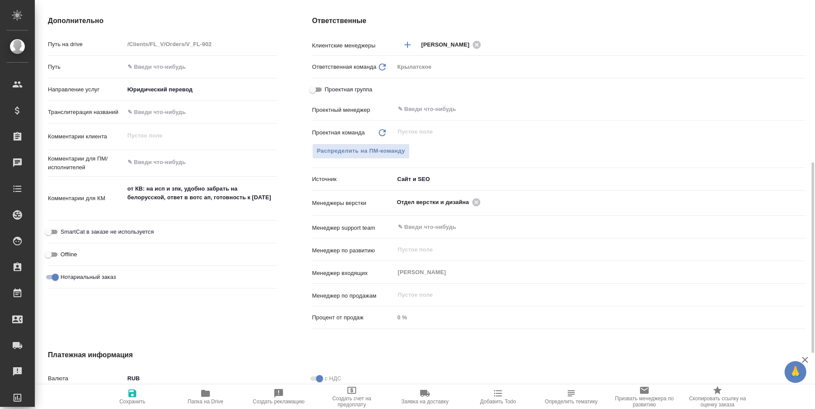
type textarea "x"
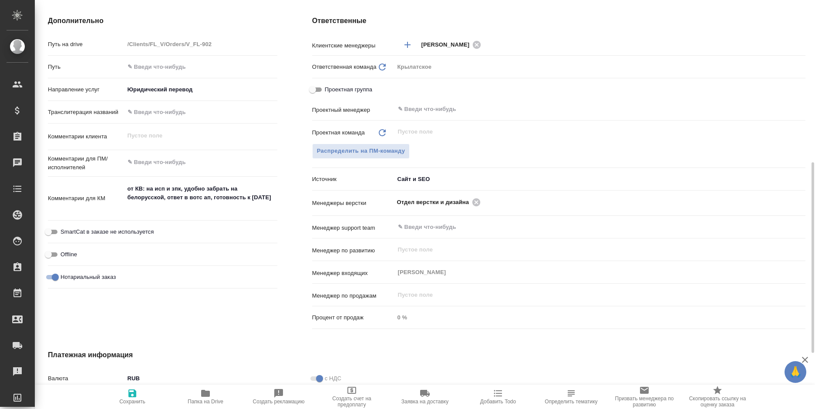
type textarea "x"
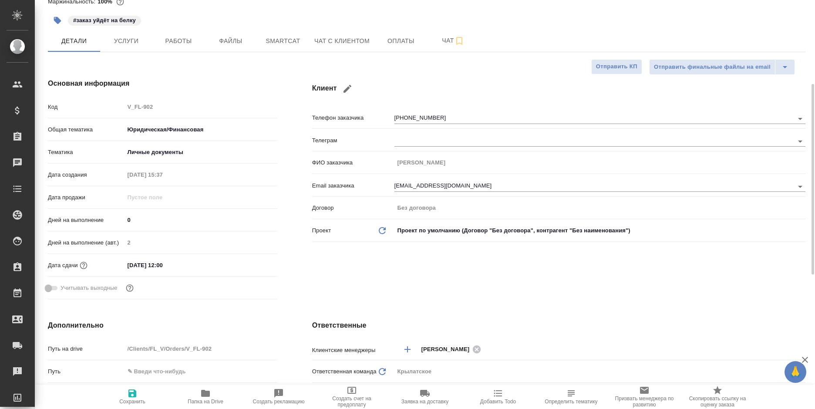
scroll to position [0, 0]
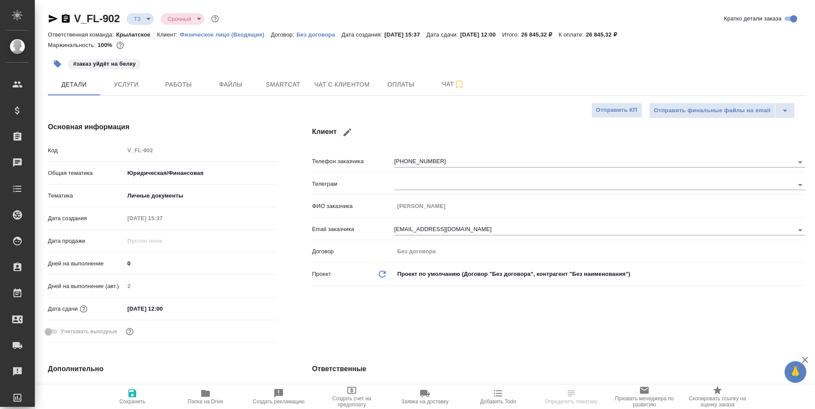
select select "RU"
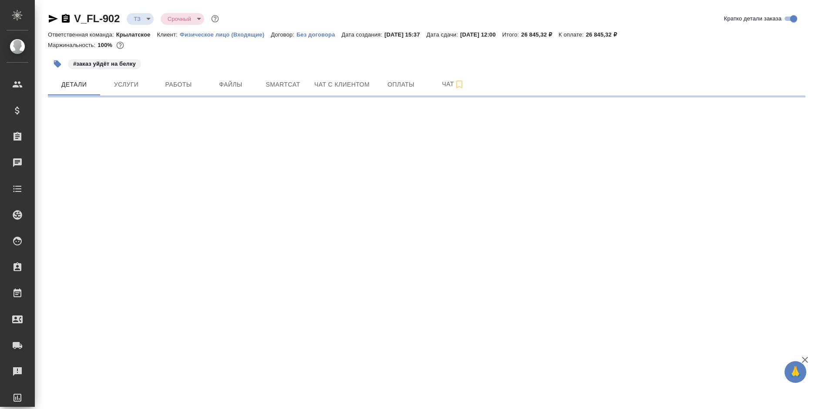
select select "RU"
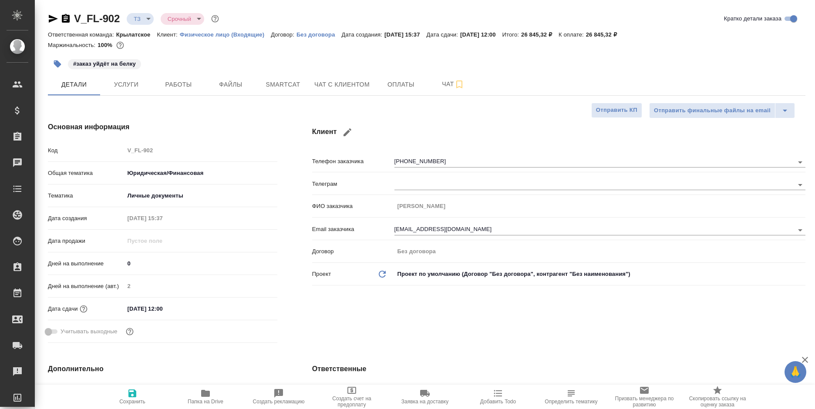
type textarea "x"
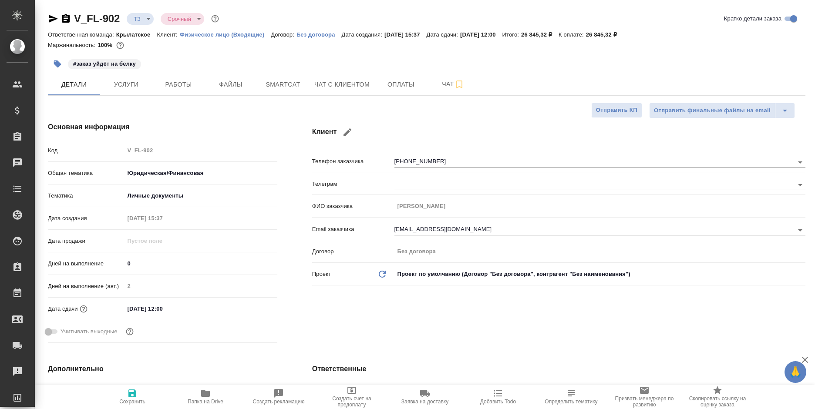
type textarea "x"
click at [244, 84] on span "Файлы" at bounding box center [231, 84] width 42 height 11
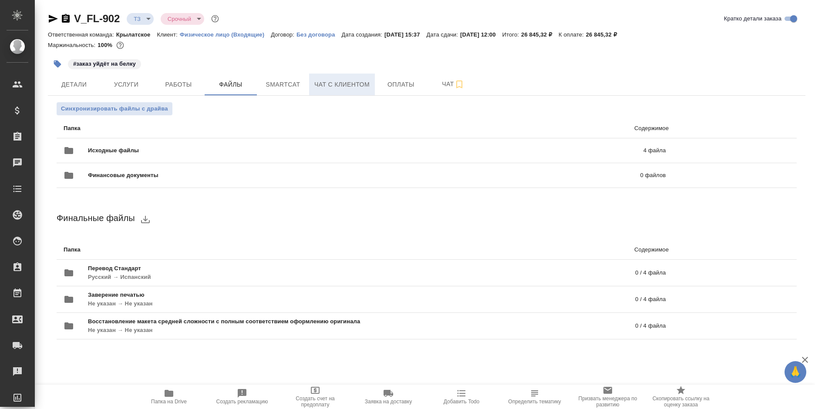
click at [363, 83] on span "Чат с клиентом" at bounding box center [341, 84] width 55 height 11
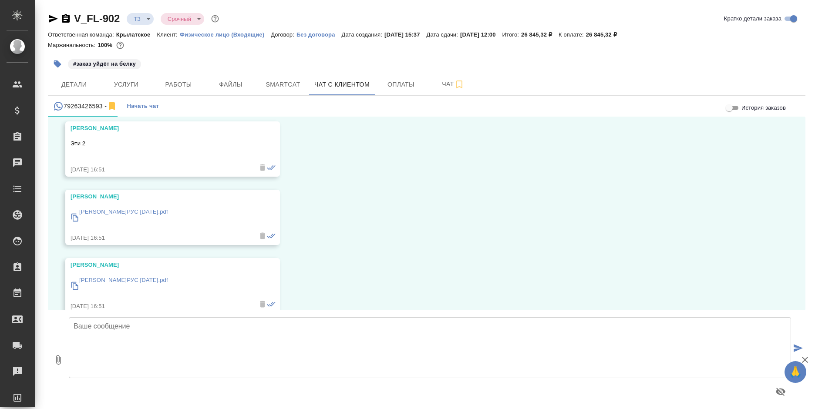
scroll to position [901, 0]
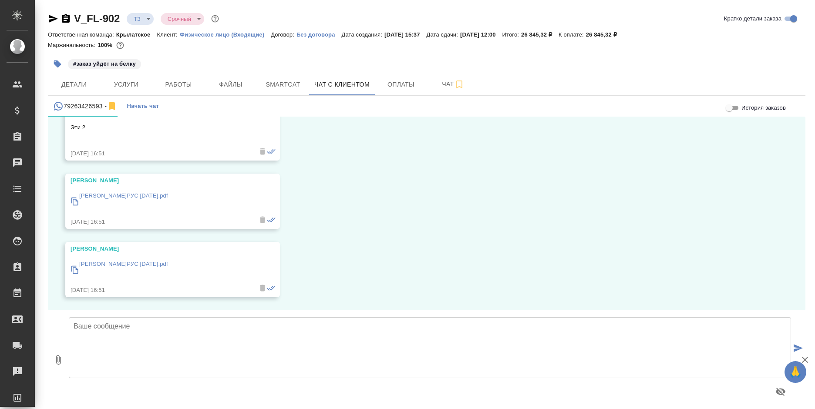
click at [148, 196] on p "[PERSON_NAME]РУС [DATE].pdf" at bounding box center [123, 196] width 89 height 9
click at [156, 260] on p "[PERSON_NAME]РУС [DATE].pdf" at bounding box center [123, 264] width 89 height 9
click at [81, 86] on span "Детали" at bounding box center [74, 84] width 42 height 11
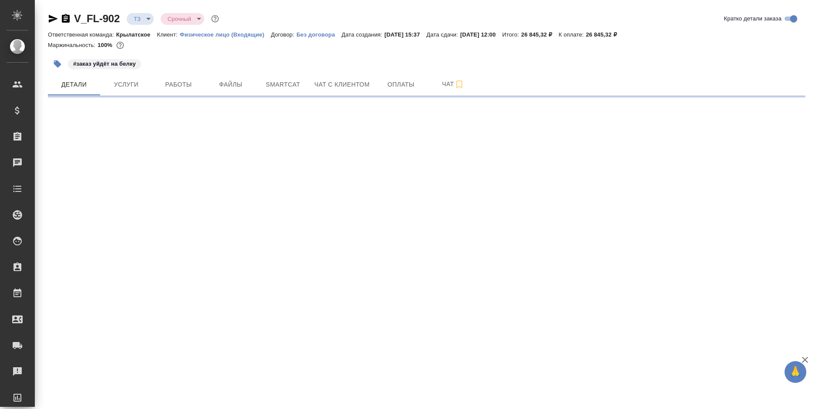
select select "RU"
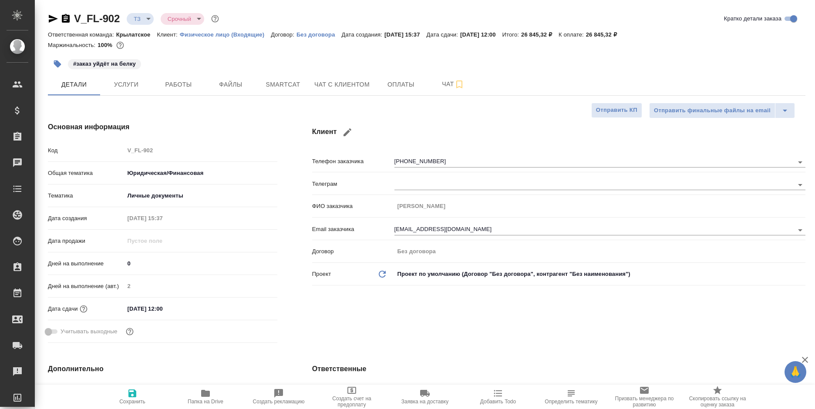
type textarea "x"
click at [52, 21] on icon "button" at bounding box center [53, 19] width 9 height 8
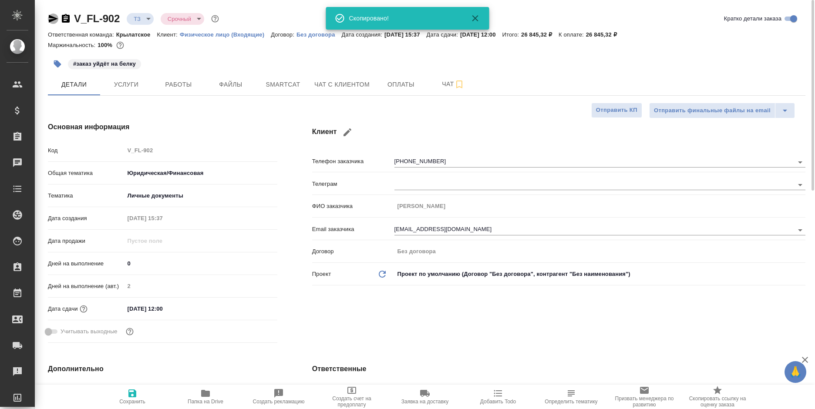
click at [52, 21] on icon "button" at bounding box center [53, 19] width 9 height 8
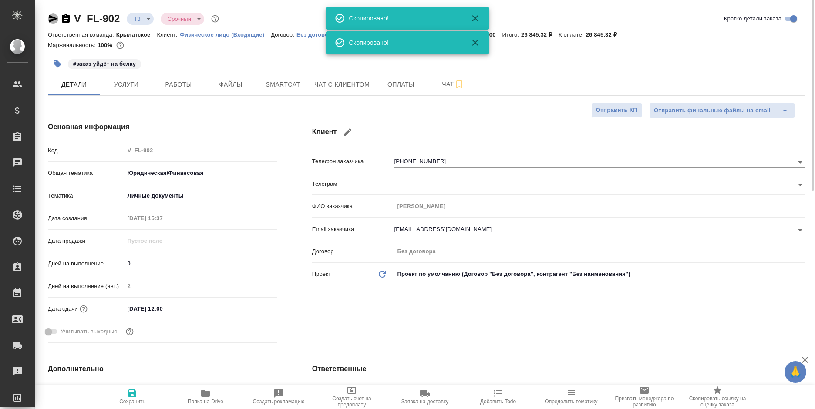
click at [52, 21] on icon "button" at bounding box center [53, 19] width 9 height 8
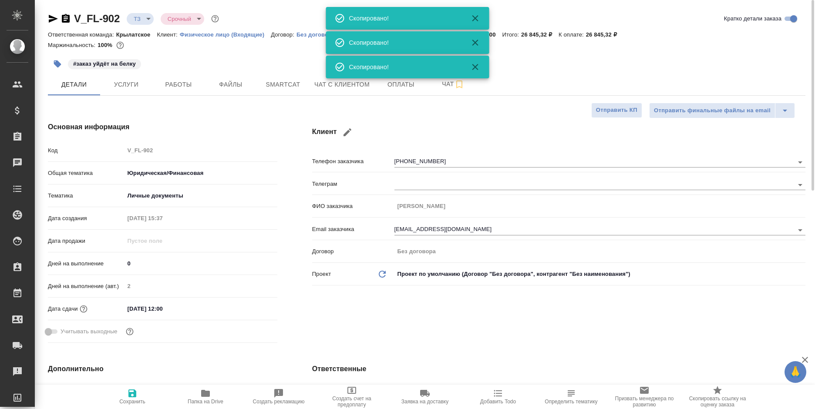
type textarea "x"
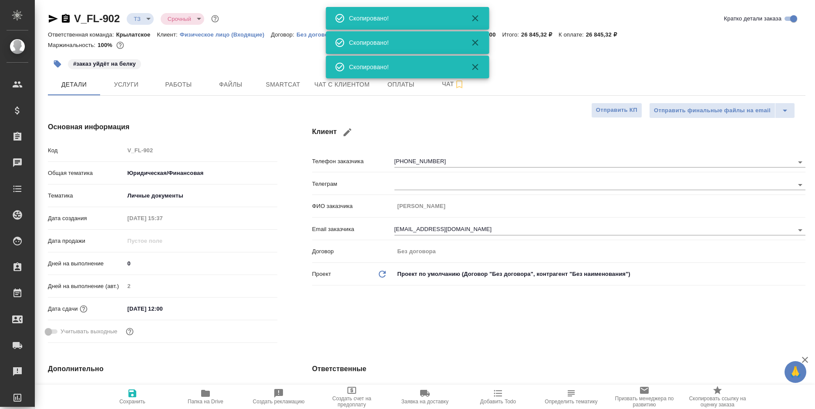
type textarea "x"
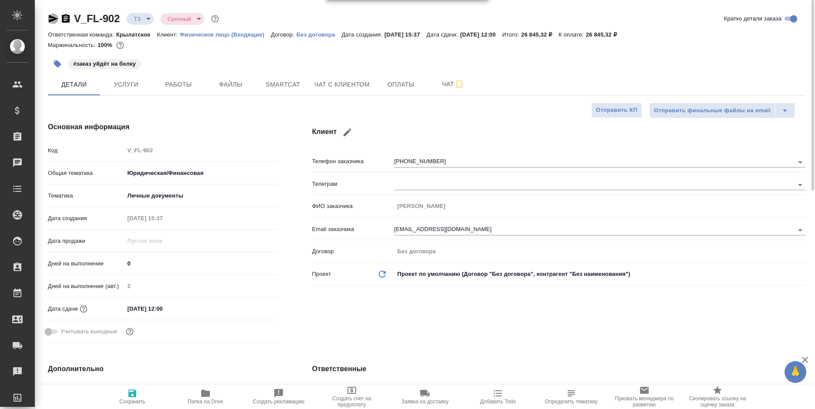
click at [57, 19] on icon "button" at bounding box center [53, 19] width 9 height 8
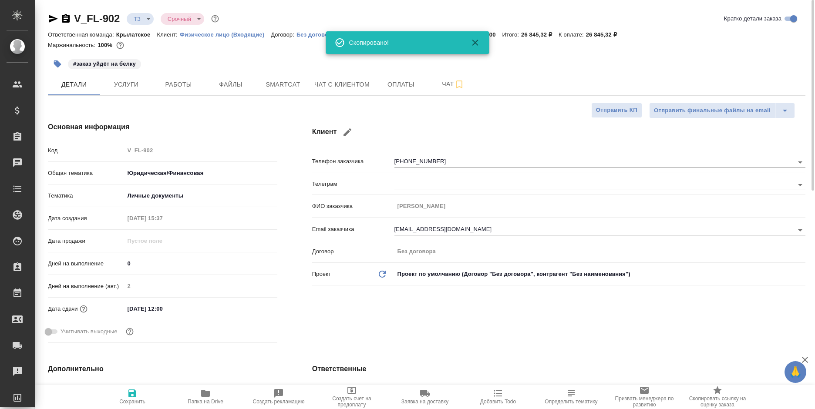
click at [56, 18] on icon "button" at bounding box center [53, 19] width 9 height 8
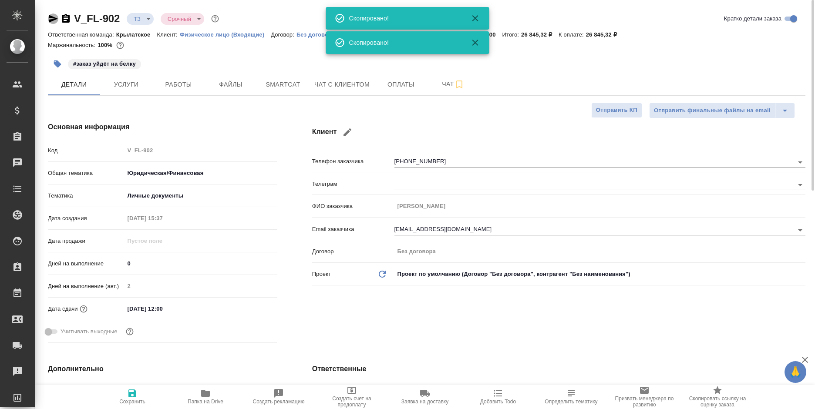
click at [56, 18] on icon "button" at bounding box center [53, 19] width 9 height 8
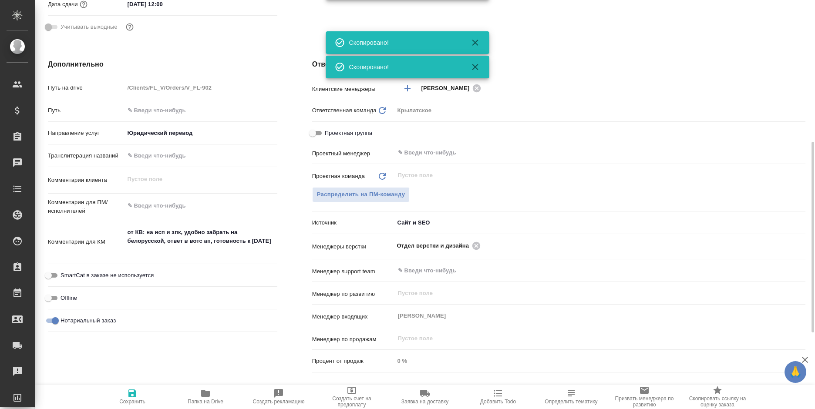
scroll to position [392, 0]
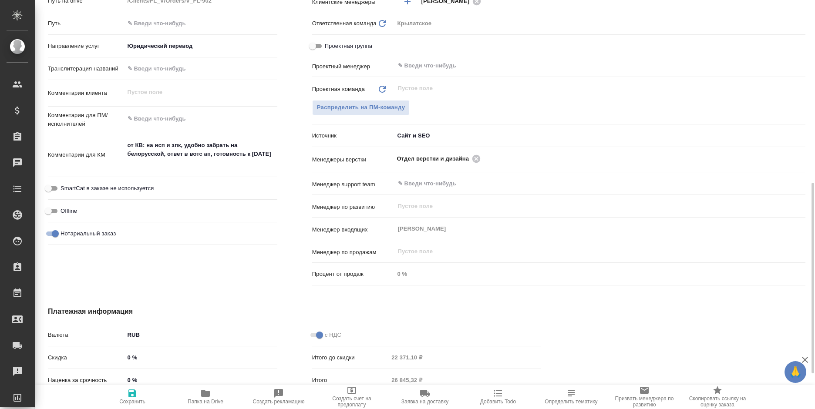
type textarea "x"
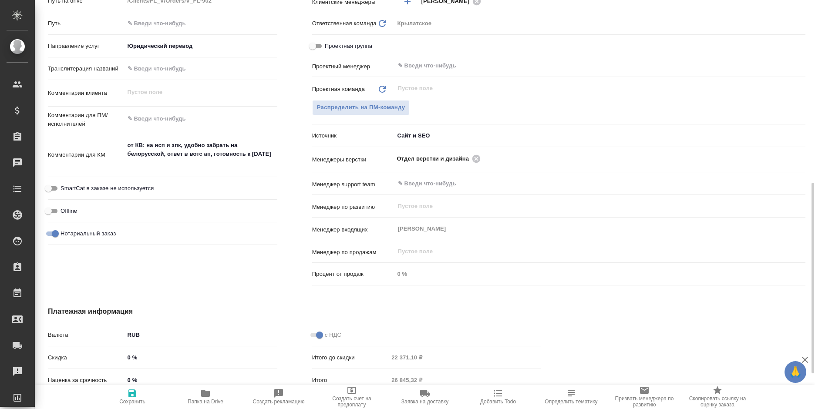
type textarea "x"
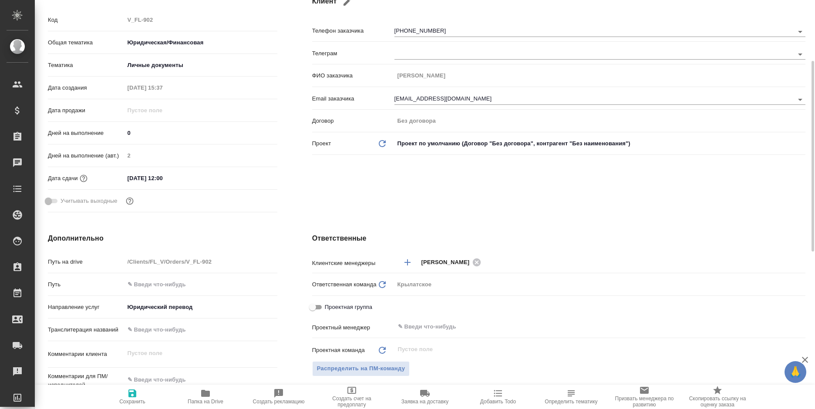
scroll to position [0, 0]
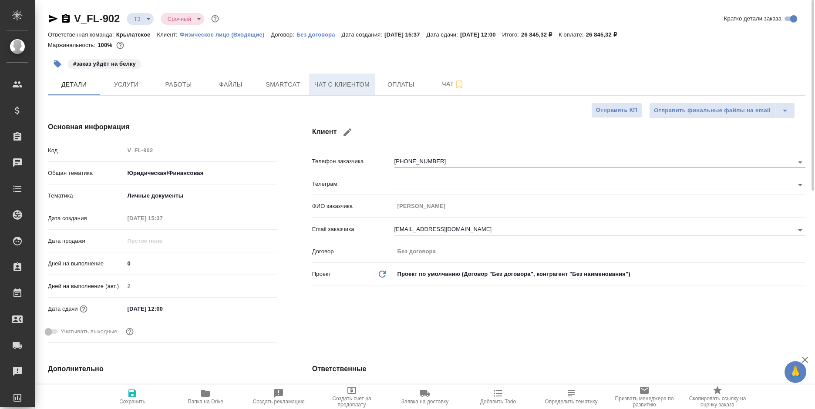
click at [353, 83] on span "Чат с клиентом" at bounding box center [341, 84] width 55 height 11
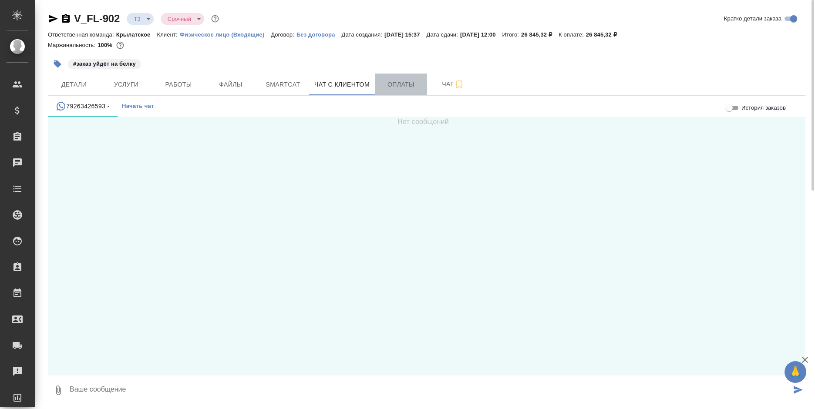
click at [383, 80] on span "Оплаты" at bounding box center [401, 84] width 42 height 11
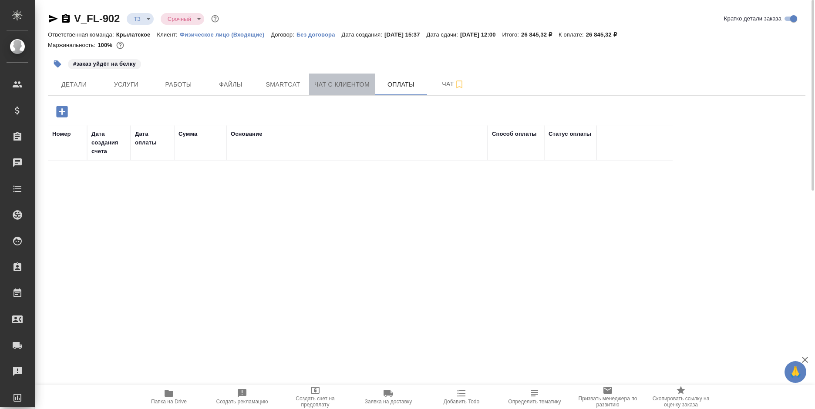
click at [349, 87] on span "Чат с клиентом" at bounding box center [341, 84] width 55 height 11
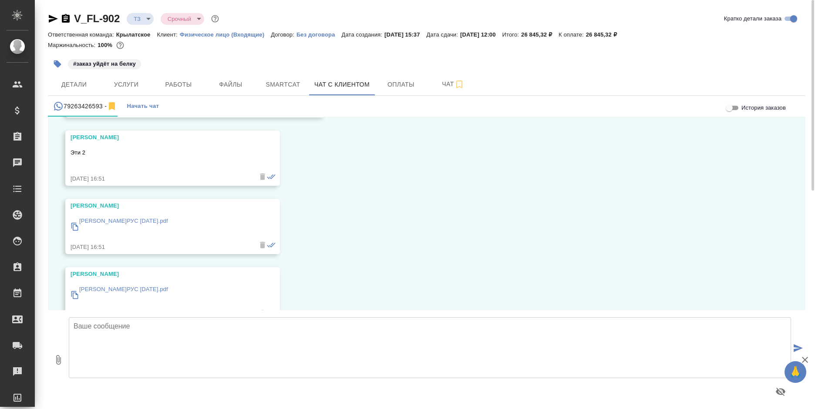
scroll to position [901, 0]
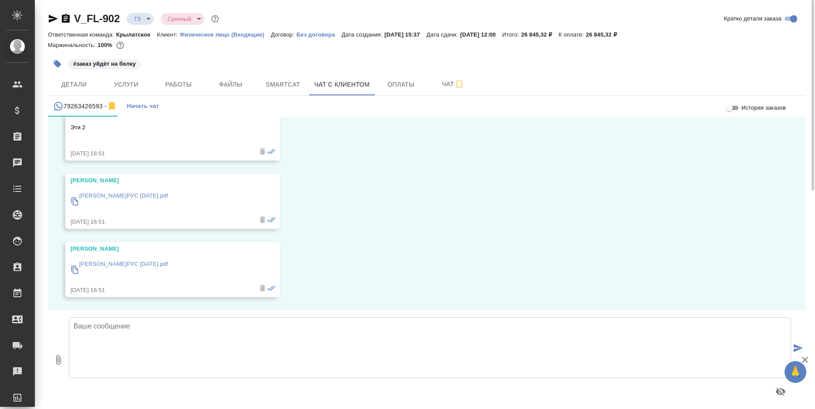
click at [147, 350] on textarea at bounding box center [430, 347] width 722 height 61
type textarea "Сейчас рассчитаем."
click at [250, 346] on textarea "Сейчас рассчитаем." at bounding box center [430, 347] width 722 height 61
drag, startPoint x: 250, startPoint y: 346, endPoint x: 75, endPoint y: 327, distance: 175.9
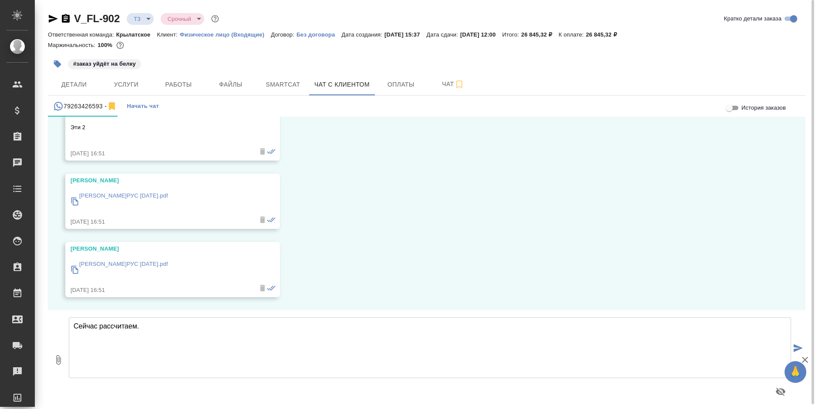
click at [75, 327] on textarea "Сейчас рассчитаем." at bounding box center [430, 347] width 722 height 61
click at [156, 195] on p "Максимов А.В.РУС 03.09.2025.pdf" at bounding box center [123, 196] width 89 height 9
click at [137, 261] on p "Максимова И.В.РУС 03.09.2025.pdf" at bounding box center [123, 264] width 89 height 9
click at [225, 86] on span "Файлы" at bounding box center [231, 84] width 42 height 11
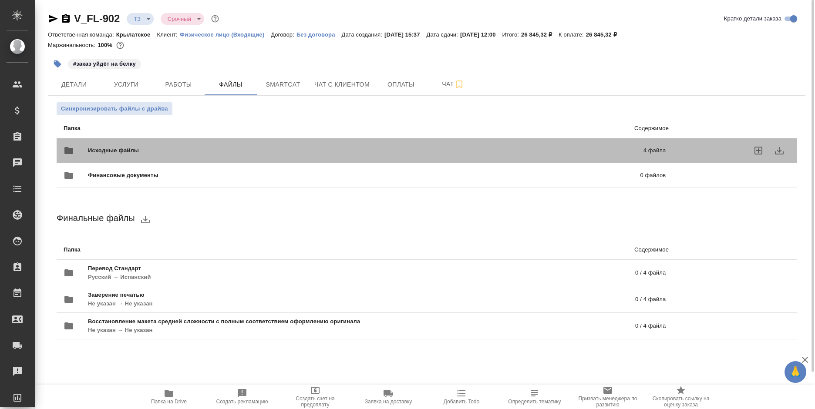
click at [237, 147] on span "Исходные файлы" at bounding box center [239, 150] width 303 height 9
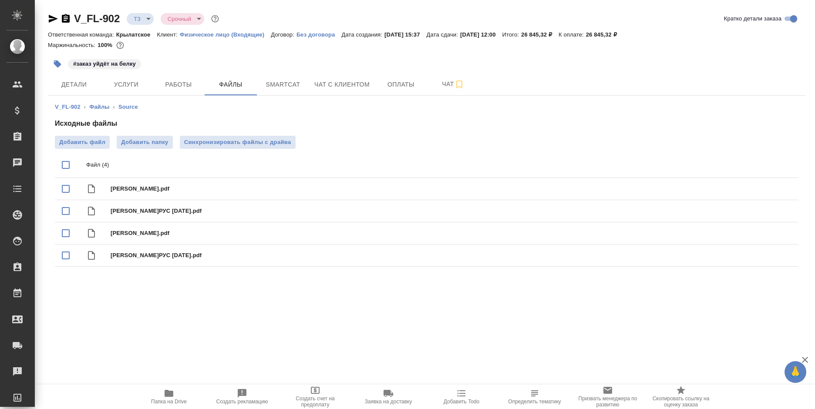
click at [66, 166] on input "checkbox" at bounding box center [66, 165] width 18 height 18
checkbox input "true"
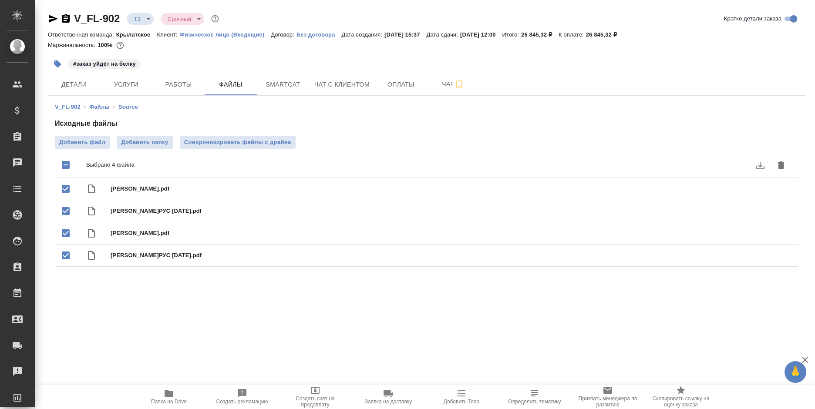
click at [782, 166] on icon "delete" at bounding box center [781, 165] width 6 height 8
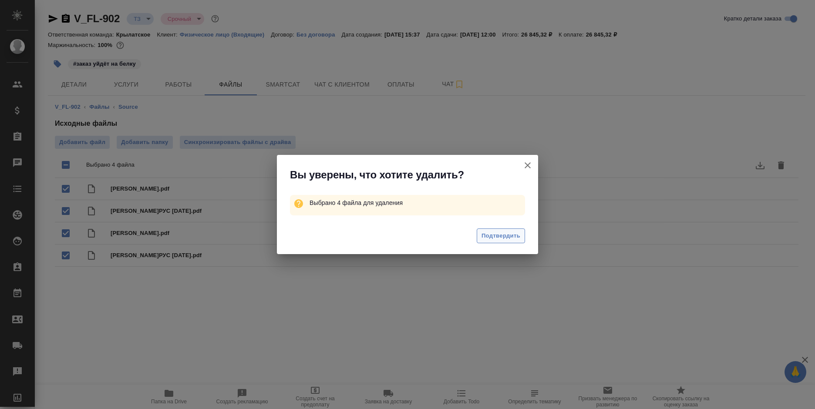
click at [489, 234] on span "Подтвердить" at bounding box center [500, 236] width 39 height 10
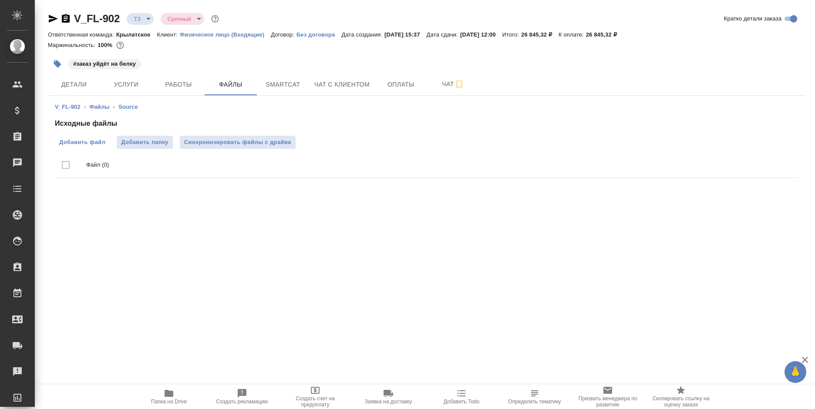
click at [73, 141] on span "Добавить файл" at bounding box center [82, 142] width 46 height 9
click at [0, 0] on input "Добавить файл" at bounding box center [0, 0] width 0 height 0
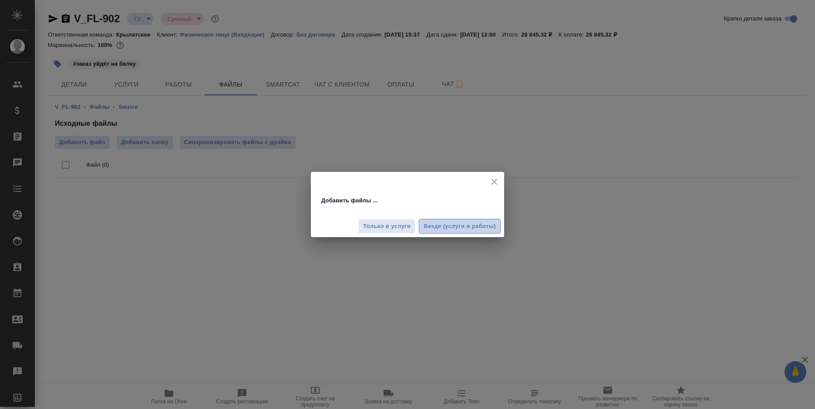
click at [438, 227] on span "Везде (услуги и работы)" at bounding box center [460, 227] width 72 height 10
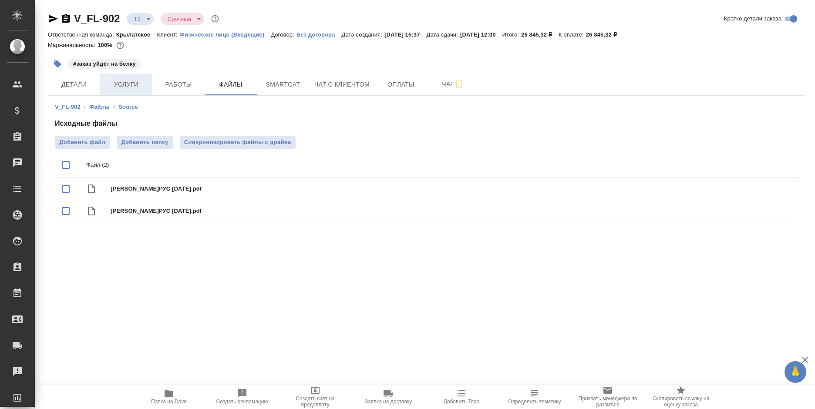
click at [101, 84] on button "Услуги" at bounding box center [126, 85] width 52 height 22
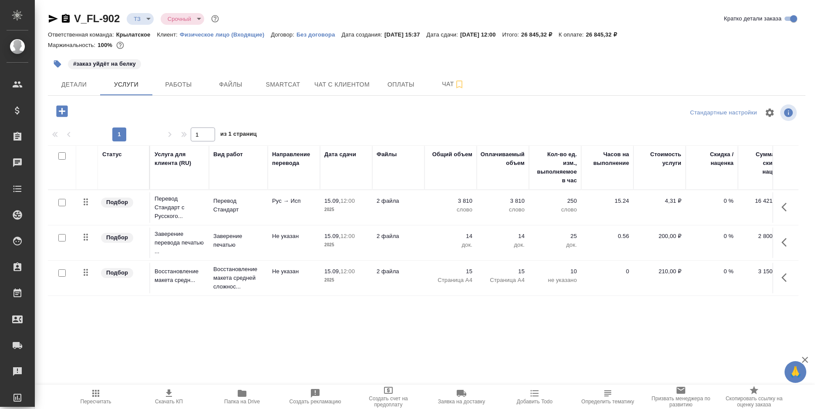
click at [461, 243] on p "док." at bounding box center [451, 245] width 44 height 9
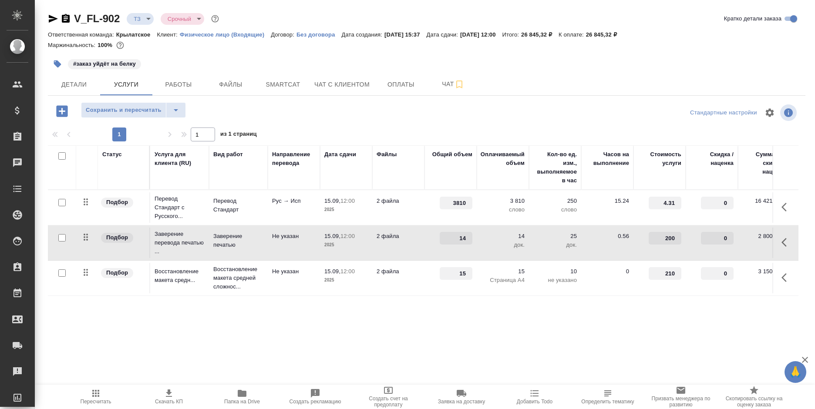
click at [781, 241] on button "button" at bounding box center [786, 242] width 21 height 21
click at [733, 244] on icon "button" at bounding box center [737, 242] width 10 height 10
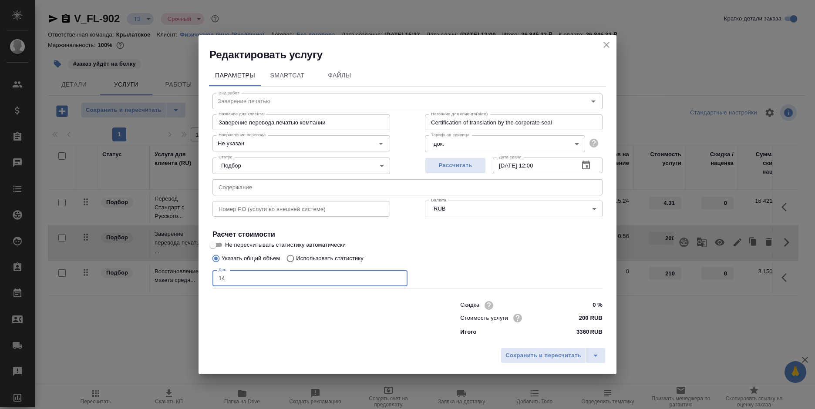
drag, startPoint x: 237, startPoint y: 279, endPoint x: 200, endPoint y: 278, distance: 37.0
click at [200, 278] on div "Параметры SmartCat Файлы Вид работ Заверение печатью Вид работ Название для кли…" at bounding box center [407, 203] width 418 height 282
type input "2"
click at [551, 360] on span "Сохранить и пересчитать" at bounding box center [543, 356] width 76 height 10
click at [550, 356] on span "Сохранить и пересчитать" at bounding box center [543, 356] width 76 height 10
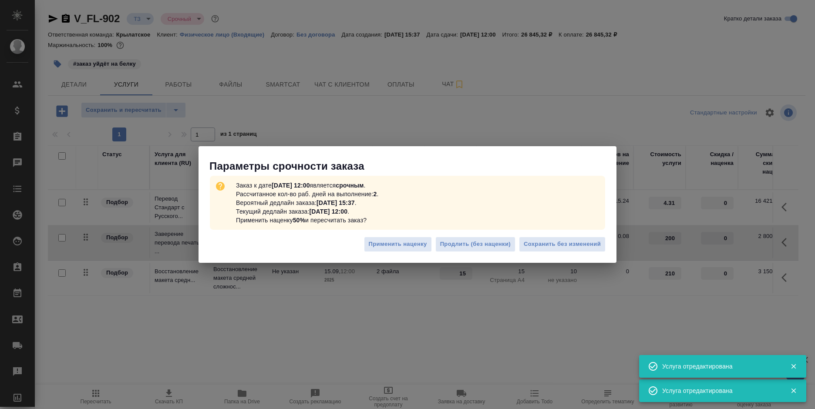
type input "2"
click at [535, 244] on span "Сохранить без изменений" at bounding box center [562, 244] width 77 height 10
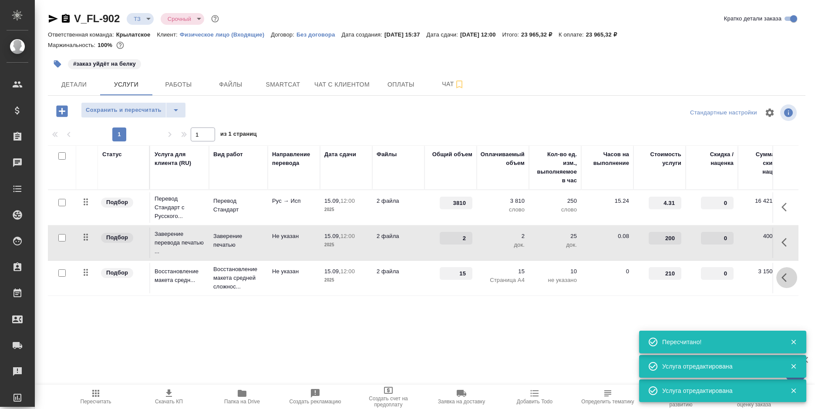
click at [780, 275] on button "button" at bounding box center [786, 277] width 21 height 21
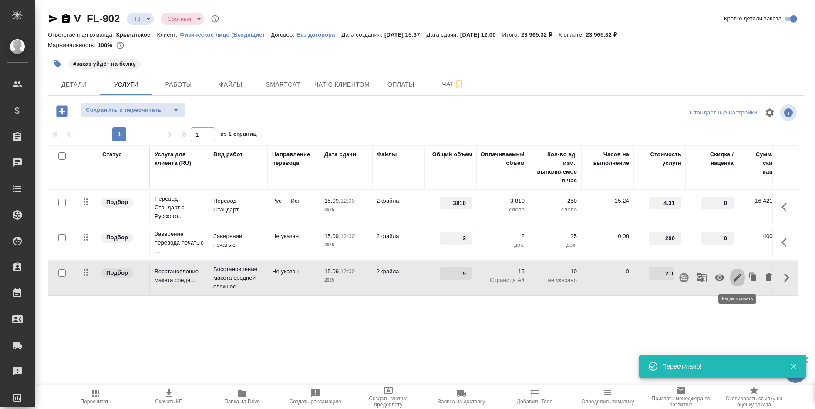
click at [733, 278] on icon "button" at bounding box center [737, 278] width 10 height 10
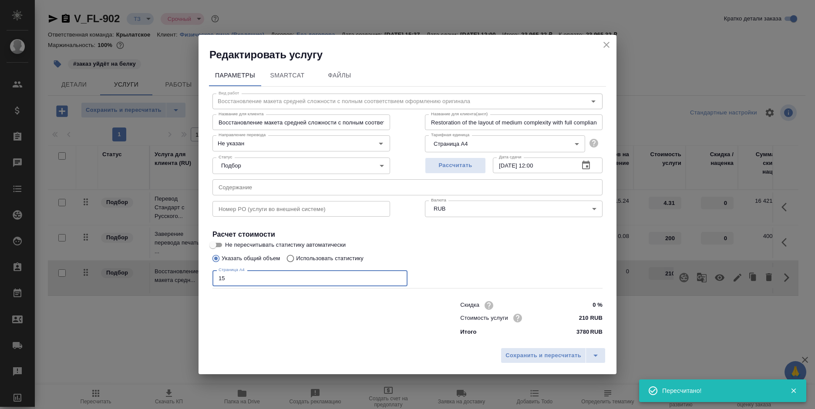
drag, startPoint x: 229, startPoint y: 276, endPoint x: 210, endPoint y: 276, distance: 19.2
click at [210, 276] on div "Вид работ Восстановление макета средней сложности с полным соответствием оформл…" at bounding box center [407, 214] width 397 height 254
type input "2"
click at [537, 350] on button "Сохранить и пересчитать" at bounding box center [543, 356] width 85 height 16
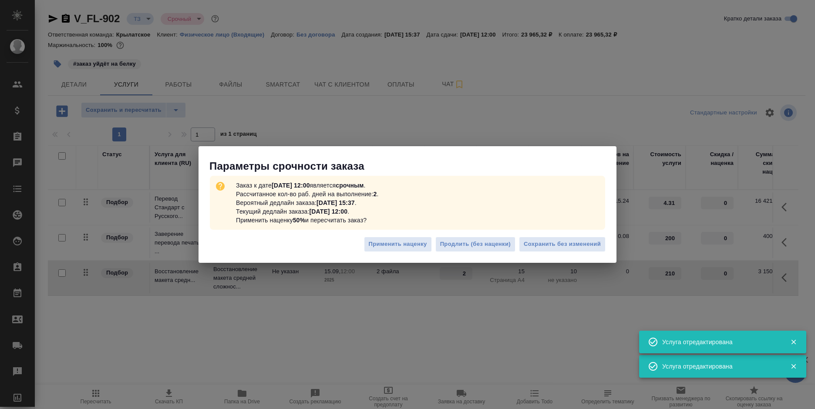
type input "2"
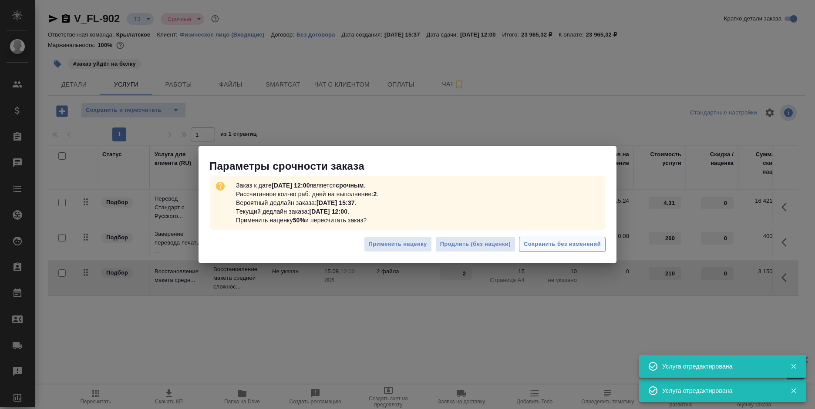
click at [562, 240] on span "Сохранить без изменений" at bounding box center [562, 244] width 77 height 10
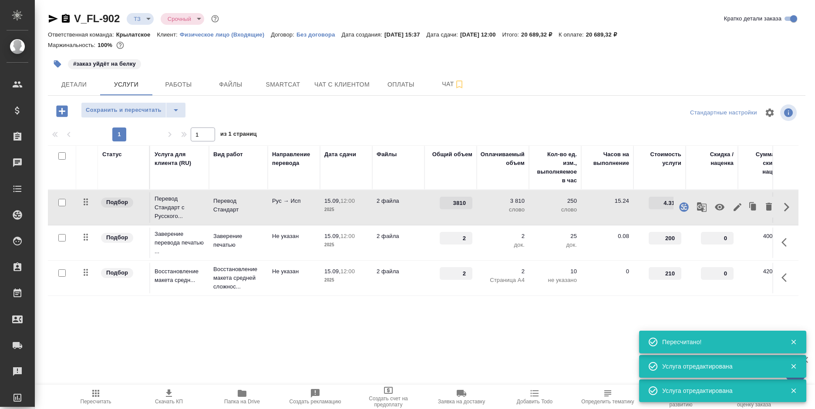
click at [733, 208] on icon "button" at bounding box center [737, 207] width 10 height 10
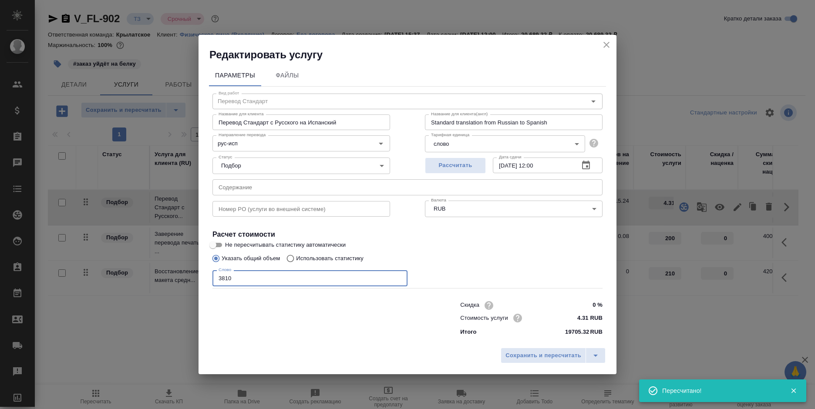
drag, startPoint x: 235, startPoint y: 278, endPoint x: 198, endPoint y: 278, distance: 37.0
click at [198, 278] on div "Редактировать услугу Параметры Файлы Вид работ Перевод Стандарт Вид работ Назва…" at bounding box center [407, 204] width 815 height 409
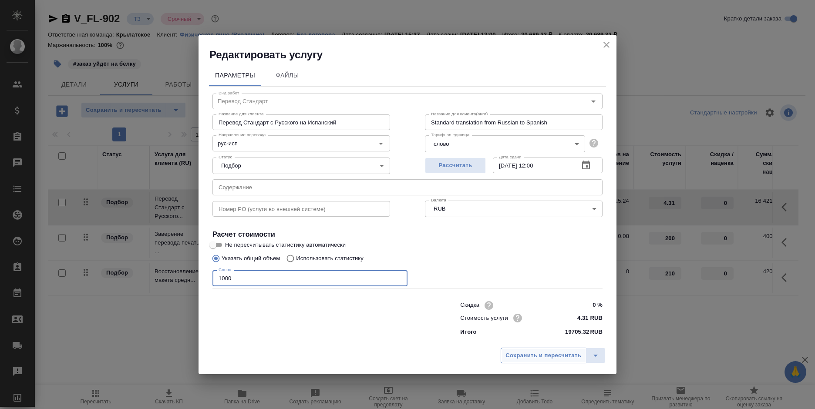
type input "1000"
click at [532, 356] on span "Сохранить и пересчитать" at bounding box center [543, 356] width 76 height 10
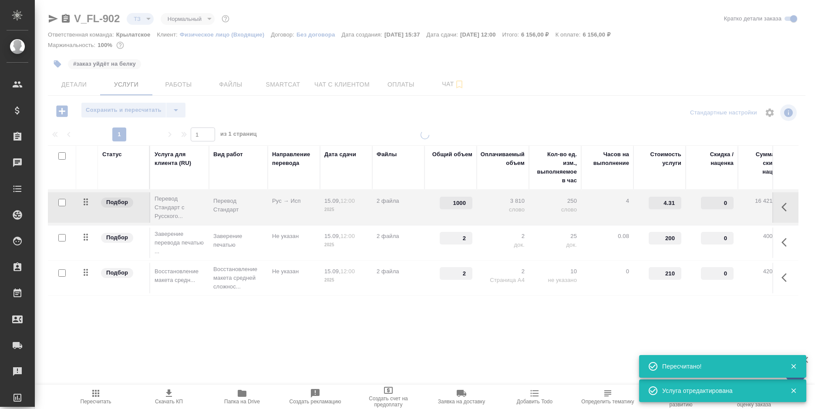
type input "normal"
click at [780, 205] on button "button" at bounding box center [786, 207] width 21 height 21
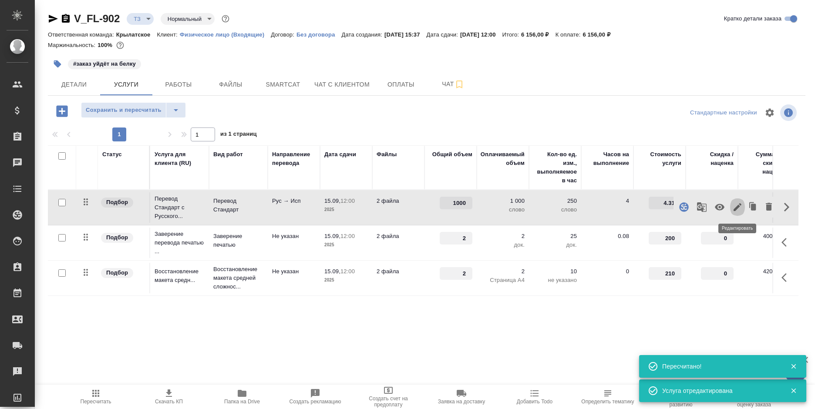
click at [734, 205] on icon "button" at bounding box center [737, 207] width 10 height 10
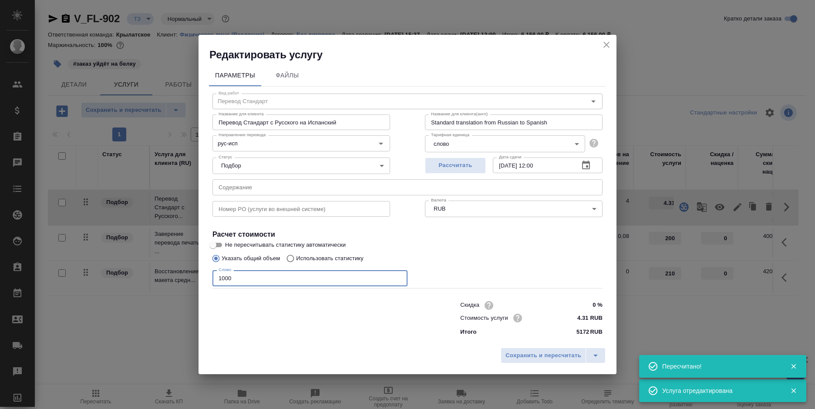
drag, startPoint x: 266, startPoint y: 282, endPoint x: 176, endPoint y: 276, distance: 90.3
click at [176, 276] on div "Редактировать услугу Параметры Файлы Вид работ Перевод Стандарт Вид работ Назва…" at bounding box center [407, 204] width 815 height 409
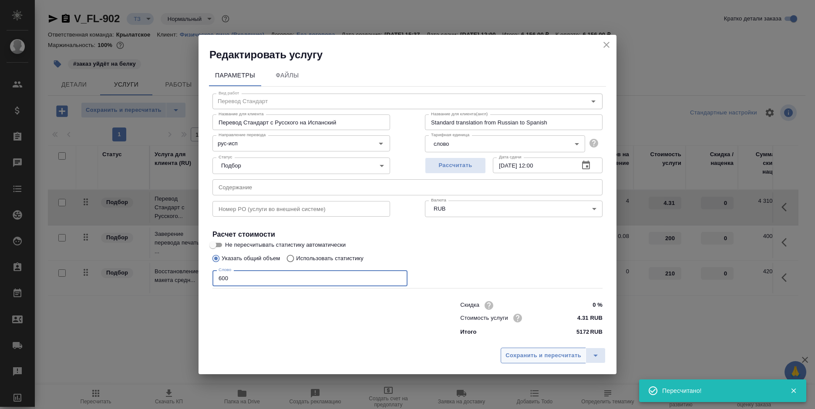
type input "600"
click at [520, 351] on span "Сохранить и пересчитать" at bounding box center [543, 356] width 76 height 10
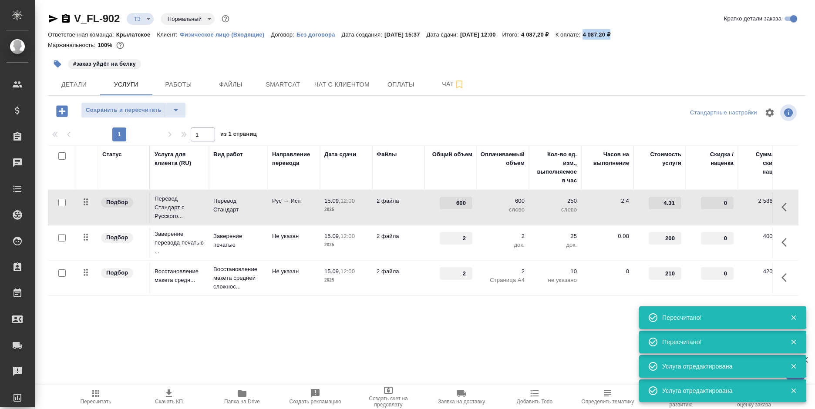
drag, startPoint x: 649, startPoint y: 30, endPoint x: 606, endPoint y: 31, distance: 44.0
click at [606, 31] on div "Ответственная команда: Крылатское Клиент: Физическое лицо (Входящие) Договор: Б…" at bounding box center [426, 34] width 757 height 10
copy p "4 087,20 ₽"
click at [336, 87] on span "Чат с клиентом" at bounding box center [341, 84] width 55 height 11
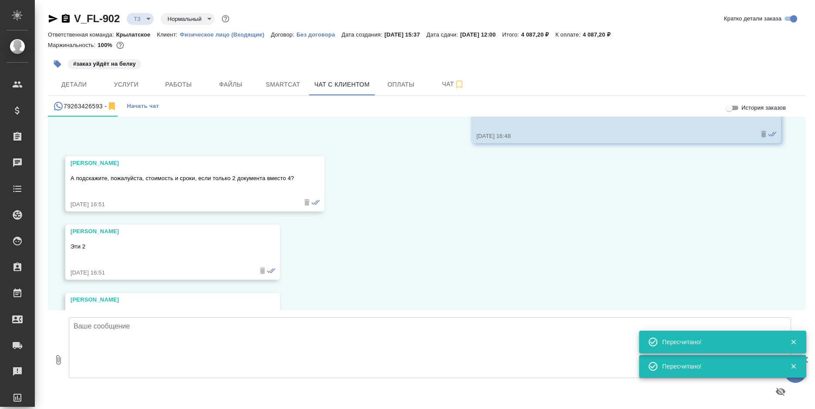
click at [152, 346] on textarea at bounding box center [430, 347] width 722 height 61
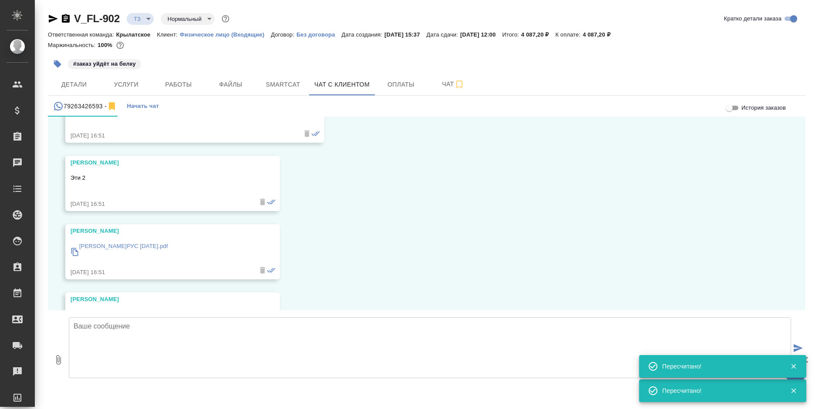
scroll to position [901, 0]
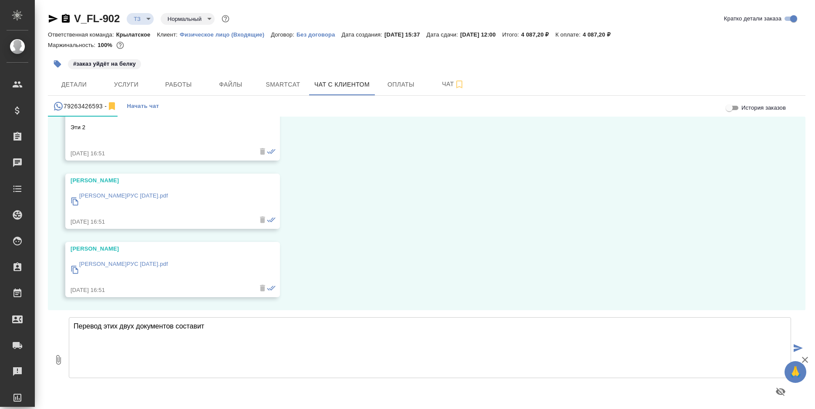
paste textarea "4 087,20 ₽"
type textarea "Перевод этих двух документов составит 4 087,20 ₽"
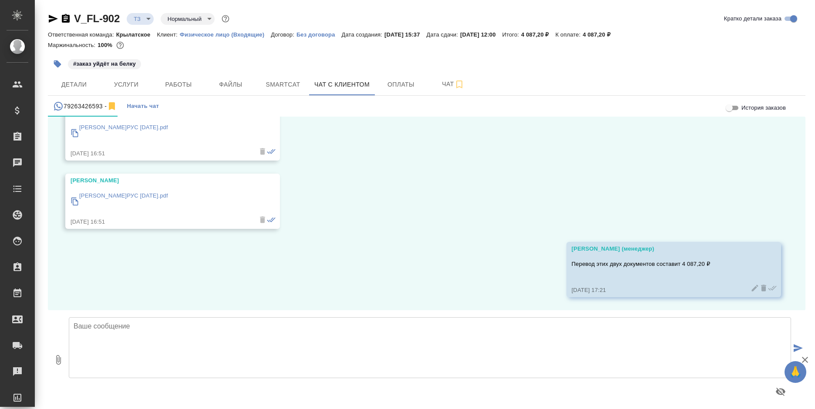
click at [750, 286] on icon at bounding box center [754, 288] width 9 height 9
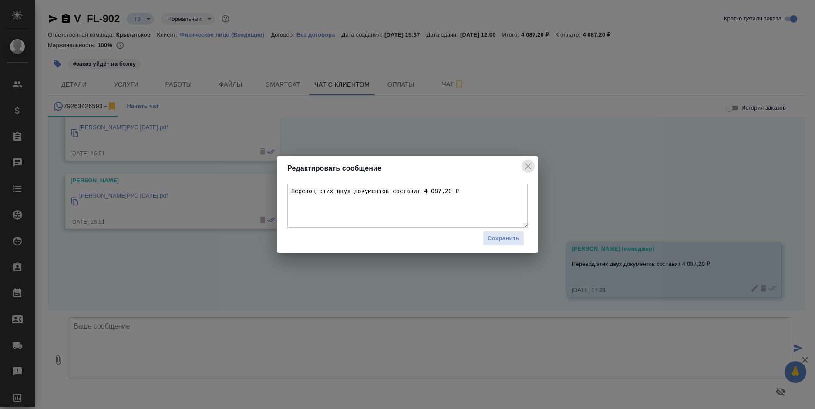
click at [525, 163] on icon "close" at bounding box center [528, 166] width 10 height 10
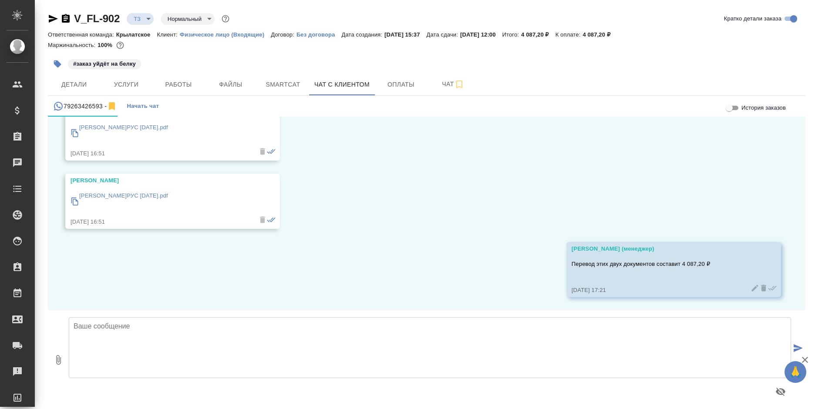
click at [750, 286] on icon at bounding box center [754, 288] width 9 height 9
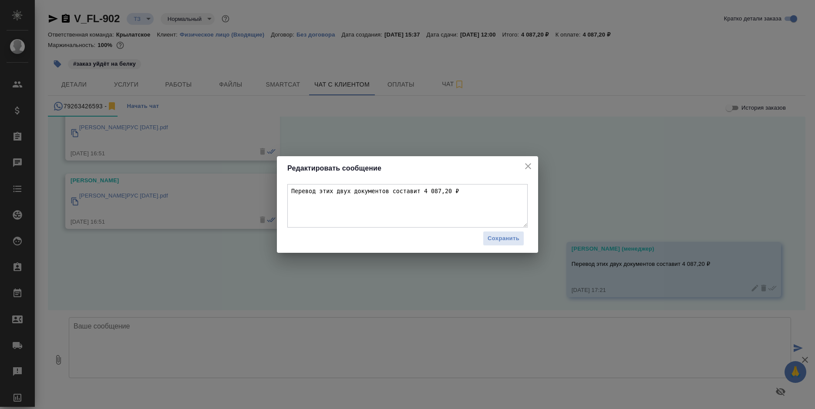
drag, startPoint x: 312, startPoint y: 190, endPoint x: 254, endPoint y: 190, distance: 57.9
click at [254, 190] on div "Редактировать сообщение Перевод этих двух документов составит 4 087,20 ₽ Сохран…" at bounding box center [407, 204] width 815 height 409
type textarea "Стоимость перевода этих двух документов составит 4 087,20 ₽"
click at [515, 239] on span "Сохранить" at bounding box center [504, 239] width 32 height 10
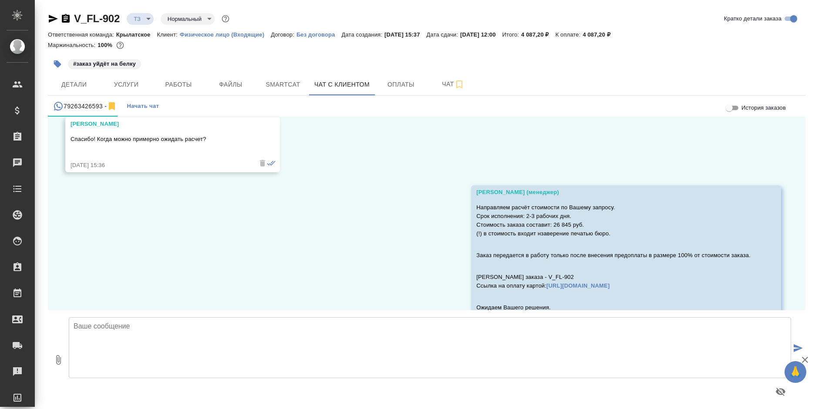
scroll to position [578, 0]
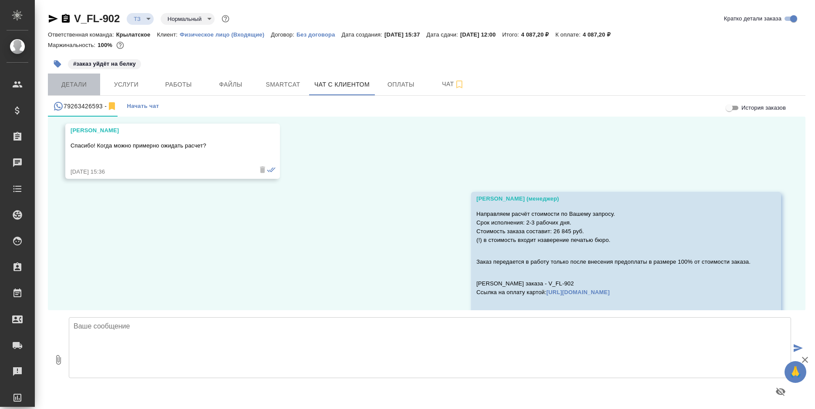
click at [81, 89] on span "Детали" at bounding box center [74, 84] width 42 height 11
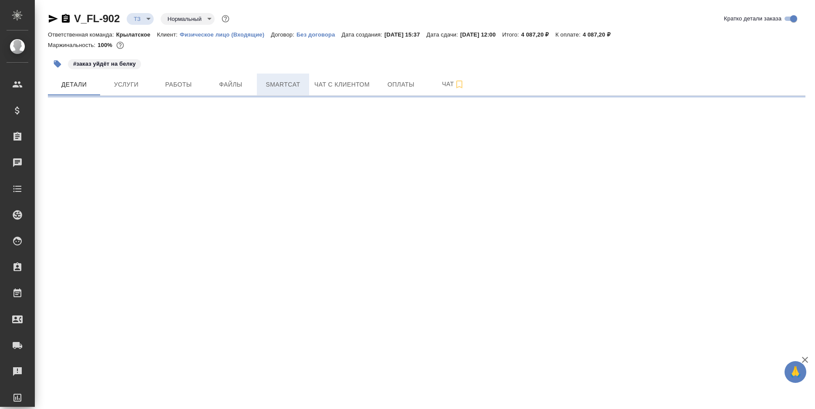
select select "RU"
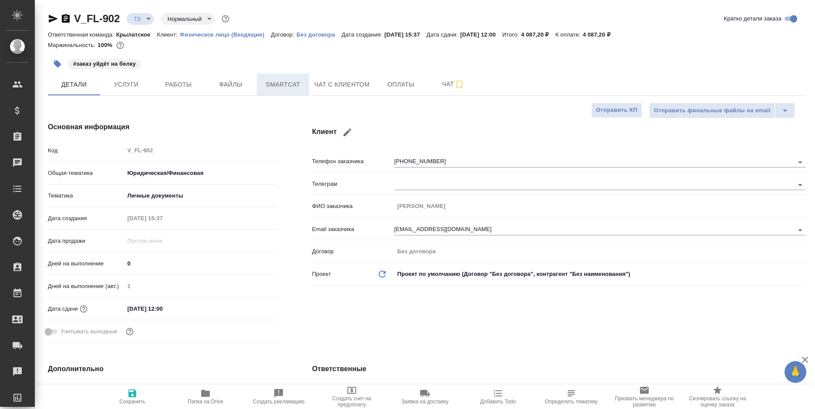
click at [289, 87] on span "Smartcat" at bounding box center [283, 84] width 42 height 11
type textarea "x"
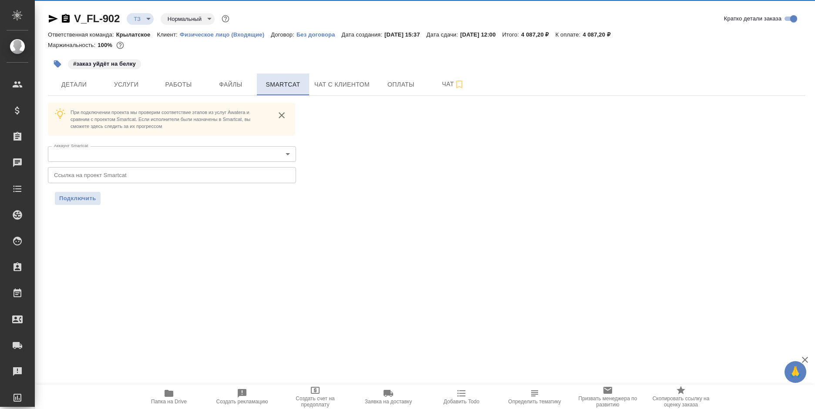
click at [284, 84] on span "Smartcat" at bounding box center [283, 84] width 42 height 11
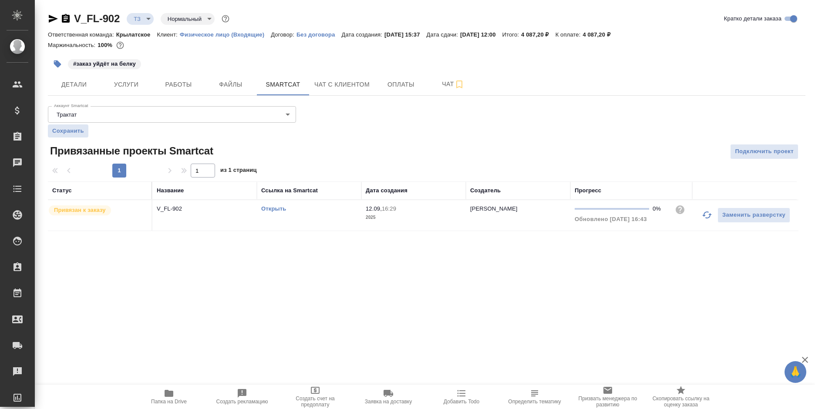
click at [277, 207] on link "Открыть" at bounding box center [273, 208] width 25 height 7
click at [279, 206] on link "Открыть" at bounding box center [273, 208] width 25 height 7
click at [428, 86] on button "Чат" at bounding box center [453, 85] width 52 height 22
click at [434, 86] on span "Чат" at bounding box center [453, 84] width 42 height 11
click at [360, 89] on span "Чат с клиентом" at bounding box center [341, 84] width 55 height 11
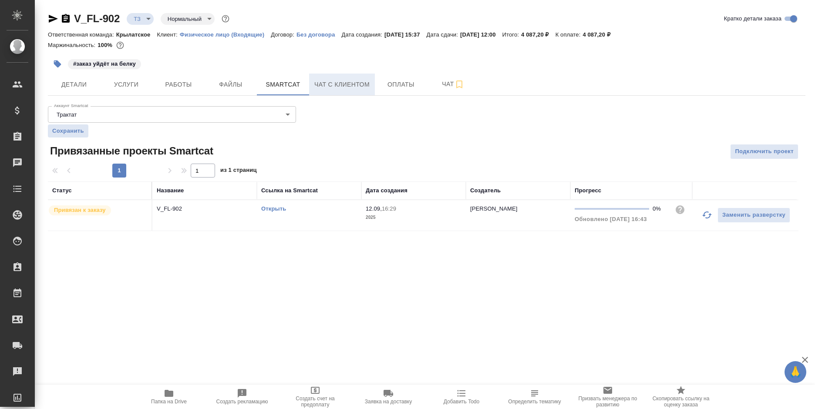
click at [360, 89] on span "Чат с клиентом" at bounding box center [341, 84] width 55 height 11
click at [359, 89] on span "Чат с клиентом" at bounding box center [341, 84] width 55 height 11
click at [350, 81] on span "Чат с клиентом" at bounding box center [341, 84] width 55 height 11
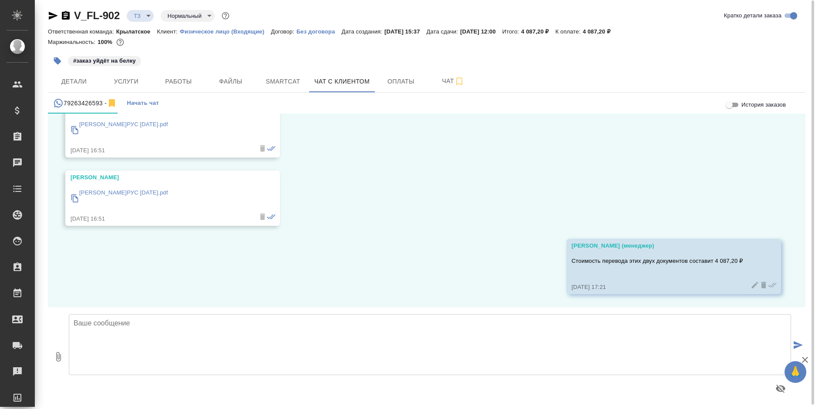
scroll to position [5, 0]
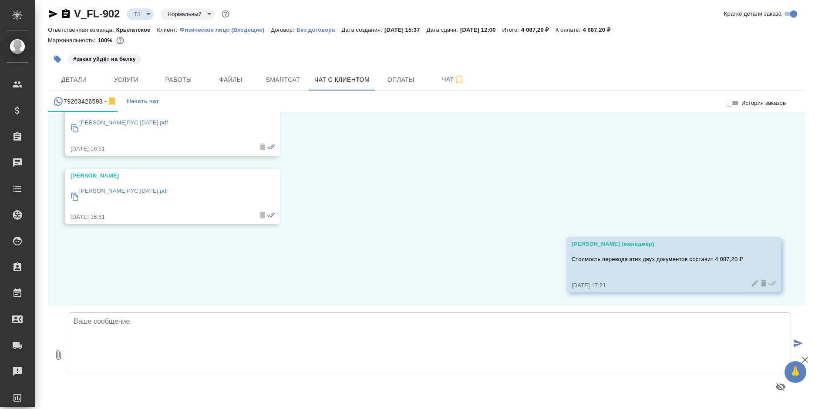
click at [125, 323] on textarea at bounding box center [430, 343] width 722 height 61
click at [153, 320] on textarea "Готовность 16 числа к 13 часам." at bounding box center [430, 343] width 722 height 61
click at [217, 324] on textarea "Готовность 16 числа к 12 часам." at bounding box center [430, 343] width 722 height 61
type textarea "Готовность 16 числа к 12 часам."
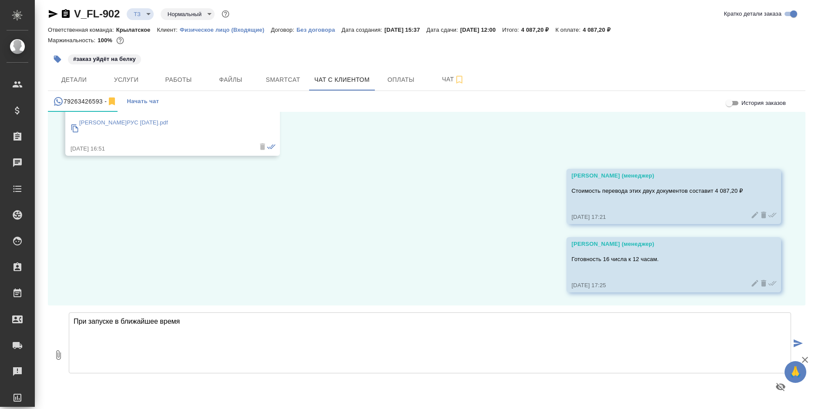
type textarea "При запуске в ближайшее время"
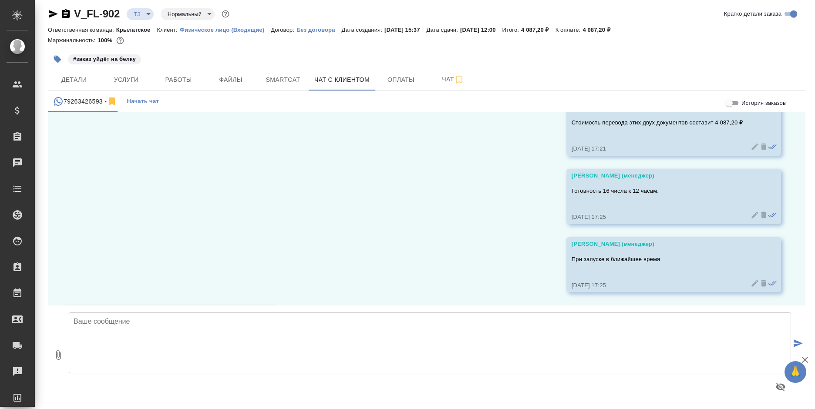
scroll to position [1174, 0]
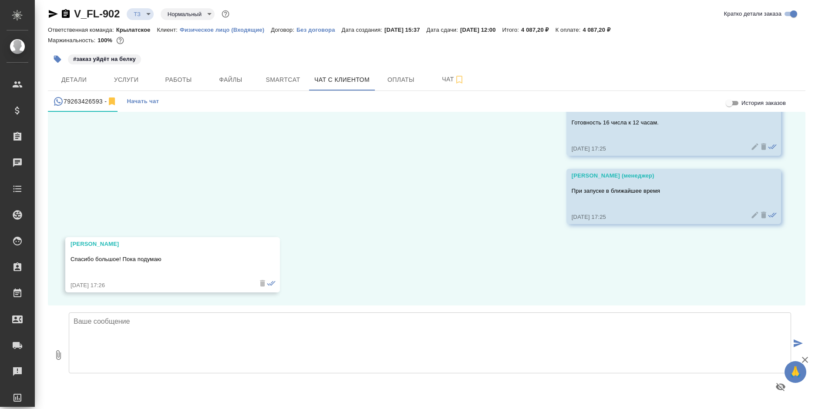
click at [161, 340] on textarea at bounding box center [430, 343] width 722 height 61
type textarea "[PERSON_NAME], спасибо! Будем ждать от Вас обратную связь!"
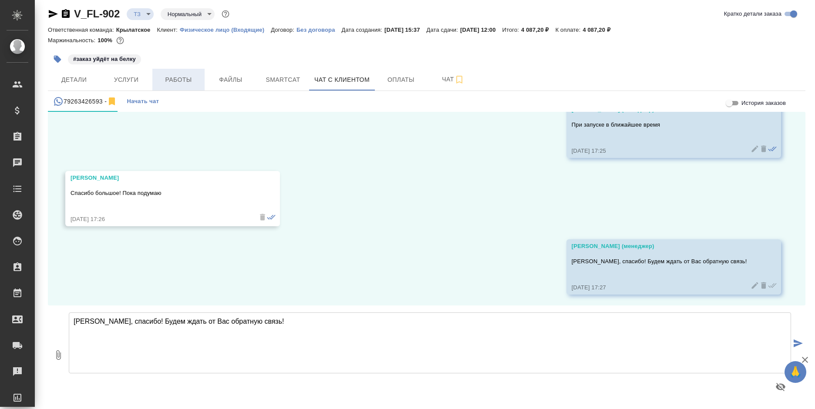
scroll to position [1243, 0]
click at [71, 81] on span "Детали" at bounding box center [74, 79] width 42 height 11
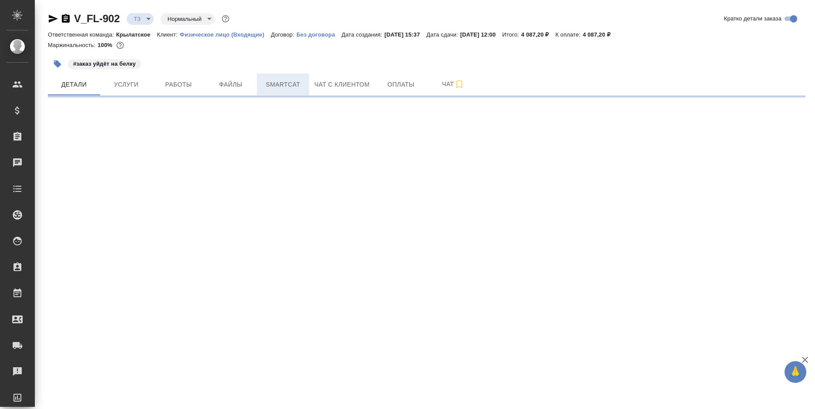
select select "RU"
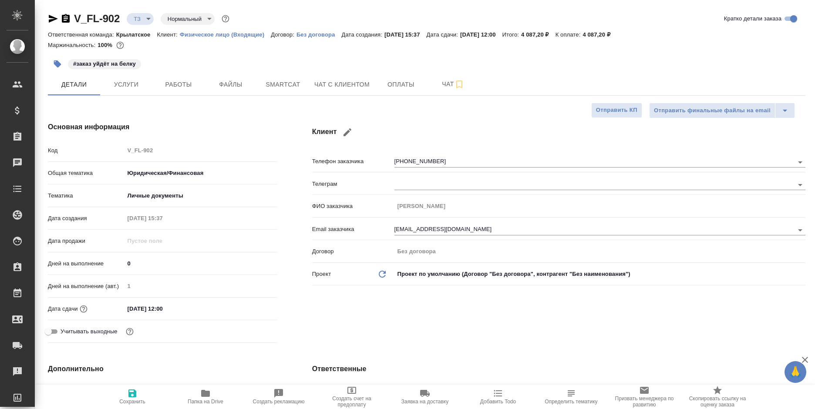
type textarea "x"
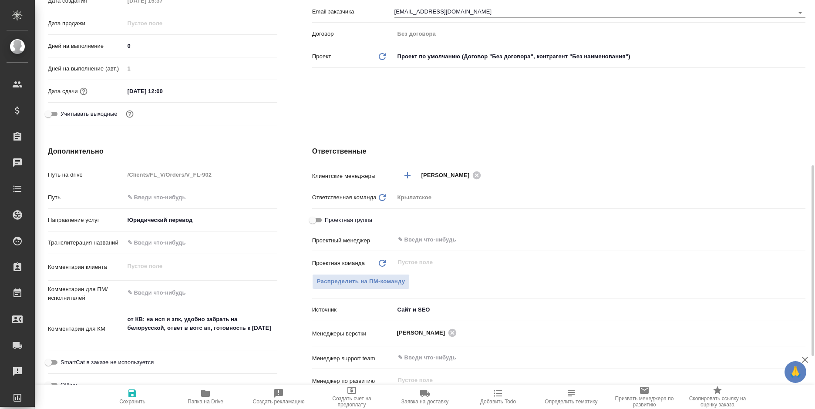
scroll to position [261, 0]
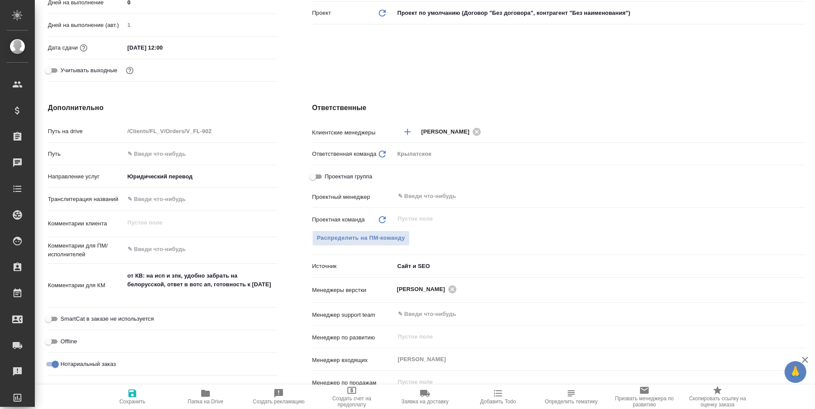
type textarea "x"
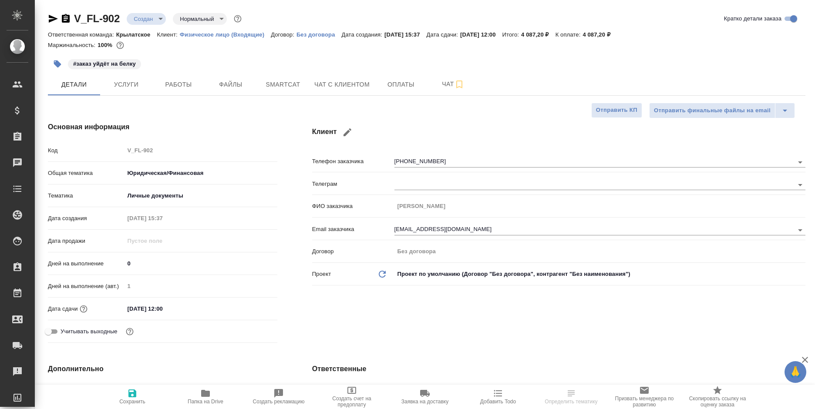
select select "RU"
type textarea "x"
click at [336, 81] on span "Чат с клиентом" at bounding box center [341, 84] width 55 height 11
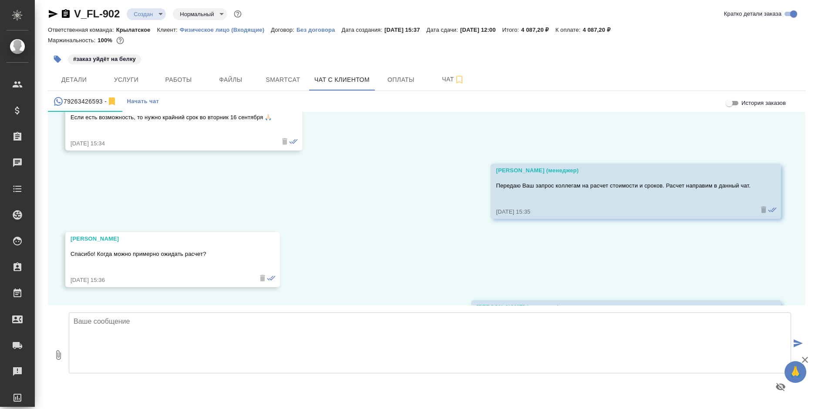
scroll to position [479, 0]
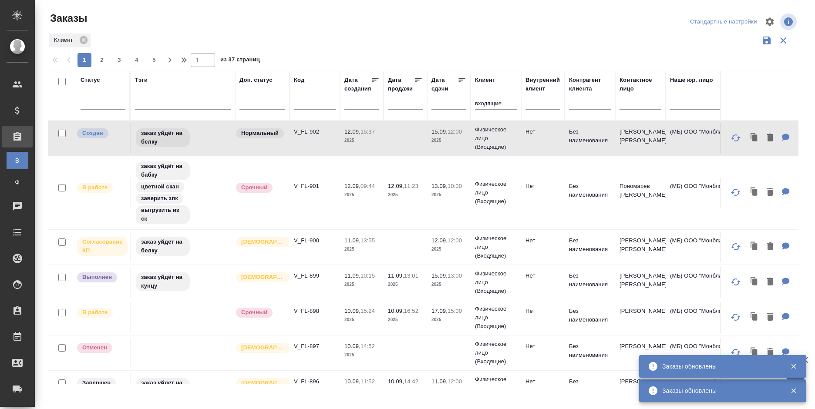
click at [502, 104] on input "входящие" at bounding box center [496, 104] width 42 height 11
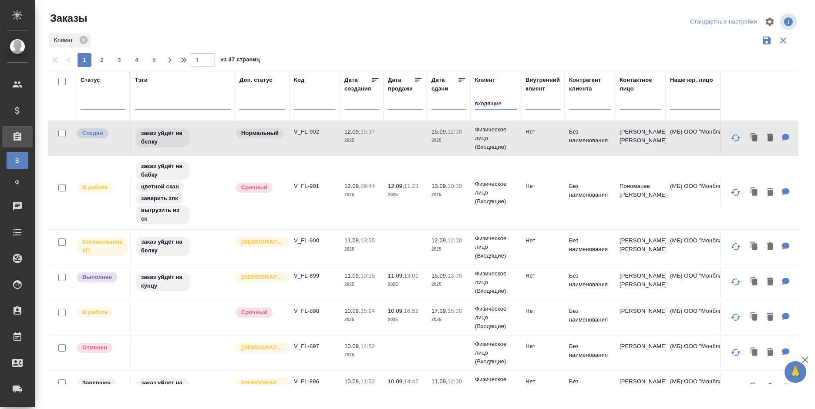
drag, startPoint x: 504, startPoint y: 103, endPoint x: 459, endPoint y: 108, distance: 45.6
click at [459, 108] on tr "Статус Тэги Доп. статус Код Дата создания Дата продажи Дата сдачи Клиент входящ…" at bounding box center [726, 96] width 1356 height 50
type input "таганка"
click at [493, 35] on div "Клиент" at bounding box center [423, 40] width 750 height 17
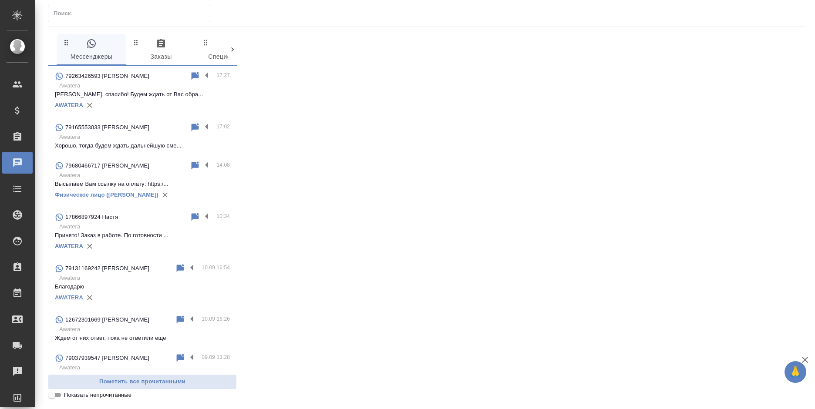
click at [158, 57] on span "0 Заказы" at bounding box center [160, 50] width 59 height 24
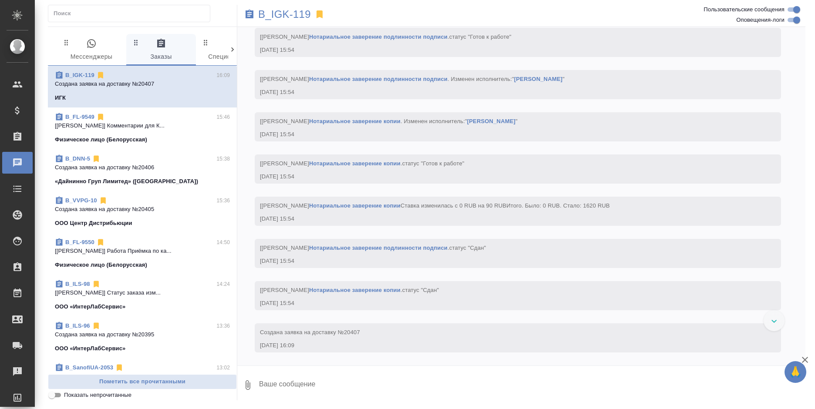
scroll to position [87, 0]
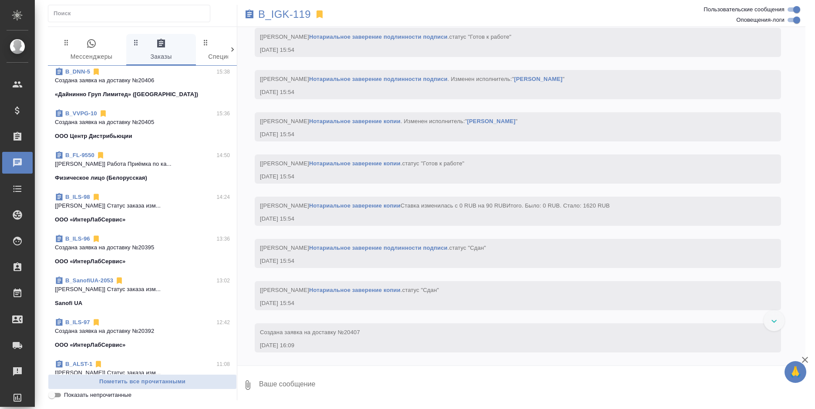
click at [139, 297] on span "B_SanofiUA-2053 13:02 [Богомолова Анастасия] Статус заказа изм... Sanofi UA" at bounding box center [142, 291] width 175 height 31
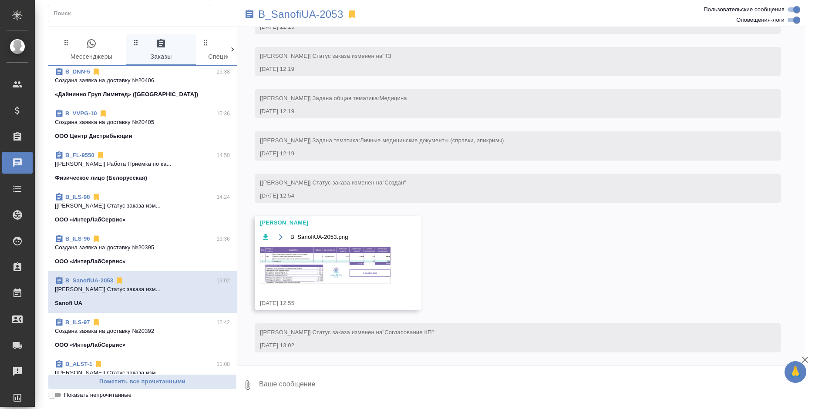
scroll to position [144, 0]
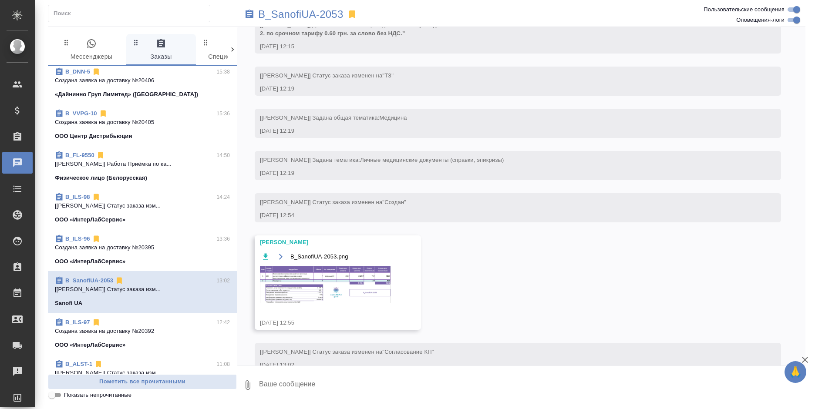
click at [331, 294] on img at bounding box center [325, 284] width 131 height 37
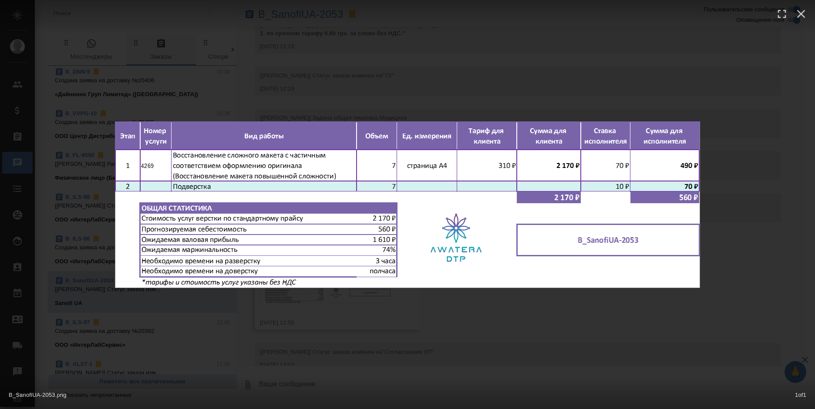
click at [343, 30] on div at bounding box center [407, 16] width 815 height 33
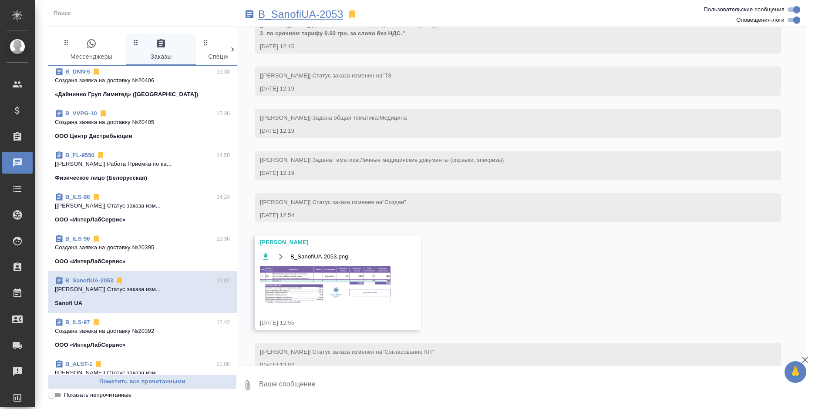
click at [298, 15] on p "B_SanofiUA-2053" at bounding box center [300, 14] width 85 height 9
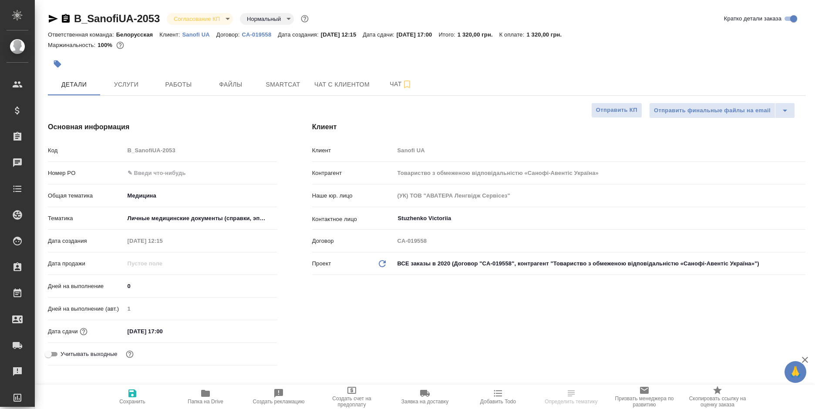
select select "RU"
click at [171, 330] on input "[DATE] 17:00" at bounding box center [162, 331] width 76 height 13
click at [247, 327] on icon "button" at bounding box center [252, 331] width 10 height 10
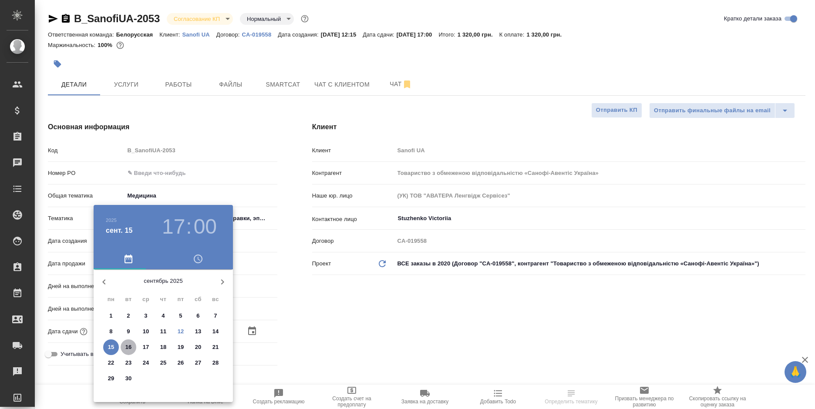
click at [125, 343] on p "16" at bounding box center [128, 347] width 7 height 9
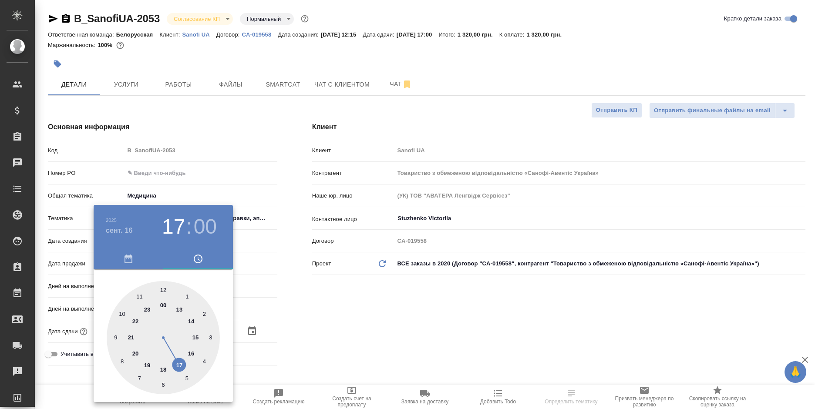
click at [118, 314] on div at bounding box center [163, 337] width 113 height 113
type input "16.09.2025 10:00"
drag, startPoint x: 347, startPoint y: 315, endPoint x: 246, endPoint y: 274, distance: 108.6
click at [347, 315] on div at bounding box center [407, 204] width 815 height 409
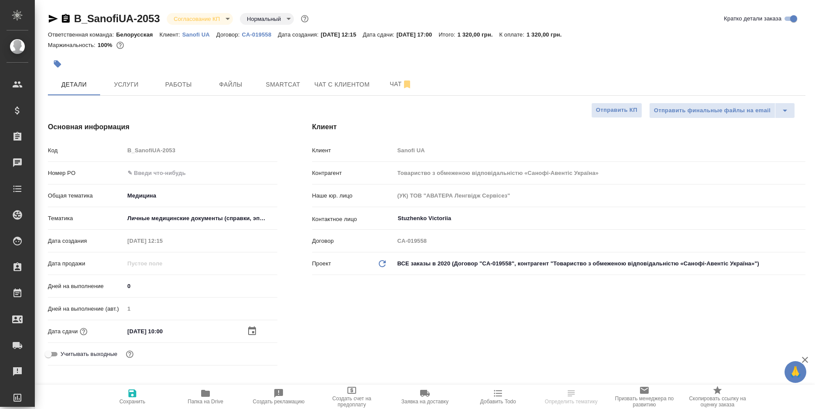
click at [163, 174] on input "text" at bounding box center [200, 173] width 153 height 13
paste input "E005853814"
type input "E005853814"
click at [131, 391] on icon "button" at bounding box center [132, 393] width 10 height 10
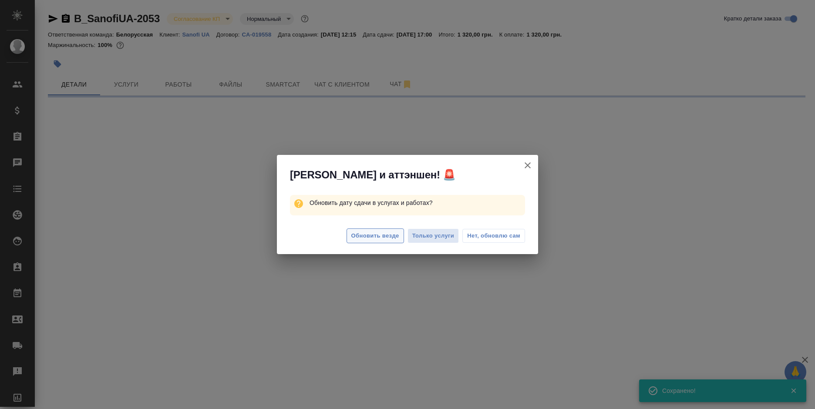
click at [373, 233] on span "Обновить везде" at bounding box center [375, 236] width 48 height 10
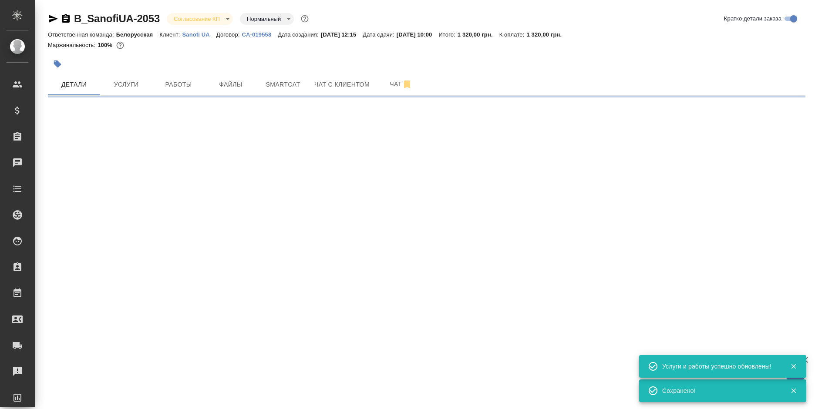
select select "RU"
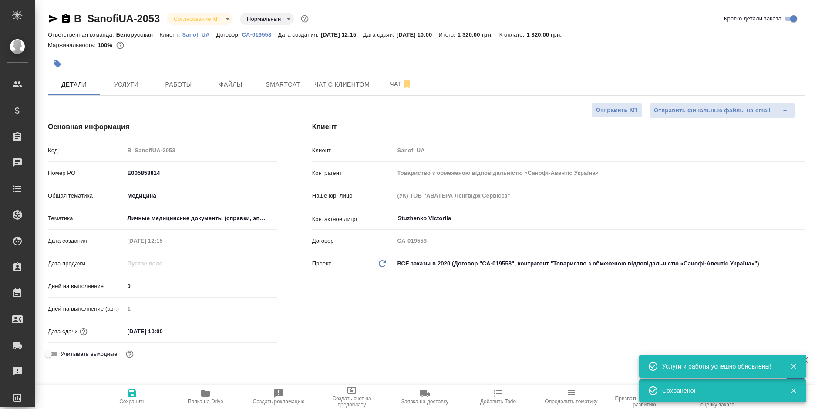
type textarea "x"
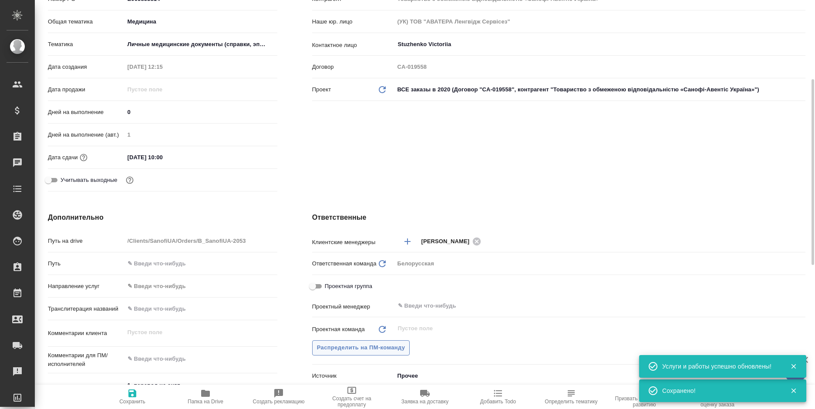
click at [401, 347] on span "Распределить на ПМ-команду" at bounding box center [361, 348] width 88 height 10
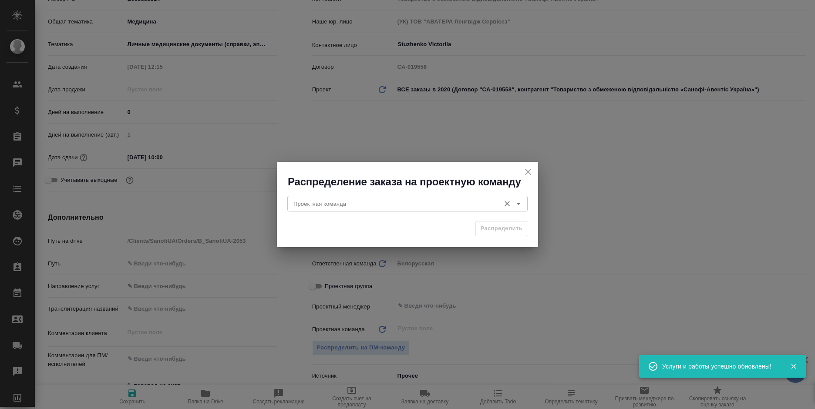
click at [399, 206] on input "Проектная команда" at bounding box center [393, 203] width 206 height 10
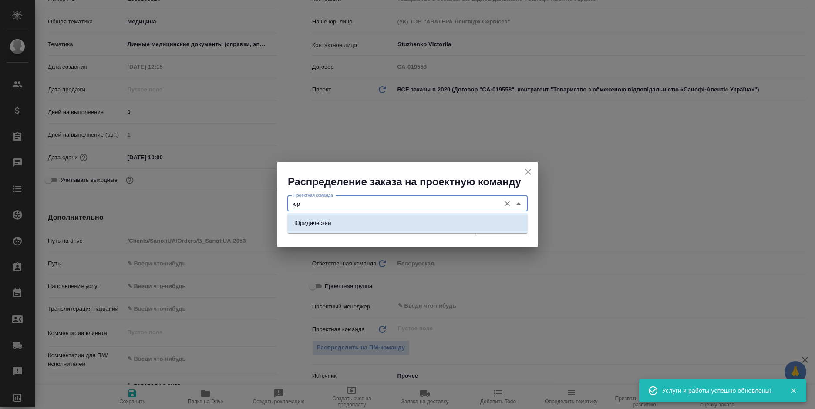
click at [424, 230] on li "Юридический" at bounding box center [407, 223] width 240 height 16
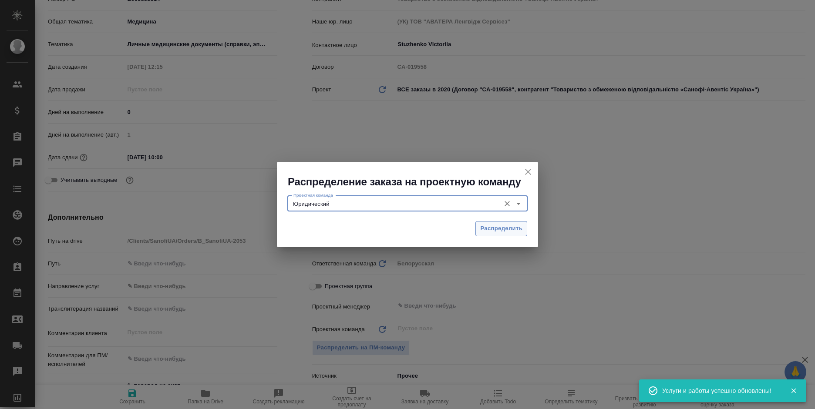
type input "Юридический"
click at [485, 231] on span "Распределить" at bounding box center [501, 229] width 42 height 10
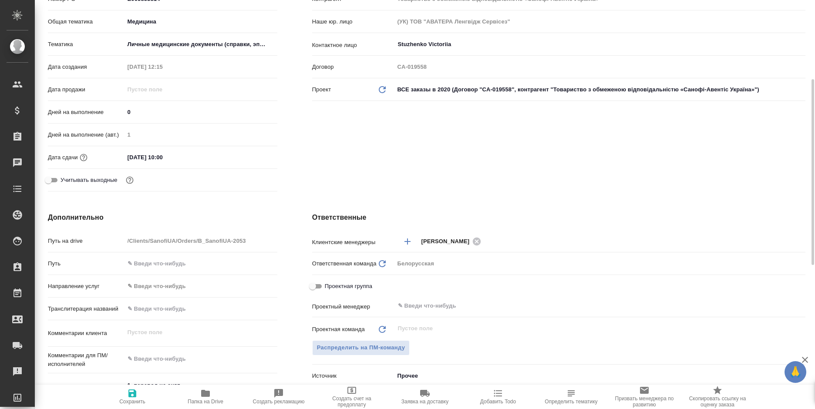
click at [129, 396] on icon "button" at bounding box center [132, 394] width 8 height 8
type textarea "x"
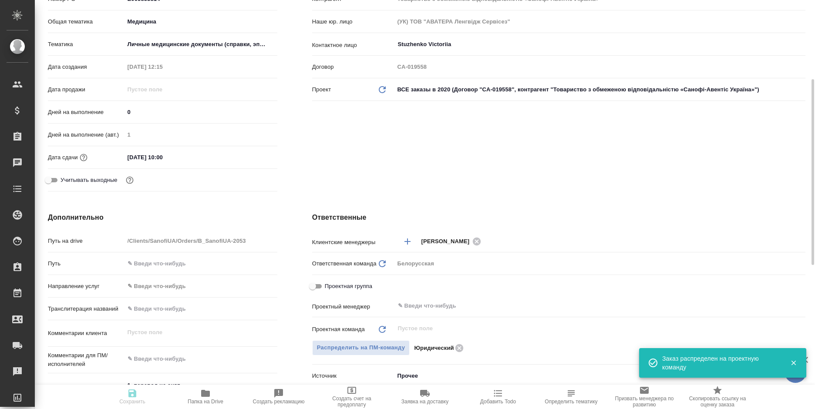
type textarea "x"
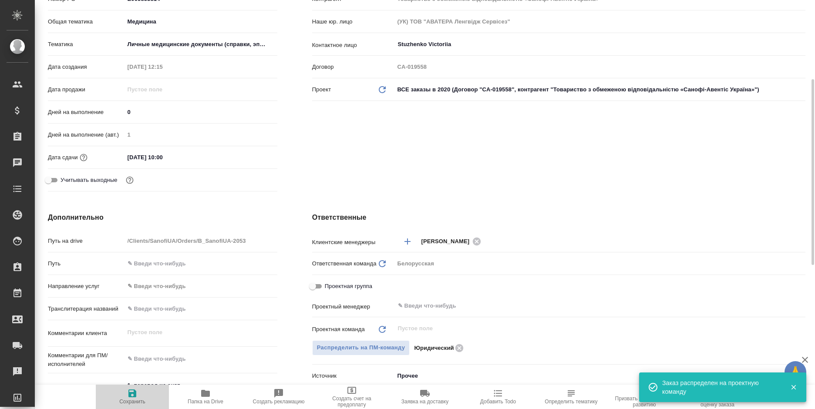
click at [129, 396] on icon "button" at bounding box center [132, 394] width 8 height 8
type textarea "x"
click at [129, 396] on icon "button" at bounding box center [132, 394] width 8 height 8
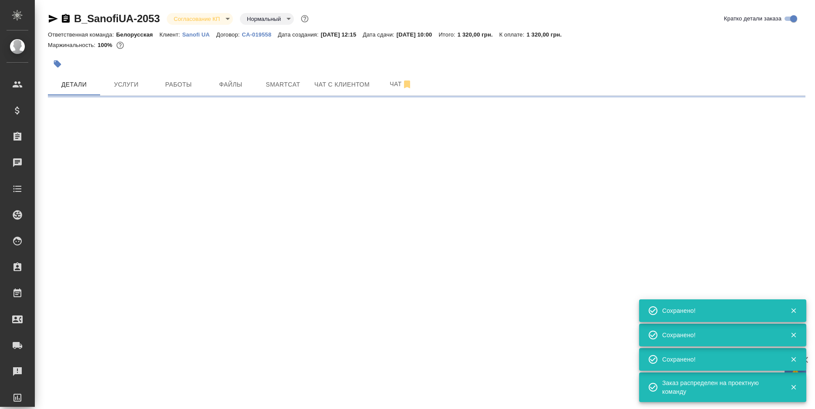
click at [190, 18] on body "🙏 .cls-1 fill:#fff; AWATERA Bogomolova Anastasiya Клиенты Спецификации Заказы 0…" at bounding box center [407, 204] width 815 height 409
select select "RU"
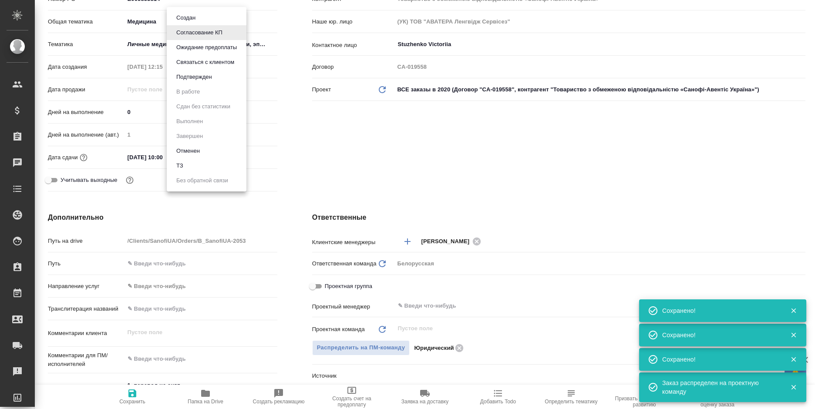
click at [185, 74] on button "Подтвержден" at bounding box center [194, 77] width 41 height 10
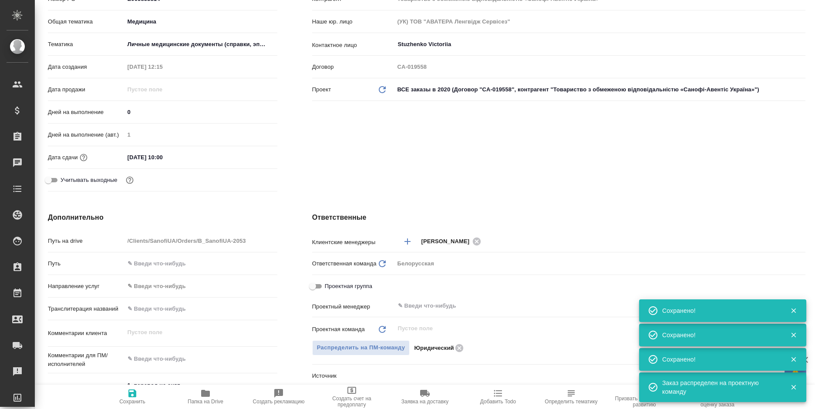
type textarea "x"
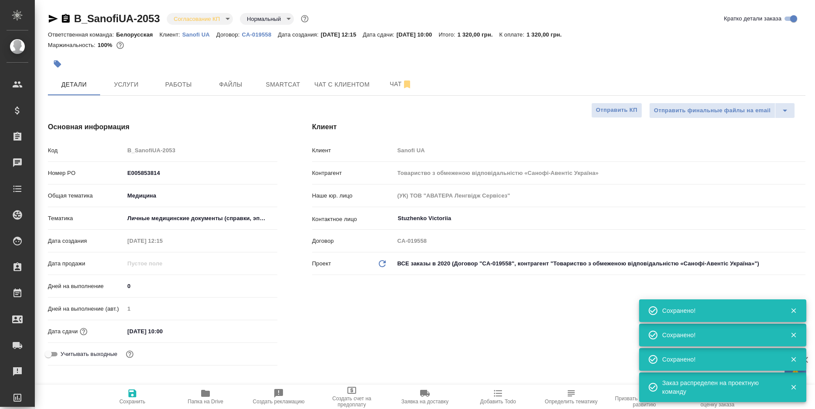
type textarea "x"
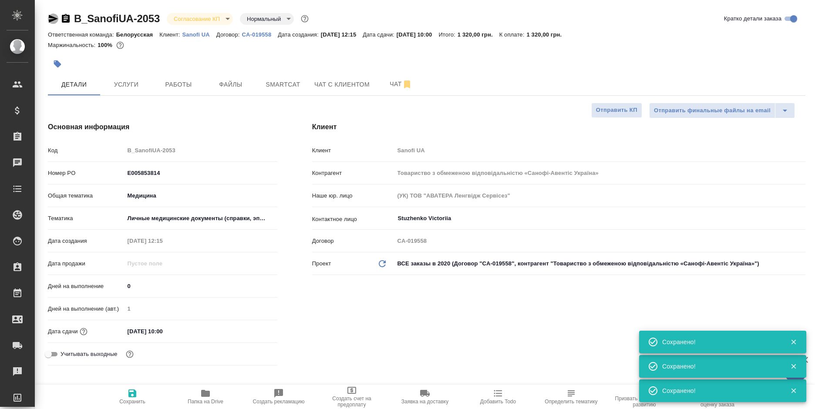
click at [50, 18] on icon "button" at bounding box center [53, 19] width 9 height 8
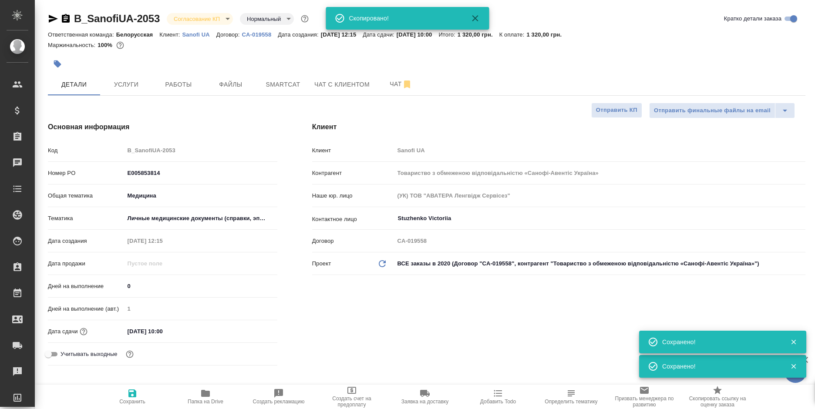
click at [50, 18] on icon "button" at bounding box center [53, 19] width 9 height 8
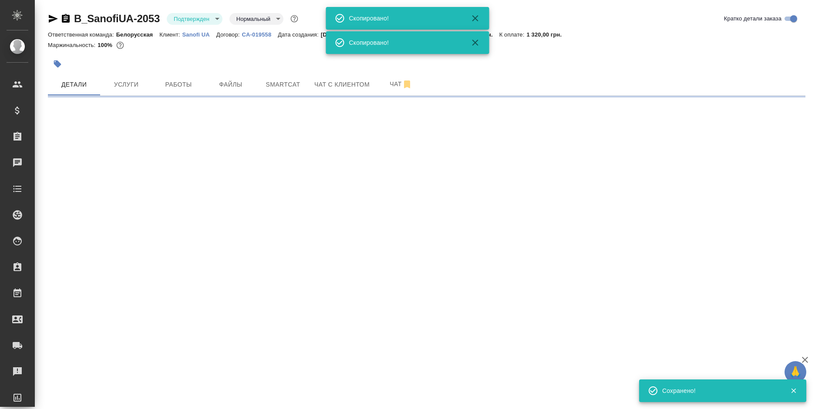
select select "RU"
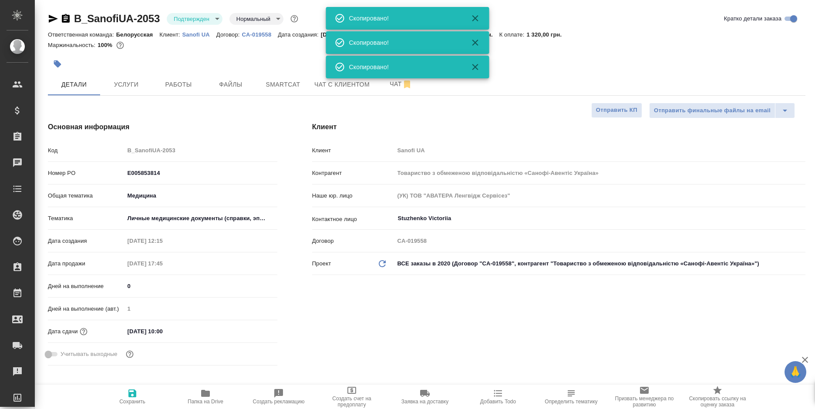
type textarea "x"
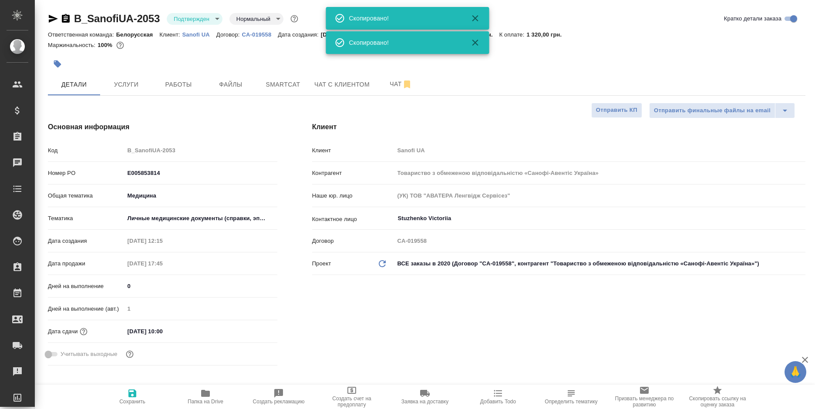
type textarea "x"
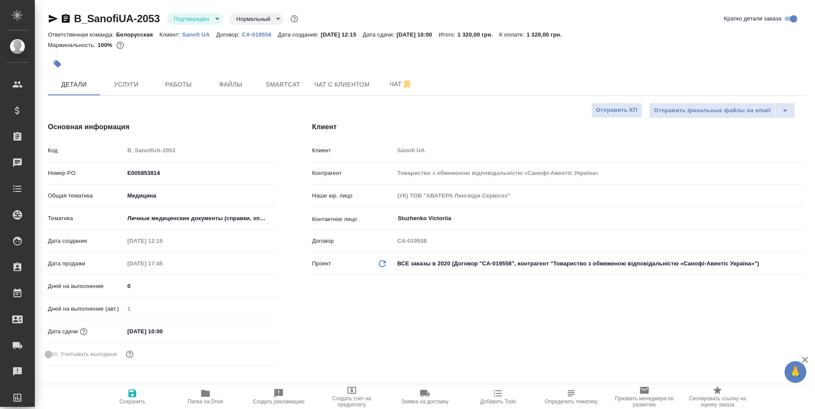
type textarea "x"
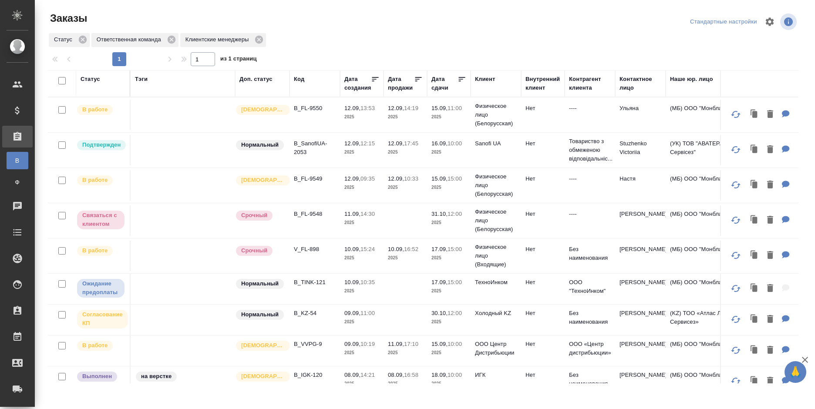
click at [14, 181] on span "Ф" at bounding box center [17, 182] width 13 height 9
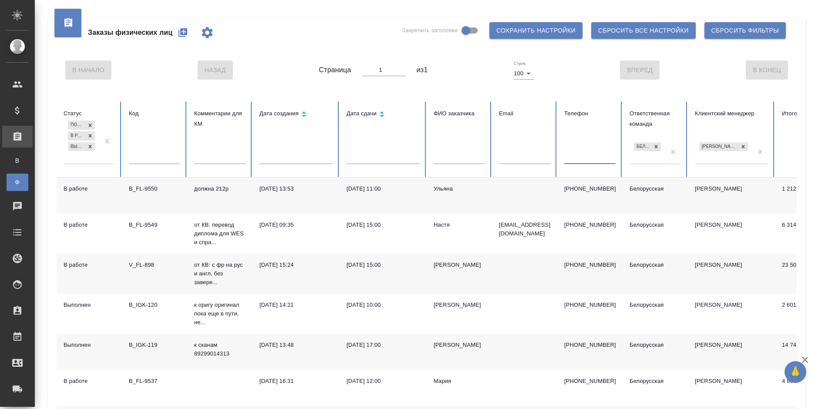
click at [582, 159] on input "text" at bounding box center [589, 158] width 51 height 12
paste input "[PHONE_NUMBER]"
type input "[PHONE_NUMBER]"
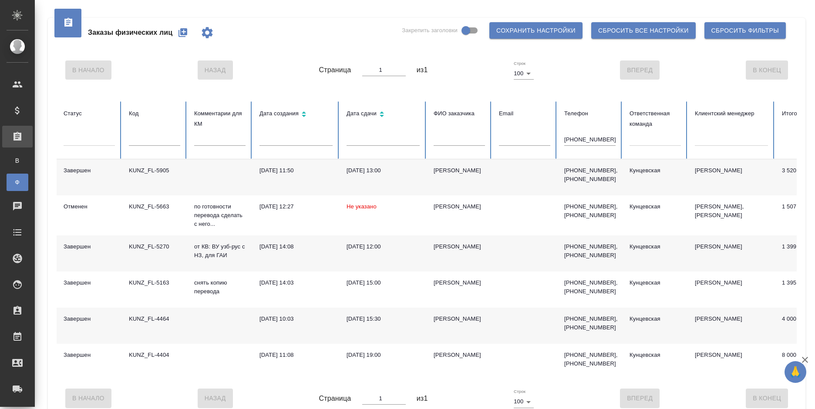
click at [503, 179] on td at bounding box center [524, 177] width 65 height 36
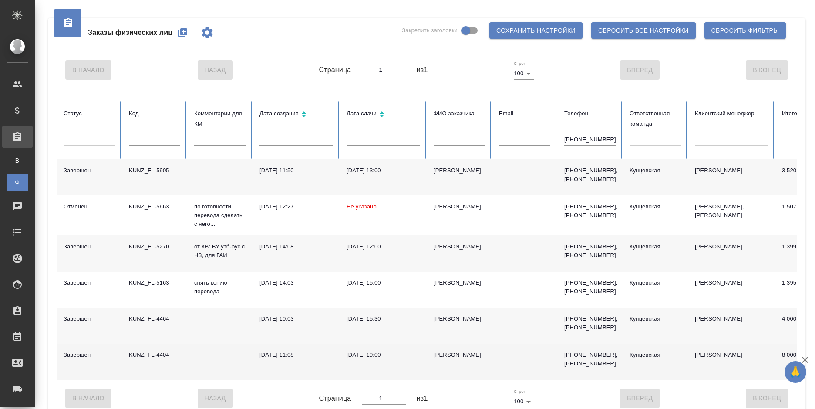
click at [535, 354] on td at bounding box center [524, 362] width 65 height 36
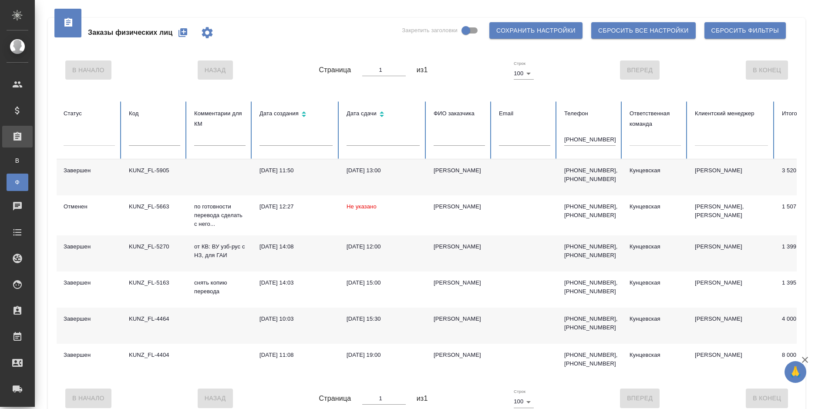
click at [556, 252] on td at bounding box center [524, 254] width 65 height 36
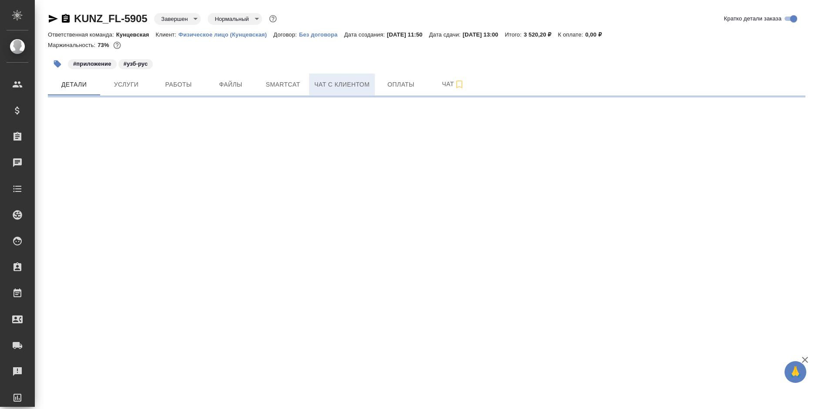
select select "RU"
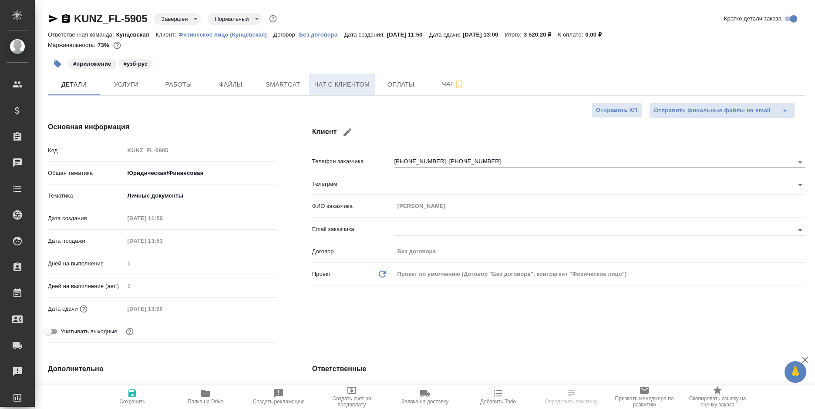
type textarea "x"
click at [351, 79] on span "Чат с клиентом" at bounding box center [341, 84] width 55 height 11
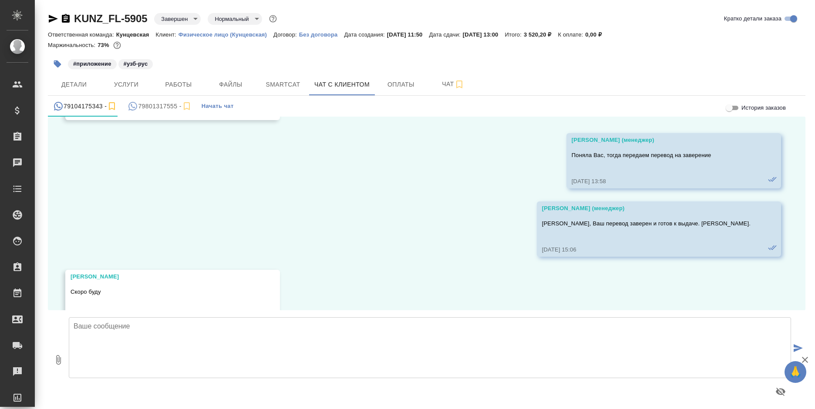
scroll to position [13605, 0]
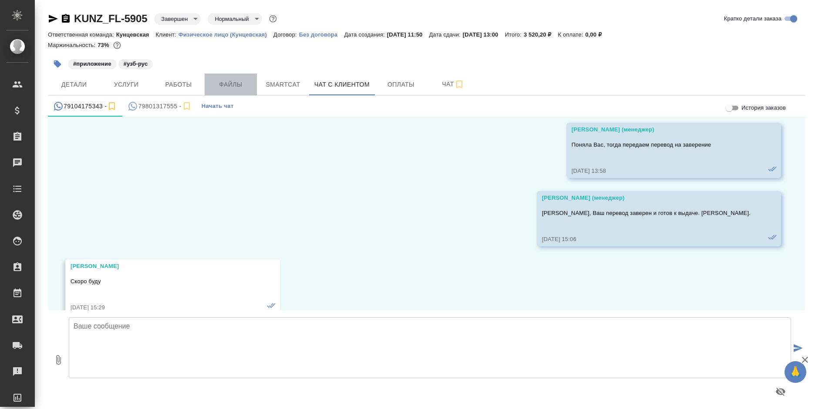
click at [230, 77] on button "Файлы" at bounding box center [231, 85] width 52 height 22
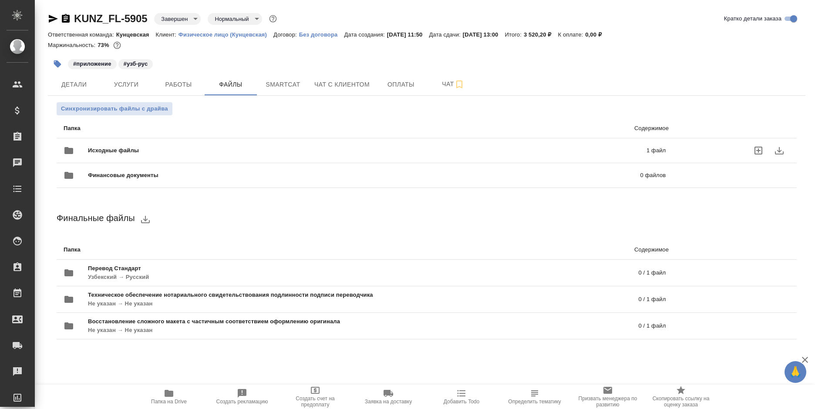
click at [376, 150] on span "Исходные файлы" at bounding box center [240, 150] width 305 height 9
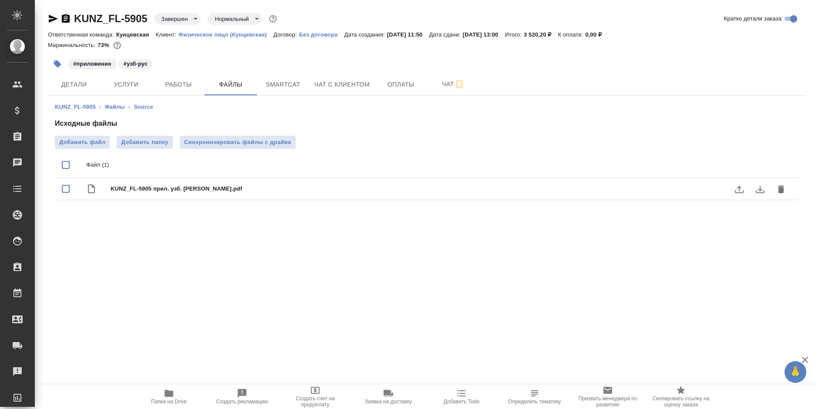
click at [763, 190] on icon "download" at bounding box center [760, 189] width 10 height 10
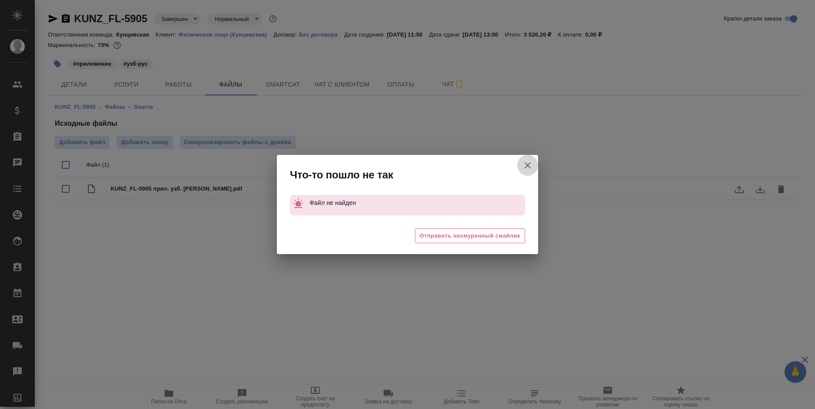
click at [521, 164] on button "Кратко детали заказа" at bounding box center [527, 165] width 21 height 21
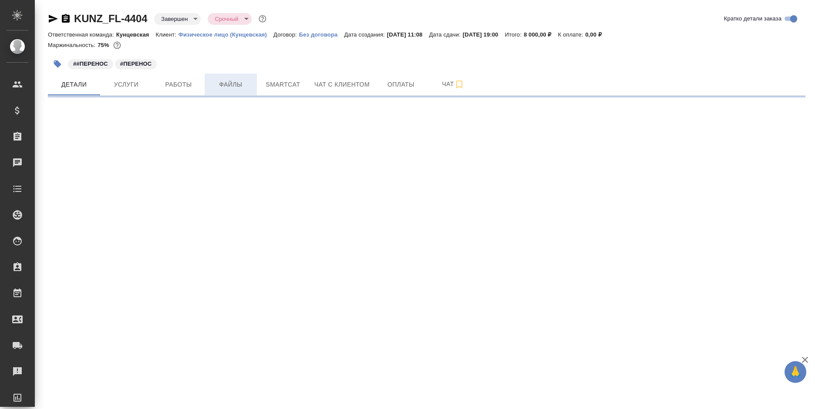
click at [235, 84] on span "Файлы" at bounding box center [231, 84] width 42 height 11
select select "RU"
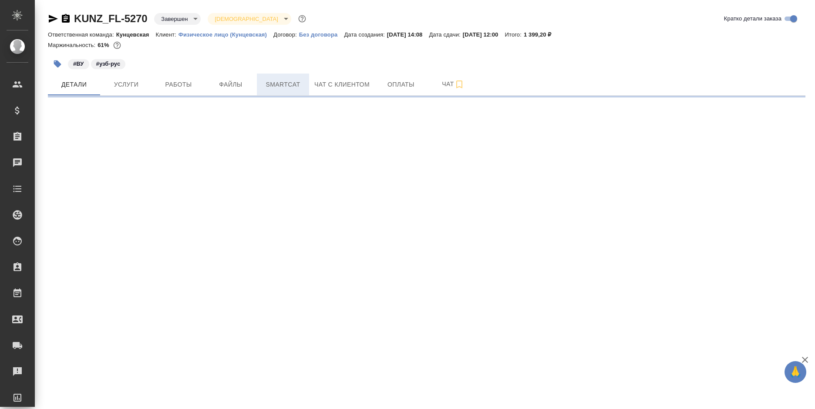
select select "RU"
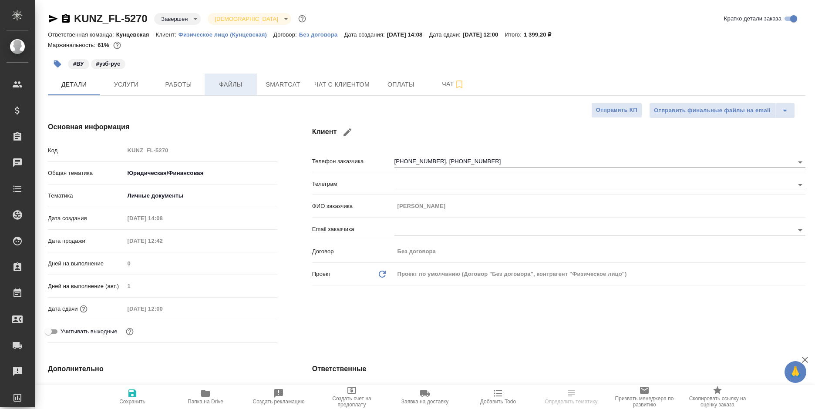
click at [222, 94] on button "Файлы" at bounding box center [231, 85] width 52 height 22
type textarea "x"
click at [222, 94] on button "Файлы" at bounding box center [231, 85] width 52 height 22
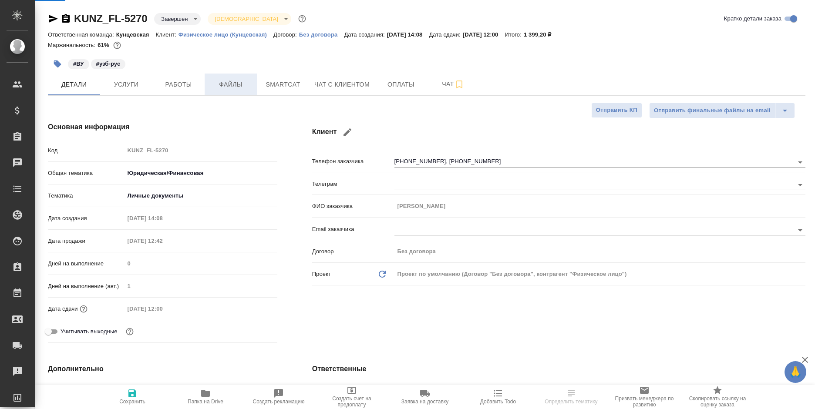
click at [222, 94] on button "Файлы" at bounding box center [231, 85] width 52 height 22
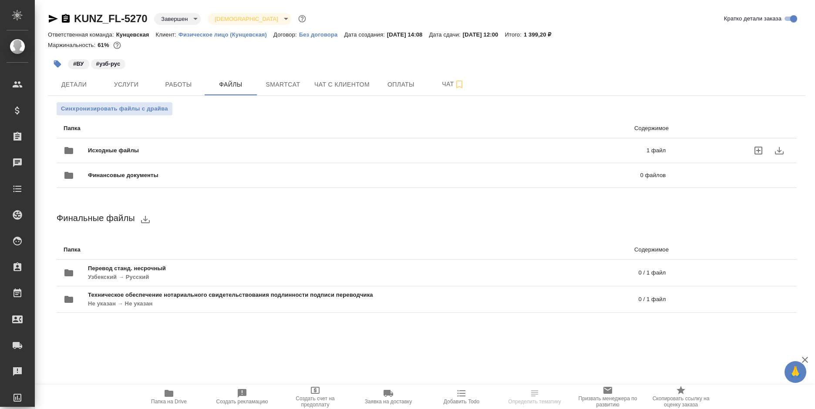
click at [372, 148] on span "Исходные файлы" at bounding box center [240, 150] width 305 height 9
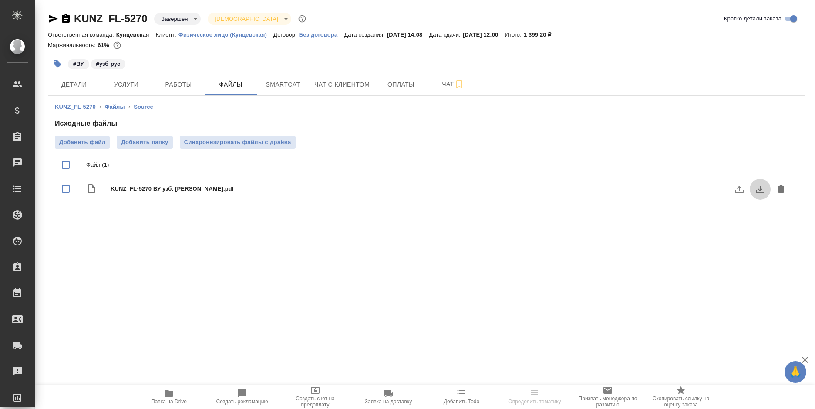
click at [761, 190] on icon "download" at bounding box center [760, 189] width 10 height 10
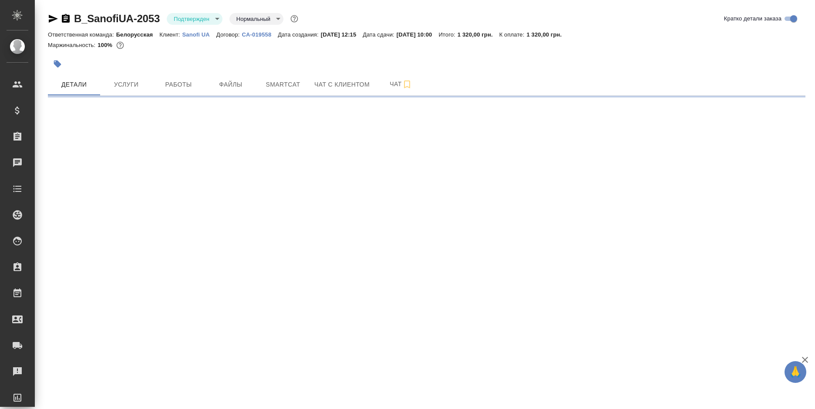
select select "RU"
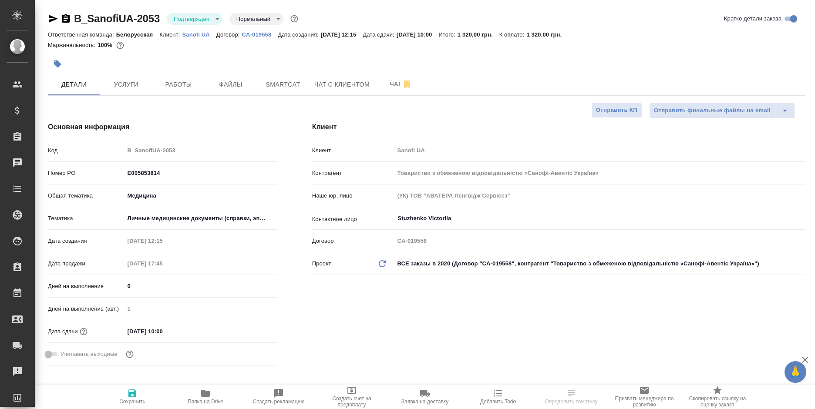
scroll to position [261, 0]
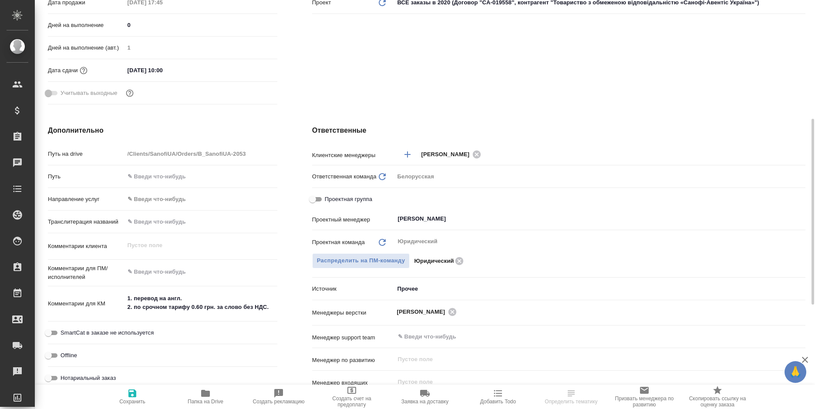
type textarea "x"
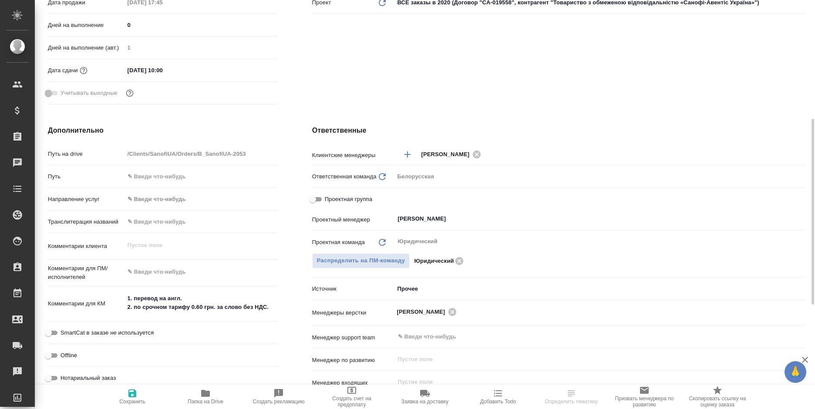
type textarea "x"
